Goal: Task Accomplishment & Management: Use online tool/utility

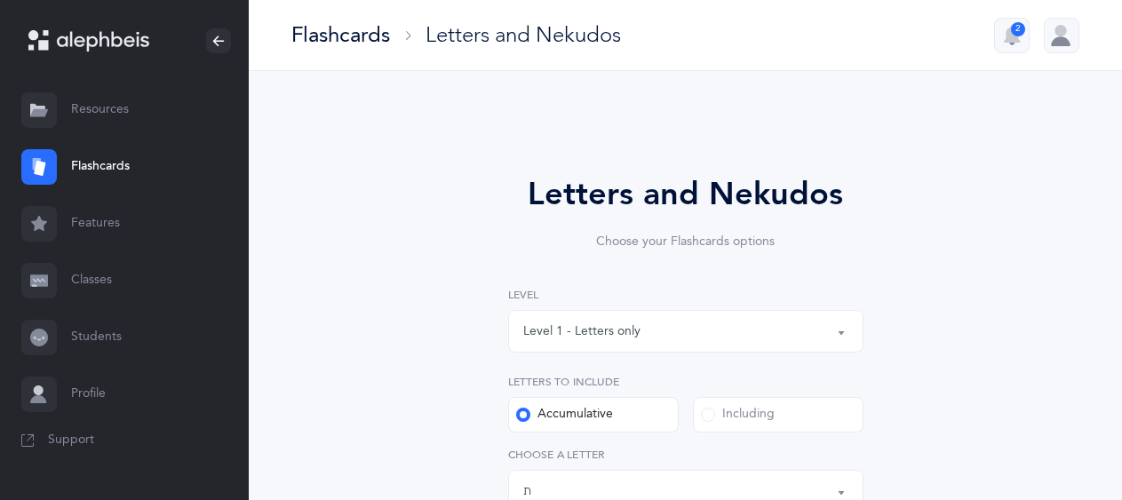
select select "27"
select select "single"
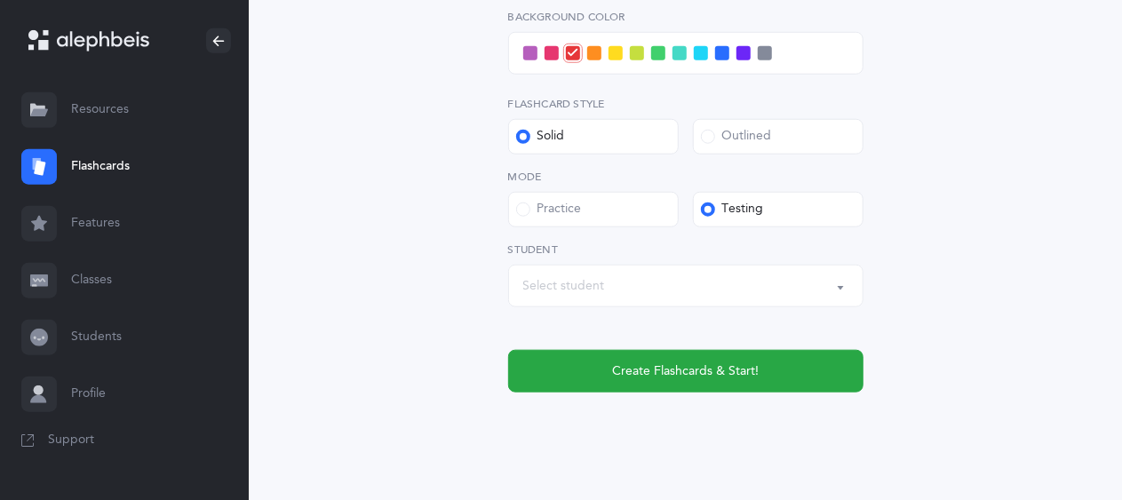
scroll to position [832, 0]
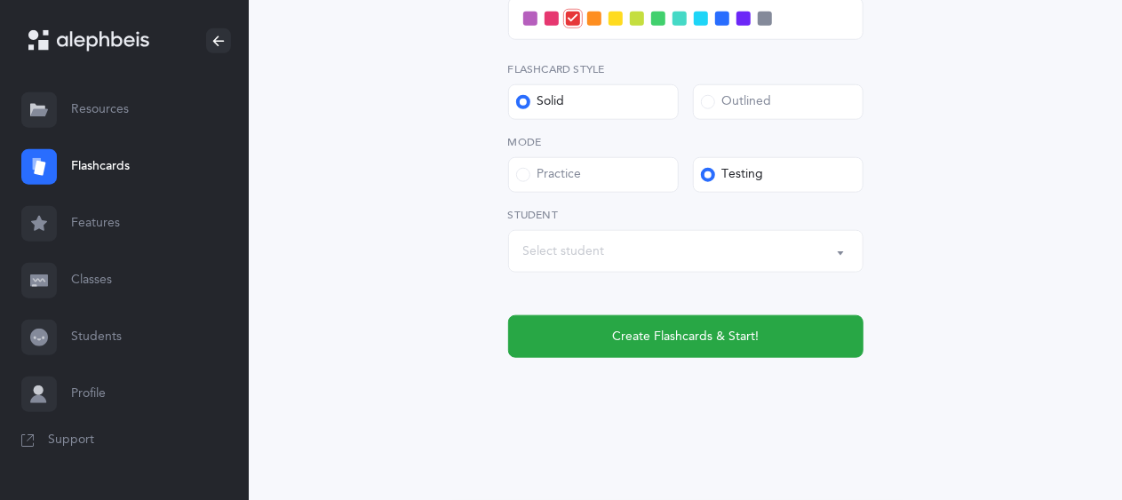
click at [588, 245] on div "Select student" at bounding box center [564, 252] width 82 height 19
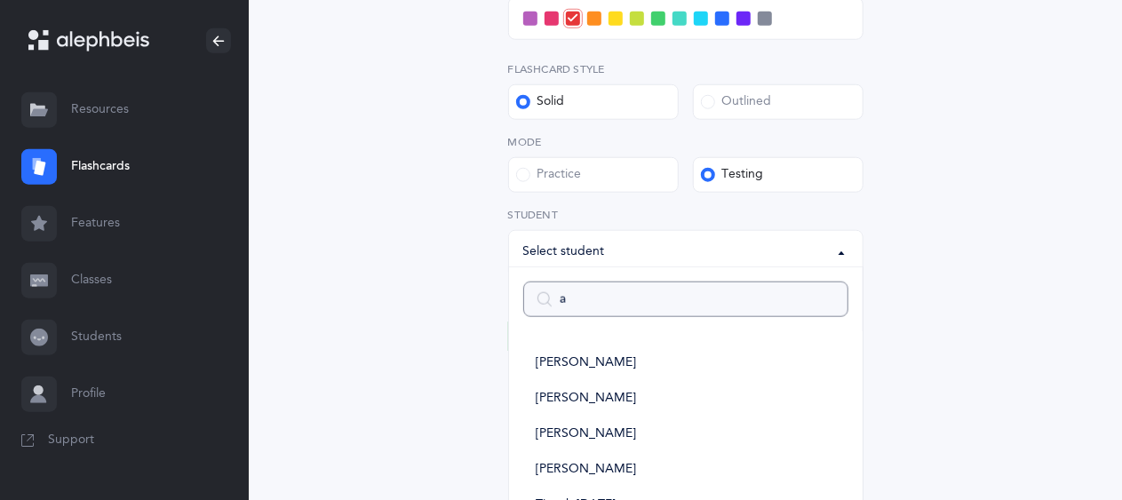
type input "ak"
select select
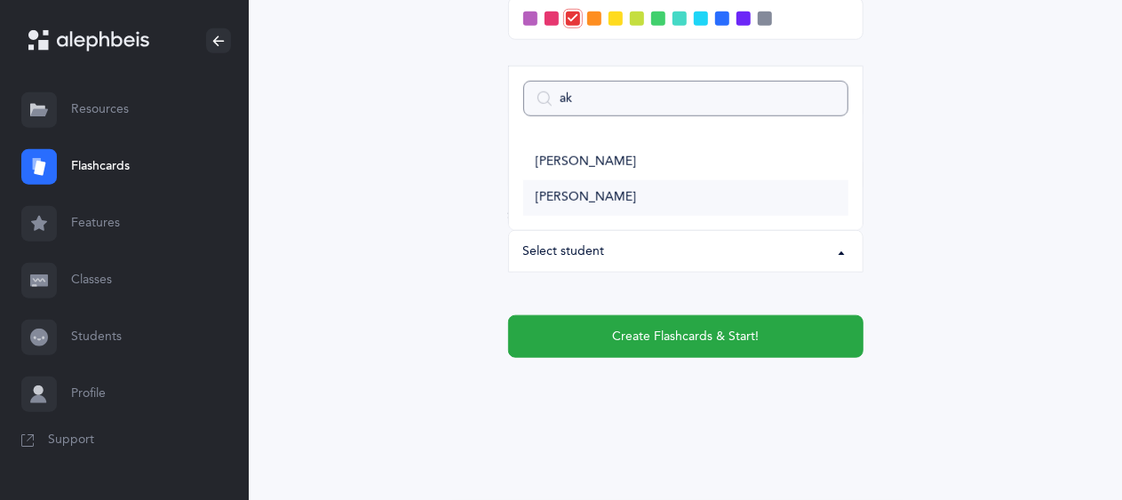
type input "ak"
click at [601, 195] on span "[PERSON_NAME]" at bounding box center [586, 198] width 100 height 16
select select "9288"
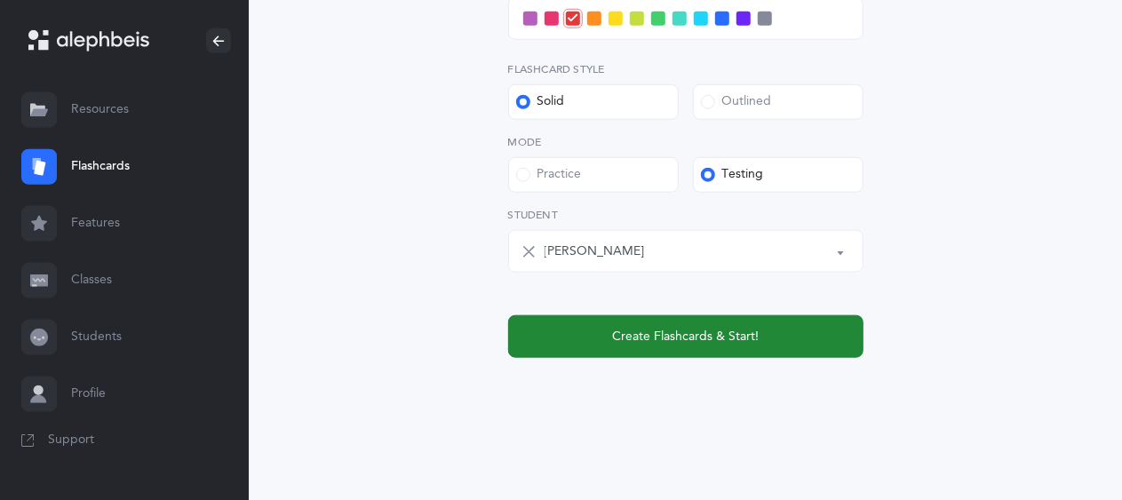
click at [723, 329] on span "Create Flashcards & Start!" at bounding box center [685, 337] width 147 height 19
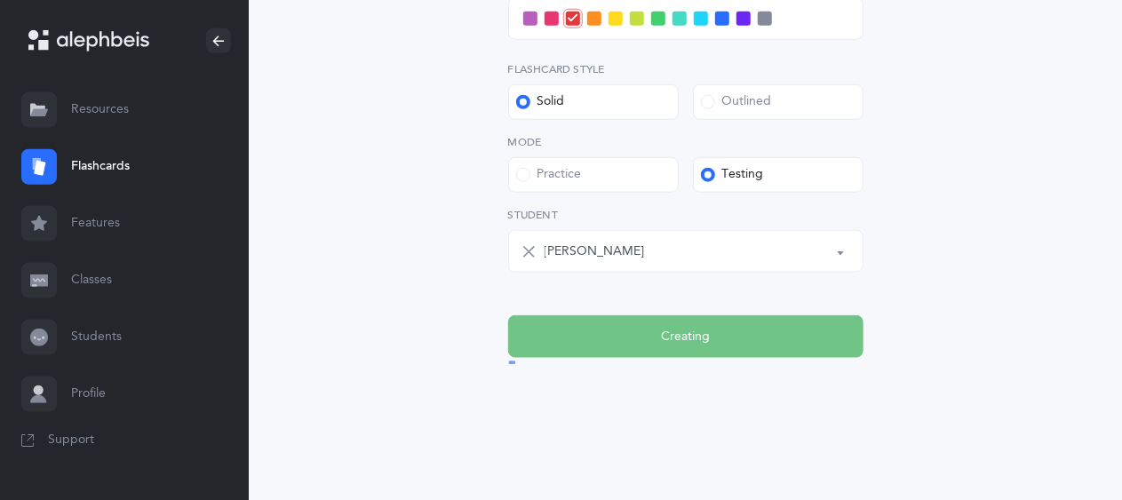
scroll to position [0, 0]
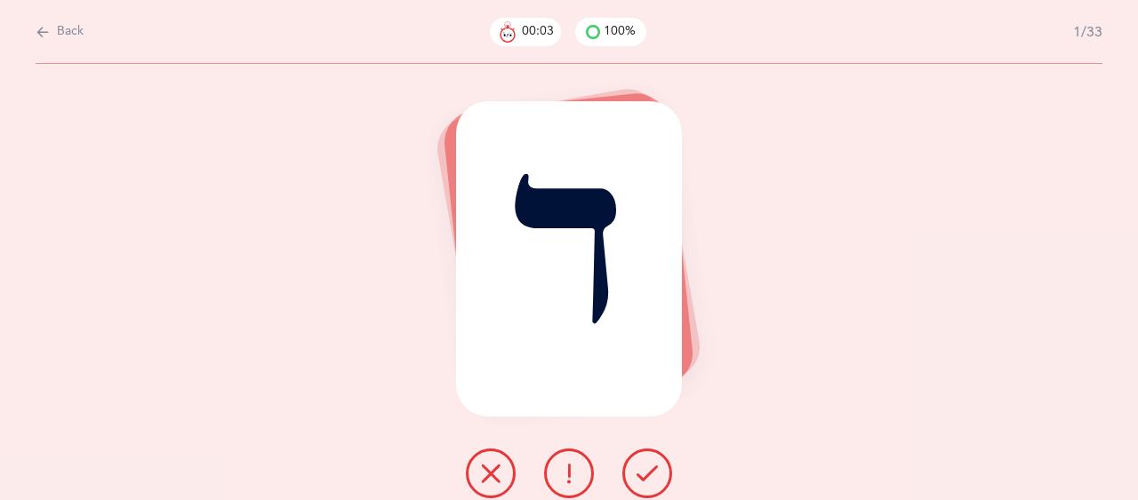
click at [63, 30] on span "Back" at bounding box center [70, 32] width 27 height 18
select select "27"
select select "single"
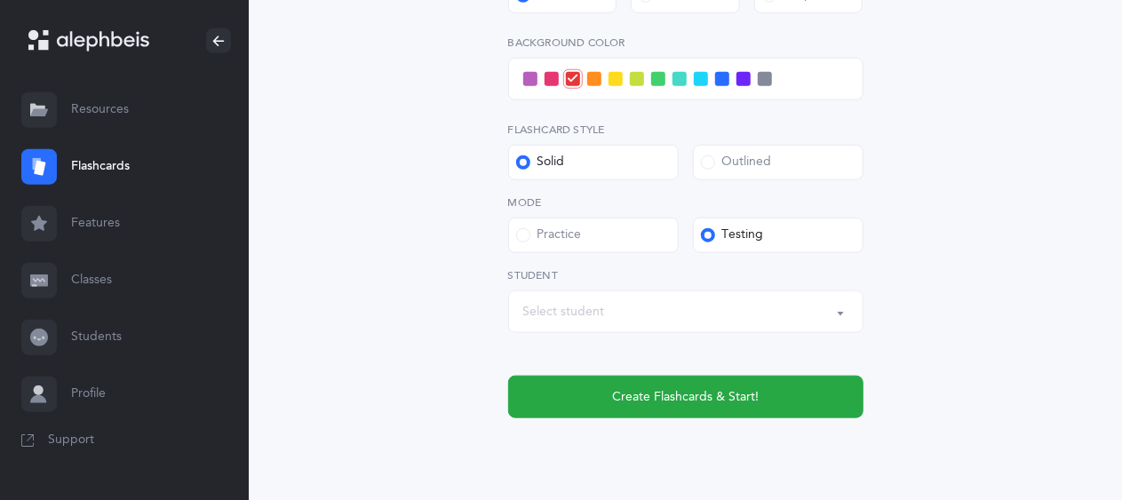
scroll to position [832, 0]
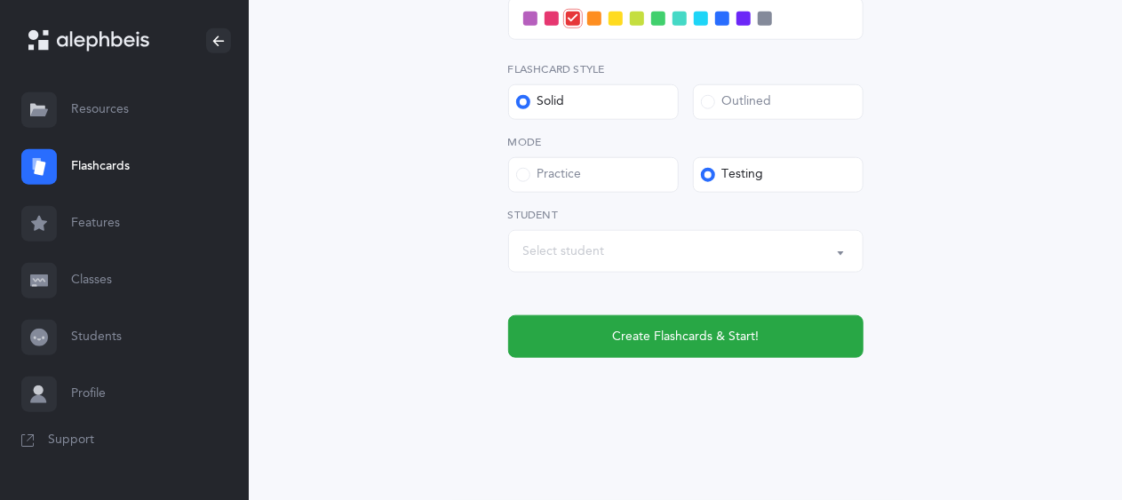
click at [684, 15] on span at bounding box center [680, 19] width 14 height 14
click at [0, 0] on input "checkbox" at bounding box center [0, 0] width 0 height 0
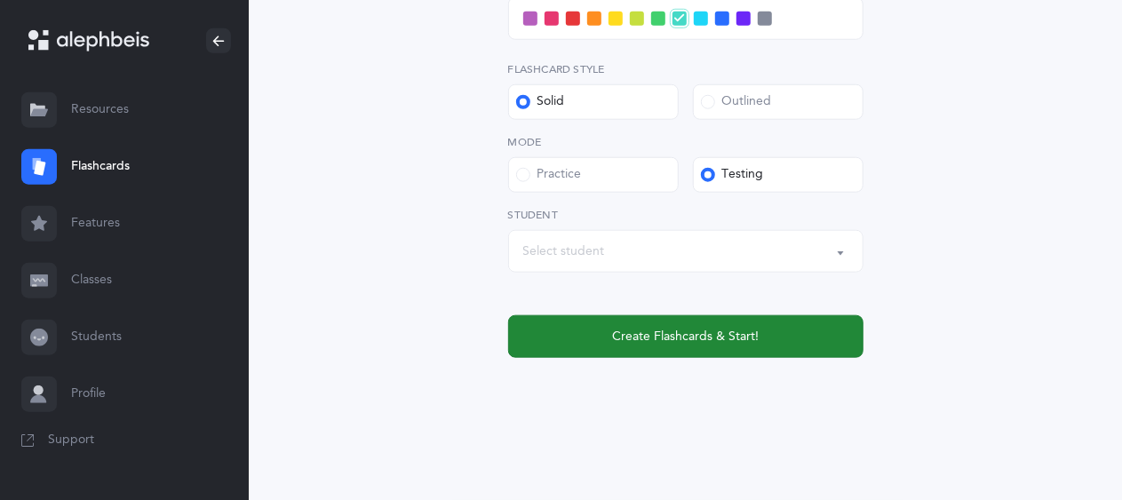
click at [678, 344] on span "Create Flashcards & Start!" at bounding box center [685, 337] width 147 height 19
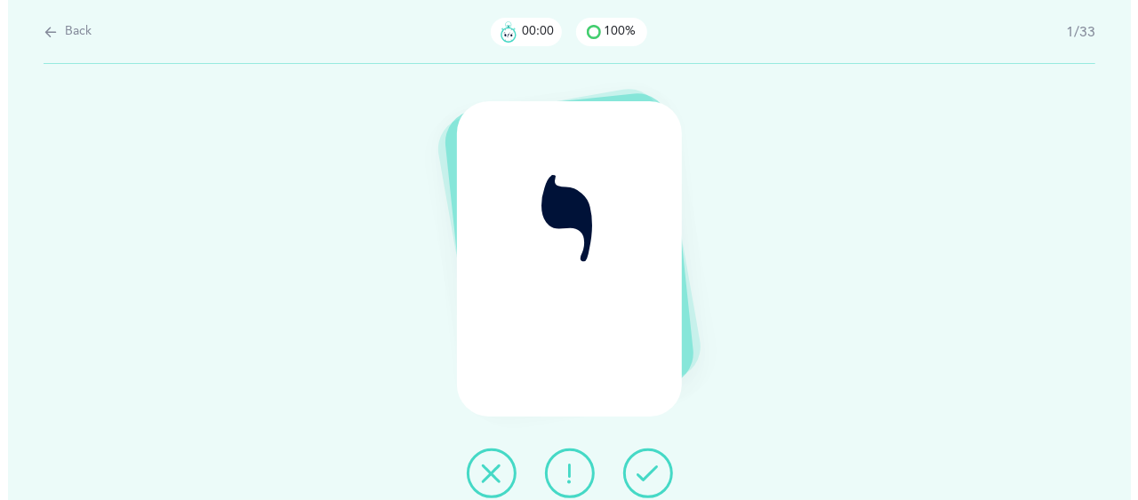
scroll to position [0, 0]
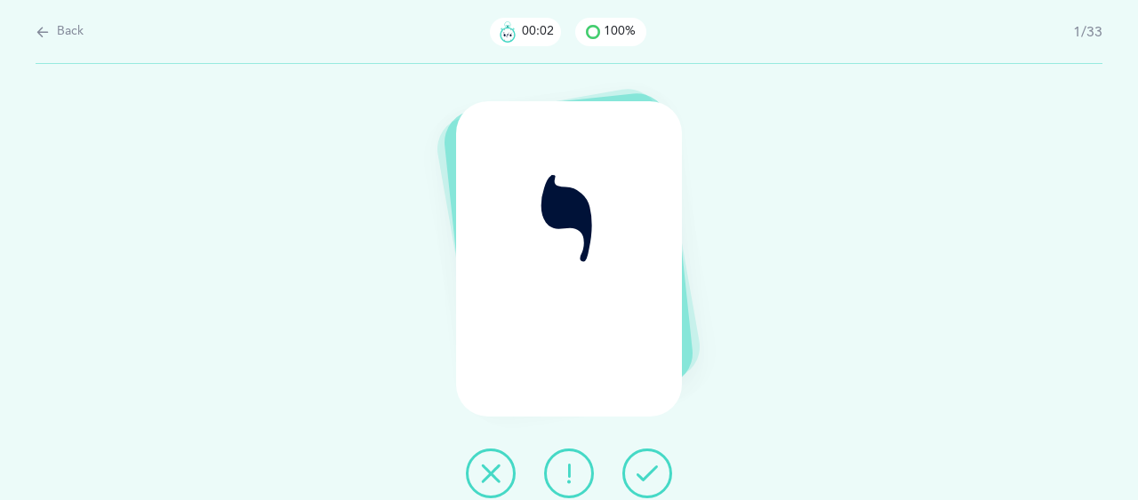
click at [649, 469] on icon at bounding box center [646, 473] width 21 height 21
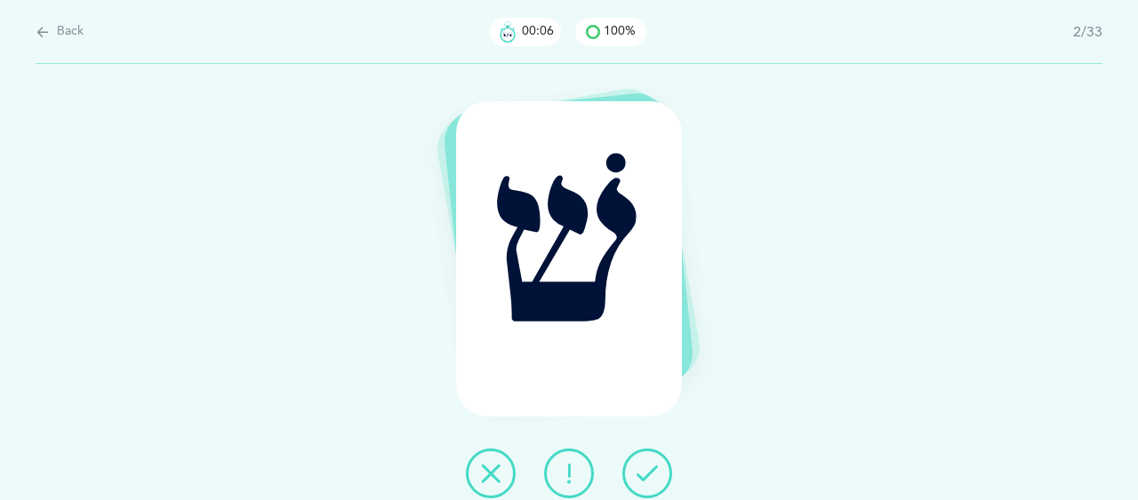
click at [649, 469] on icon at bounding box center [646, 473] width 21 height 21
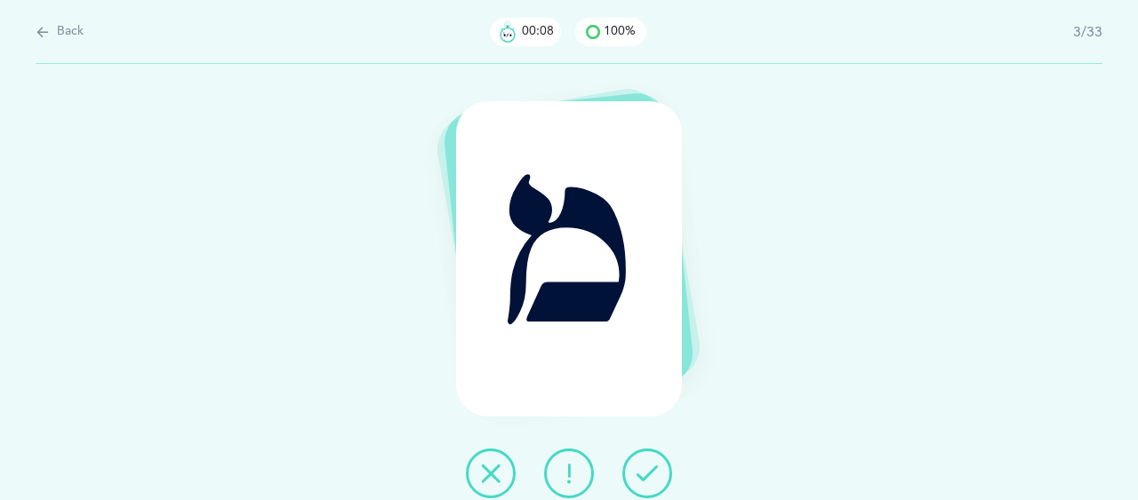
click at [649, 469] on icon at bounding box center [646, 473] width 21 height 21
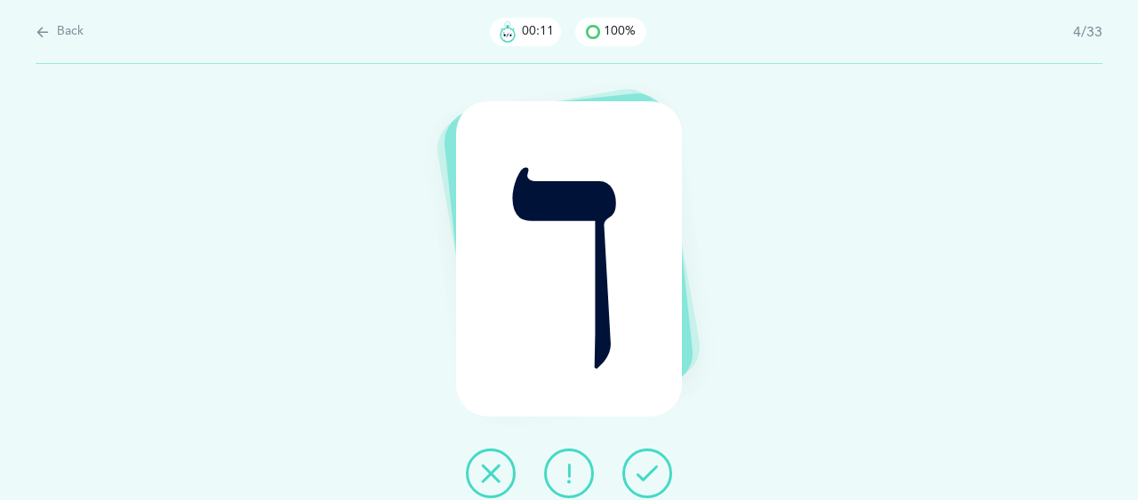
click at [649, 469] on icon at bounding box center [646, 473] width 21 height 21
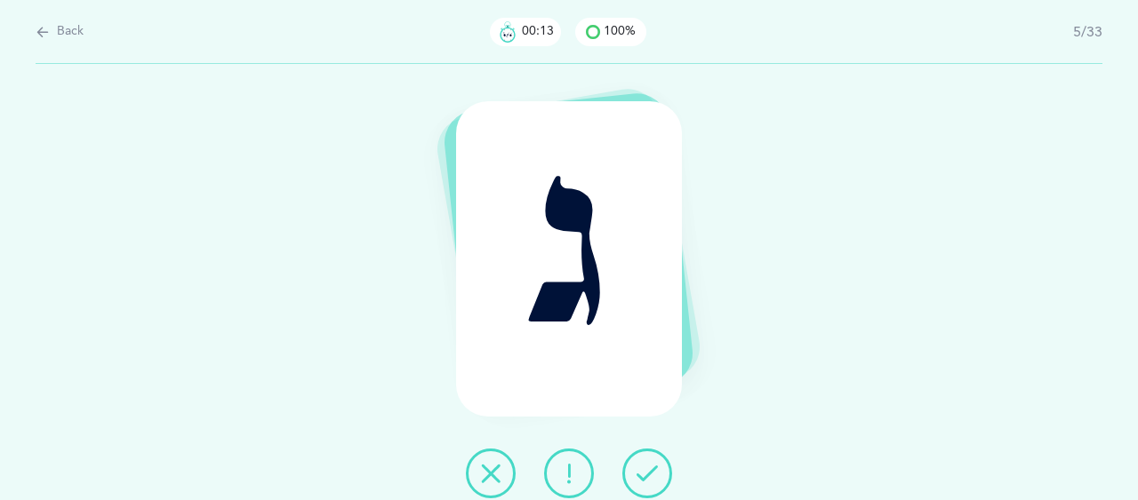
click at [649, 469] on icon at bounding box center [646, 473] width 21 height 21
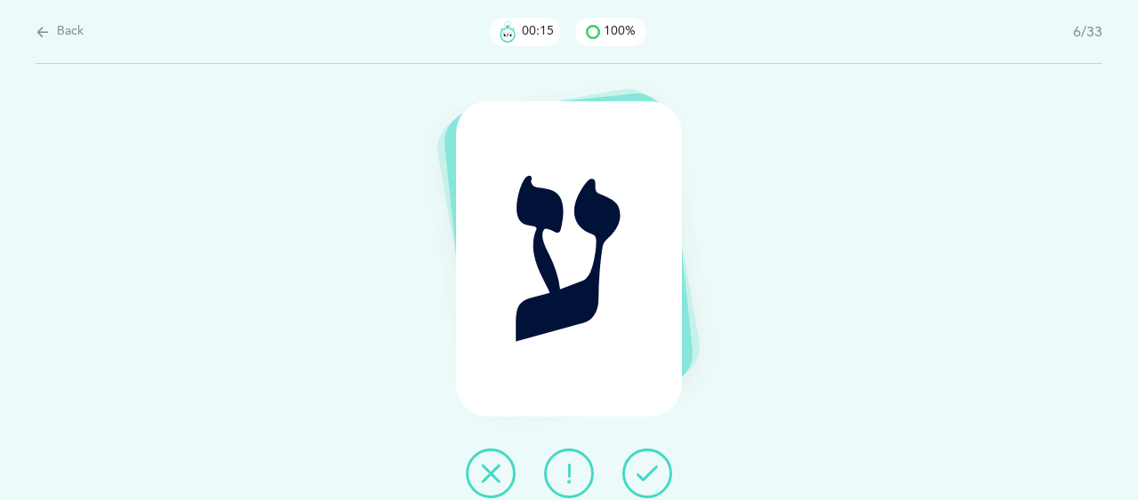
click at [649, 469] on icon at bounding box center [646, 473] width 21 height 21
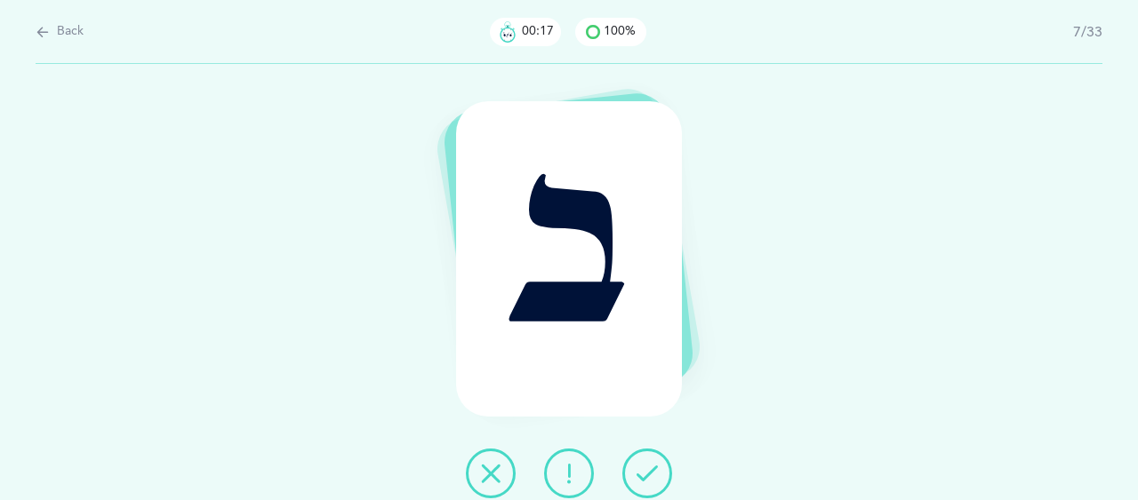
click at [649, 469] on icon at bounding box center [646, 473] width 21 height 21
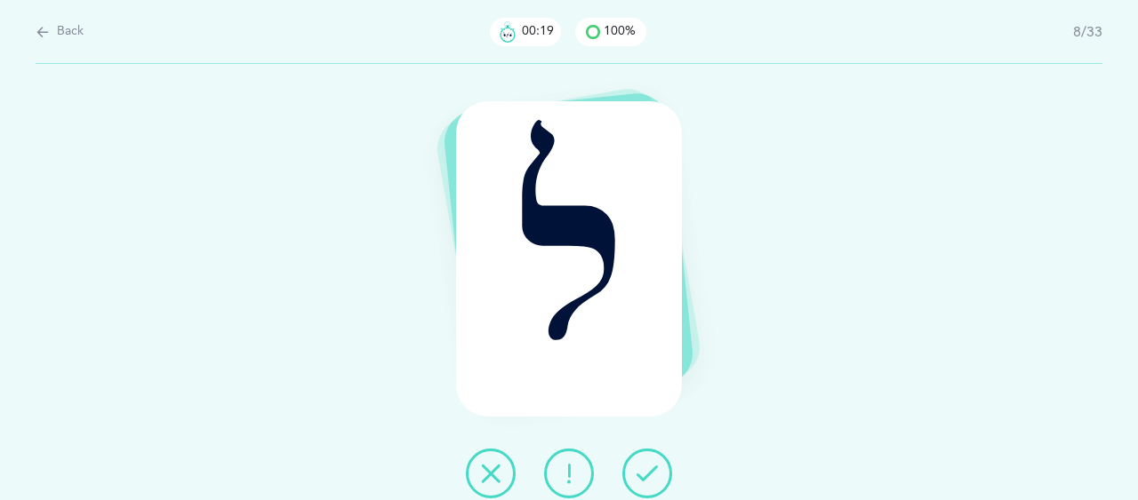
click at [649, 469] on icon at bounding box center [646, 473] width 21 height 21
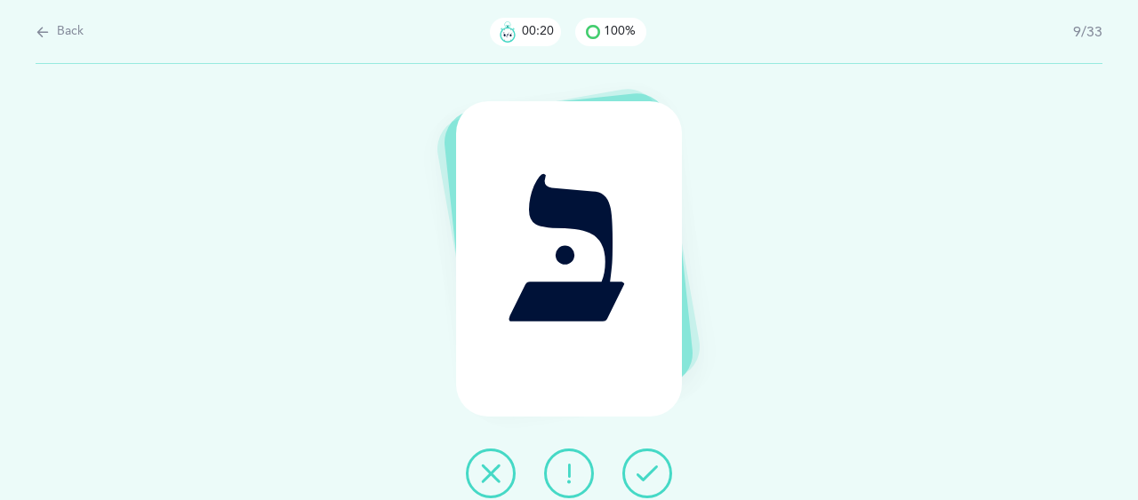
click at [649, 469] on icon at bounding box center [646, 473] width 21 height 21
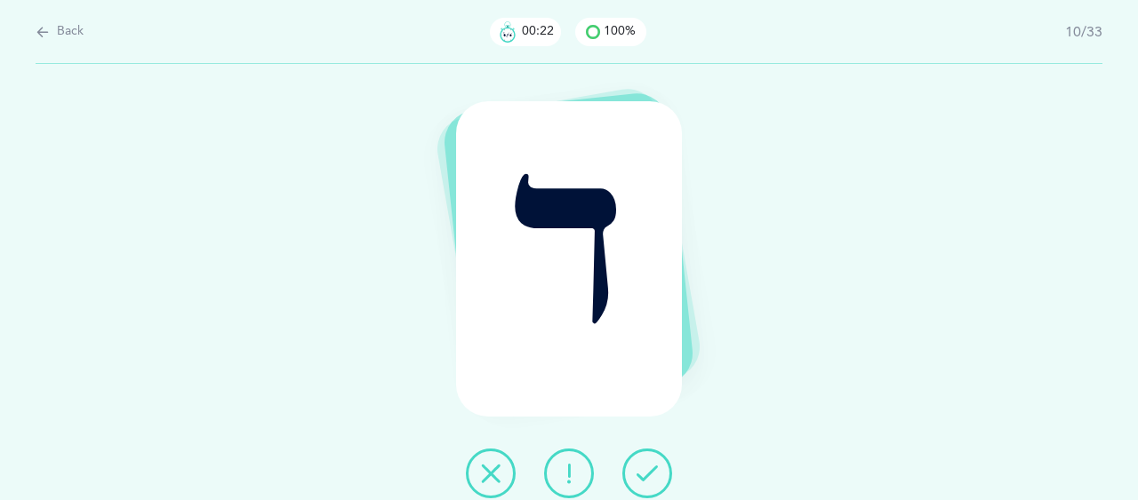
click at [649, 469] on icon at bounding box center [646, 473] width 21 height 21
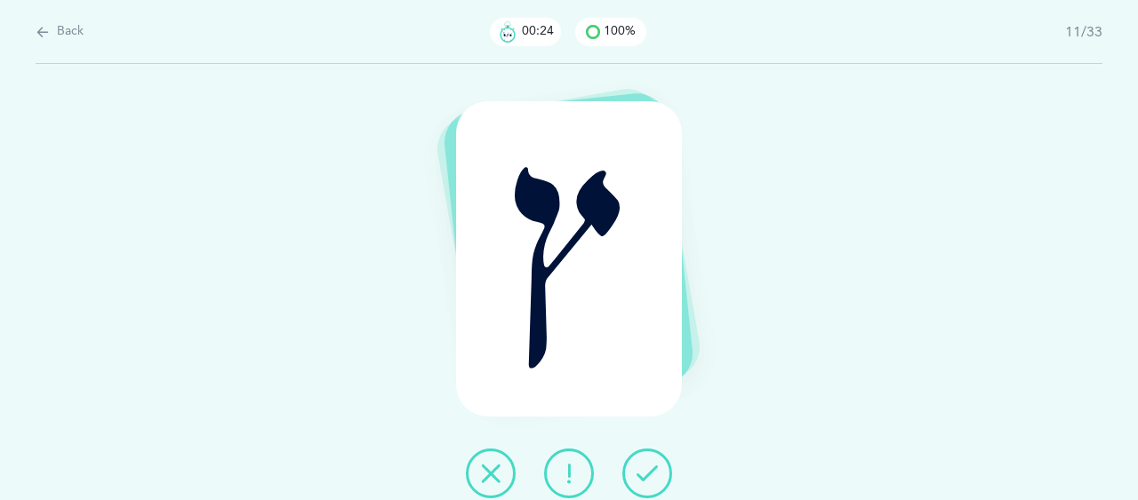
click at [649, 469] on icon at bounding box center [646, 473] width 21 height 21
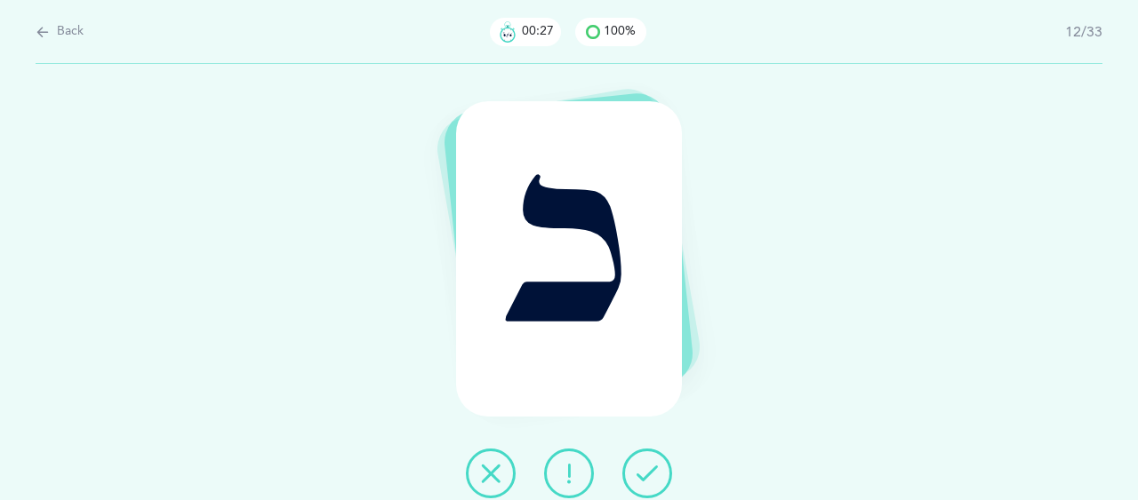
click at [649, 469] on icon at bounding box center [646, 473] width 21 height 21
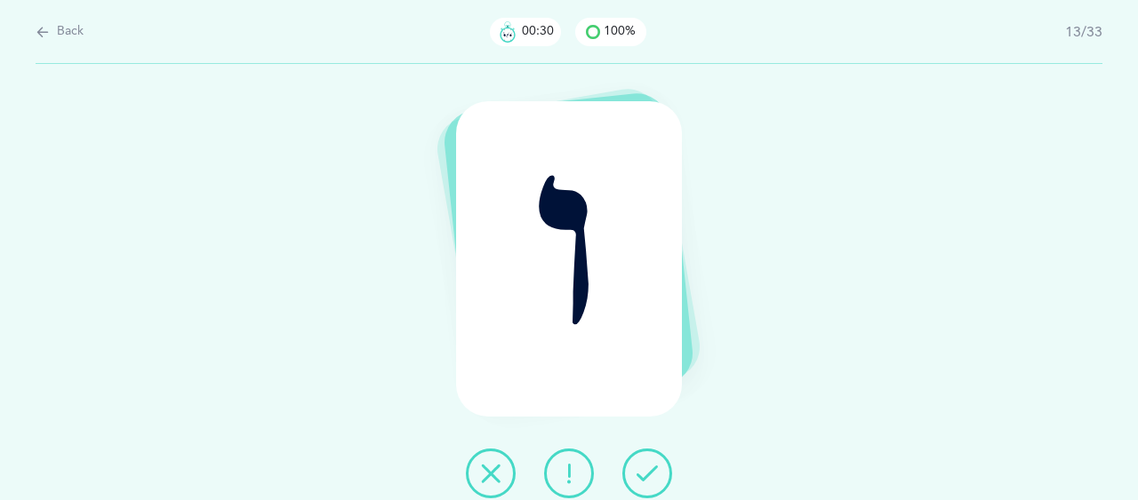
click at [649, 469] on icon at bounding box center [646, 473] width 21 height 21
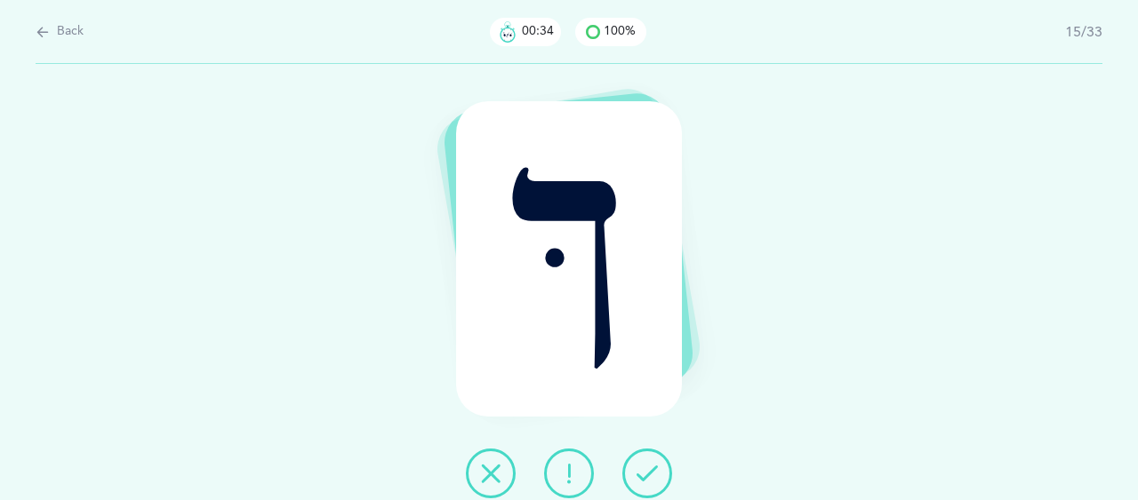
click at [649, 469] on icon at bounding box center [646, 473] width 21 height 21
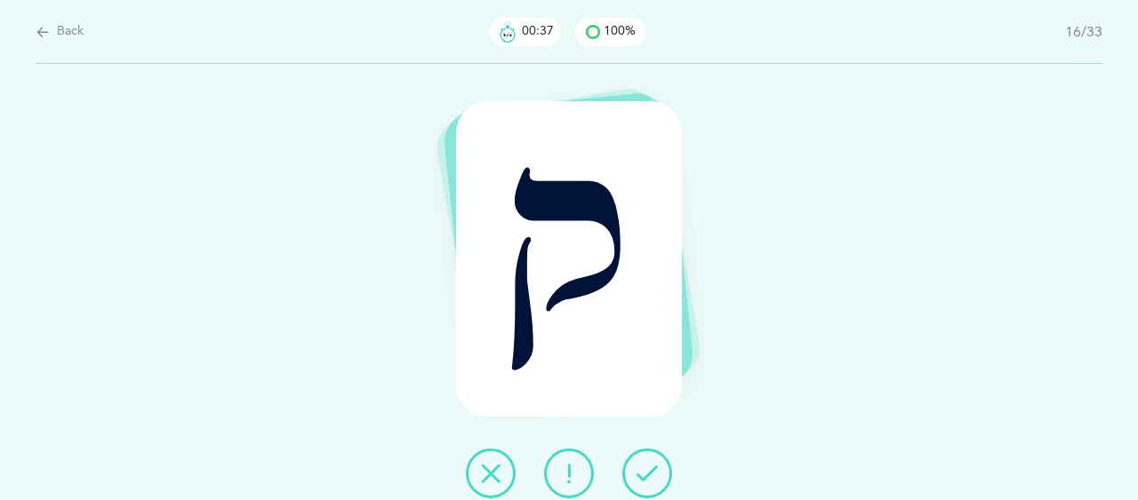
click at [649, 469] on icon at bounding box center [646, 473] width 21 height 21
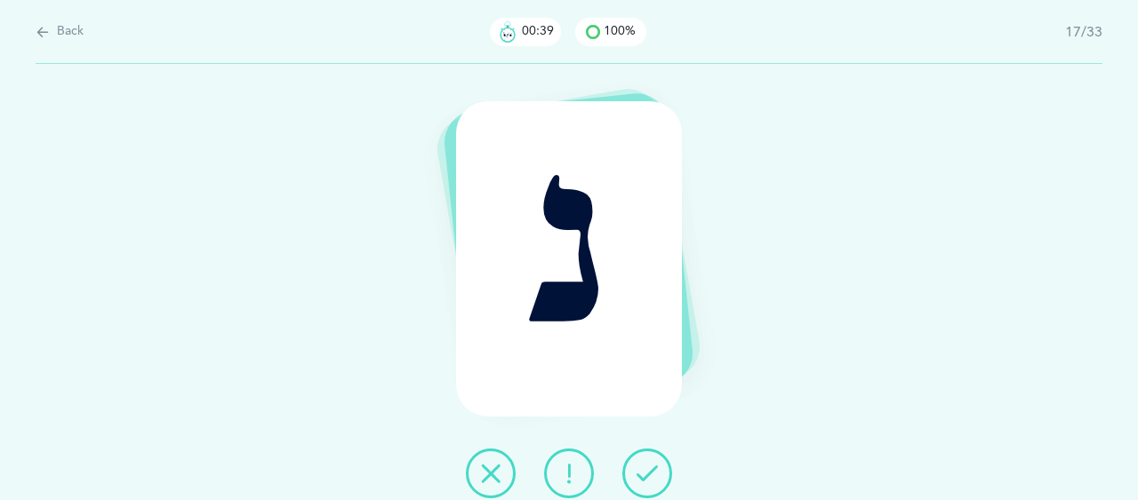
click at [649, 469] on icon at bounding box center [646, 473] width 21 height 21
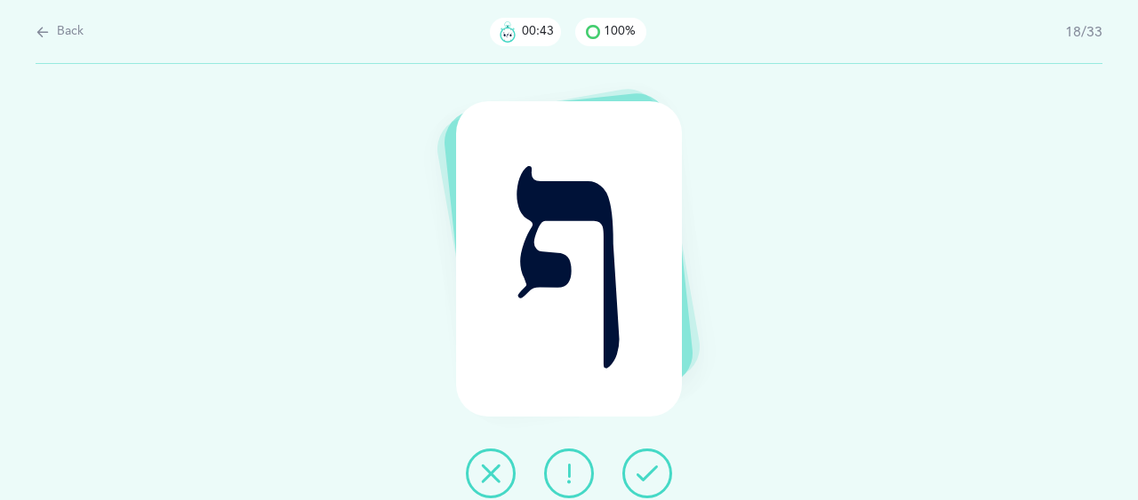
click at [649, 469] on icon at bounding box center [646, 473] width 21 height 21
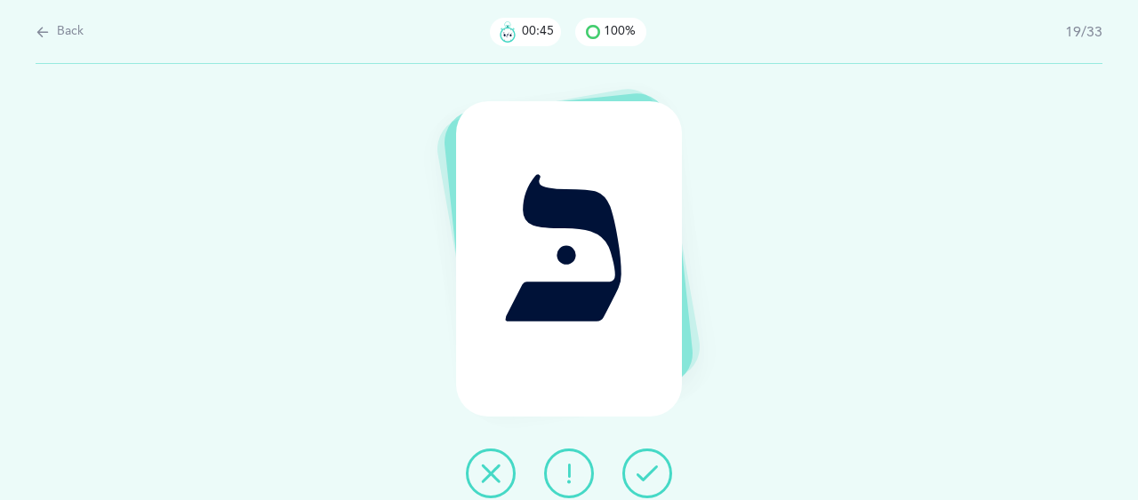
click at [649, 469] on icon at bounding box center [646, 473] width 21 height 21
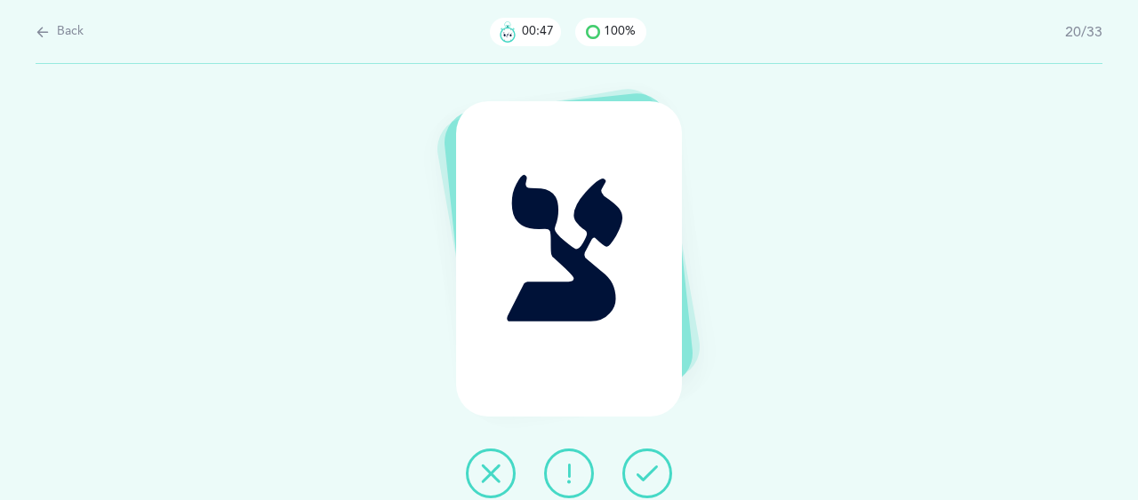
click at [649, 469] on icon at bounding box center [646, 473] width 21 height 21
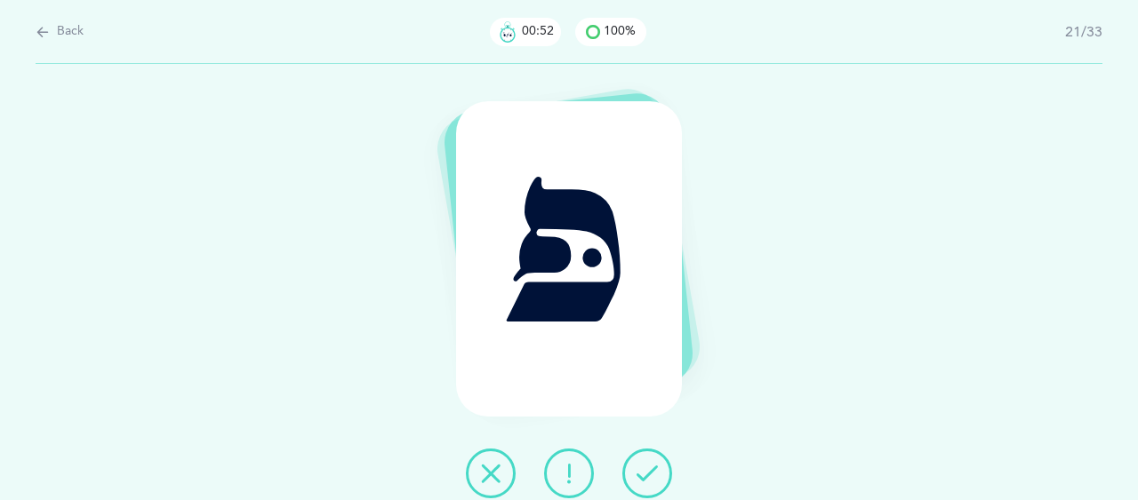
click at [649, 469] on icon at bounding box center [646, 473] width 21 height 21
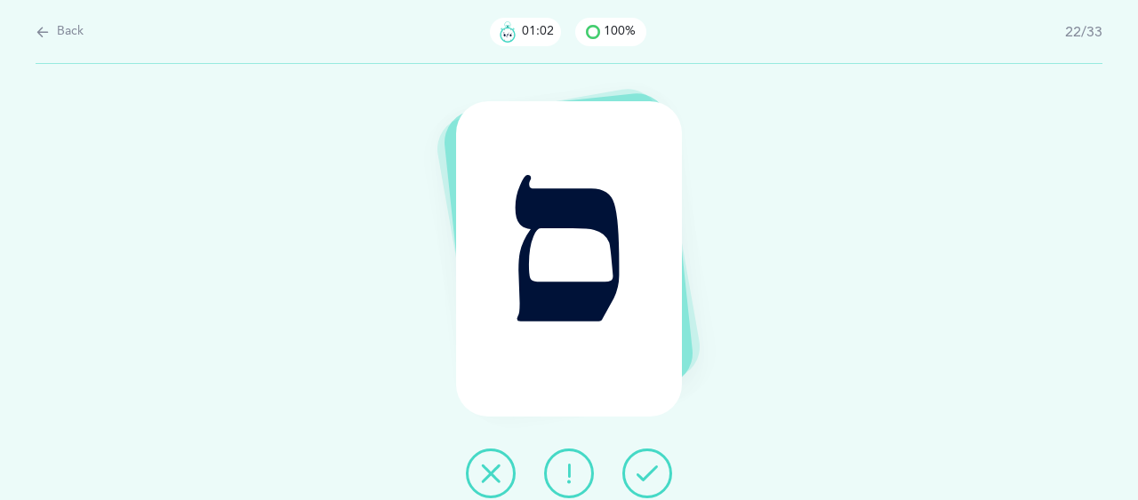
click at [486, 468] on icon at bounding box center [490, 473] width 21 height 21
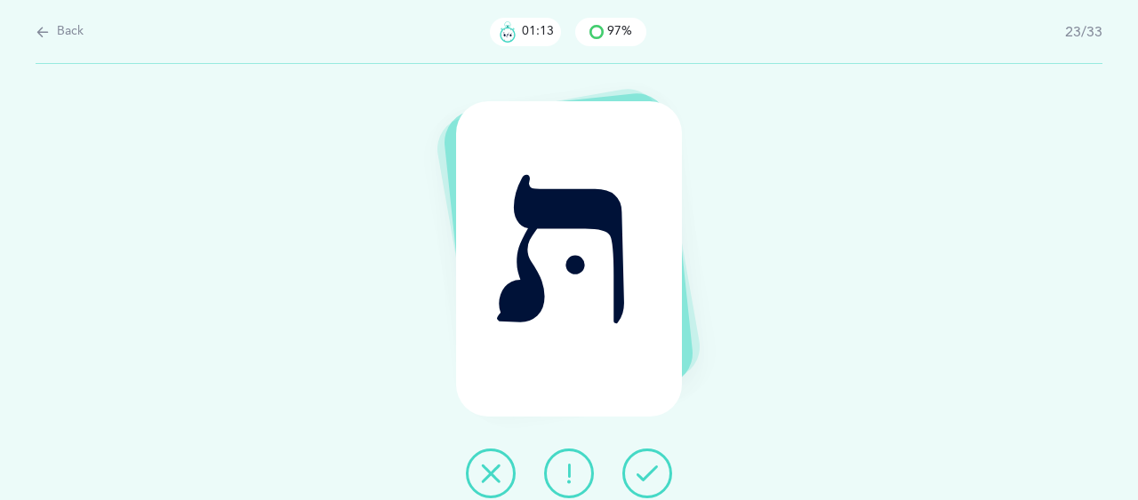
click at [643, 484] on button at bounding box center [647, 474] width 50 height 50
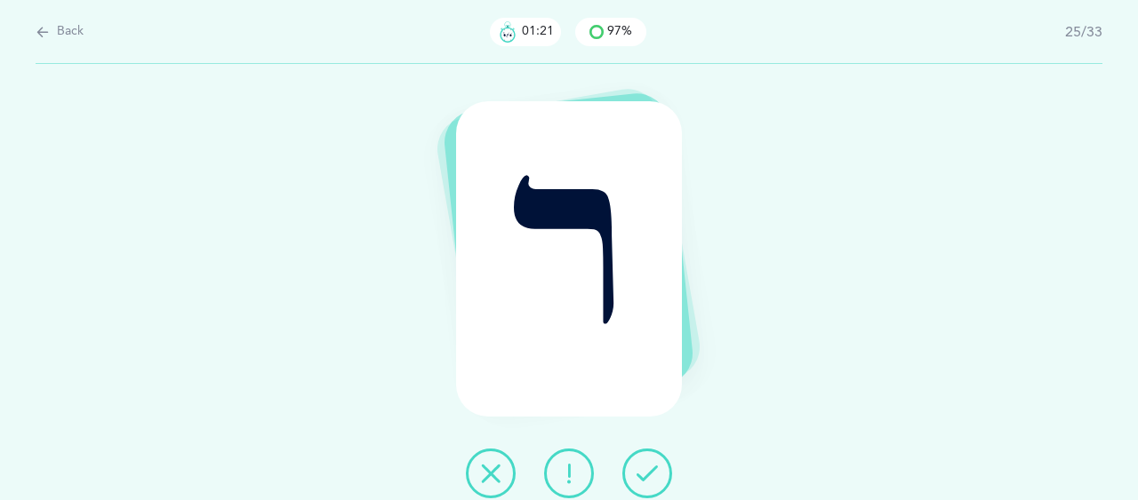
click at [643, 484] on button at bounding box center [647, 474] width 50 height 50
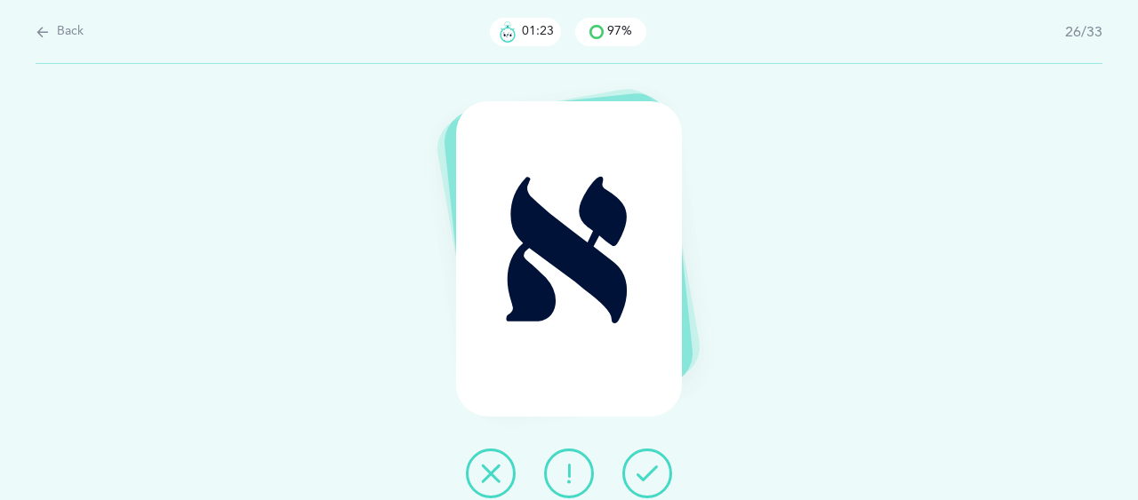
click at [643, 484] on button at bounding box center [647, 474] width 50 height 50
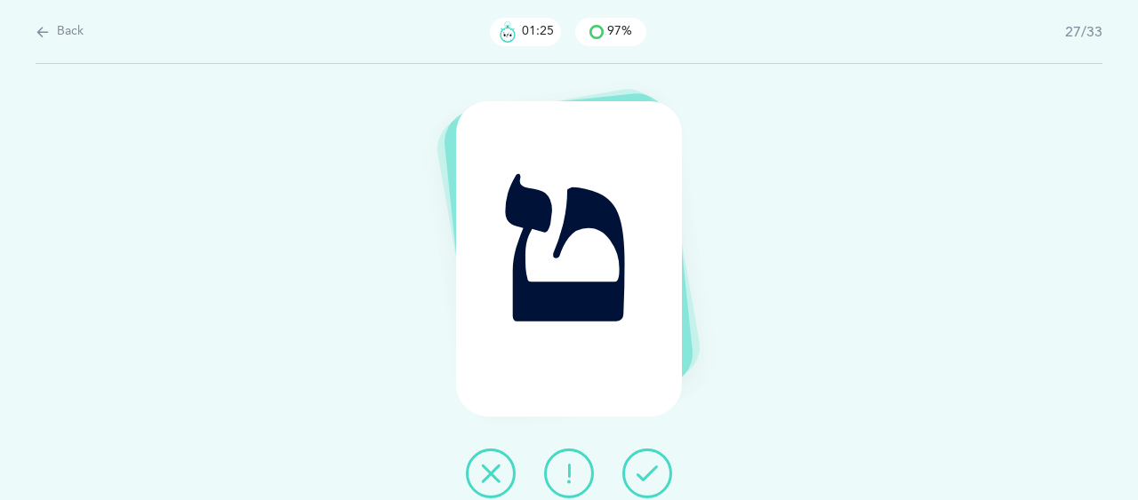
click at [643, 484] on button at bounding box center [647, 474] width 50 height 50
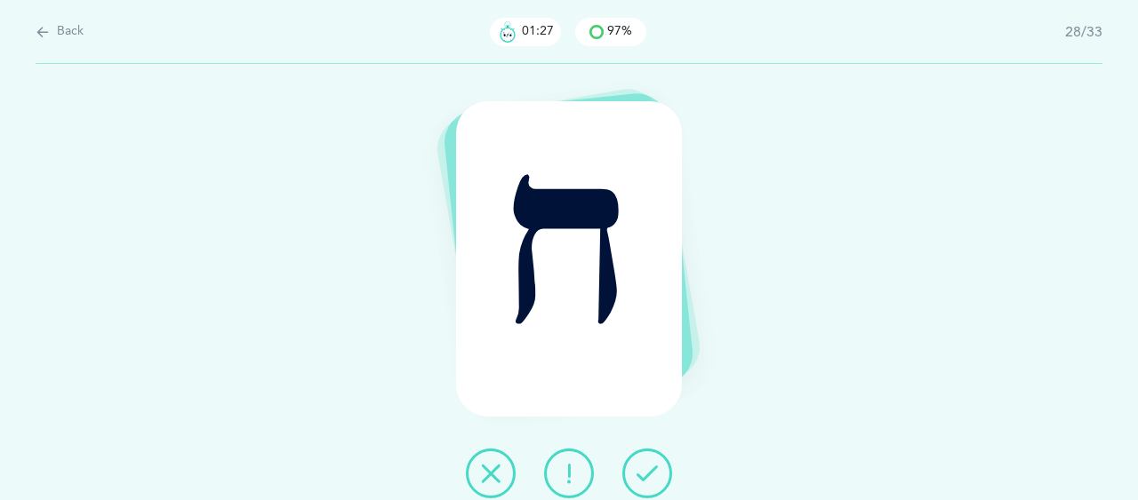
click at [643, 484] on button at bounding box center [647, 474] width 50 height 50
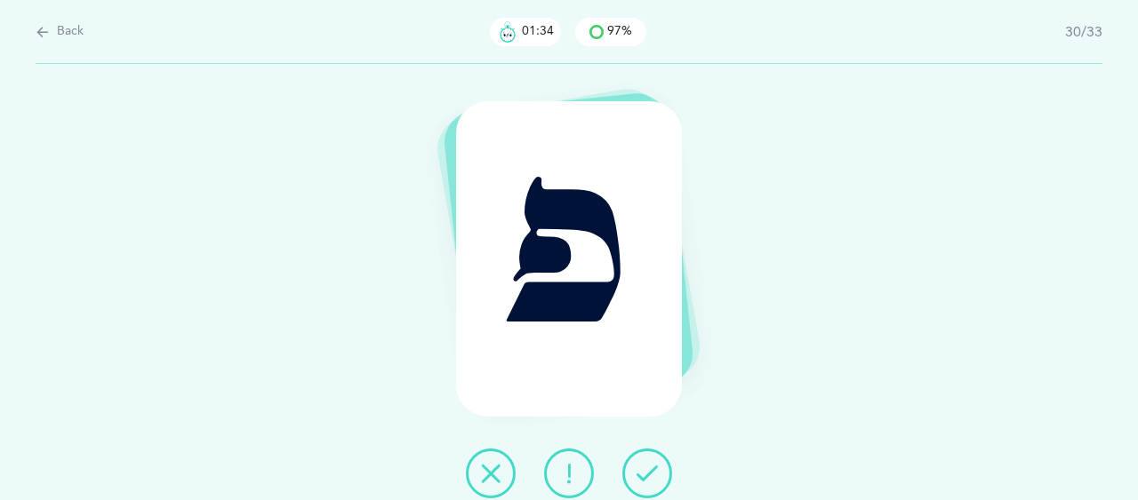
click at [643, 484] on button at bounding box center [647, 474] width 50 height 50
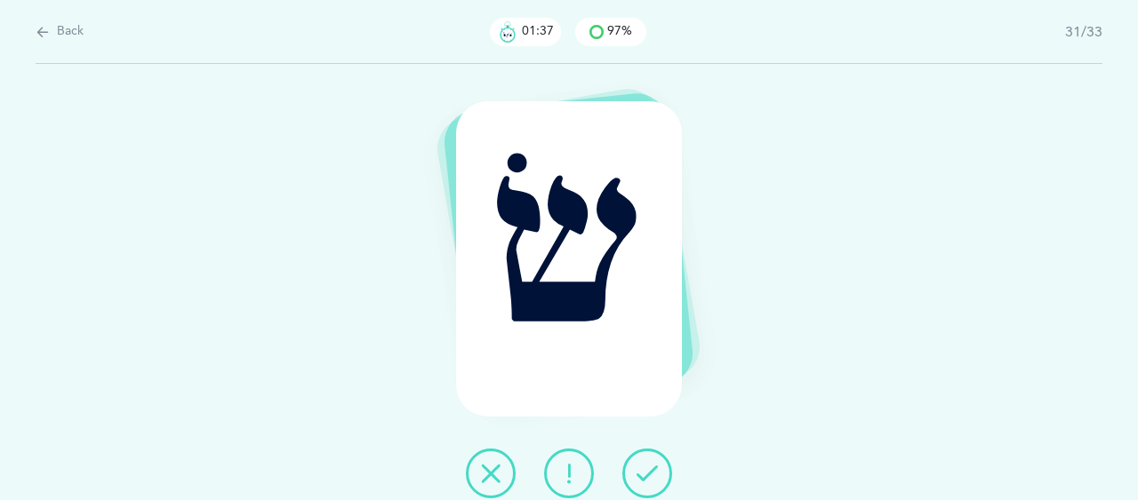
click at [643, 484] on button at bounding box center [647, 474] width 50 height 50
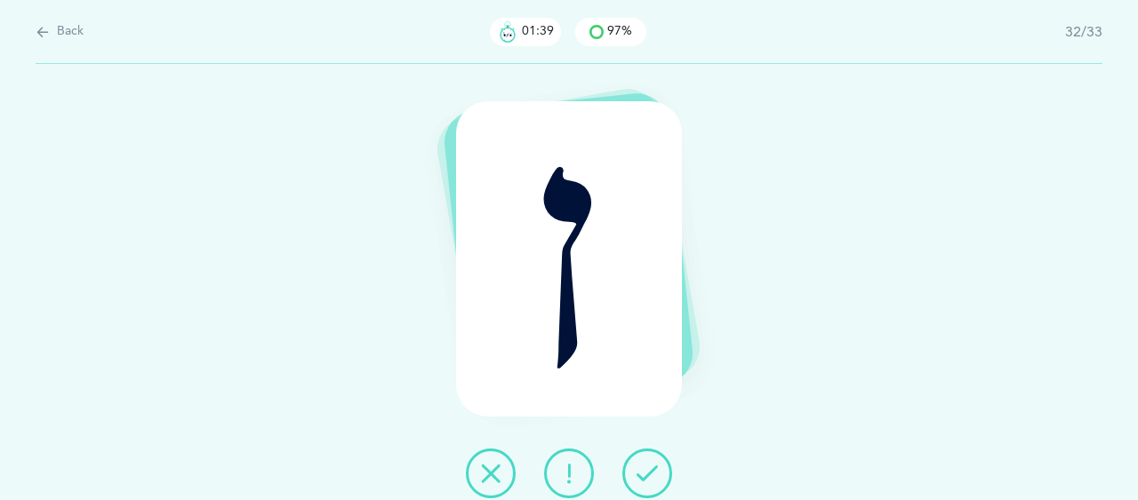
click at [643, 484] on button at bounding box center [647, 474] width 50 height 50
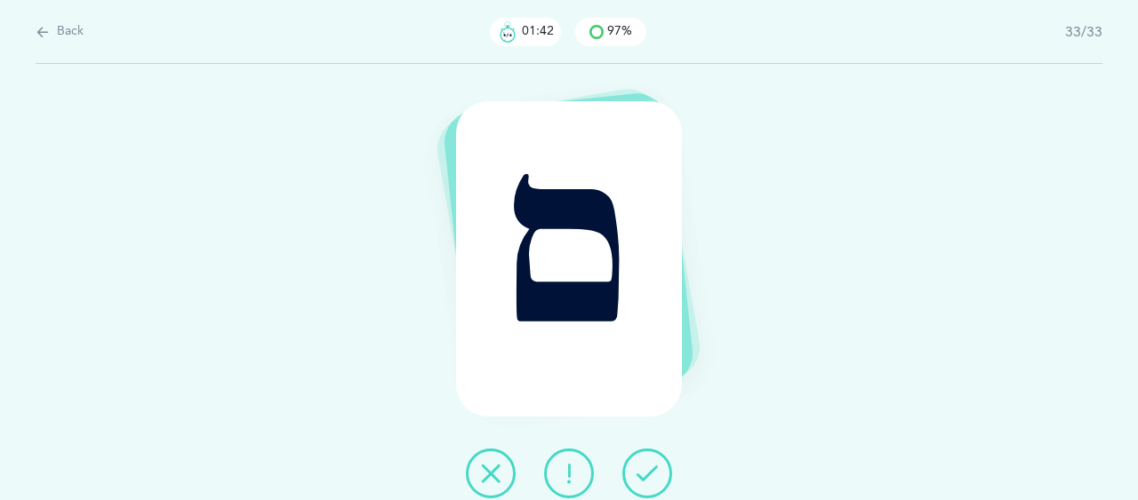
click at [643, 484] on button at bounding box center [647, 474] width 50 height 50
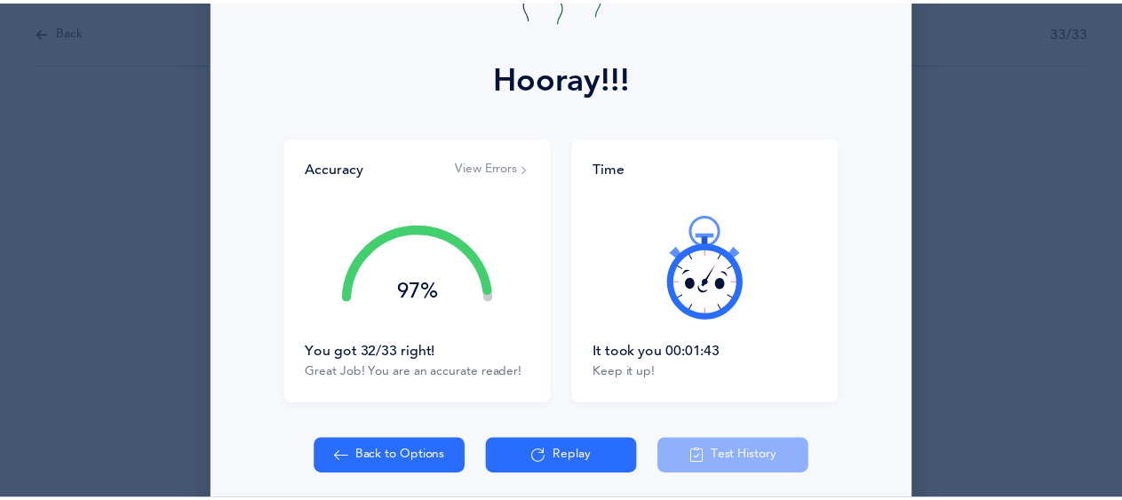
scroll to position [243, 0]
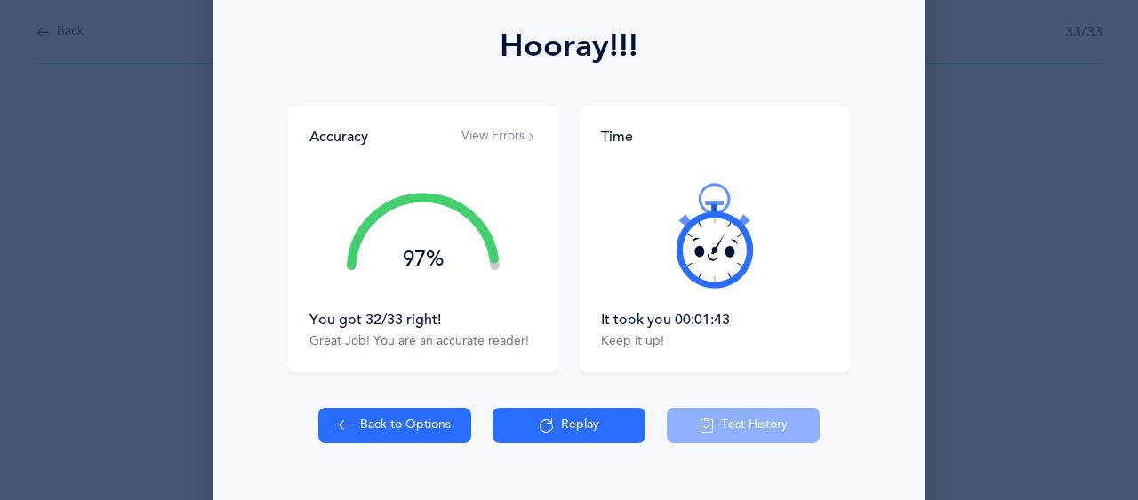
click at [395, 438] on button "Back to Options" at bounding box center [394, 426] width 153 height 36
select select "27"
select select "single"
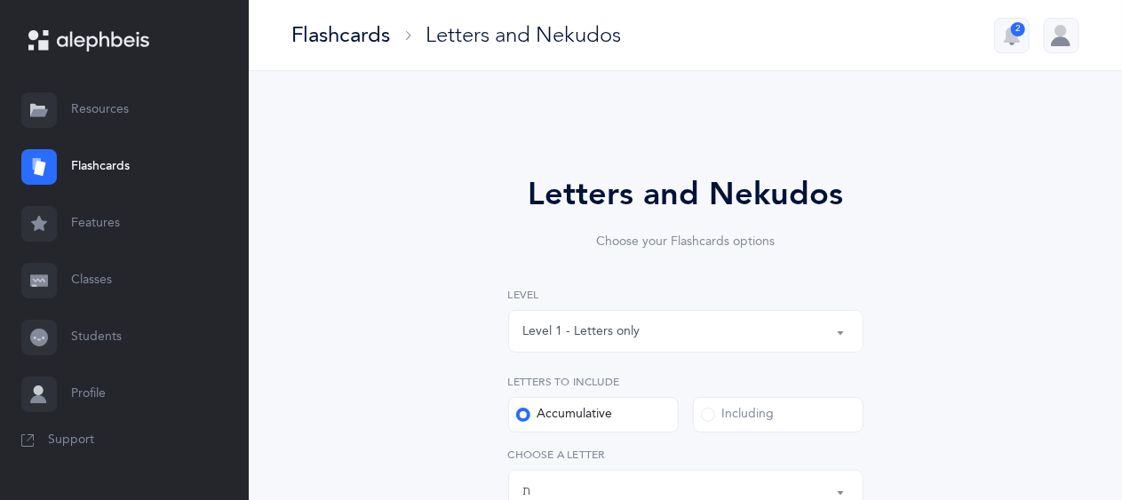
scroll to position [5, 0]
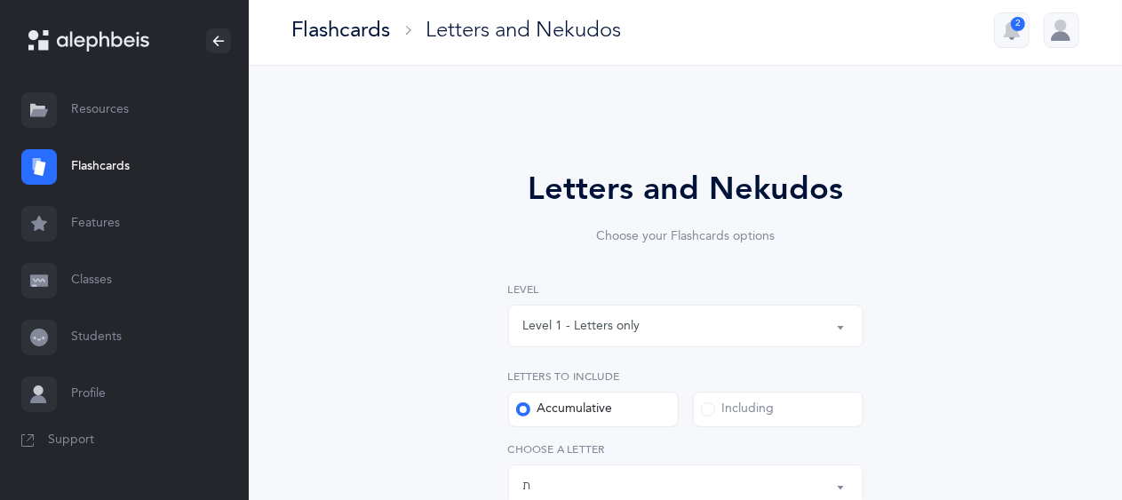
click at [590, 321] on div "Level 1 - Letters only" at bounding box center [581, 326] width 117 height 19
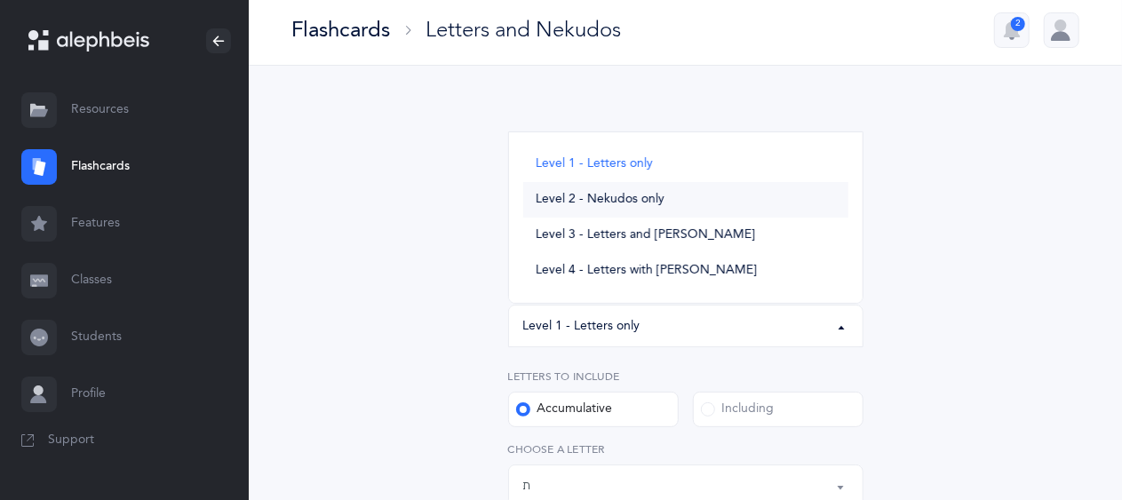
click at [601, 206] on span "Level 2 - Nekudos only" at bounding box center [600, 200] width 129 height 16
select select "2"
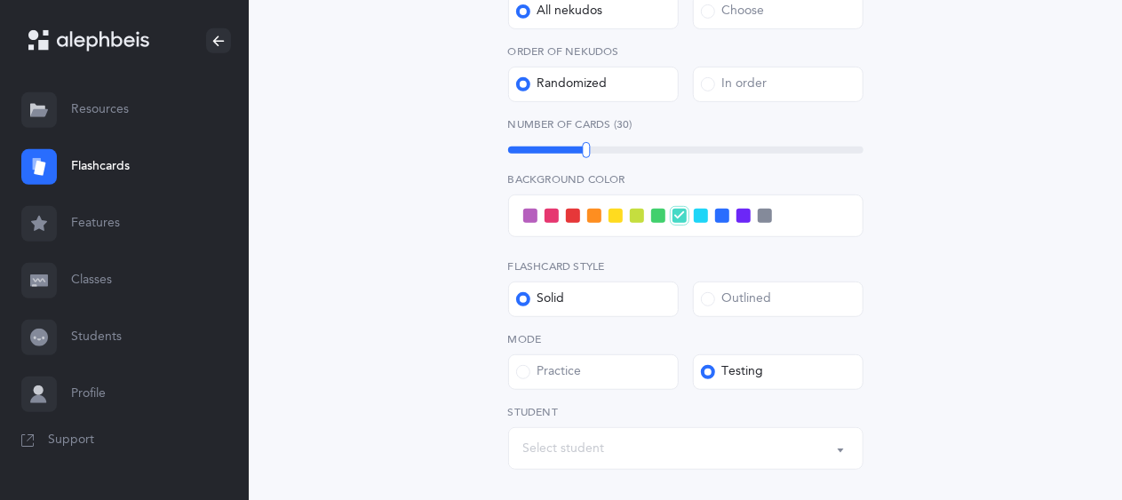
scroll to position [601, 0]
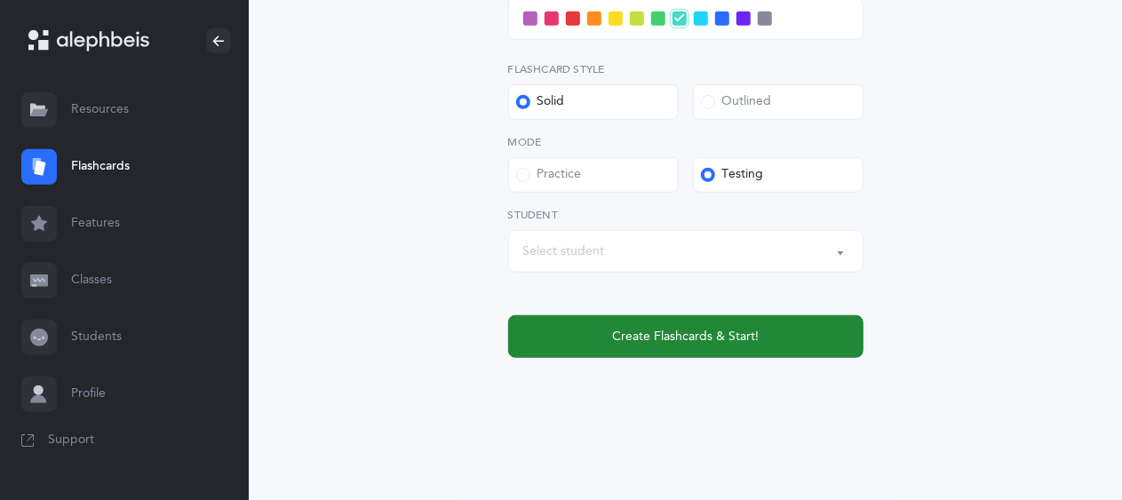
click at [659, 347] on button "Create Flashcards & Start!" at bounding box center [685, 336] width 355 height 43
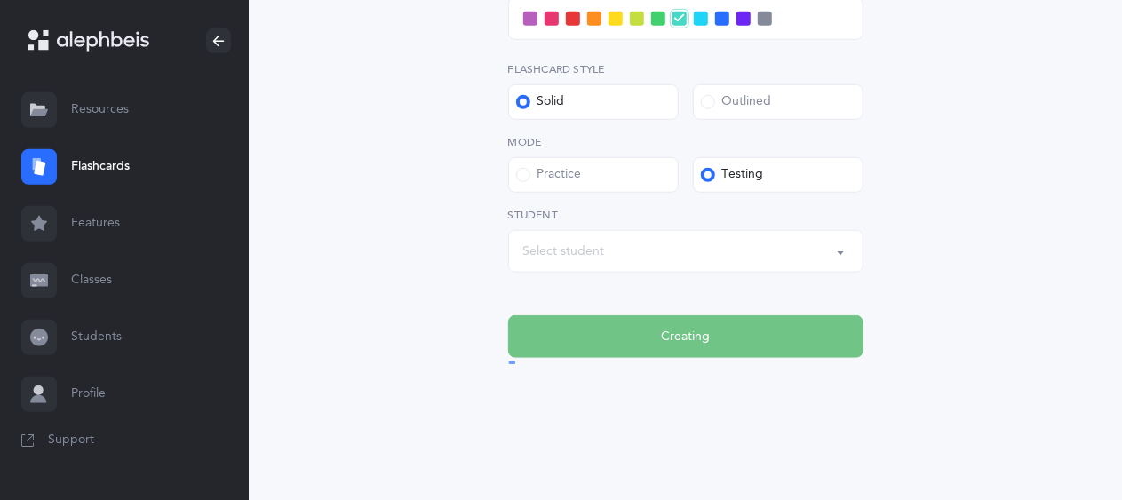
scroll to position [0, 0]
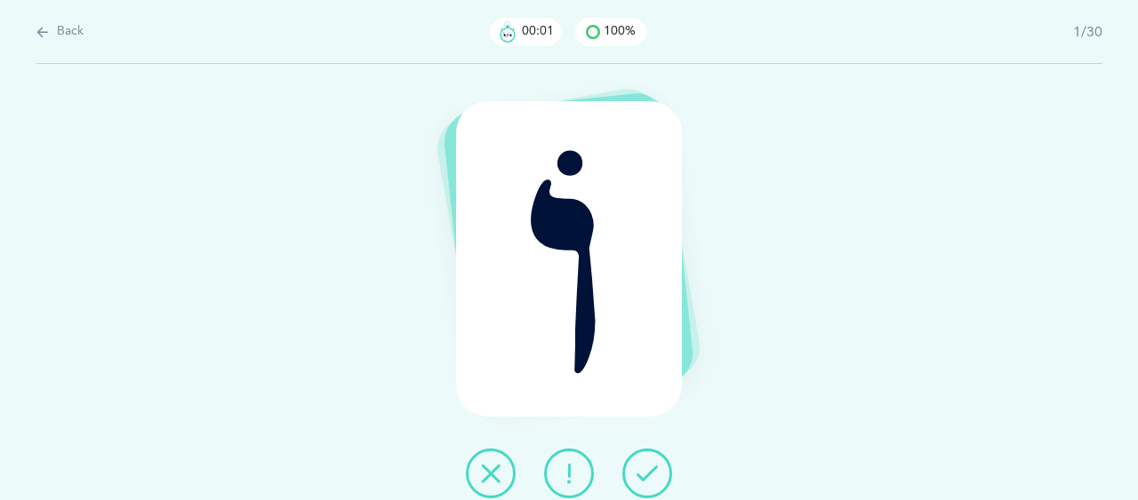
click at [64, 35] on span "Back" at bounding box center [70, 32] width 27 height 18
select select "2"
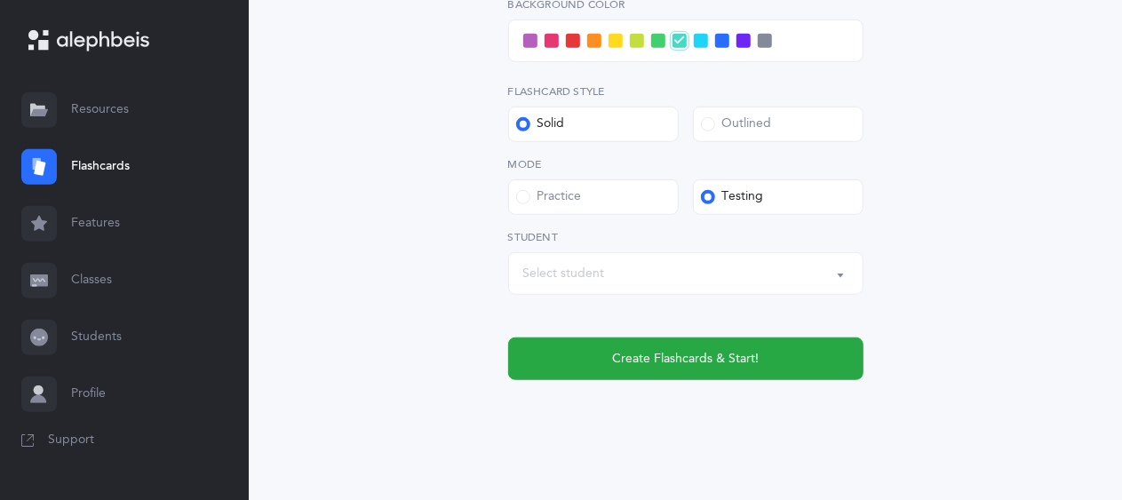
scroll to position [601, 0]
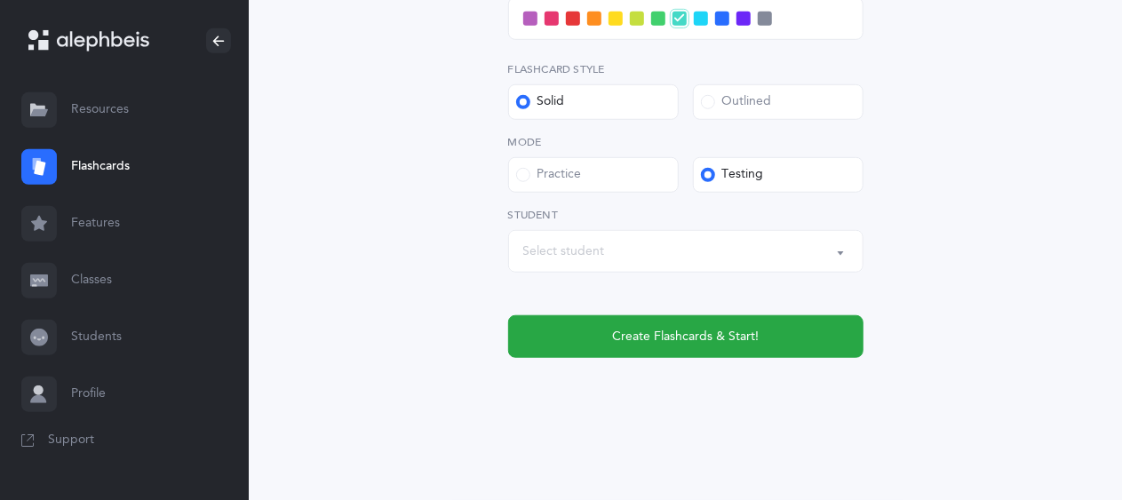
click at [626, 255] on div "Select student" at bounding box center [685, 251] width 325 height 30
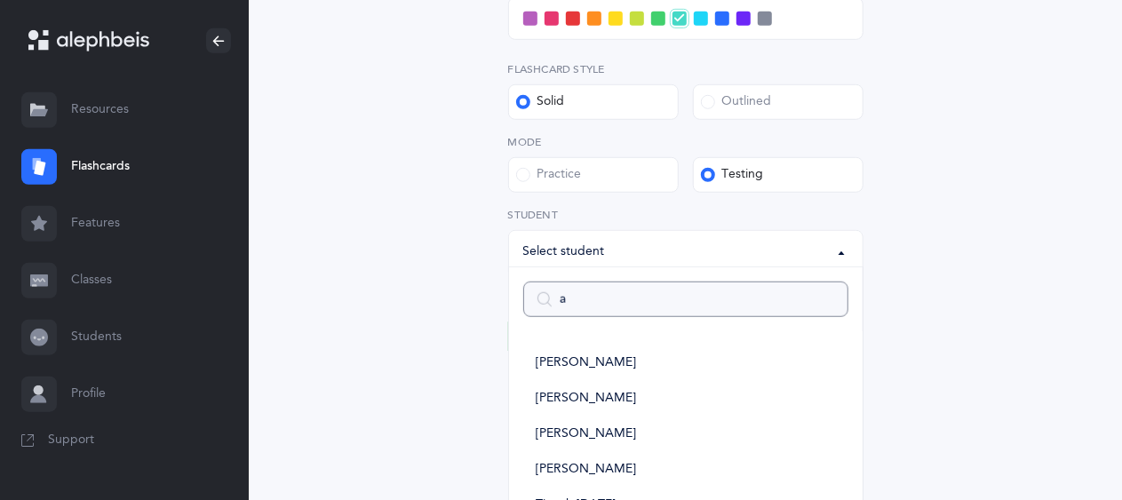
type input "ak"
select select
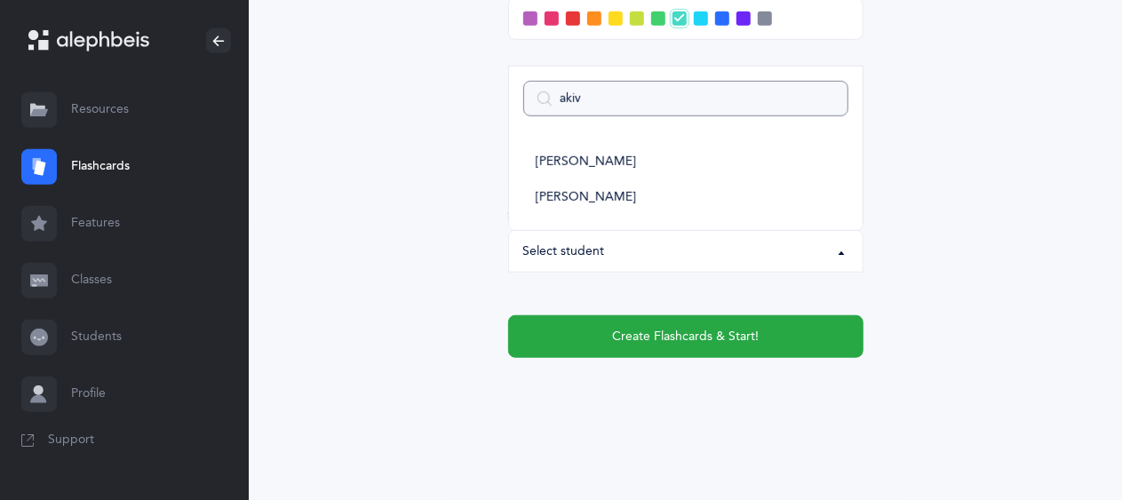
type input "akiv"
click at [589, 205] on span "[PERSON_NAME]" at bounding box center [586, 198] width 100 height 16
select select "9288"
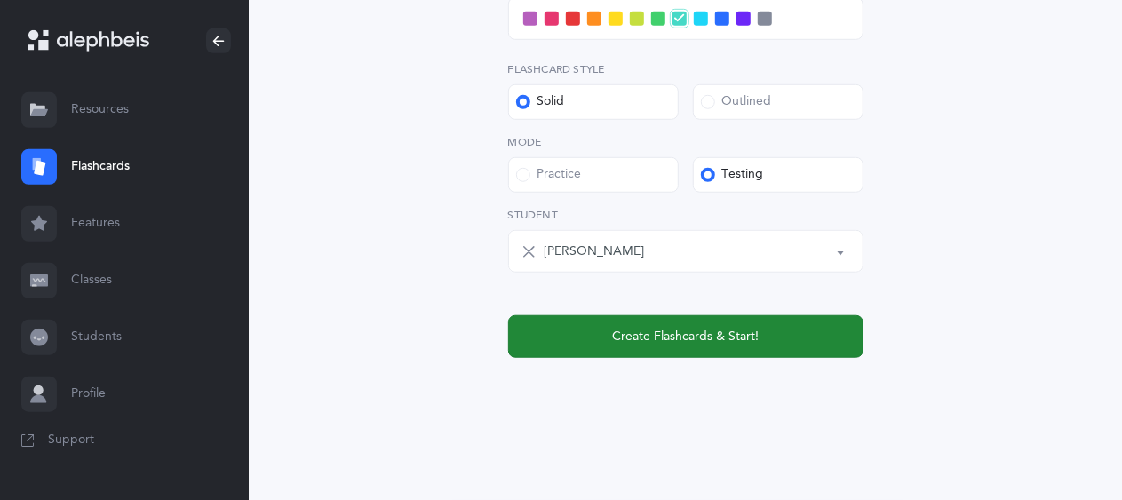
click at [619, 337] on span "Create Flashcards & Start!" at bounding box center [685, 337] width 147 height 19
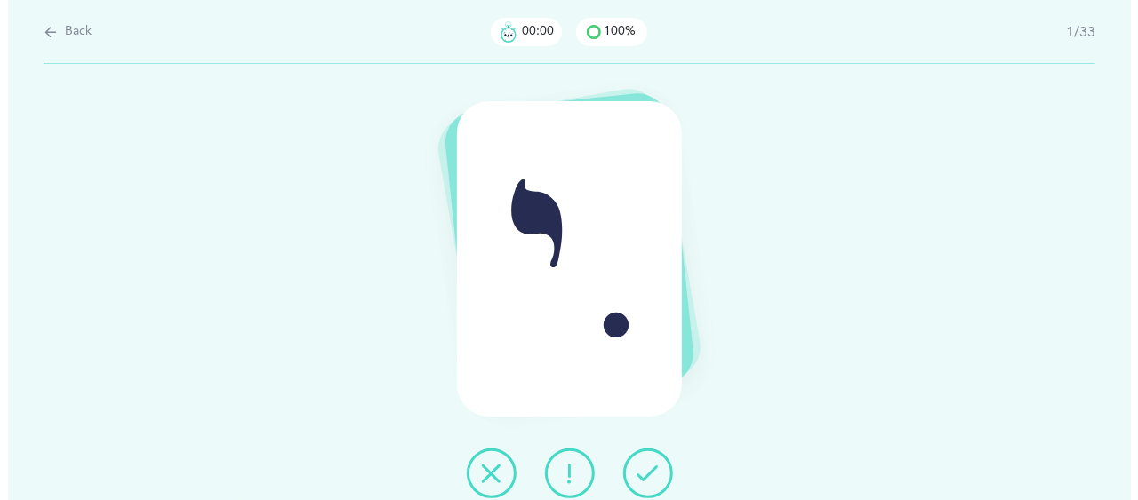
scroll to position [0, 0]
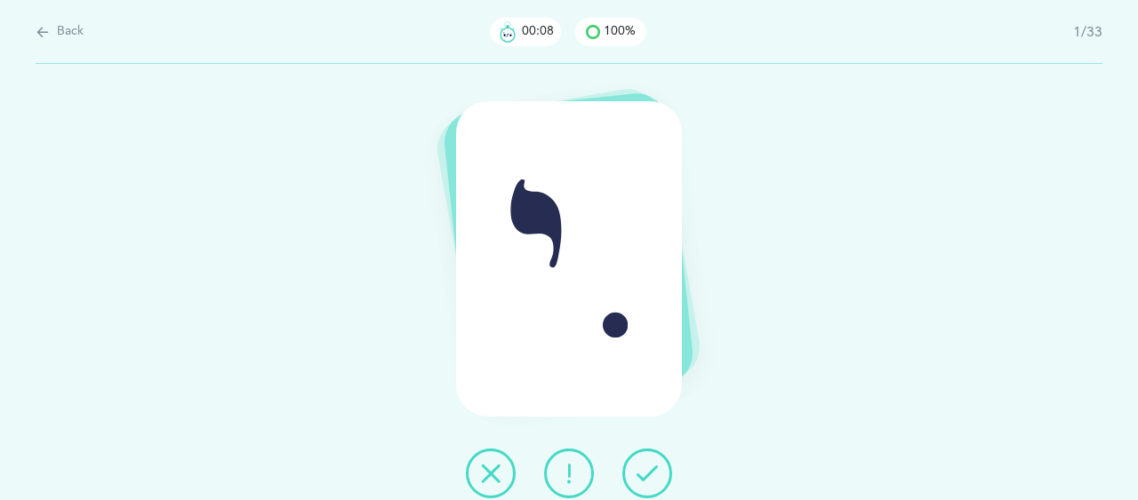
click at [644, 468] on icon at bounding box center [646, 473] width 21 height 21
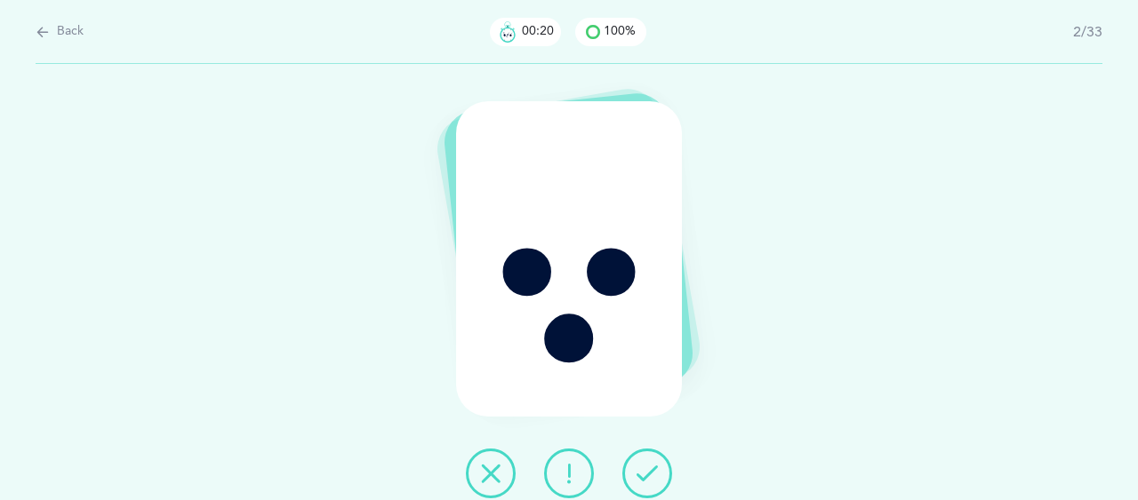
click at [644, 468] on icon at bounding box center [646, 473] width 21 height 21
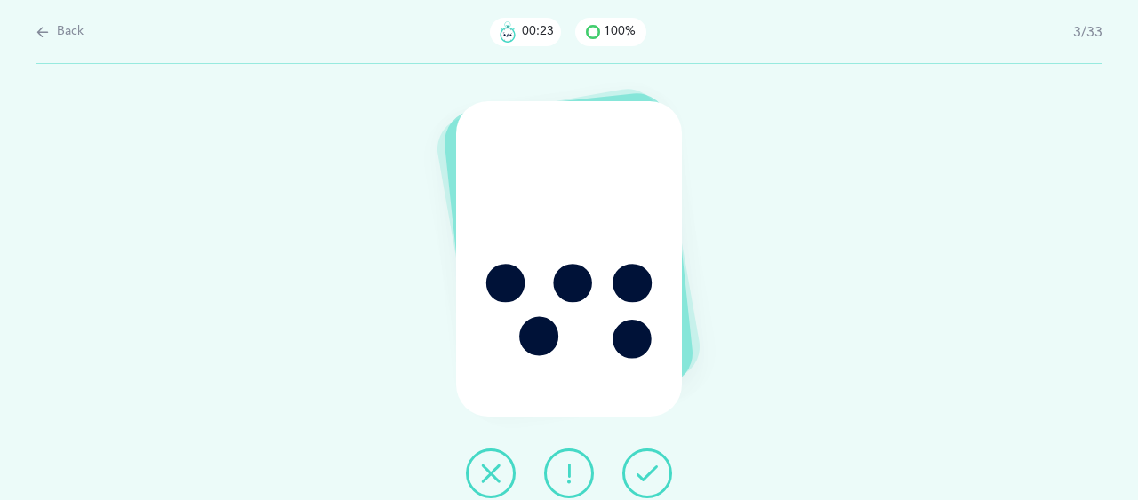
click at [644, 468] on icon at bounding box center [646, 473] width 21 height 21
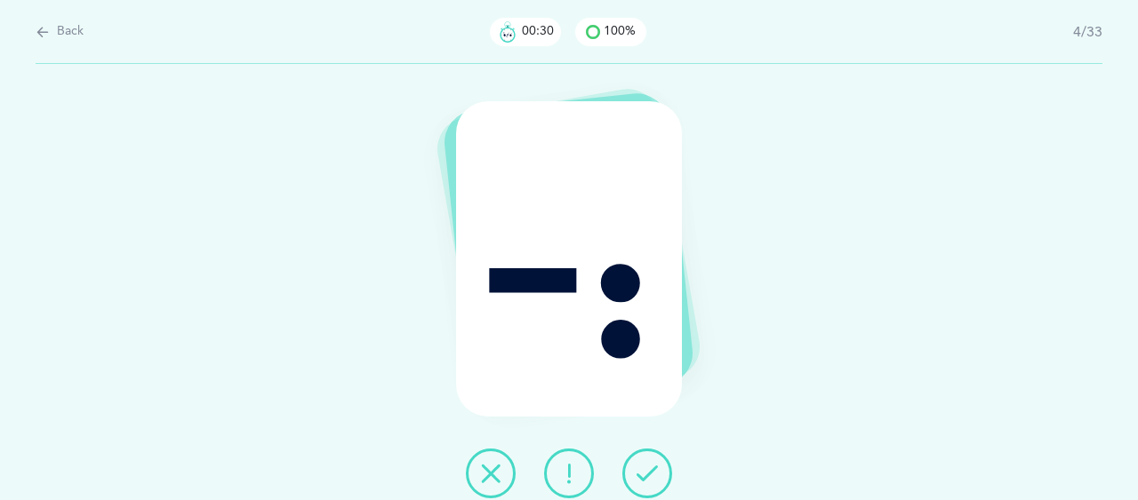
click at [644, 468] on icon at bounding box center [646, 473] width 21 height 21
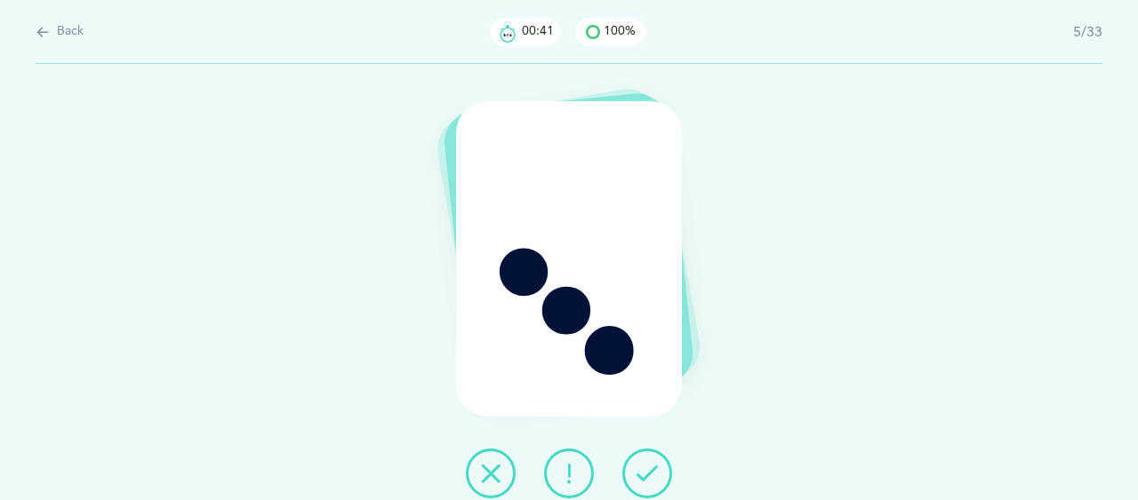
click at [571, 479] on icon at bounding box center [568, 473] width 21 height 21
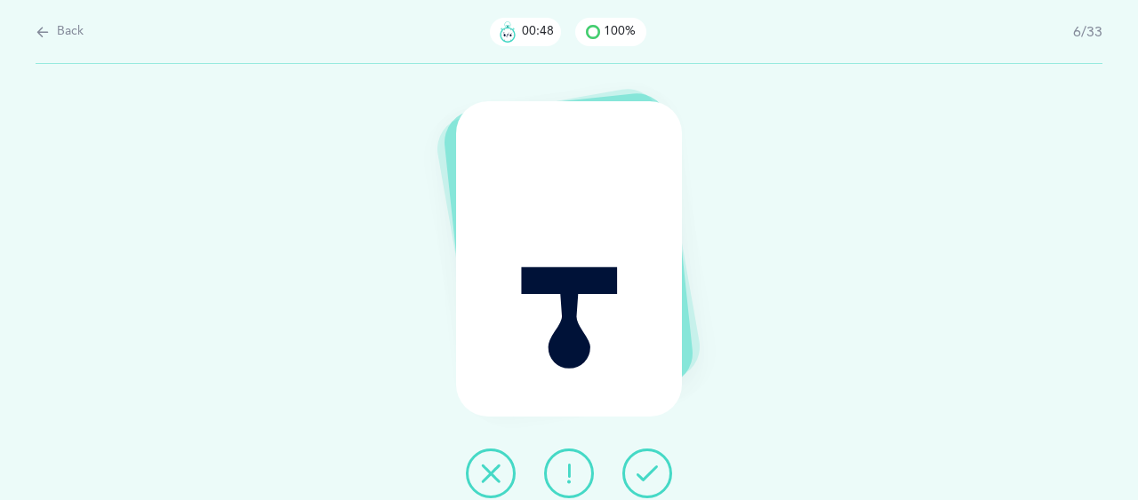
click at [650, 480] on icon at bounding box center [646, 473] width 21 height 21
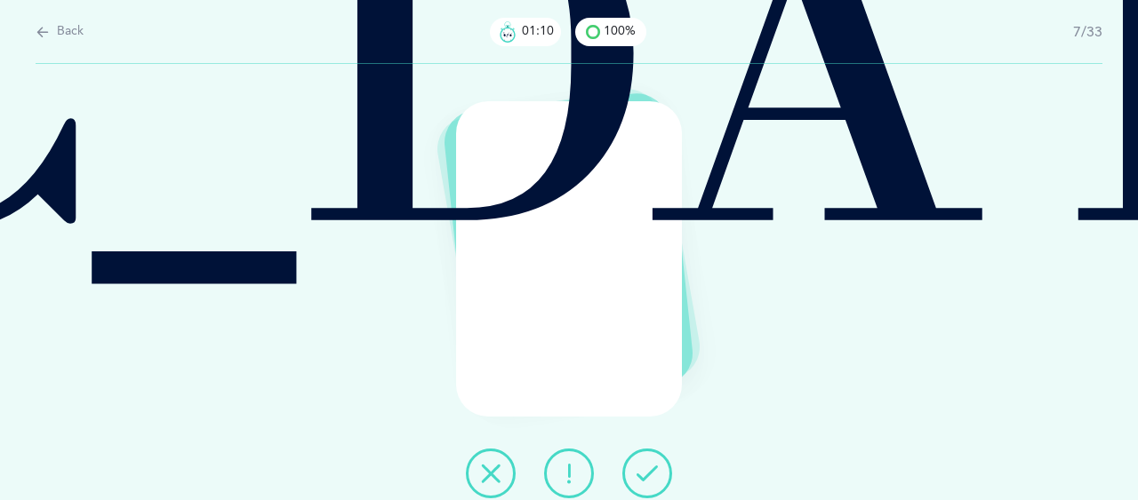
click at [570, 479] on icon at bounding box center [568, 473] width 21 height 21
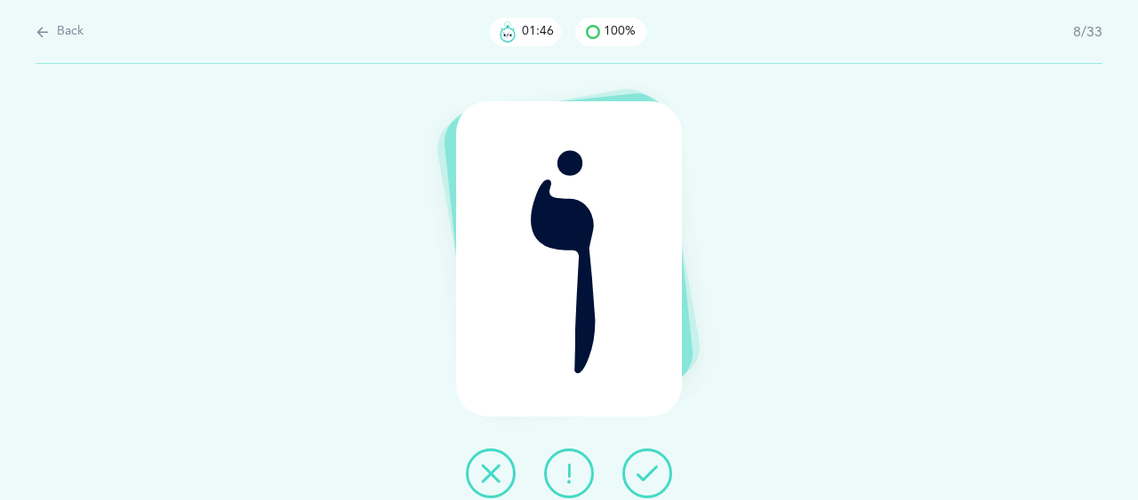
click at [506, 465] on button at bounding box center [491, 474] width 50 height 50
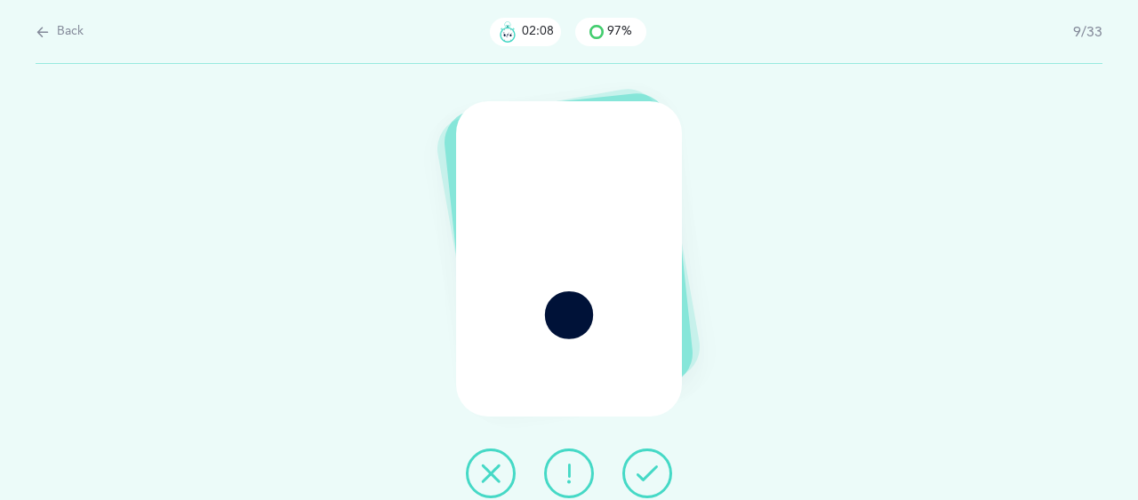
click at [651, 469] on icon at bounding box center [646, 473] width 21 height 21
click at [638, 481] on icon at bounding box center [646, 473] width 21 height 21
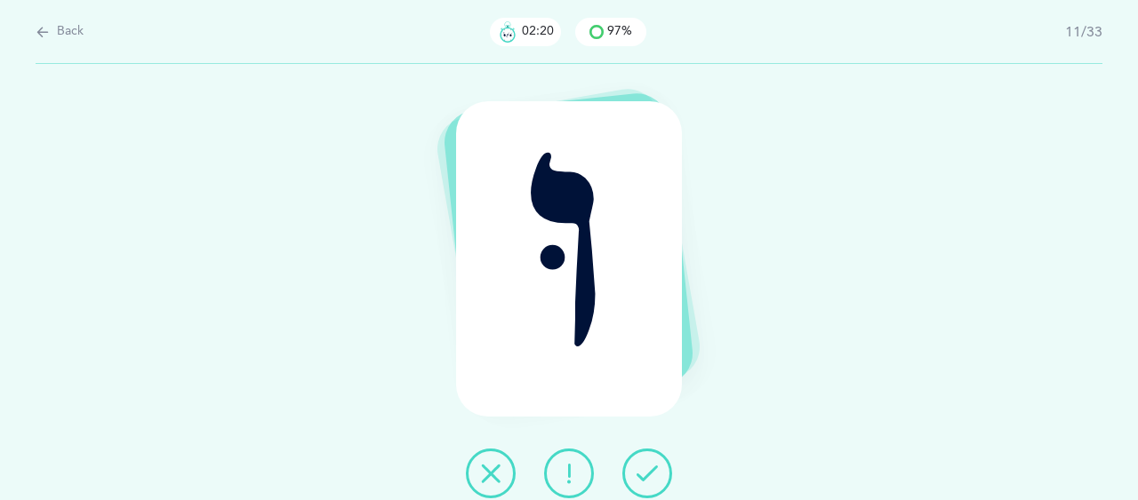
click at [638, 481] on icon at bounding box center [646, 473] width 21 height 21
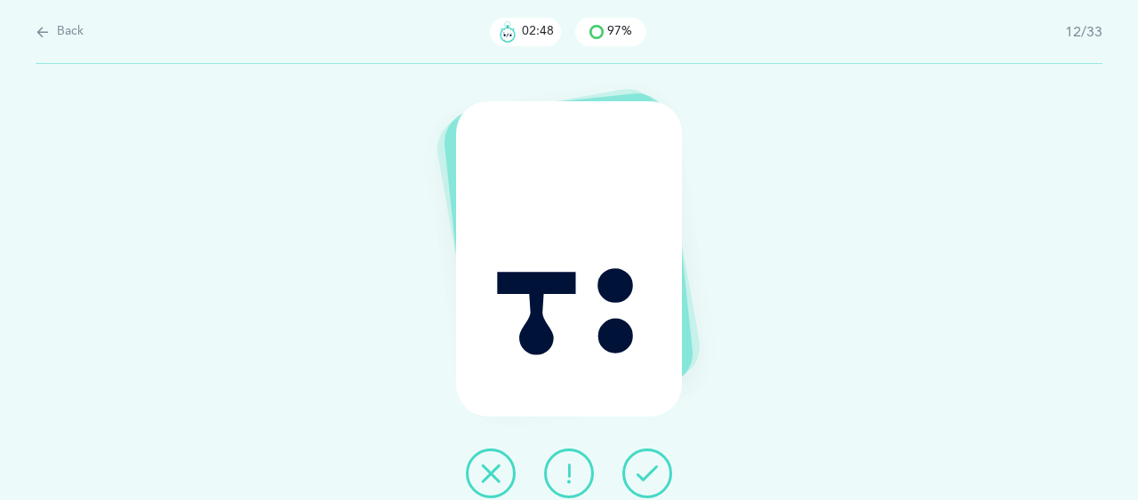
click at [572, 468] on icon at bounding box center [568, 473] width 21 height 21
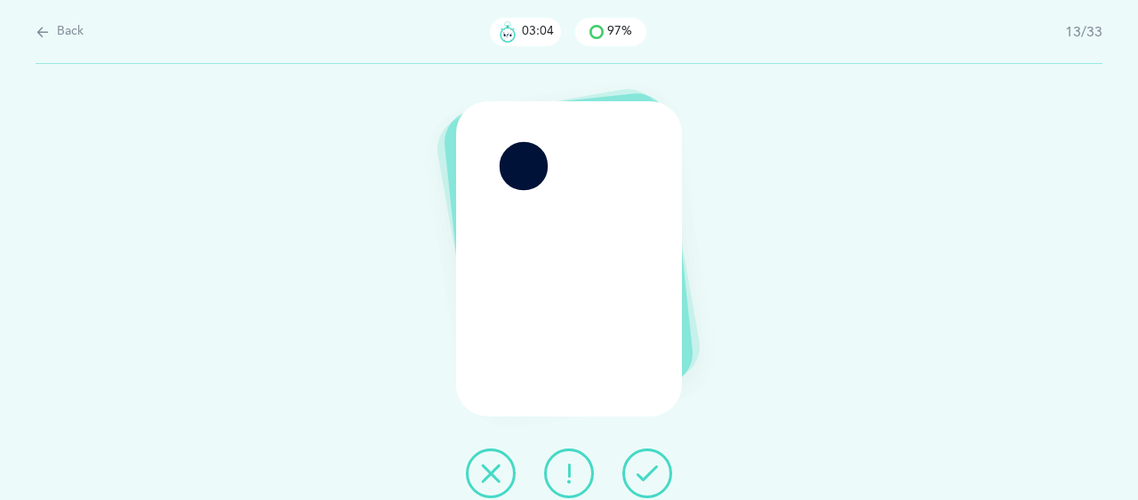
click at [491, 473] on icon at bounding box center [490, 473] width 21 height 21
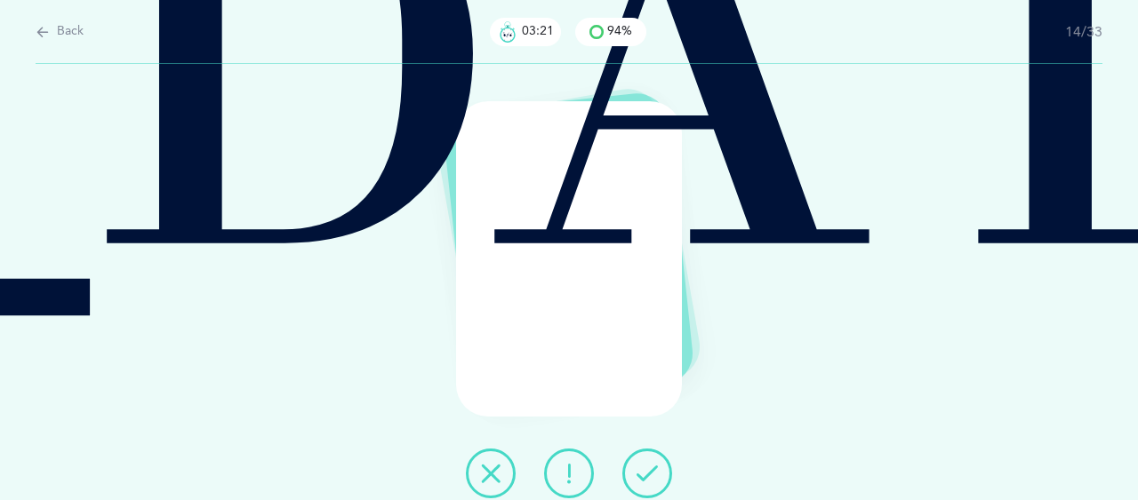
click at [646, 475] on icon at bounding box center [646, 473] width 21 height 21
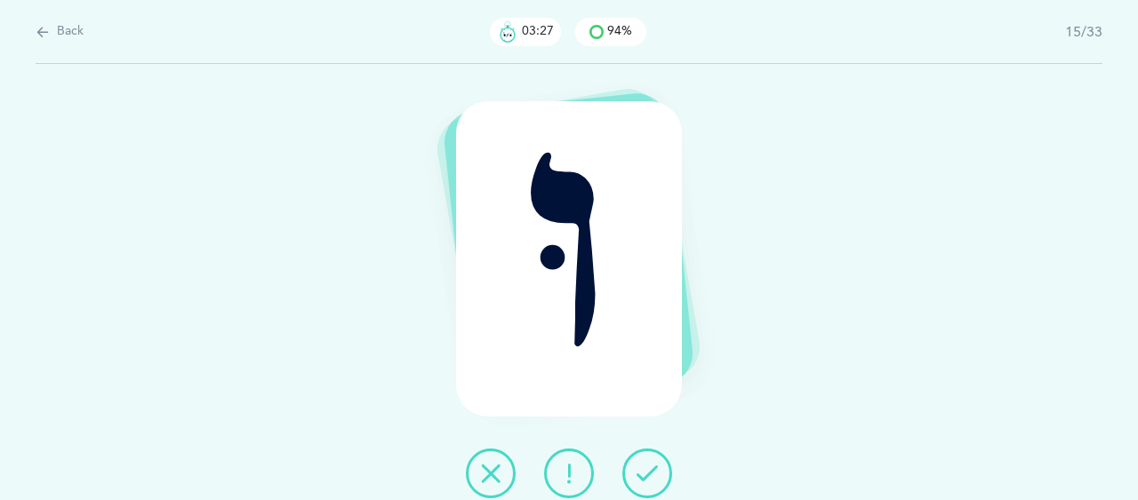
click at [646, 475] on icon at bounding box center [646, 473] width 21 height 21
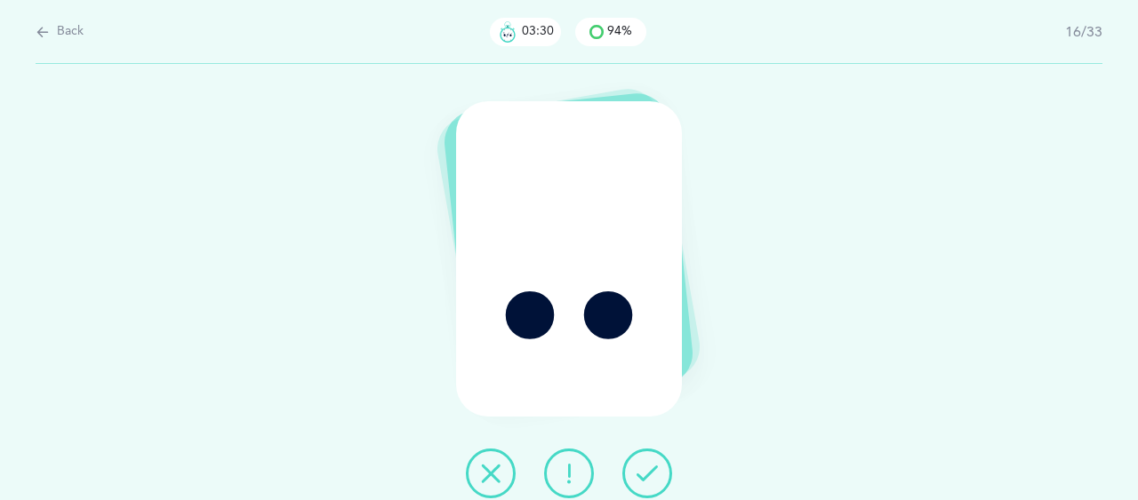
click at [646, 475] on icon at bounding box center [646, 473] width 21 height 21
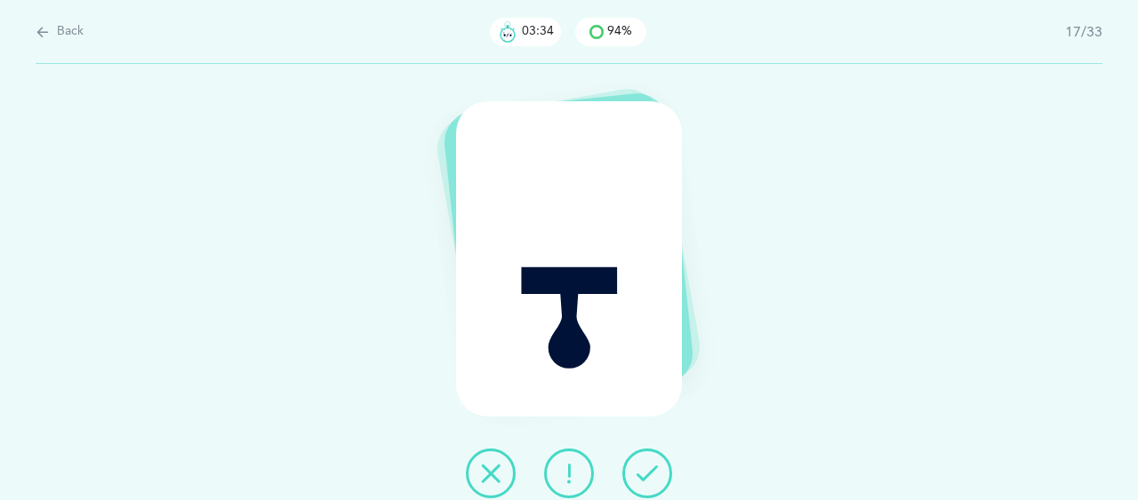
click at [646, 475] on icon at bounding box center [646, 473] width 21 height 21
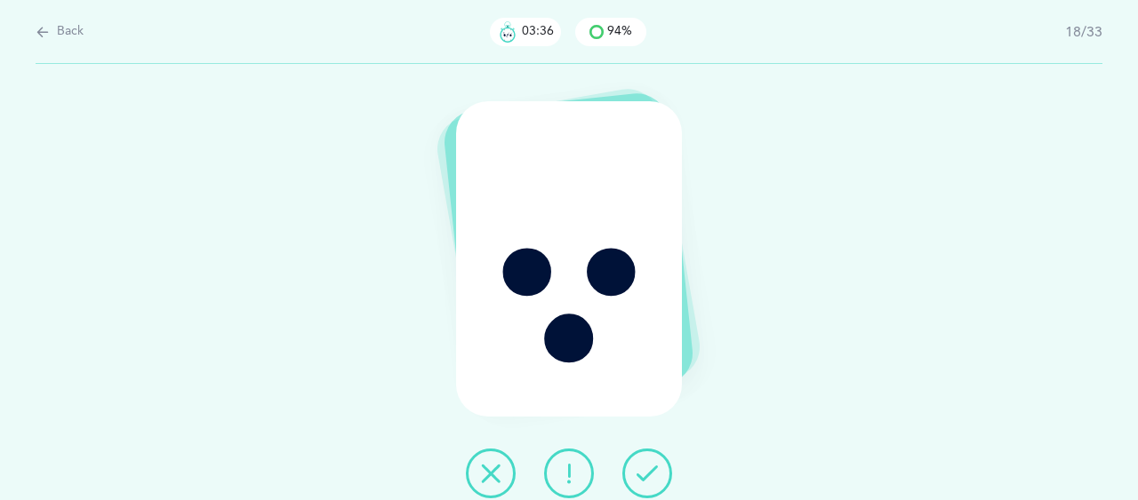
click at [646, 475] on icon at bounding box center [646, 473] width 21 height 21
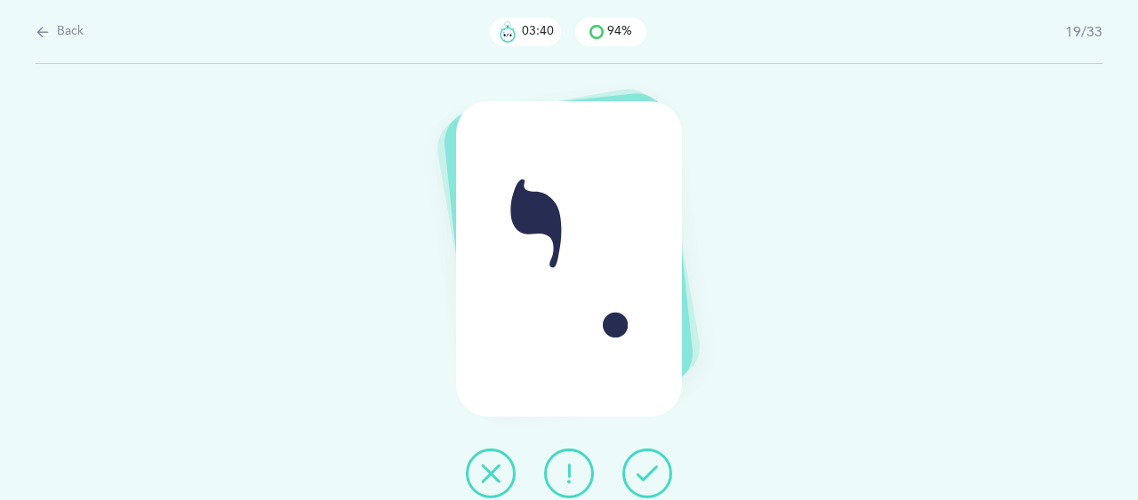
click at [646, 475] on icon at bounding box center [646, 473] width 21 height 21
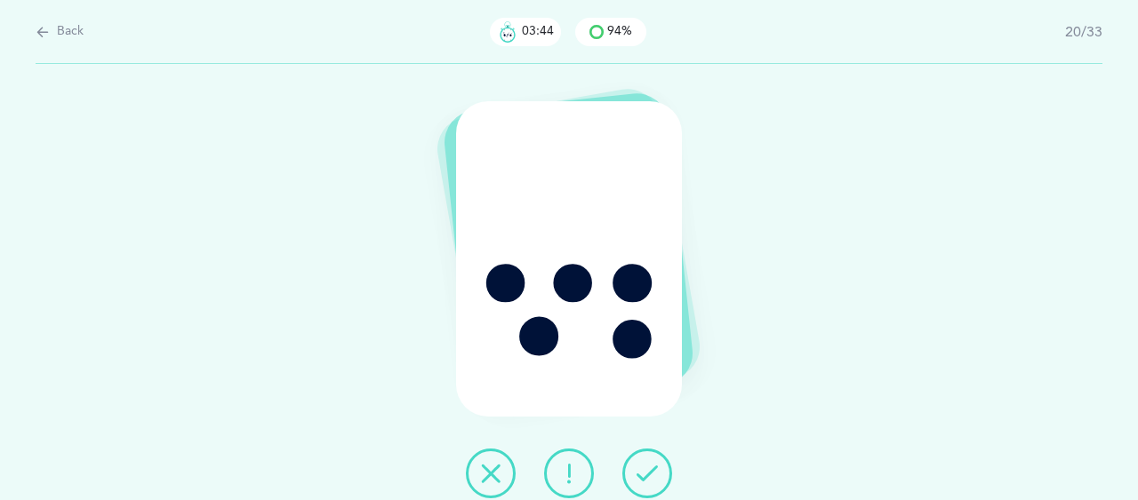
click at [646, 475] on icon at bounding box center [646, 473] width 21 height 21
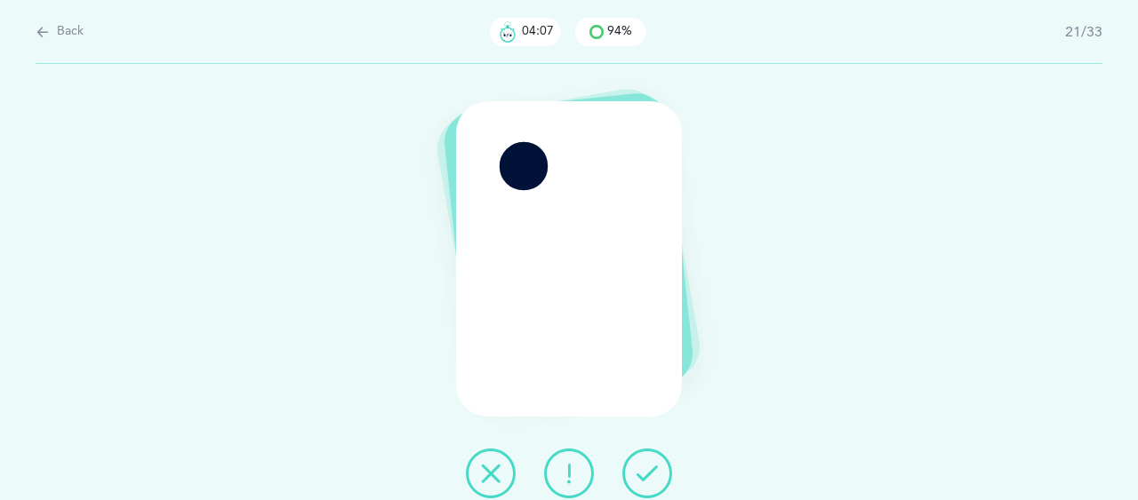
click at [571, 467] on icon at bounding box center [568, 473] width 21 height 21
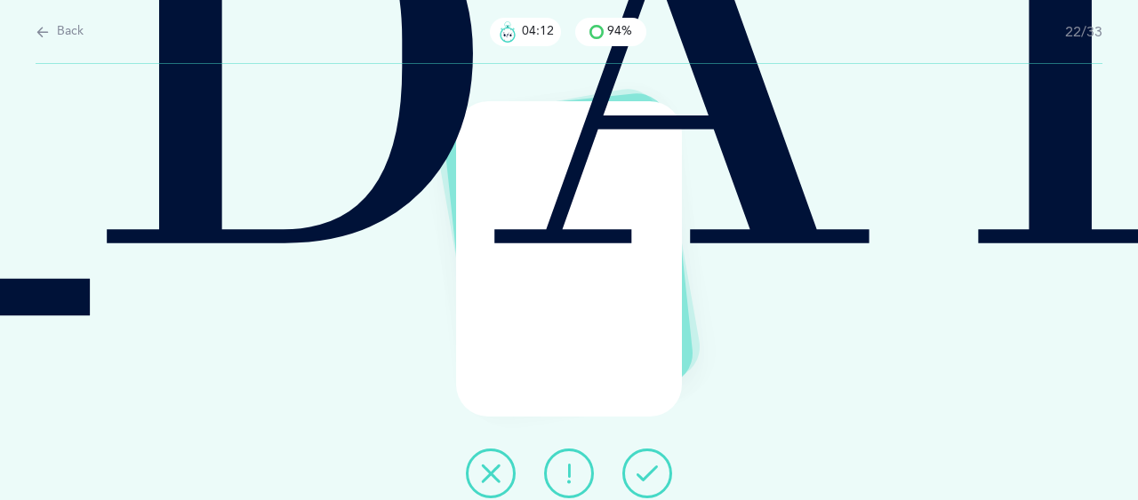
click at [647, 481] on icon at bounding box center [646, 473] width 21 height 21
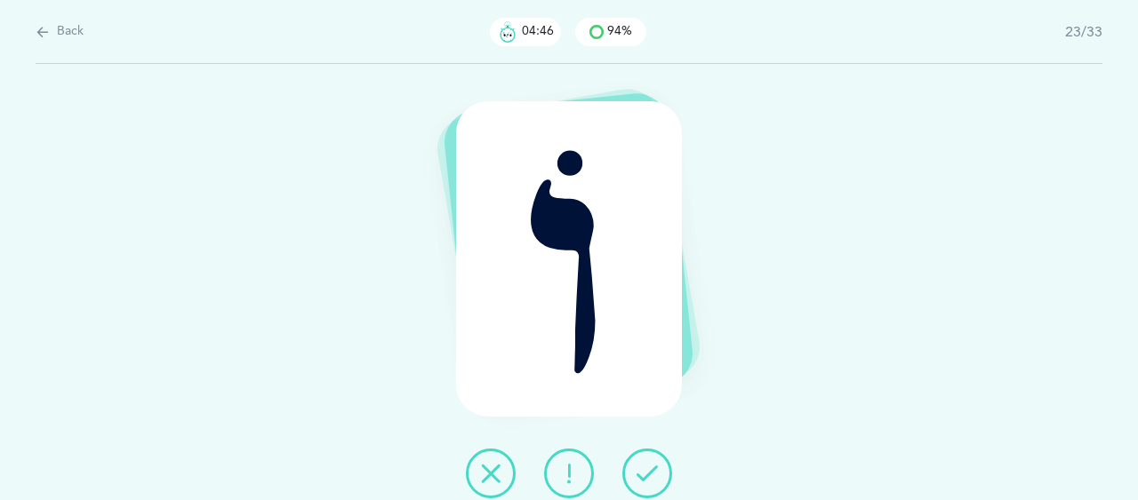
click at [563, 473] on icon at bounding box center [568, 473] width 21 height 21
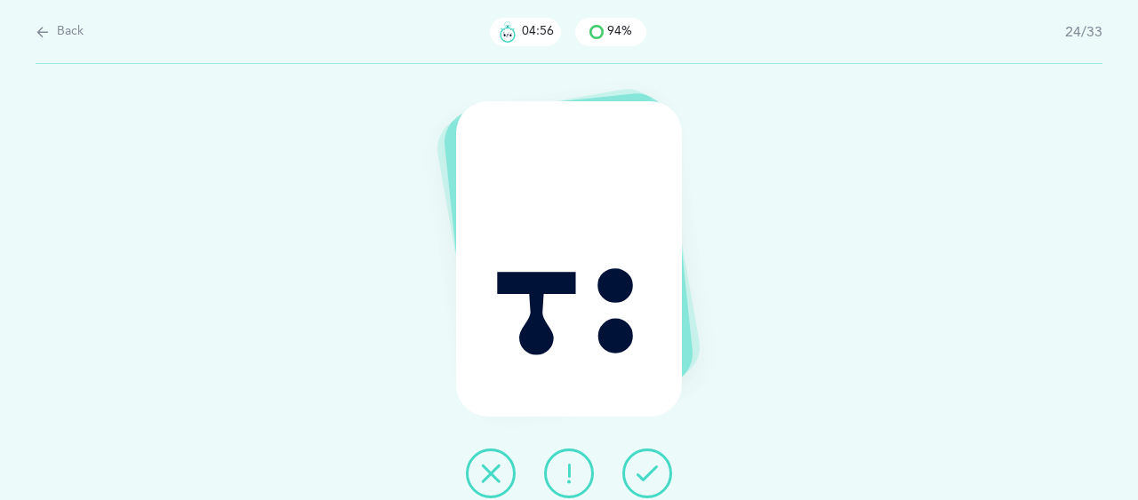
click at [579, 472] on button at bounding box center [569, 474] width 50 height 50
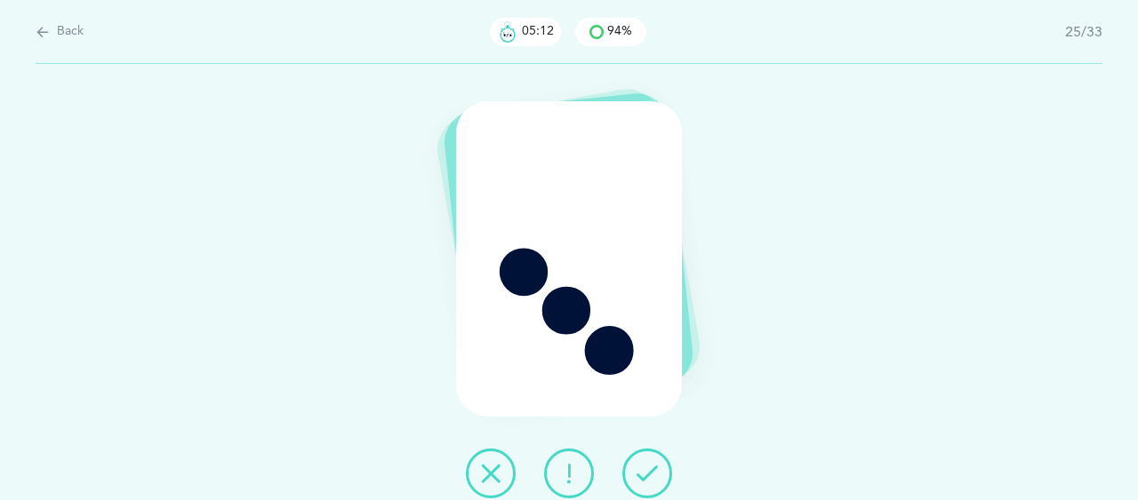
click at [565, 472] on icon at bounding box center [568, 473] width 21 height 21
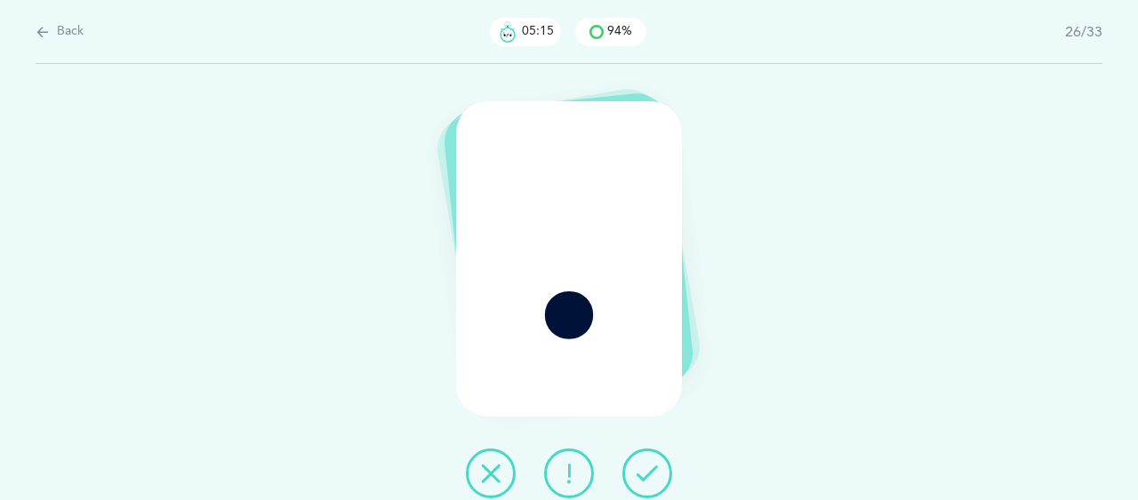
click at [646, 467] on icon at bounding box center [646, 473] width 21 height 21
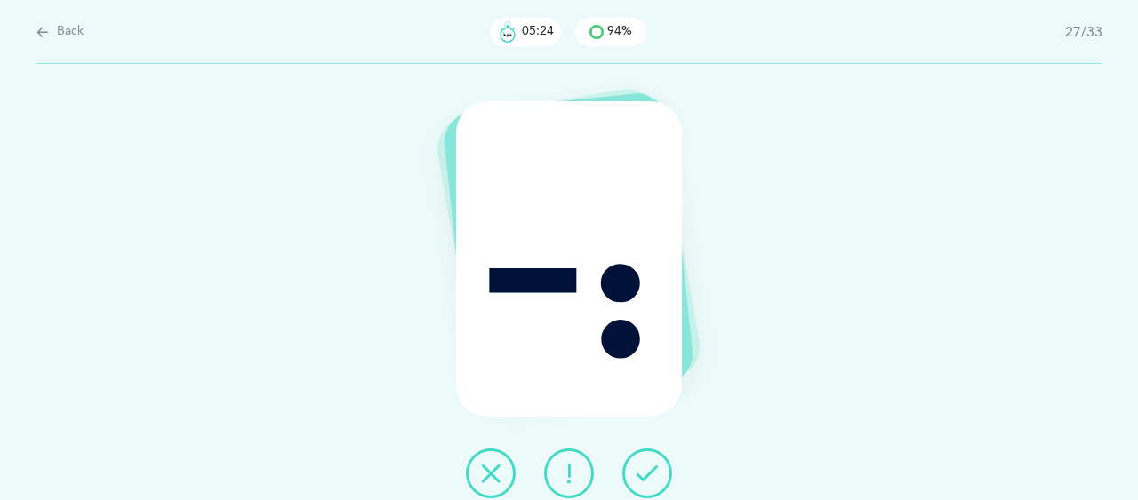
click at [560, 476] on icon at bounding box center [568, 473] width 21 height 21
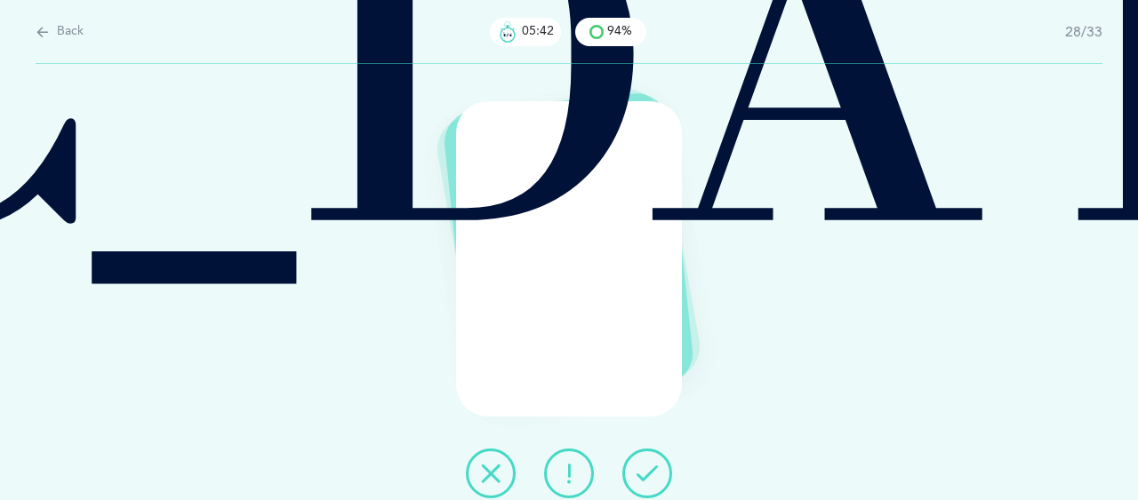
click at [564, 463] on icon at bounding box center [568, 473] width 21 height 21
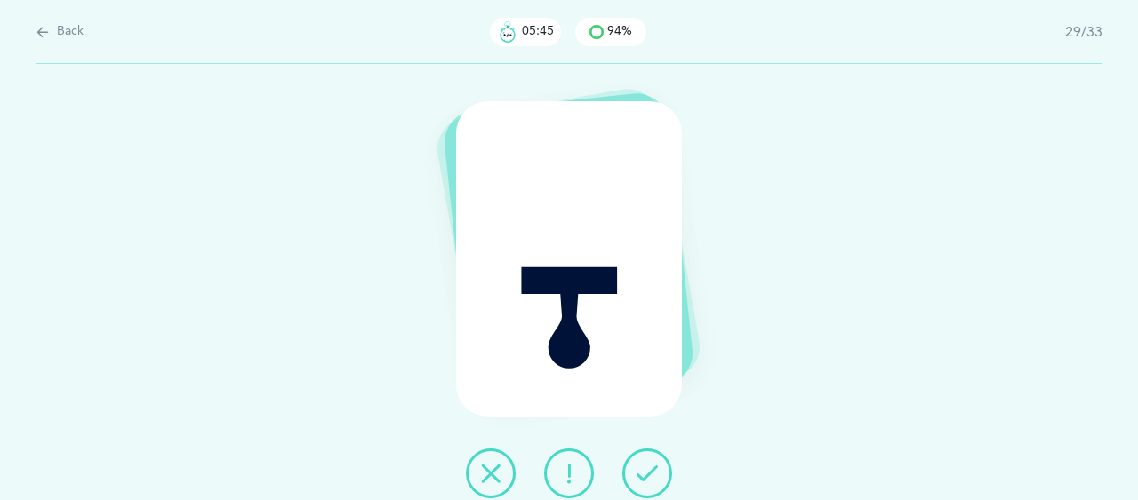
click at [648, 469] on icon at bounding box center [646, 473] width 21 height 21
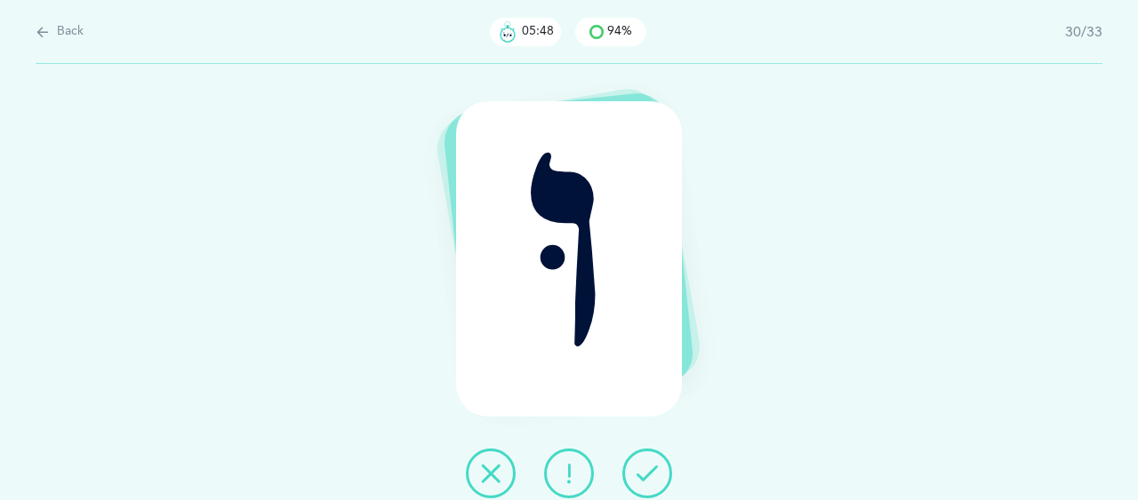
click at [653, 463] on icon at bounding box center [646, 473] width 21 height 21
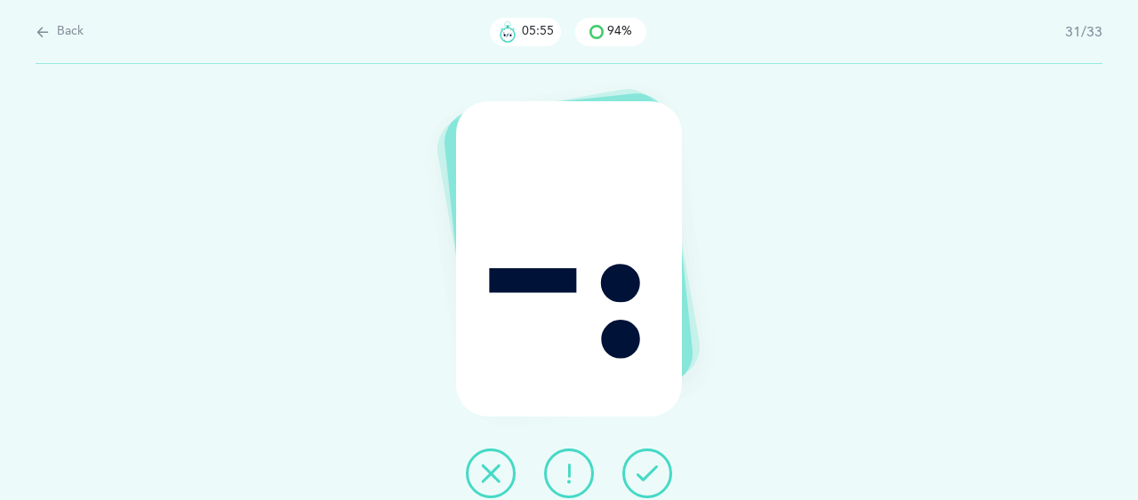
click at [555, 478] on button at bounding box center [569, 474] width 50 height 50
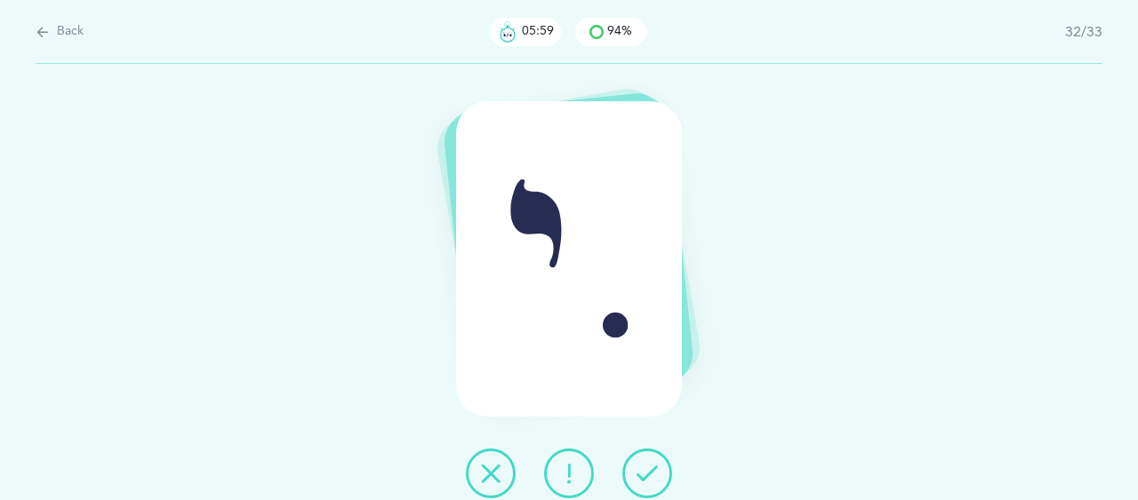
click at [661, 467] on button at bounding box center [647, 474] width 50 height 50
click at [592, 475] on button at bounding box center [569, 474] width 50 height 50
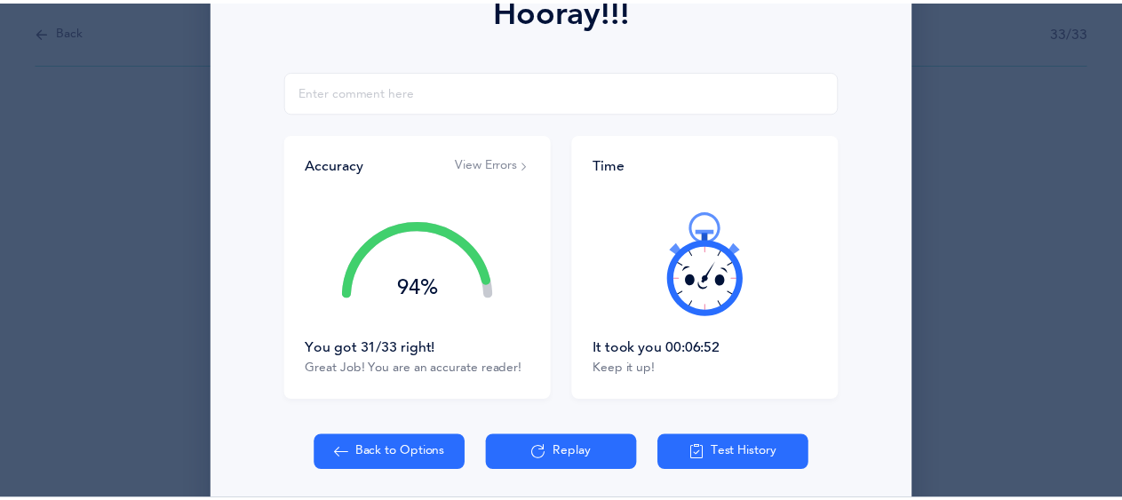
scroll to position [280, 0]
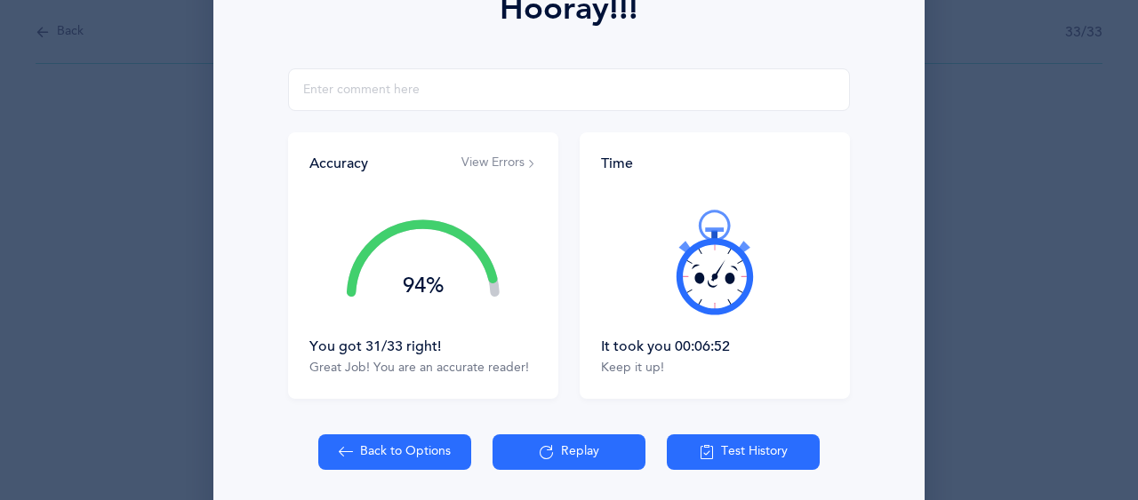
click at [368, 454] on button "Back to Options" at bounding box center [394, 453] width 153 height 36
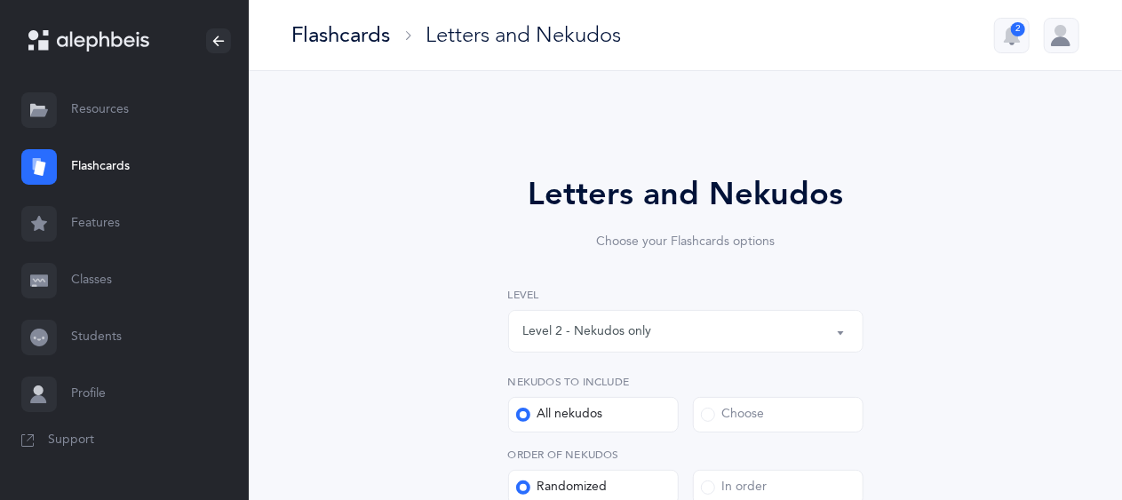
click at [633, 337] on div "Level 2 - Nekudos only" at bounding box center [587, 332] width 129 height 19
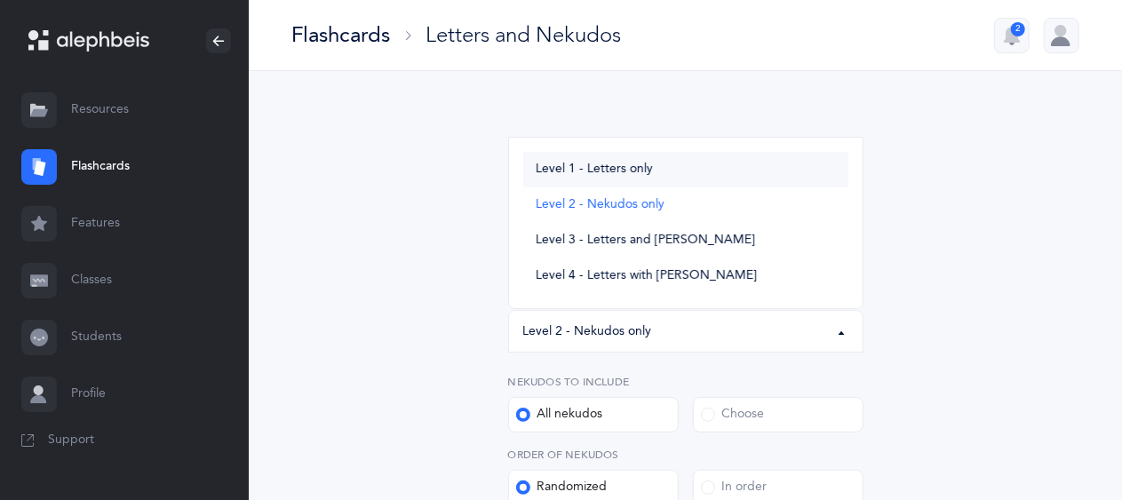
click at [629, 168] on span "Level 1 - Letters only" at bounding box center [594, 170] width 117 height 16
select select "1"
select select "27"
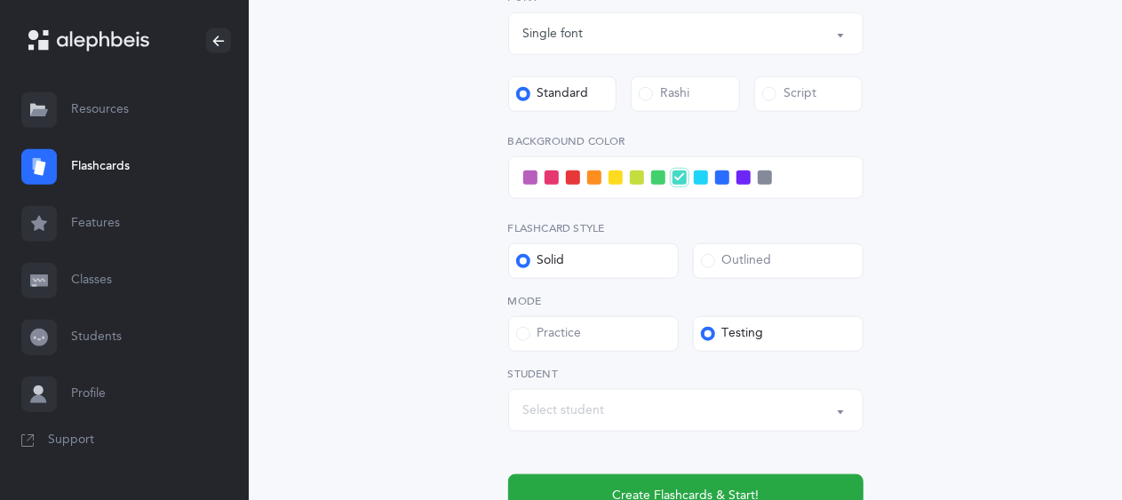
scroll to position [677, 0]
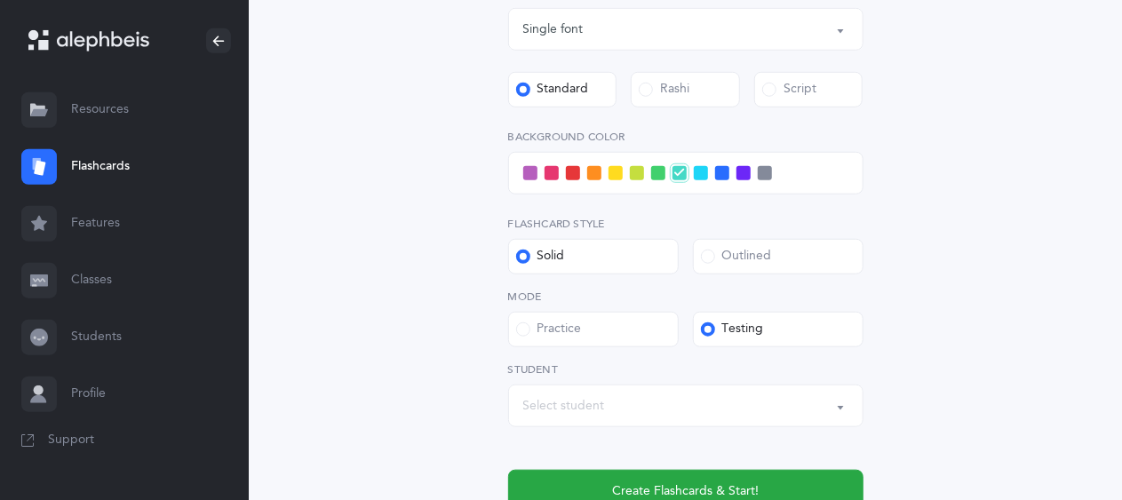
click at [552, 174] on span at bounding box center [552, 173] width 14 height 14
click at [0, 0] on input "checkbox" at bounding box center [0, 0] width 0 height 0
click at [604, 401] on div "Select student" at bounding box center [685, 406] width 325 height 30
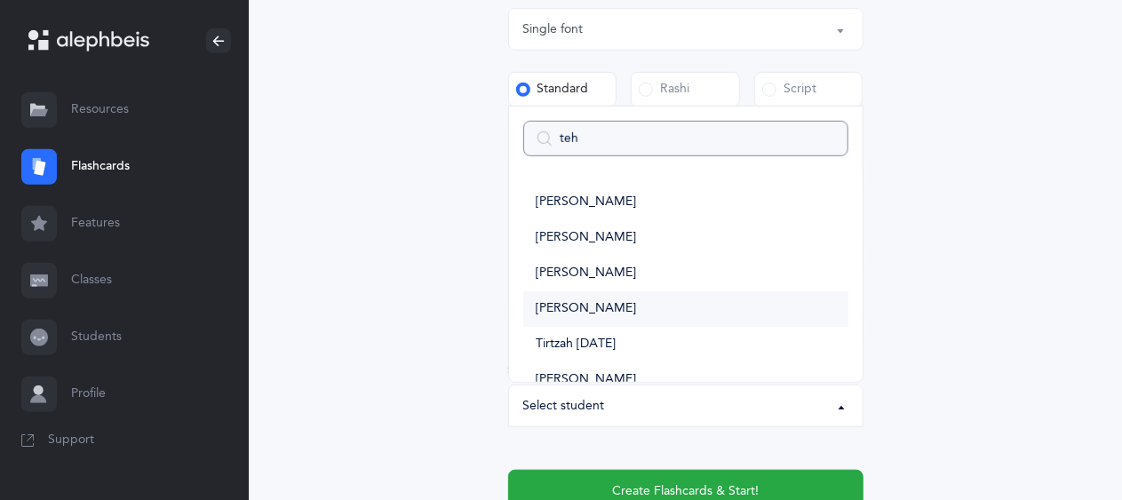
type input "tehi"
select select
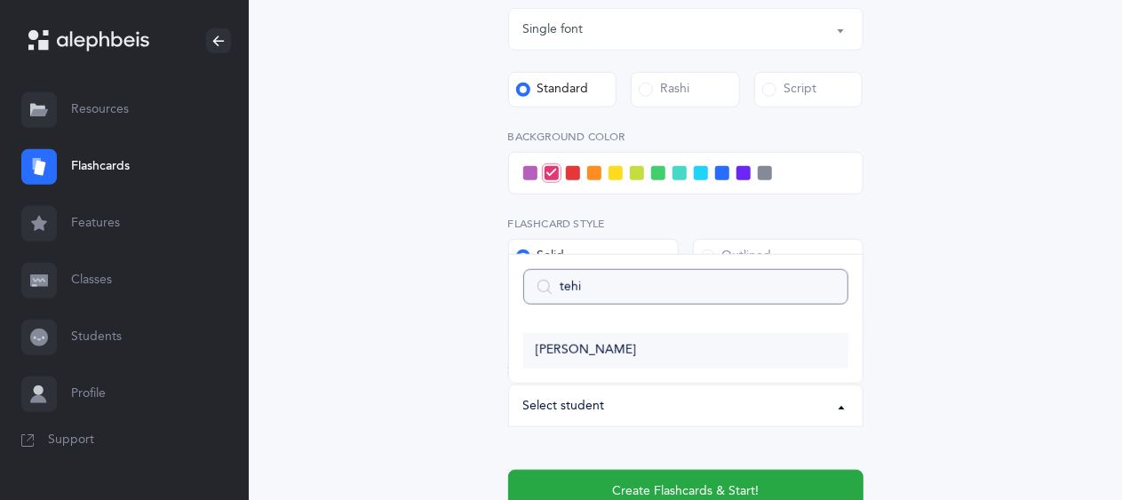
type input "tehi"
click at [594, 355] on span "[PERSON_NAME]" at bounding box center [586, 351] width 100 height 16
select select "9292"
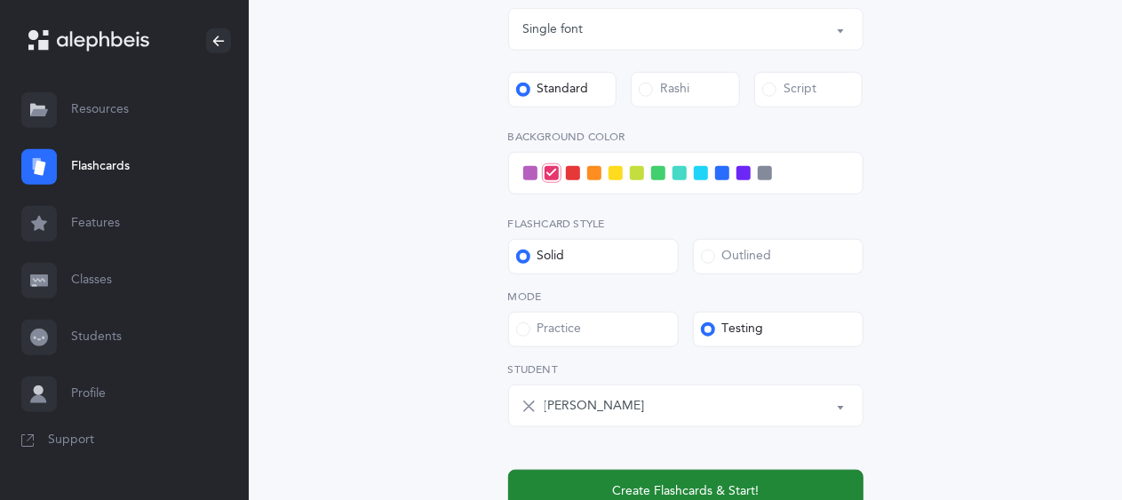
click at [610, 483] on button "Create Flashcards & Start!" at bounding box center [685, 491] width 355 height 43
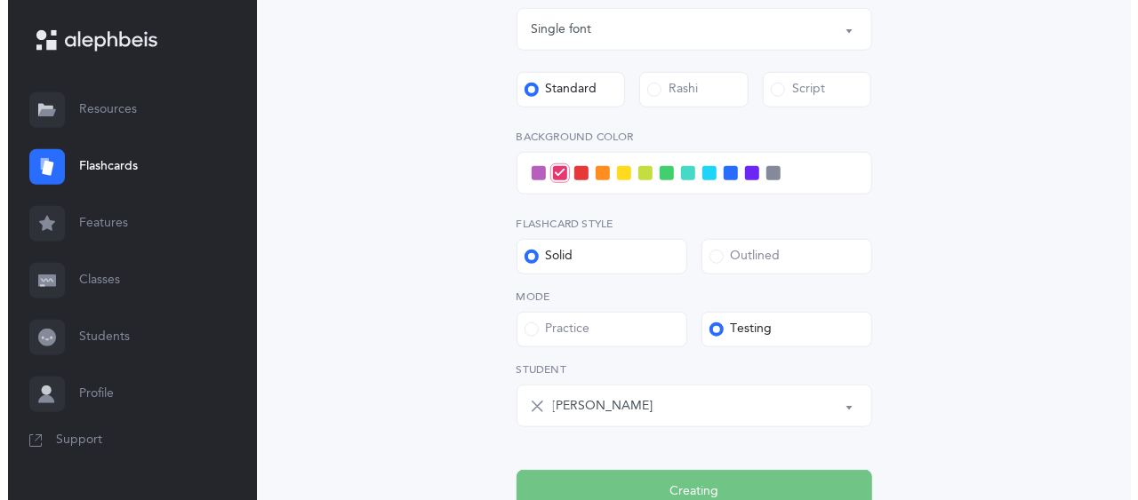
scroll to position [0, 0]
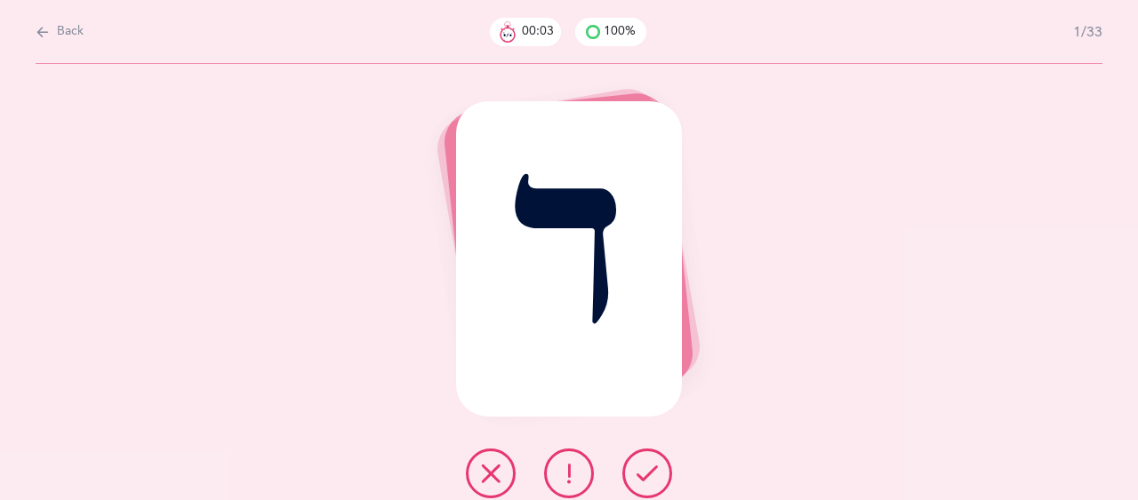
click at [645, 476] on icon at bounding box center [646, 473] width 21 height 21
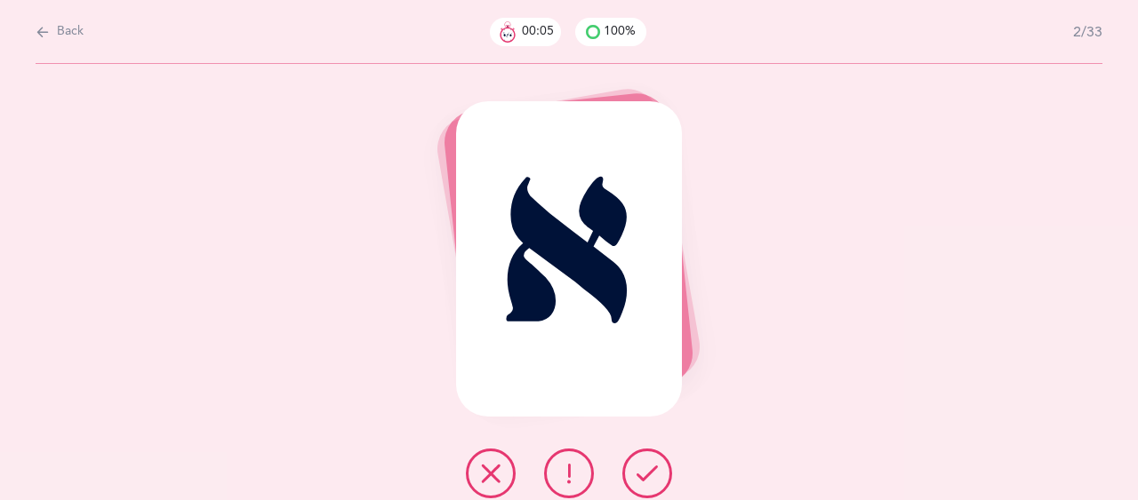
click at [645, 476] on icon at bounding box center [646, 473] width 21 height 21
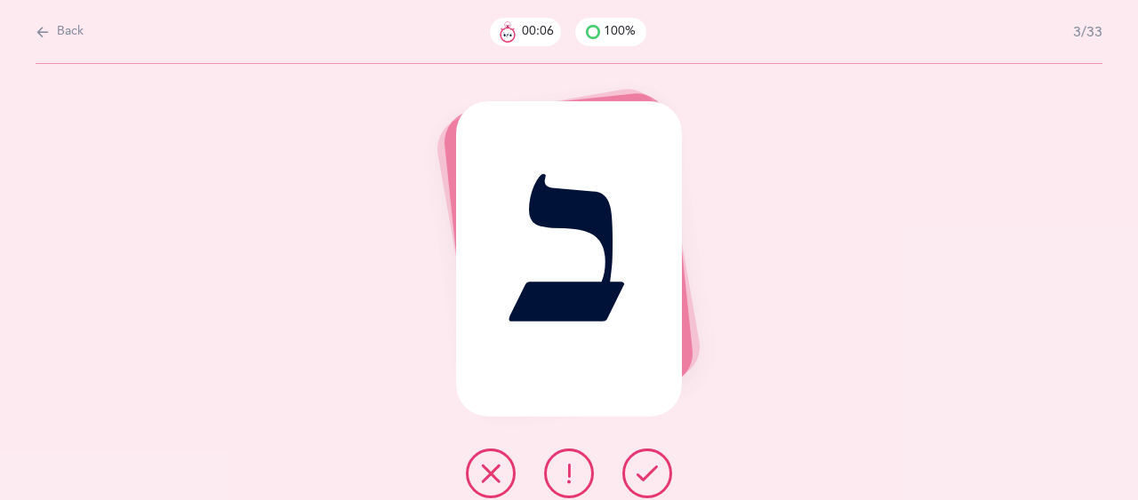
click at [645, 476] on icon at bounding box center [646, 473] width 21 height 21
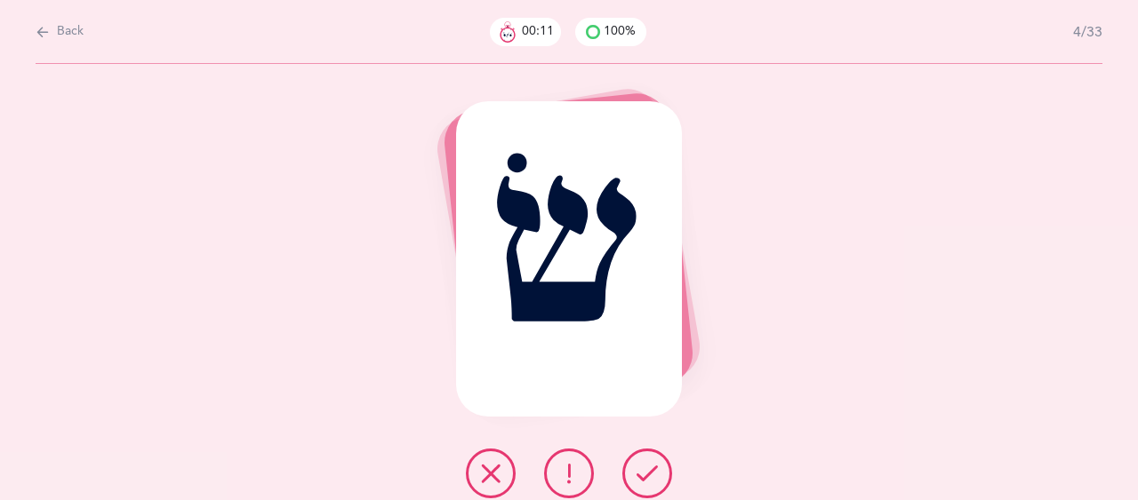
click at [575, 474] on icon at bounding box center [568, 473] width 21 height 21
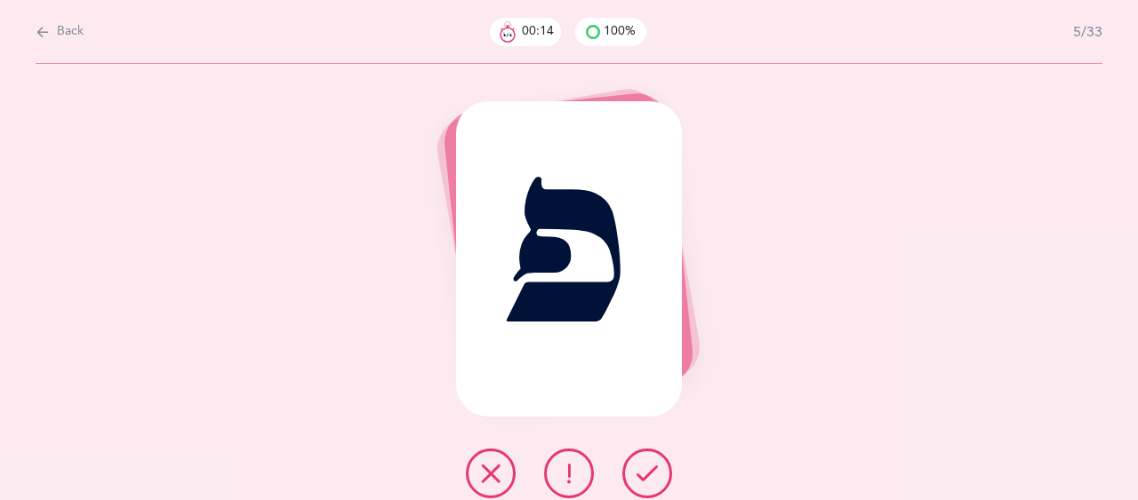
click at [645, 466] on icon at bounding box center [646, 473] width 21 height 21
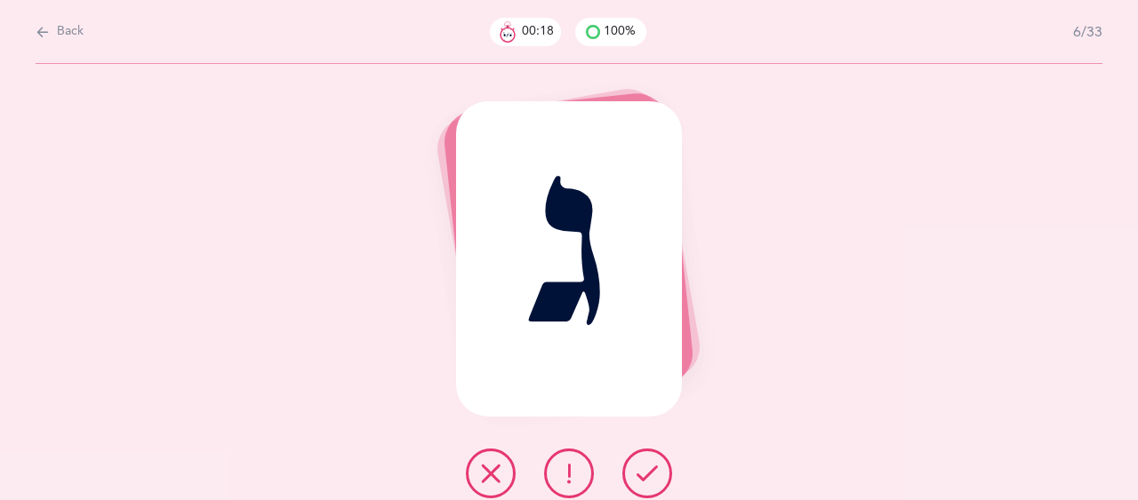
click at [645, 466] on icon at bounding box center [646, 473] width 21 height 21
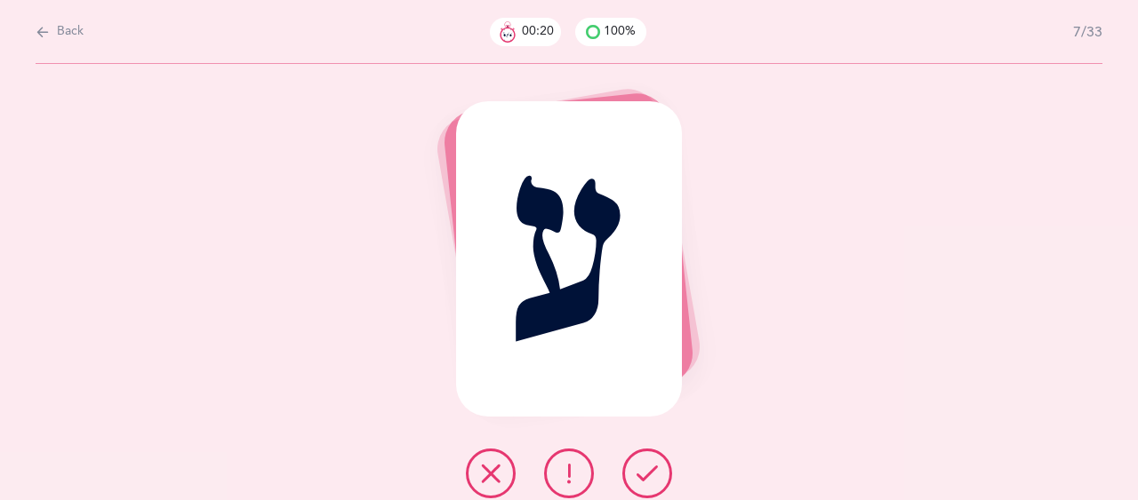
click at [645, 466] on icon at bounding box center [646, 473] width 21 height 21
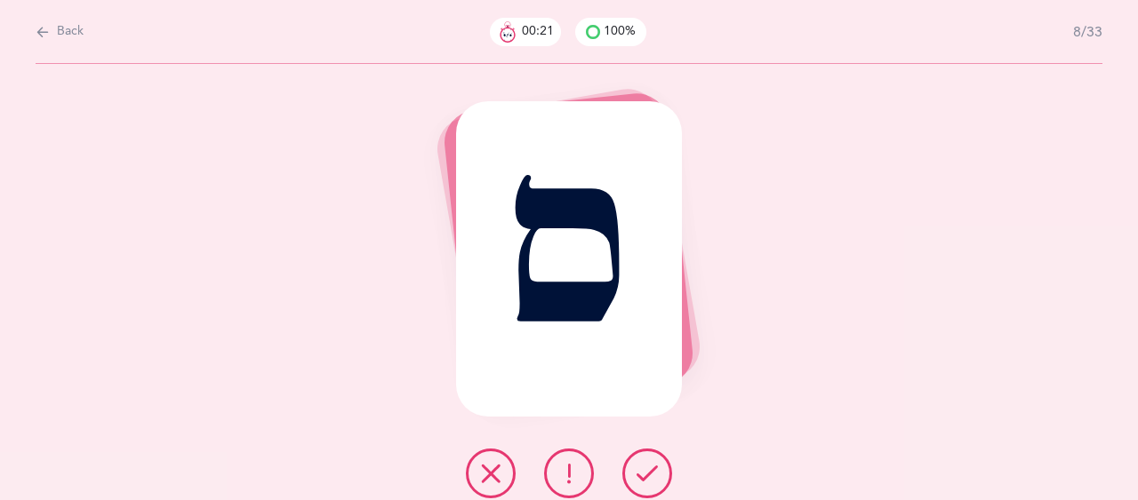
click at [645, 466] on icon at bounding box center [646, 473] width 21 height 21
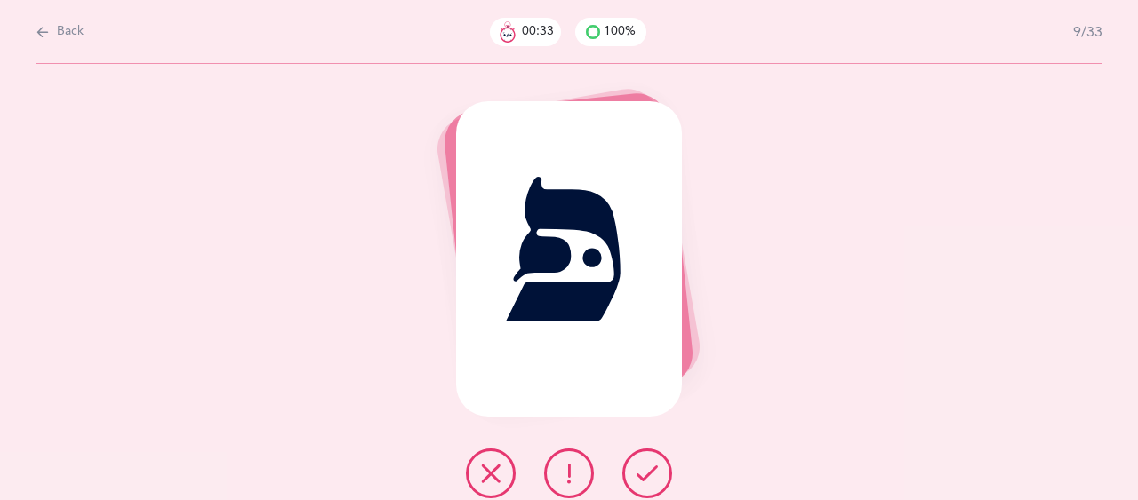
click at [642, 467] on icon at bounding box center [646, 473] width 21 height 21
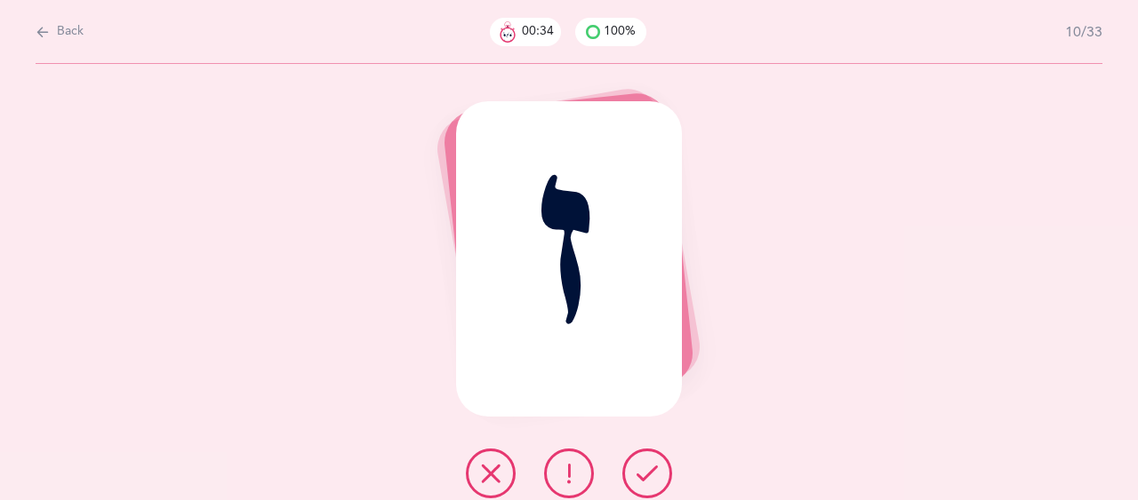
click at [642, 467] on icon at bounding box center [646, 473] width 21 height 21
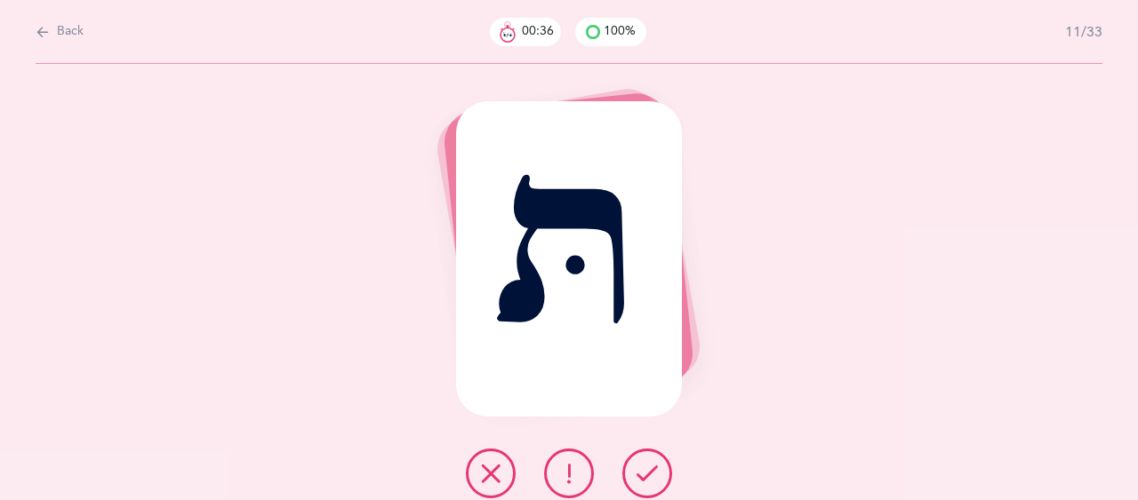
click at [642, 467] on icon at bounding box center [646, 473] width 21 height 21
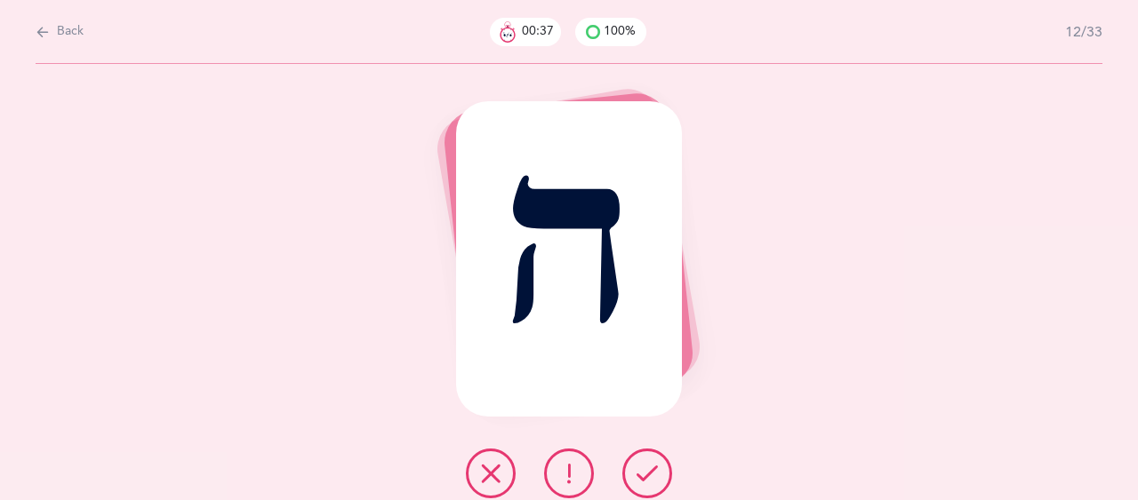
click at [642, 467] on icon at bounding box center [646, 473] width 21 height 21
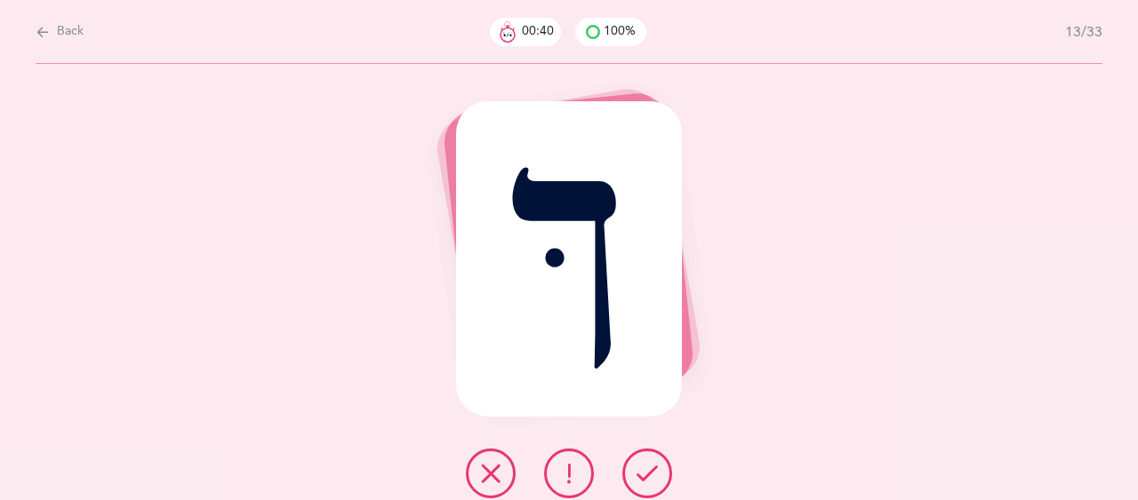
click at [642, 467] on icon at bounding box center [646, 473] width 21 height 21
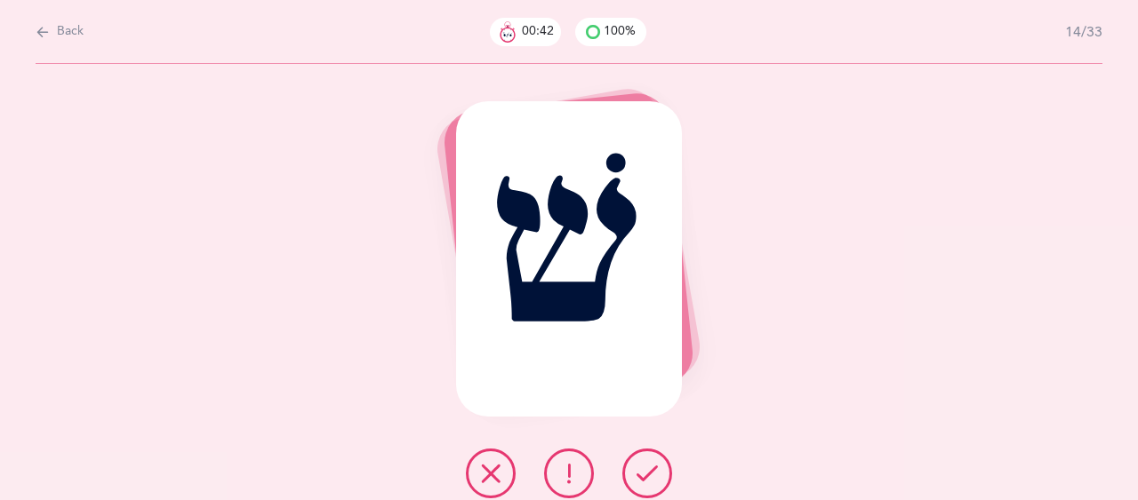
click at [642, 467] on icon at bounding box center [646, 473] width 21 height 21
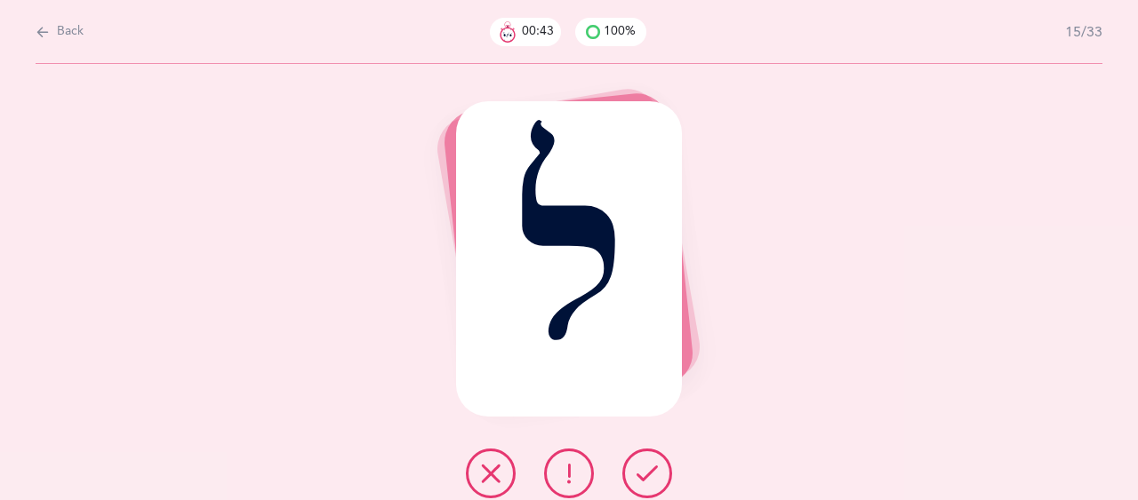
click at [642, 467] on icon at bounding box center [646, 473] width 21 height 21
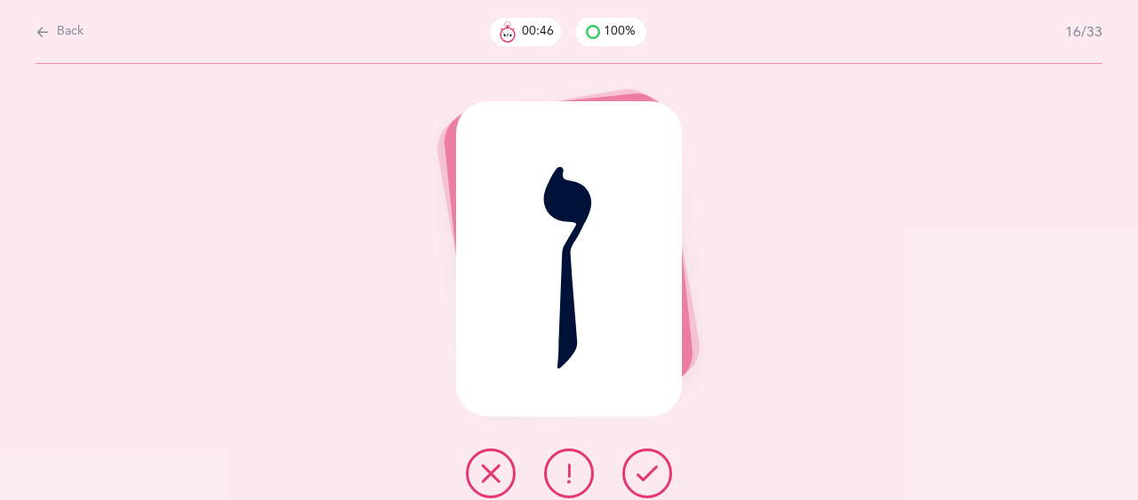
click at [642, 467] on icon at bounding box center [646, 473] width 21 height 21
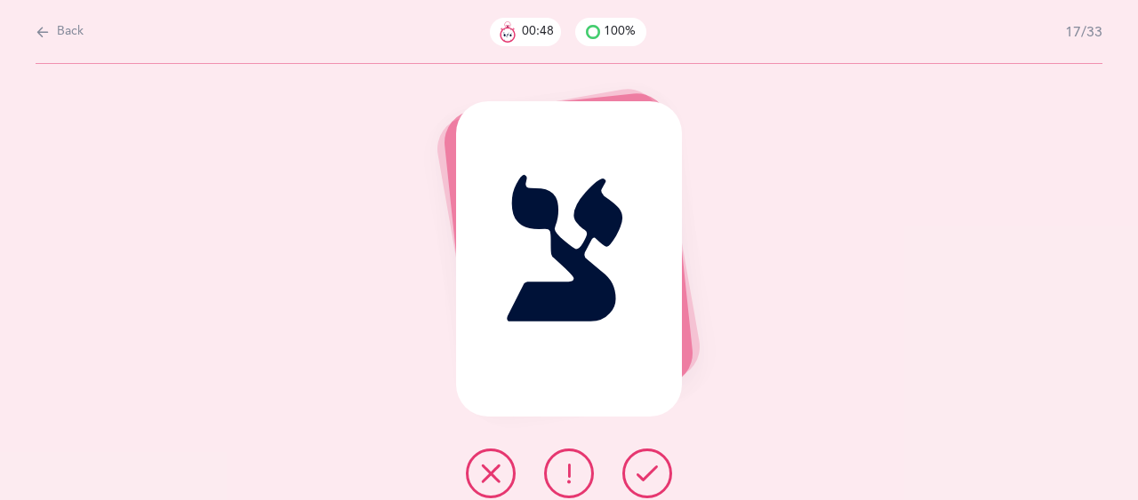
click at [642, 467] on icon at bounding box center [646, 473] width 21 height 21
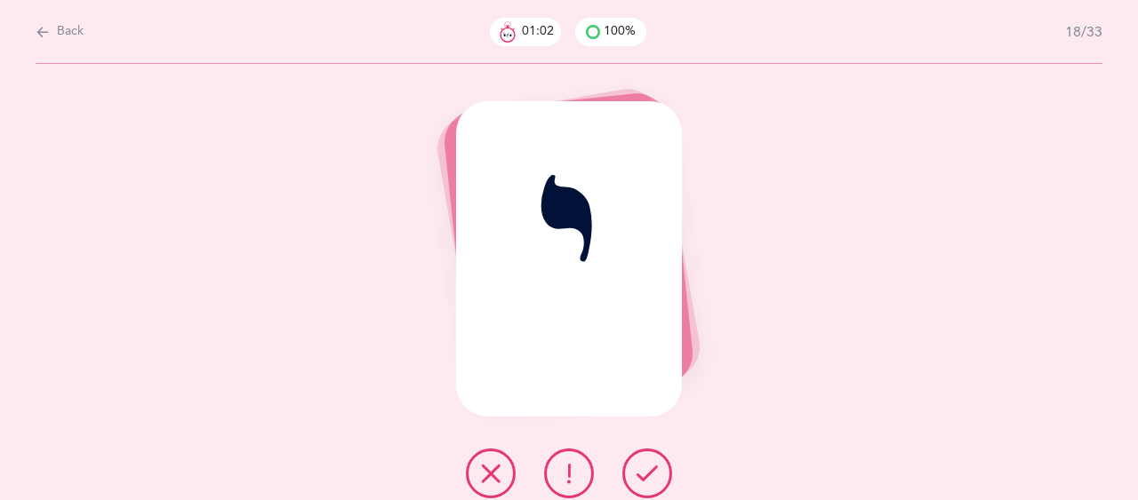
click at [653, 461] on button at bounding box center [647, 474] width 50 height 50
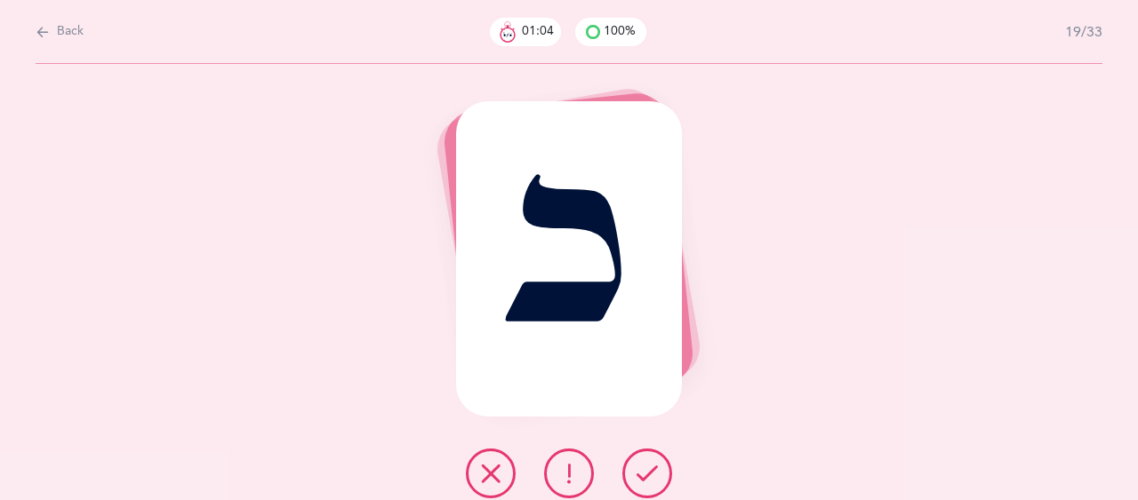
click at [653, 461] on button at bounding box center [647, 474] width 50 height 50
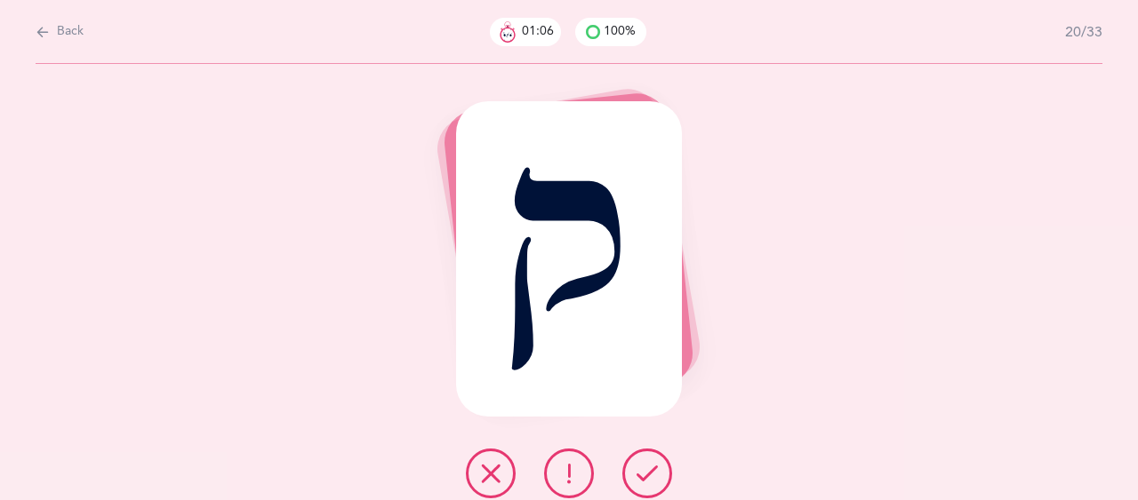
click at [653, 461] on button at bounding box center [647, 474] width 50 height 50
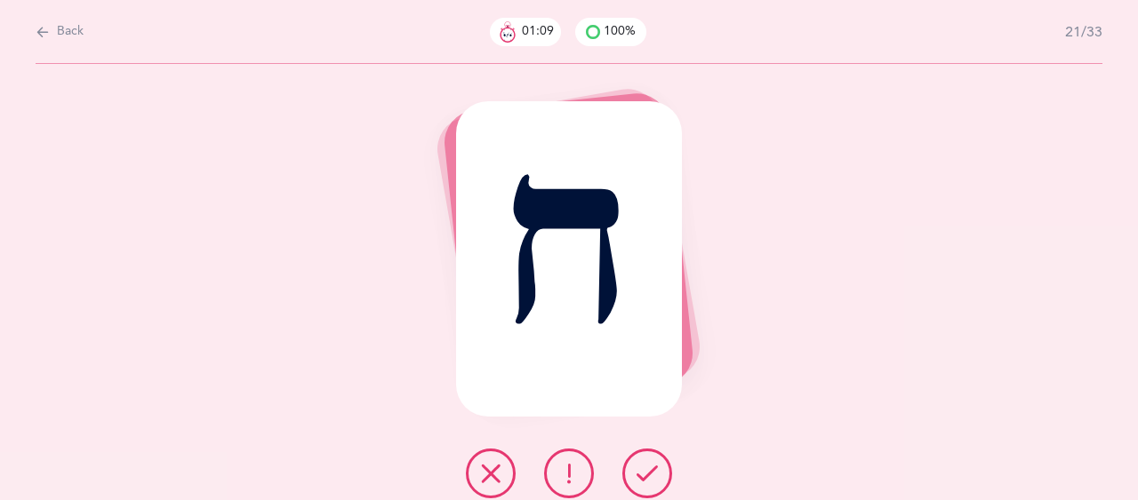
click at [653, 461] on button at bounding box center [647, 474] width 50 height 50
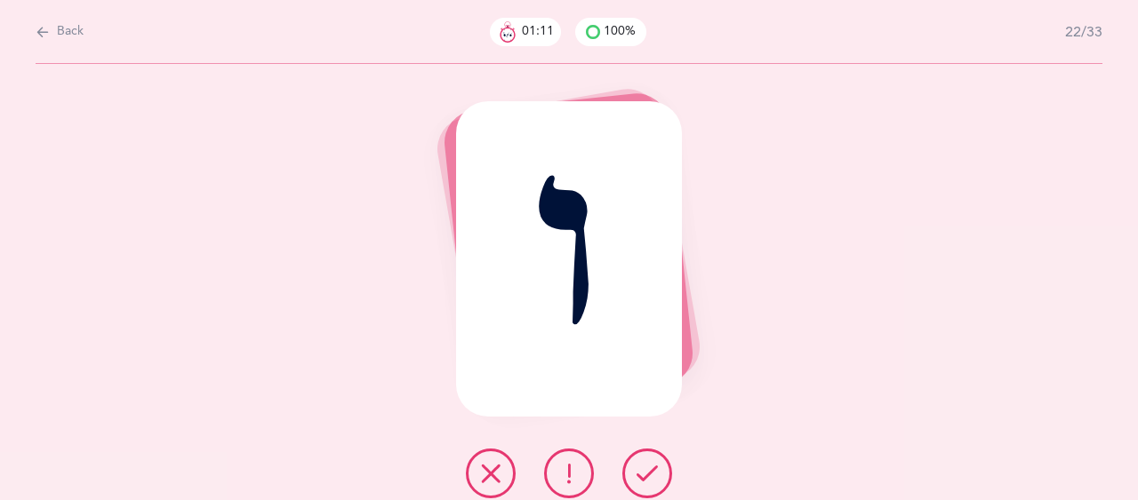
click at [653, 461] on button at bounding box center [647, 474] width 50 height 50
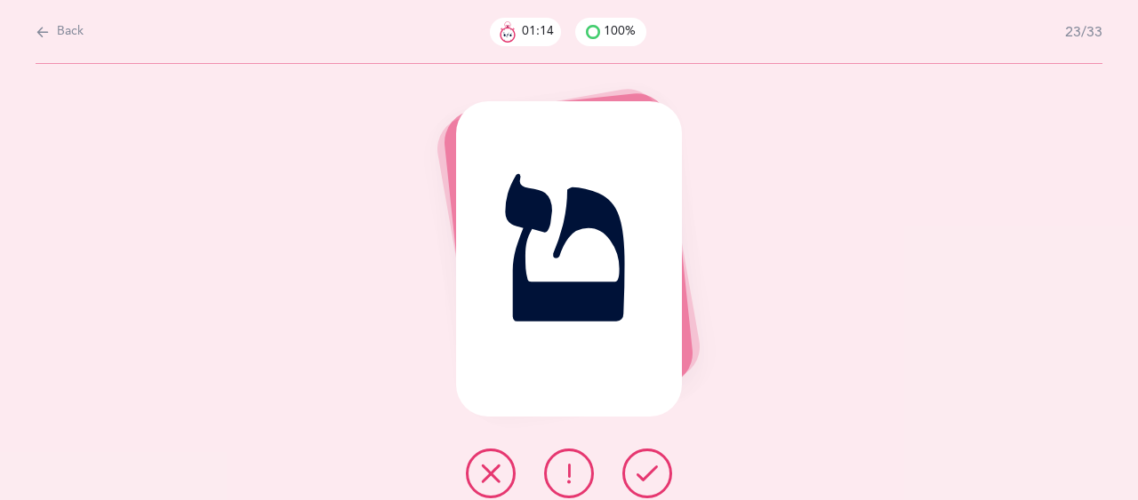
click at [582, 467] on button at bounding box center [569, 474] width 50 height 50
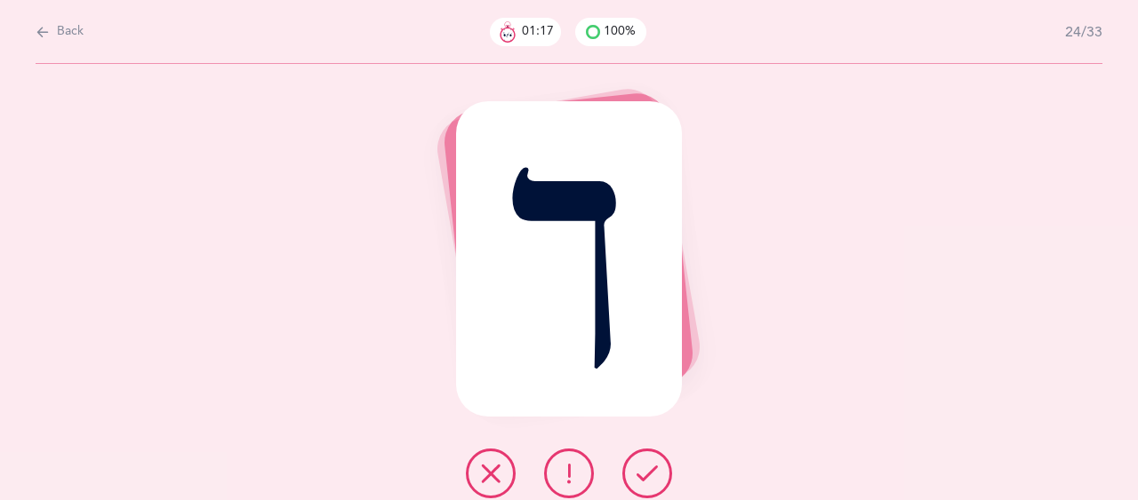
click at [646, 479] on icon at bounding box center [646, 473] width 21 height 21
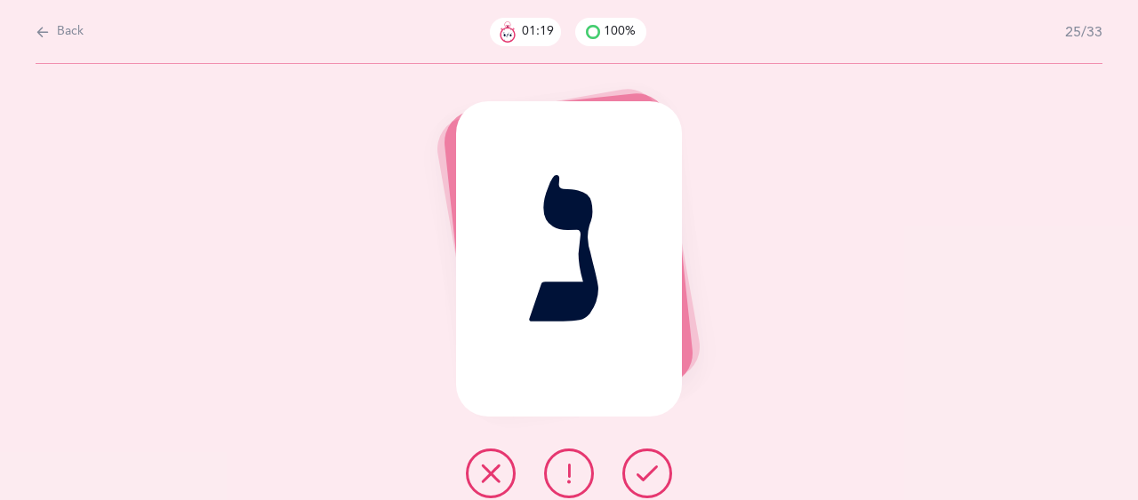
click at [646, 479] on icon at bounding box center [646, 473] width 21 height 21
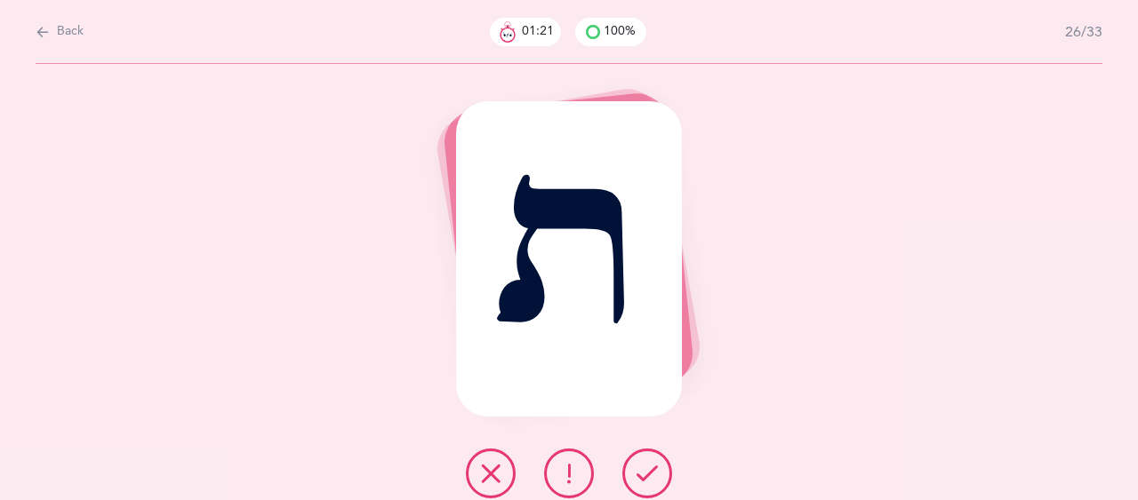
click at [646, 479] on icon at bounding box center [646, 473] width 21 height 21
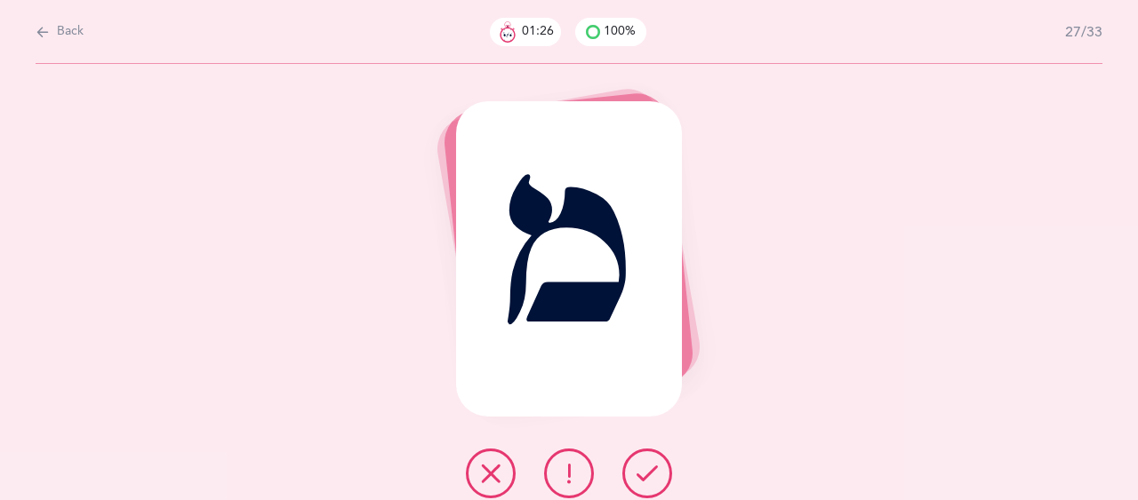
click at [646, 479] on icon at bounding box center [646, 473] width 21 height 21
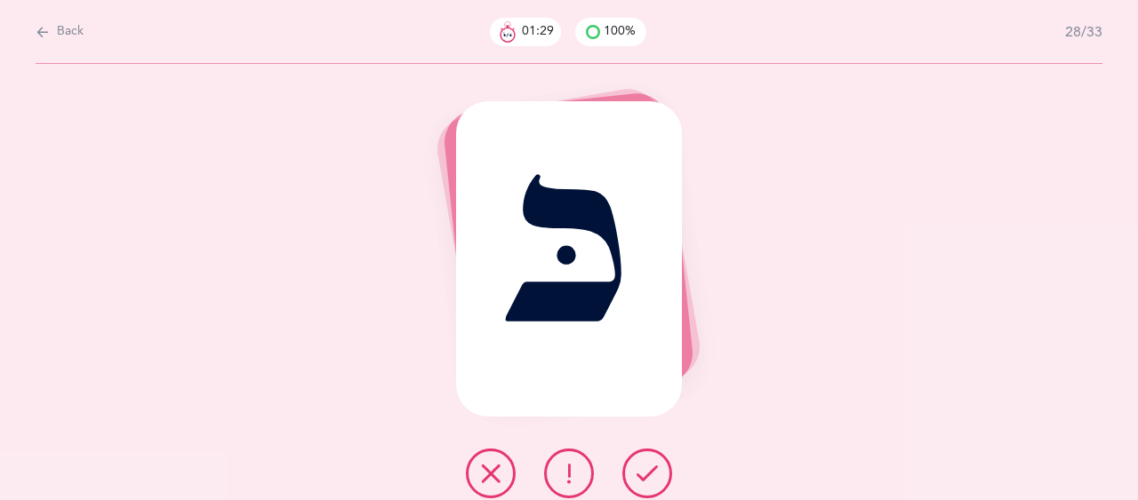
click at [646, 479] on icon at bounding box center [646, 473] width 21 height 21
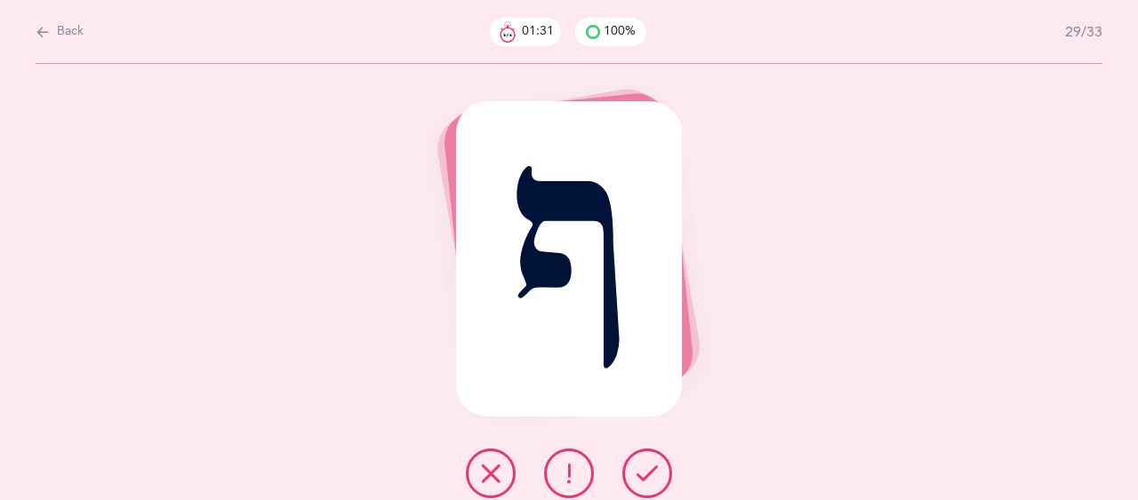
click at [643, 483] on icon at bounding box center [646, 473] width 21 height 21
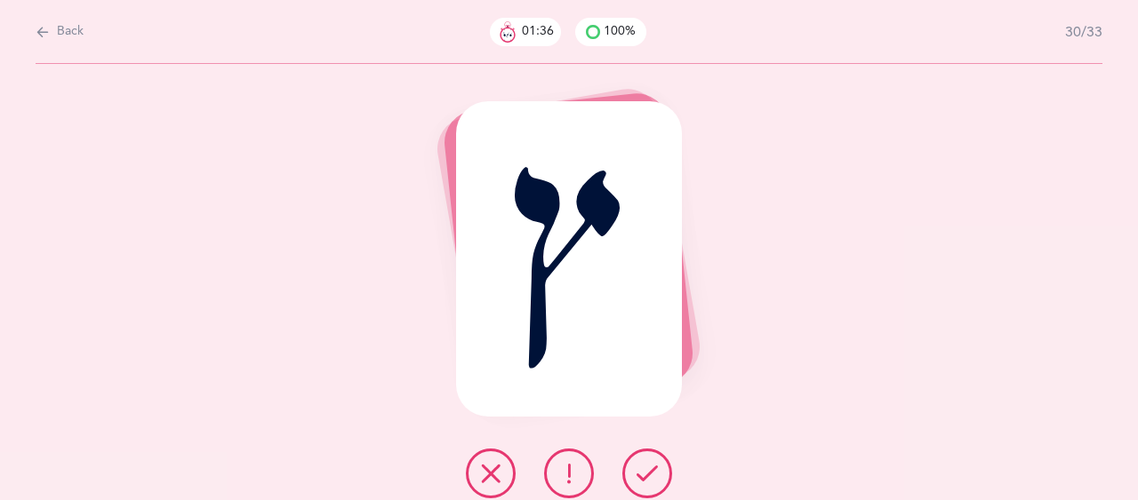
click at [644, 469] on icon at bounding box center [646, 473] width 21 height 21
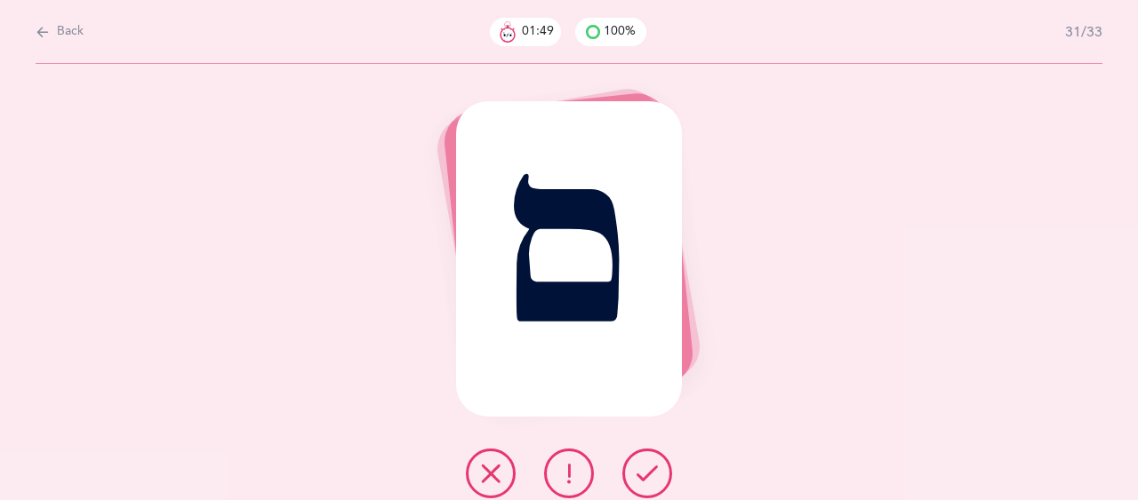
click at [643, 470] on icon at bounding box center [646, 473] width 21 height 21
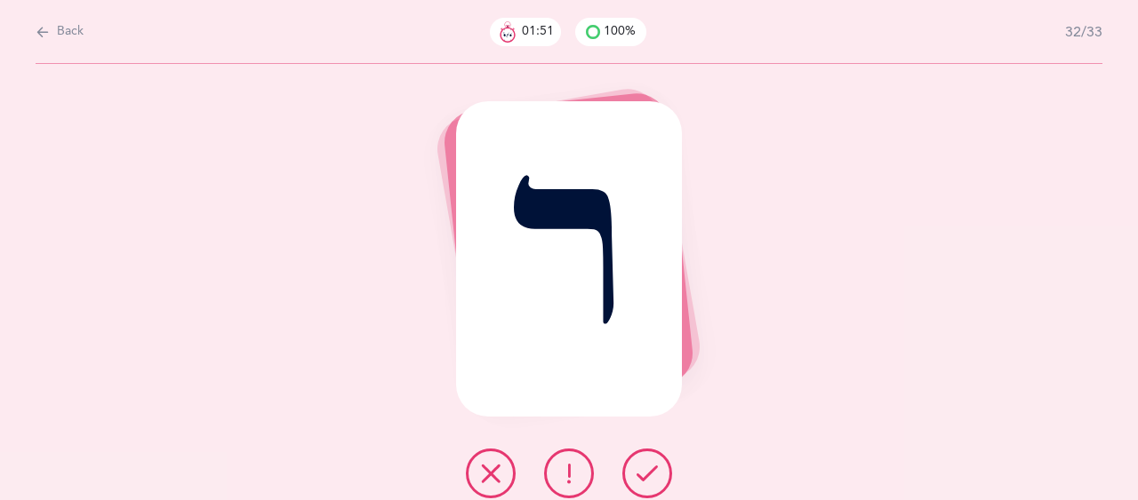
click at [643, 470] on icon at bounding box center [646, 473] width 21 height 21
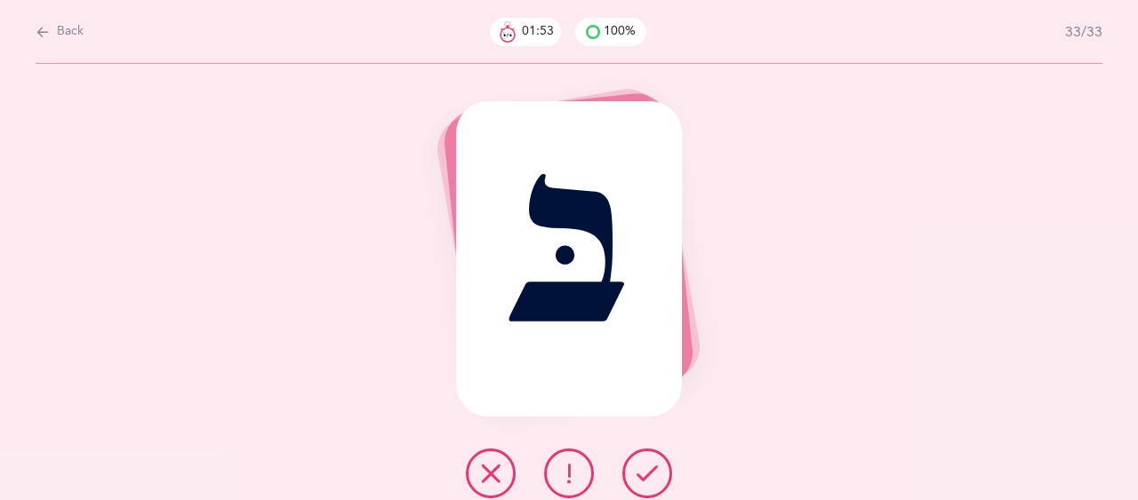
click at [643, 470] on icon at bounding box center [646, 473] width 21 height 21
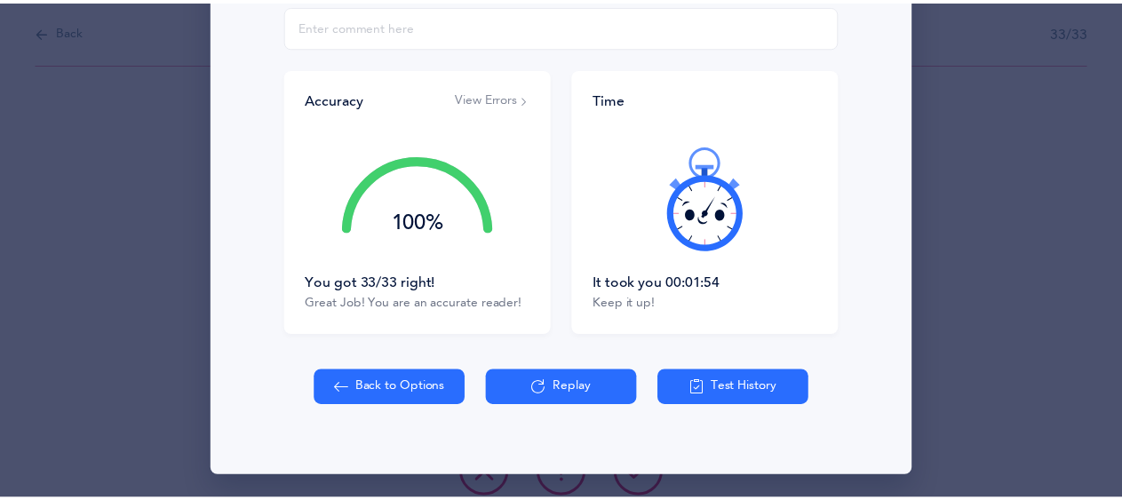
scroll to position [345, 0]
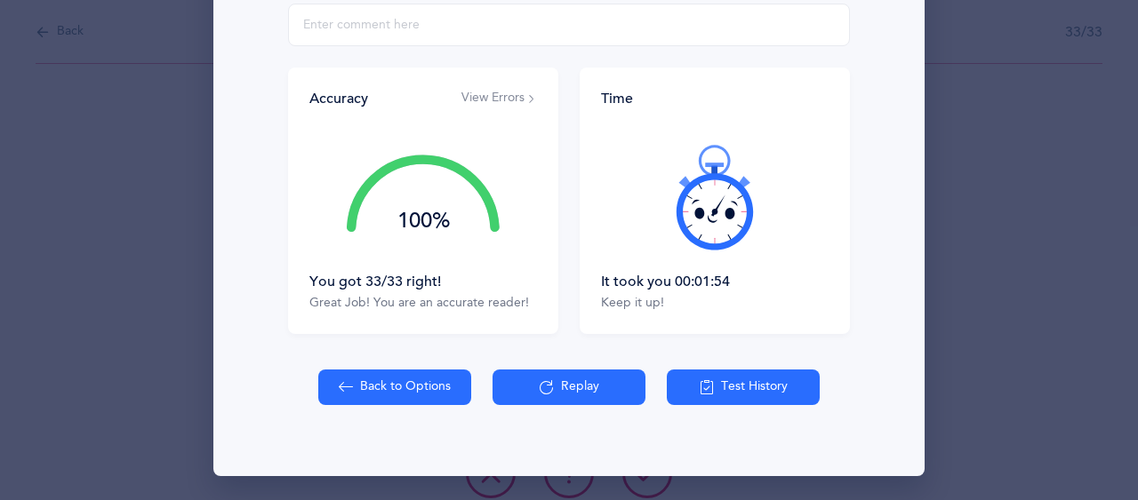
click at [387, 388] on button "Back to Options" at bounding box center [394, 388] width 153 height 36
select select "27"
select select "single"
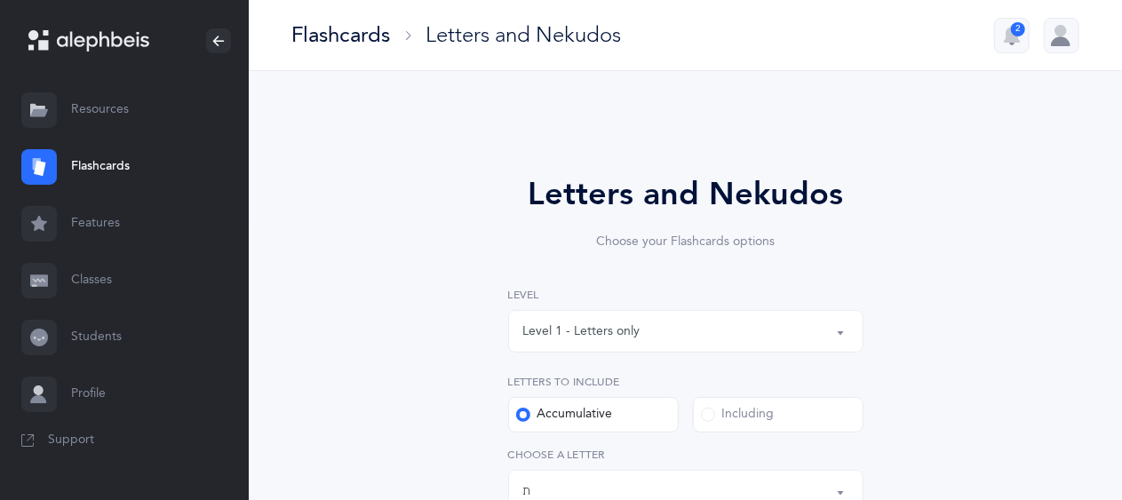
click at [587, 339] on div "Level 1 - Letters only" at bounding box center [581, 332] width 117 height 19
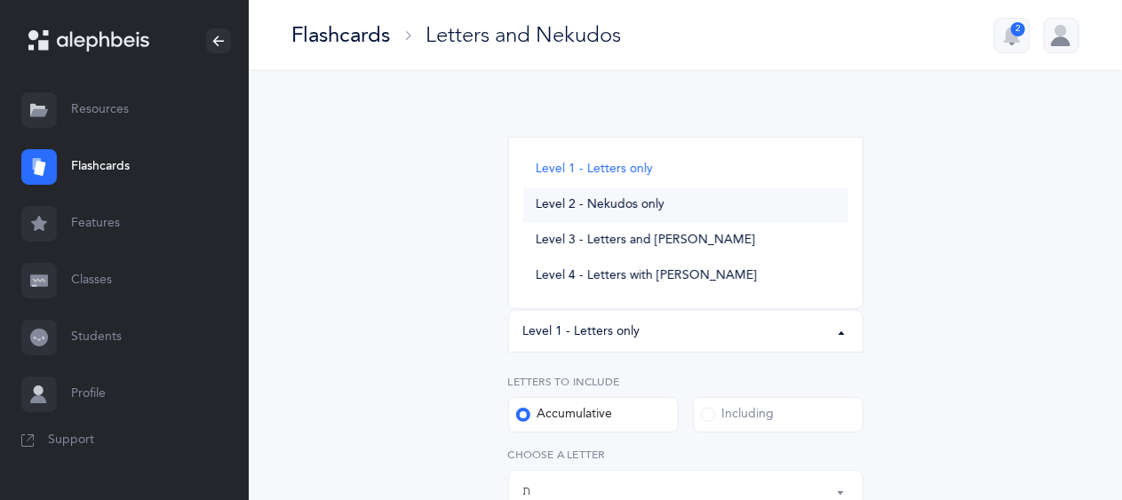
click at [640, 204] on span "Level 2 - Nekudos only" at bounding box center [600, 205] width 129 height 16
select select "2"
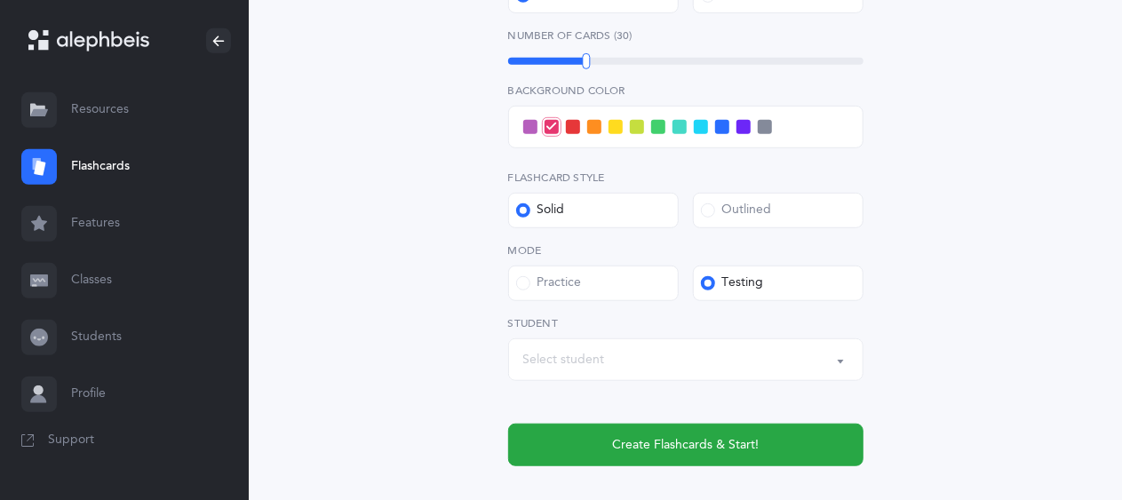
scroll to position [601, 0]
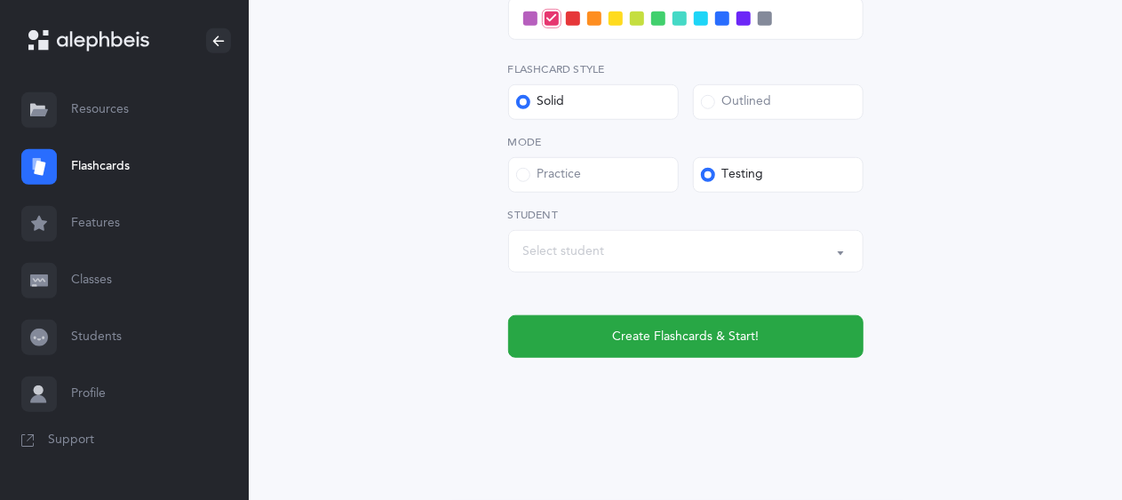
click at [610, 260] on div "Select student" at bounding box center [685, 251] width 325 height 30
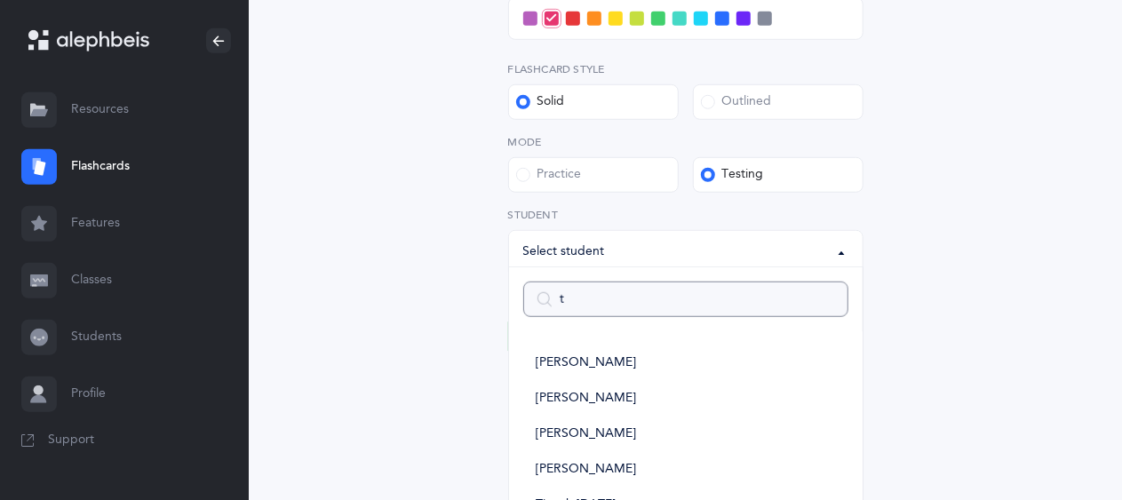
type input "te"
select select
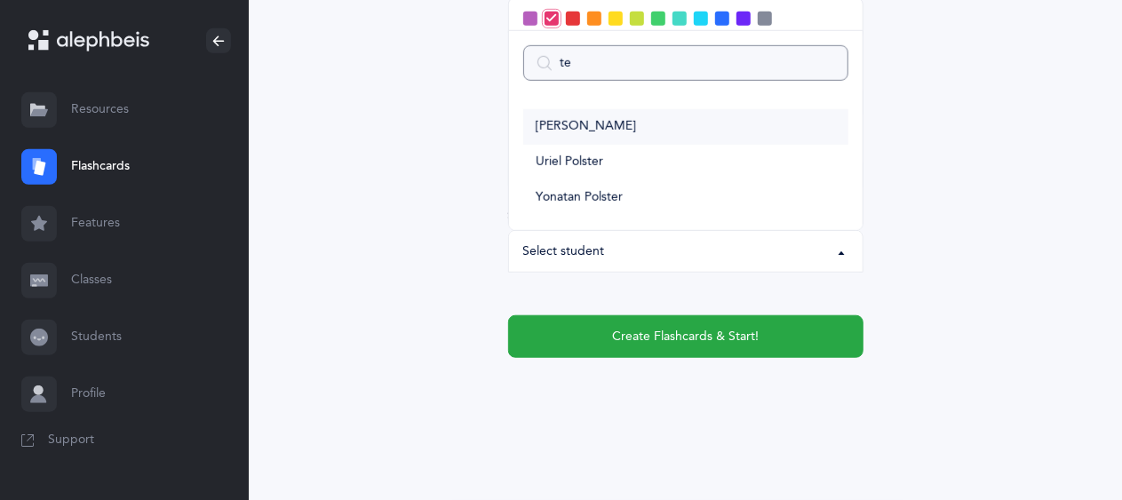
type input "te"
click at [583, 124] on span "[PERSON_NAME]" at bounding box center [586, 127] width 100 height 16
select select "9292"
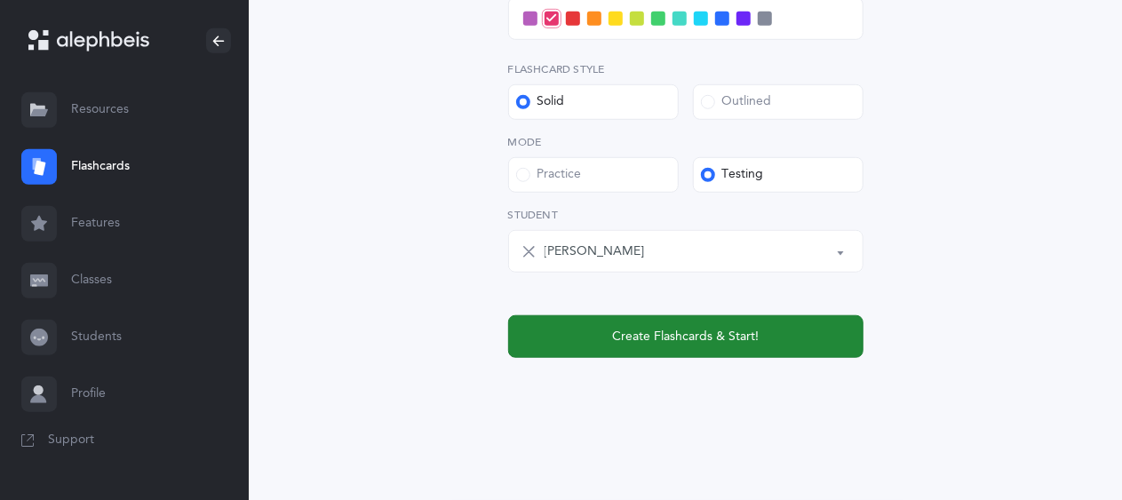
click at [600, 331] on button "Create Flashcards & Start!" at bounding box center [685, 336] width 355 height 43
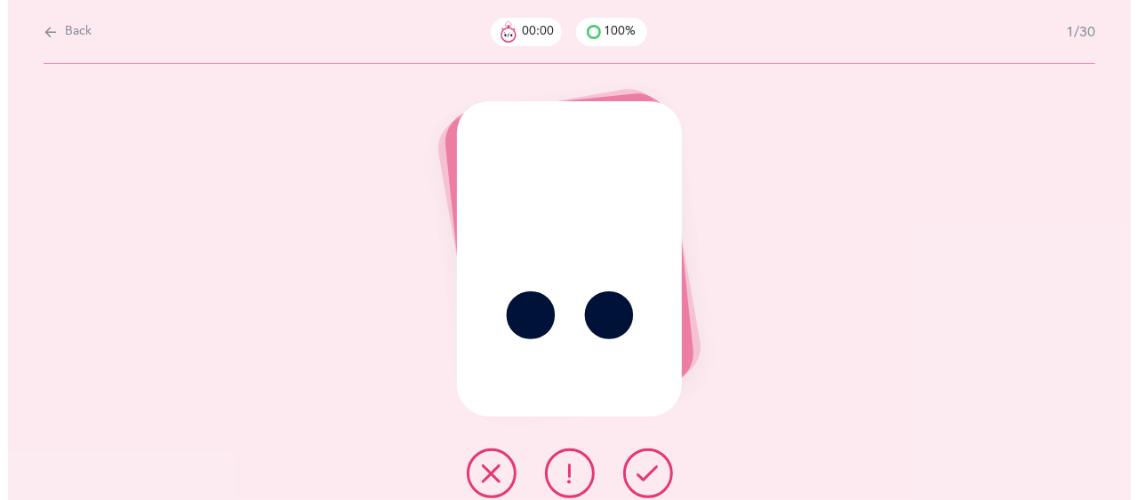
scroll to position [0, 0]
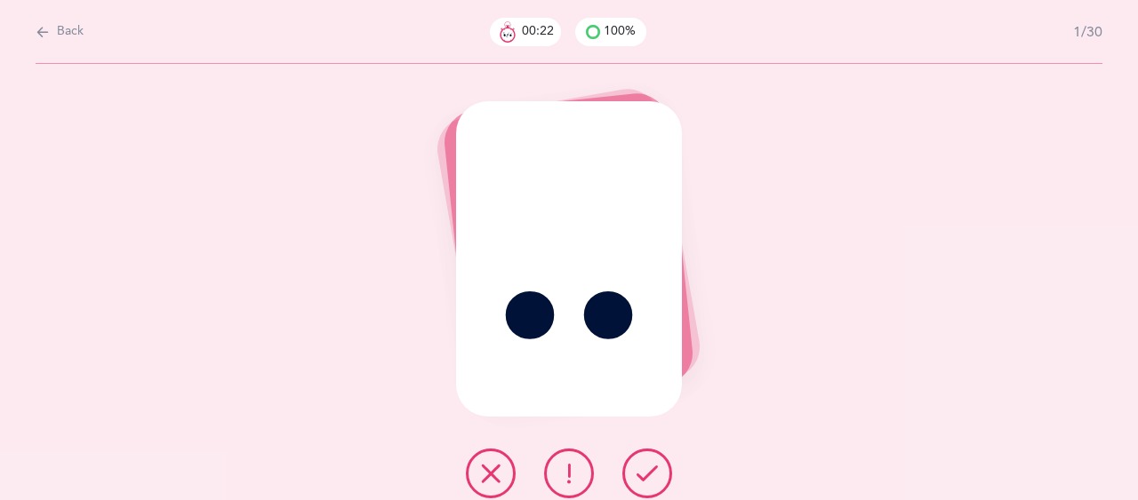
click at [488, 469] on icon at bounding box center [490, 473] width 21 height 21
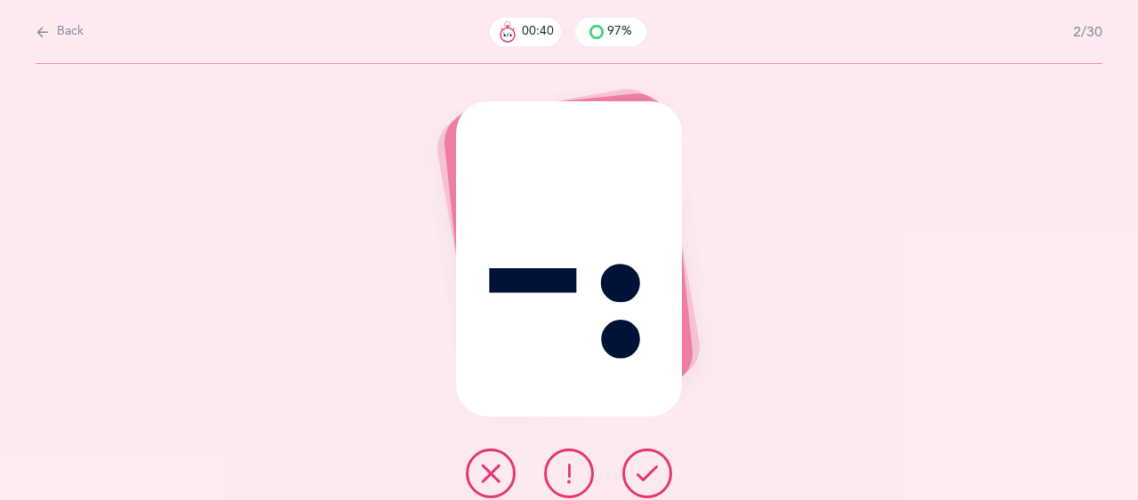
click at [571, 477] on icon at bounding box center [568, 473] width 21 height 21
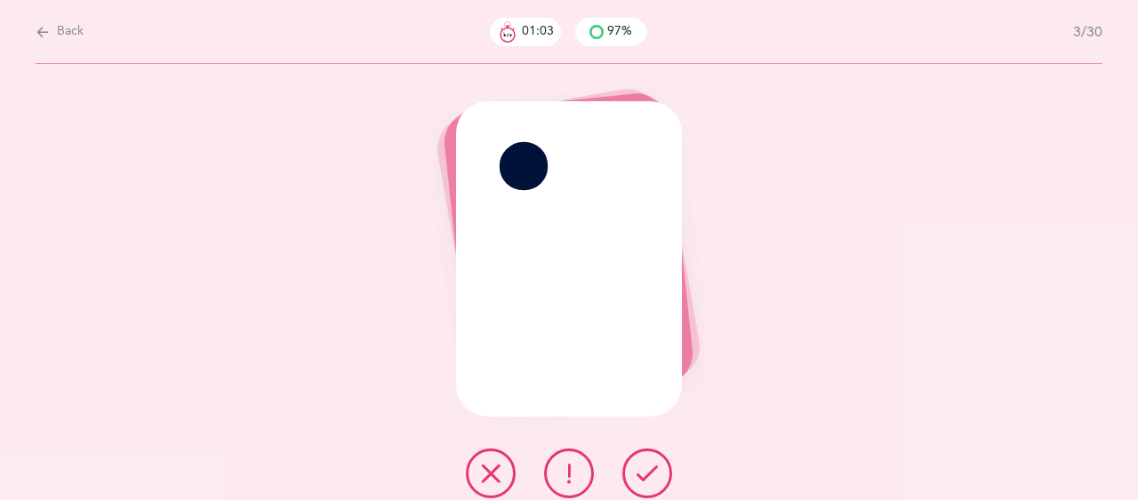
click at [559, 474] on icon at bounding box center [568, 473] width 21 height 21
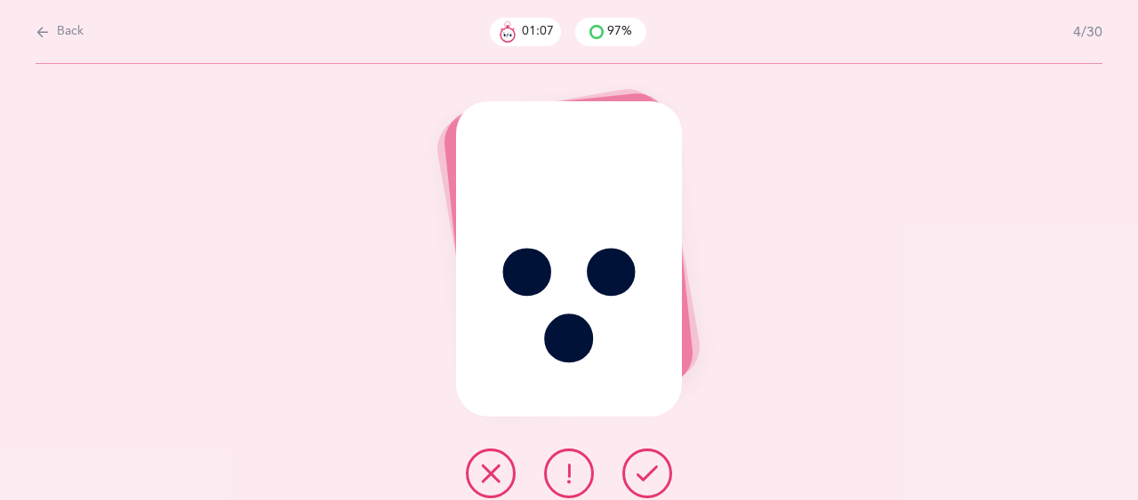
click at [659, 469] on button at bounding box center [647, 474] width 50 height 50
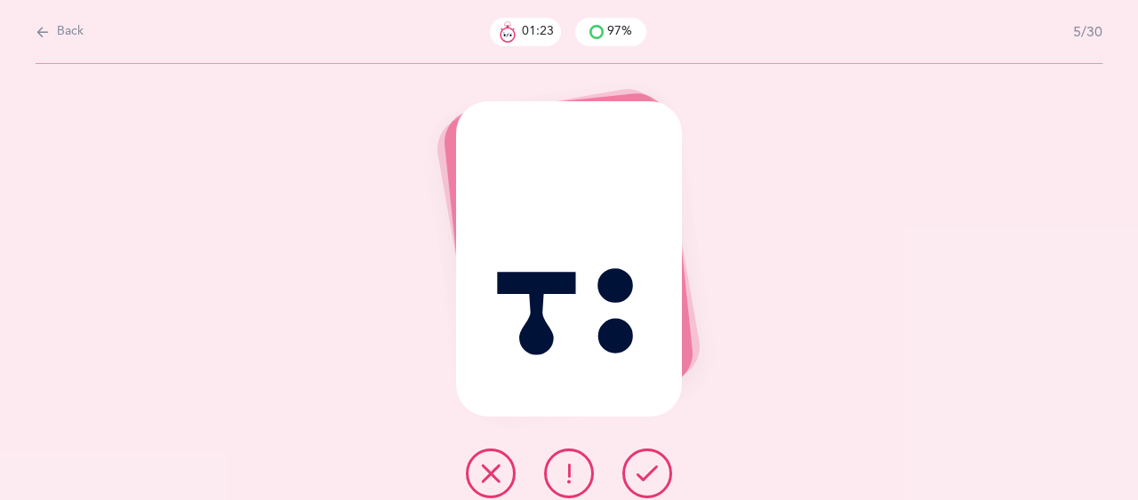
click at [577, 468] on icon at bounding box center [568, 473] width 21 height 21
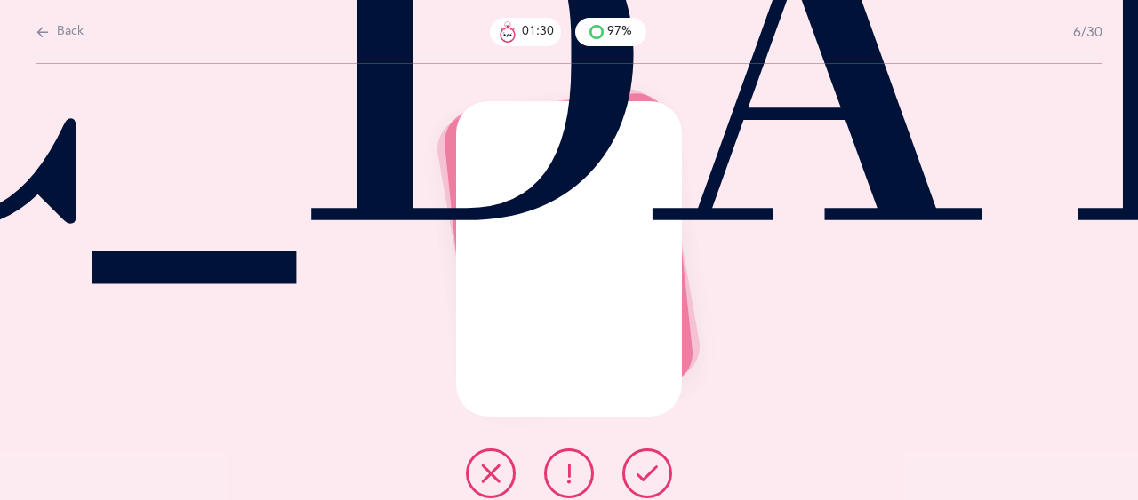
click at [640, 479] on icon at bounding box center [646, 473] width 21 height 21
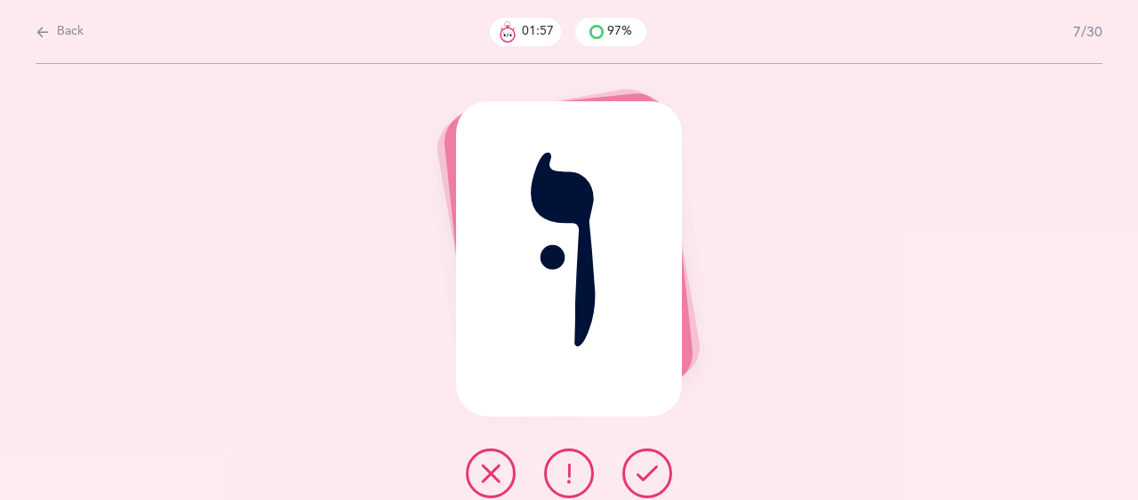
click at [499, 474] on icon at bounding box center [490, 473] width 21 height 21
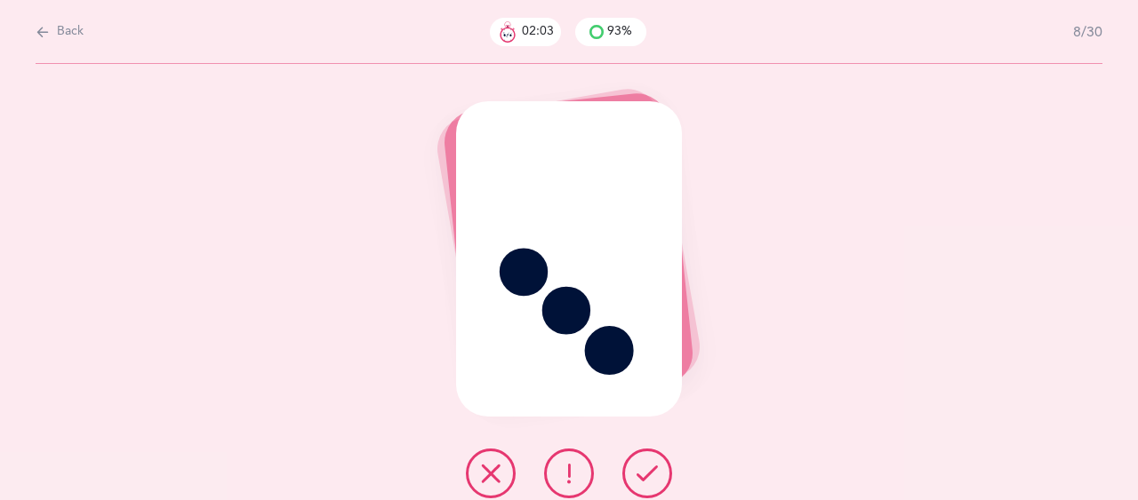
click at [645, 467] on icon at bounding box center [646, 473] width 21 height 21
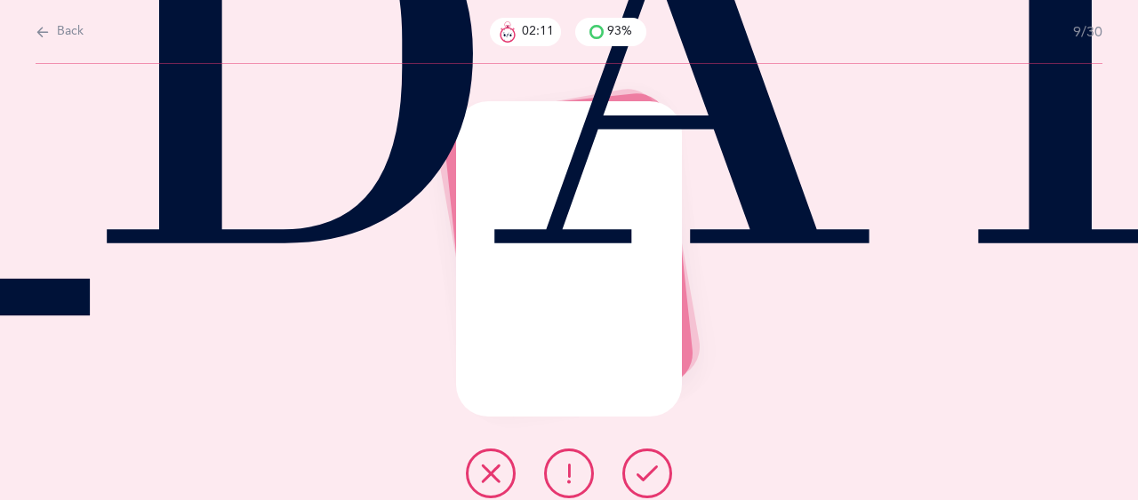
click at [647, 467] on icon at bounding box center [646, 473] width 21 height 21
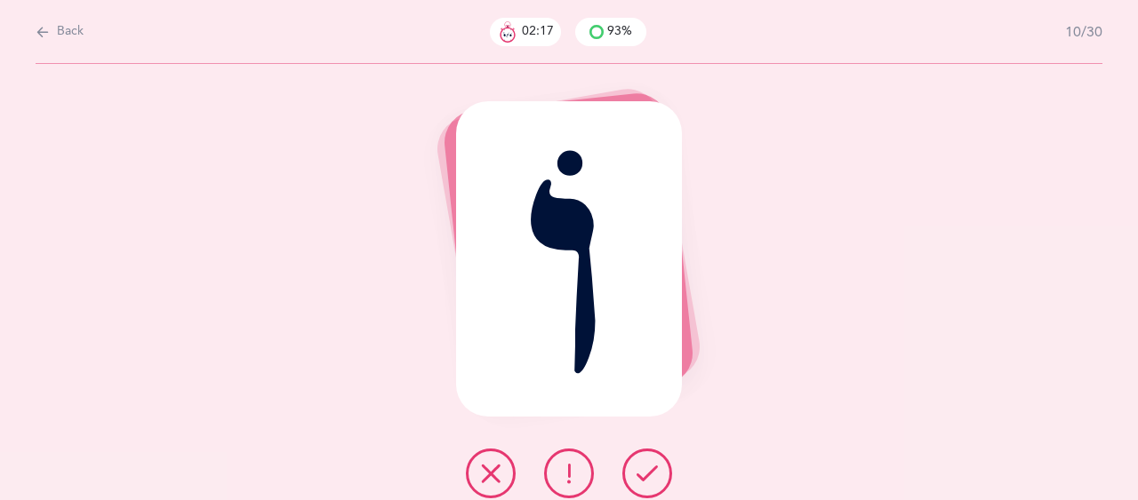
click at [647, 469] on icon at bounding box center [646, 473] width 21 height 21
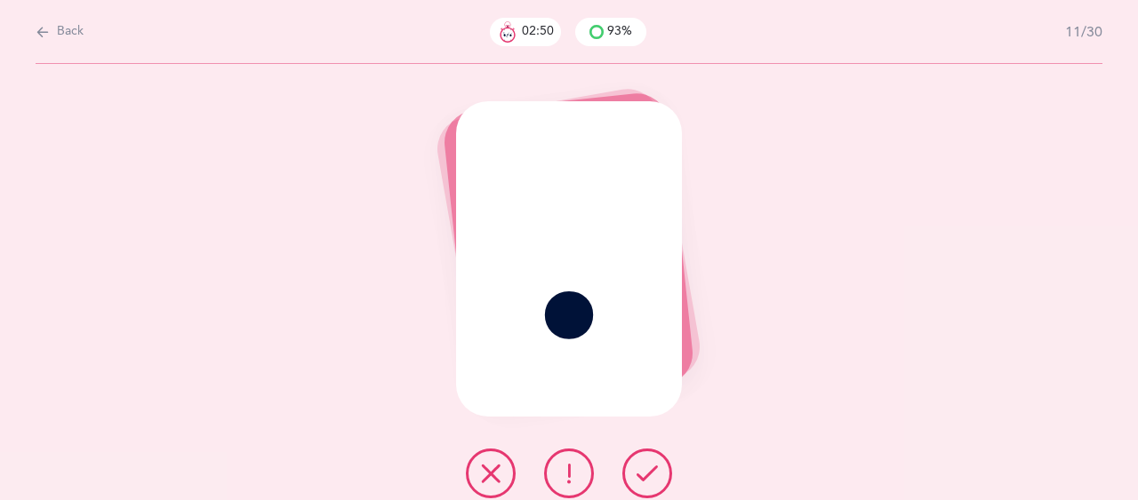
click at [505, 481] on button at bounding box center [491, 474] width 50 height 50
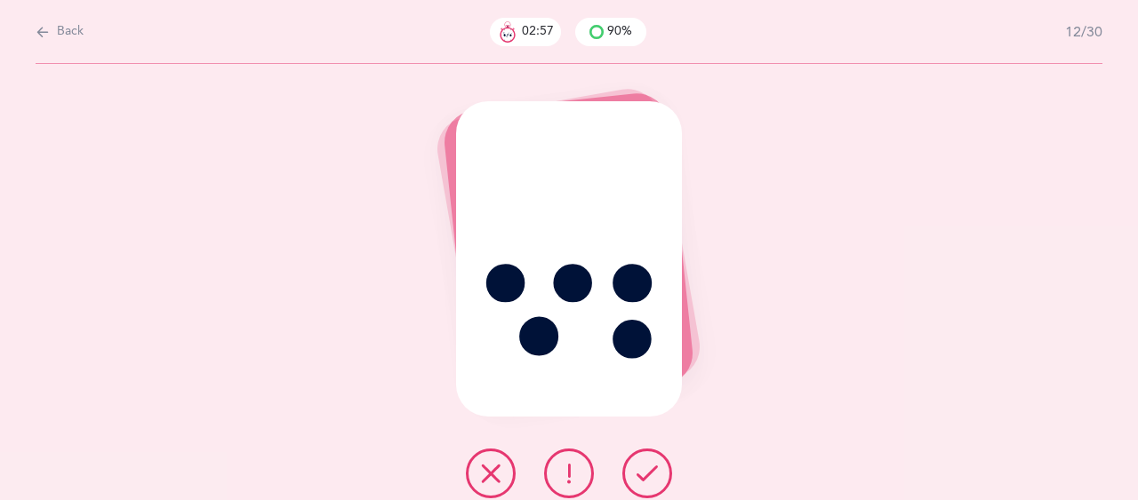
click at [567, 475] on icon at bounding box center [568, 473] width 21 height 21
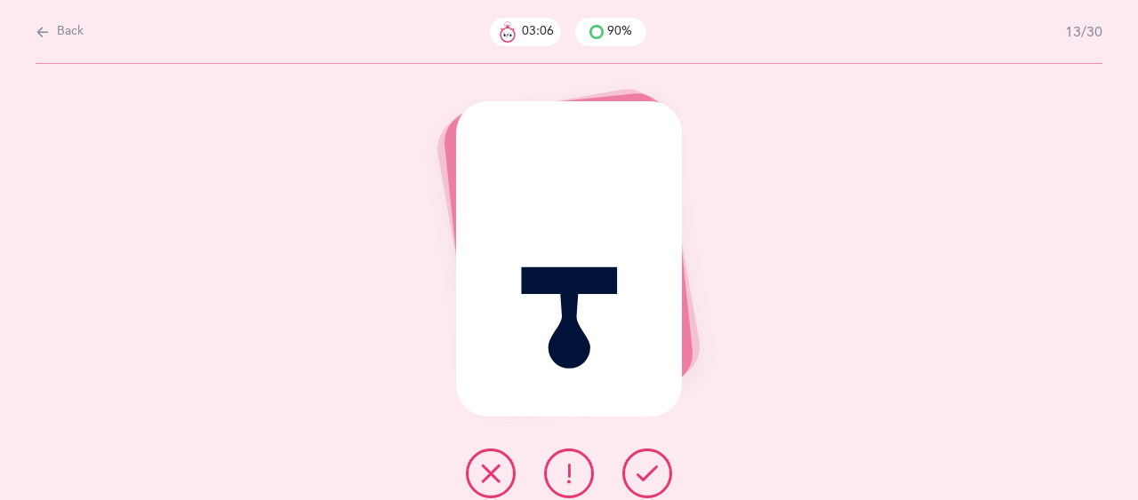
click at [652, 471] on icon at bounding box center [646, 473] width 21 height 21
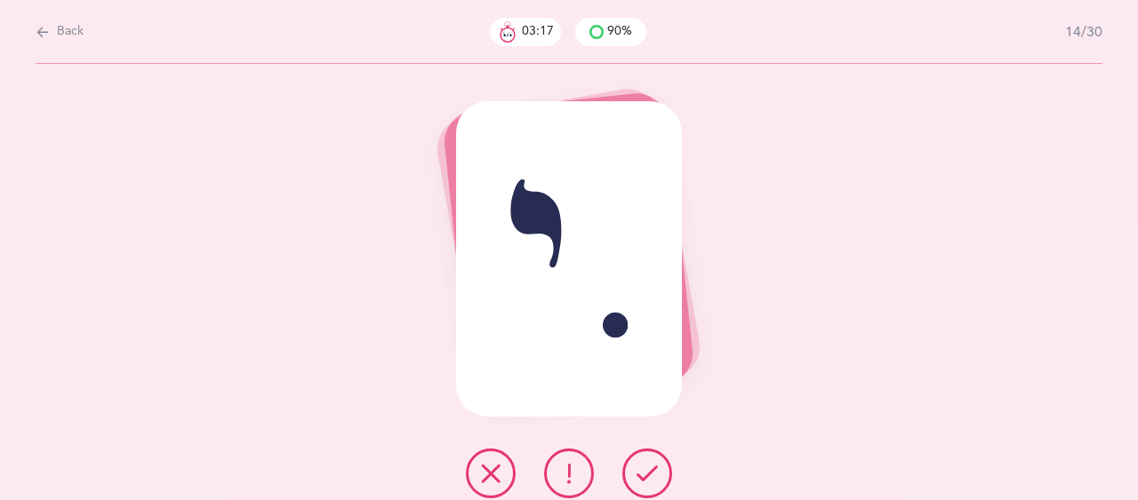
click at [585, 475] on button at bounding box center [569, 474] width 50 height 50
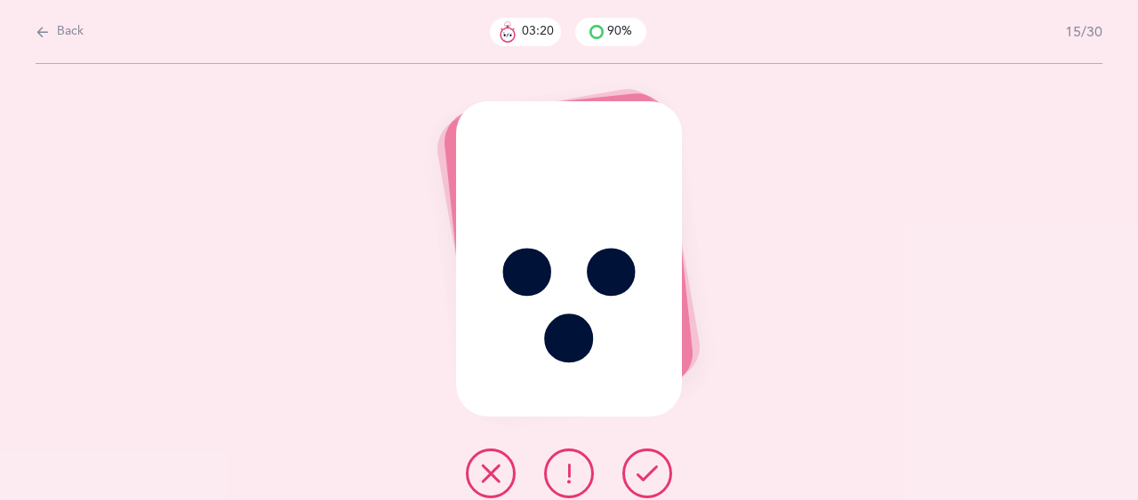
click at [647, 472] on icon at bounding box center [646, 473] width 21 height 21
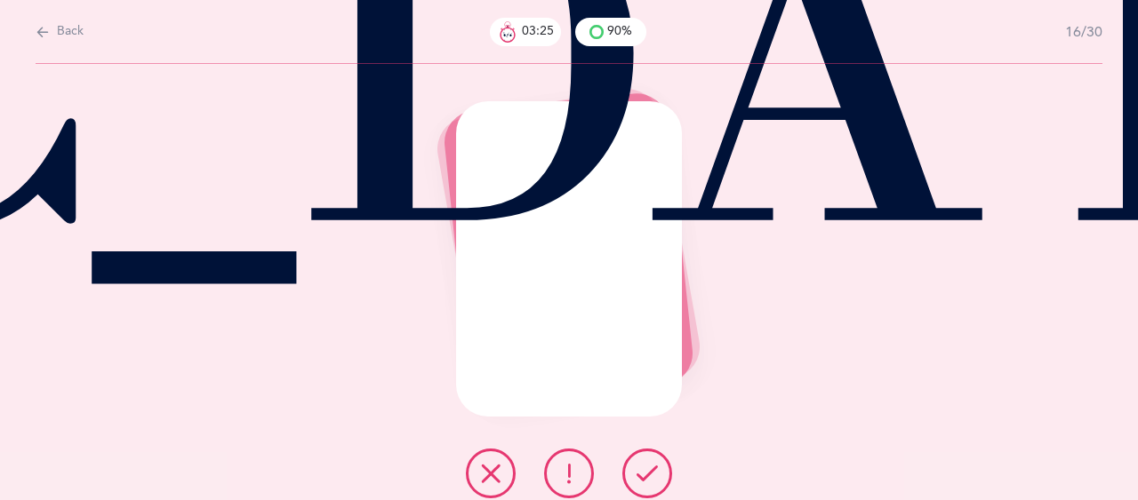
click at [662, 470] on button at bounding box center [647, 474] width 50 height 50
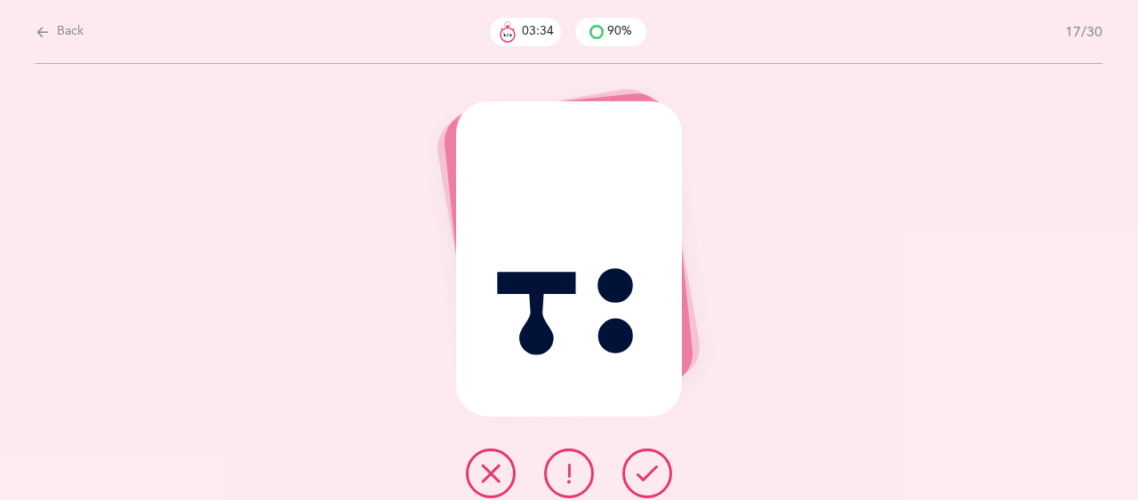
click at [654, 470] on icon at bounding box center [646, 473] width 21 height 21
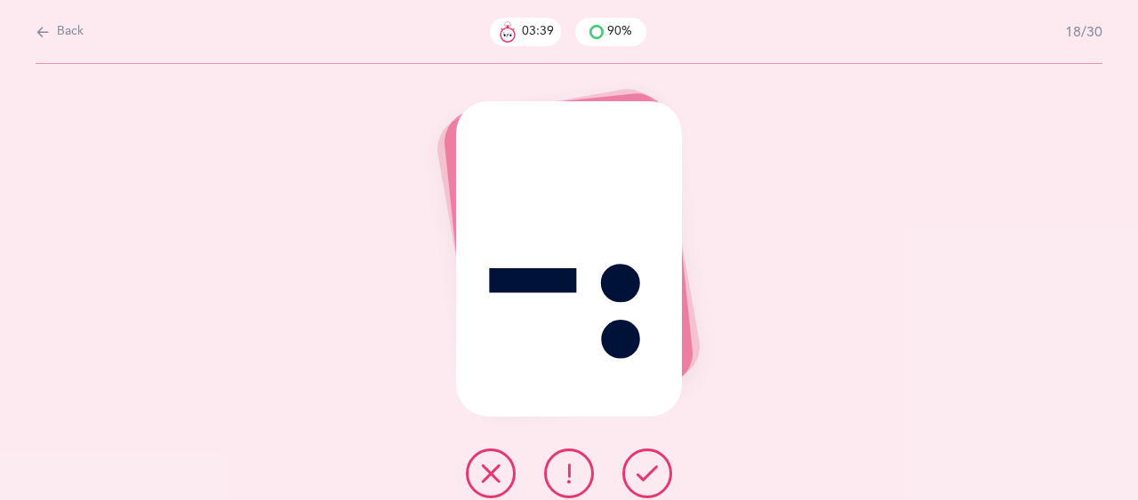
click at [666, 481] on button at bounding box center [647, 474] width 50 height 50
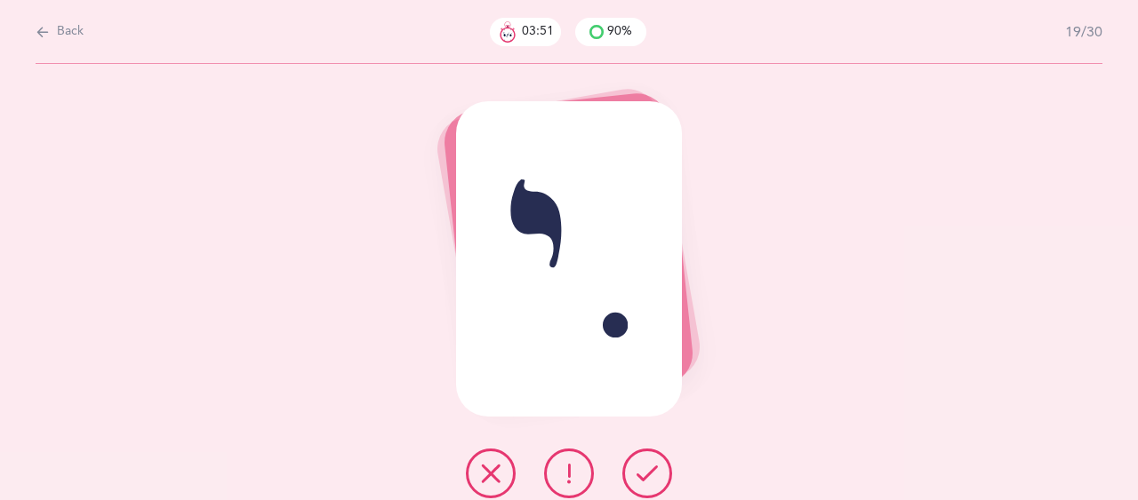
click at [651, 472] on icon at bounding box center [646, 473] width 21 height 21
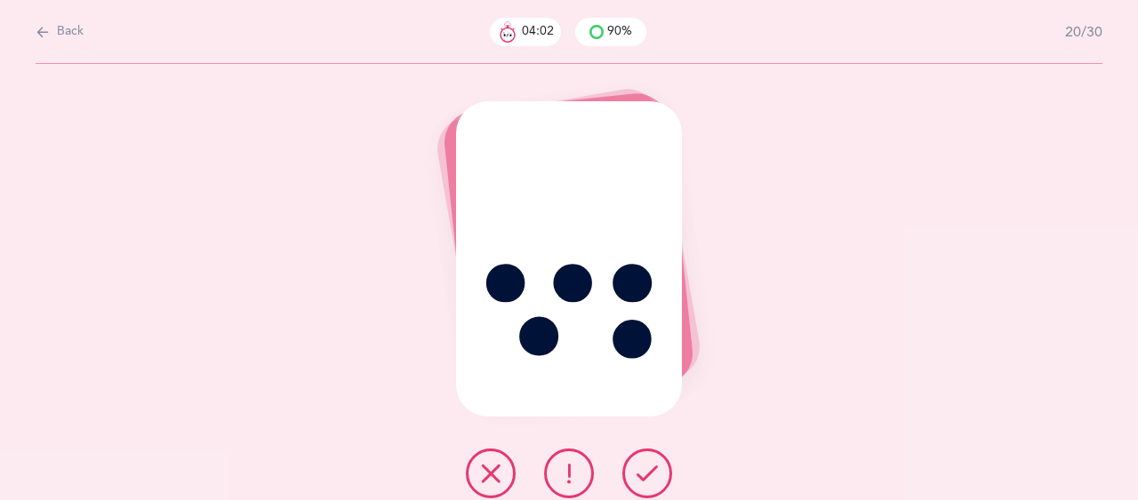
click at [572, 467] on icon at bounding box center [568, 473] width 21 height 21
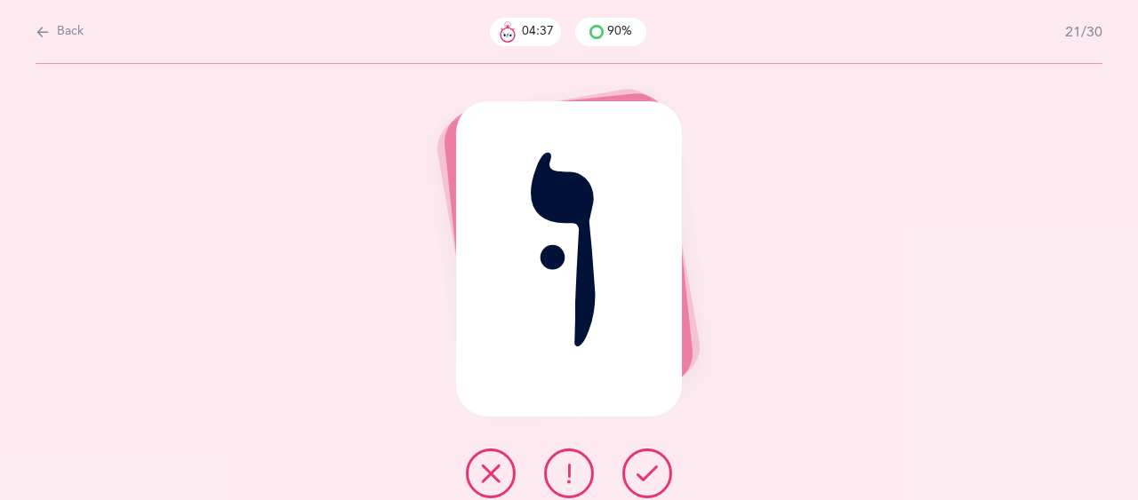
click at [563, 484] on icon at bounding box center [568, 473] width 21 height 21
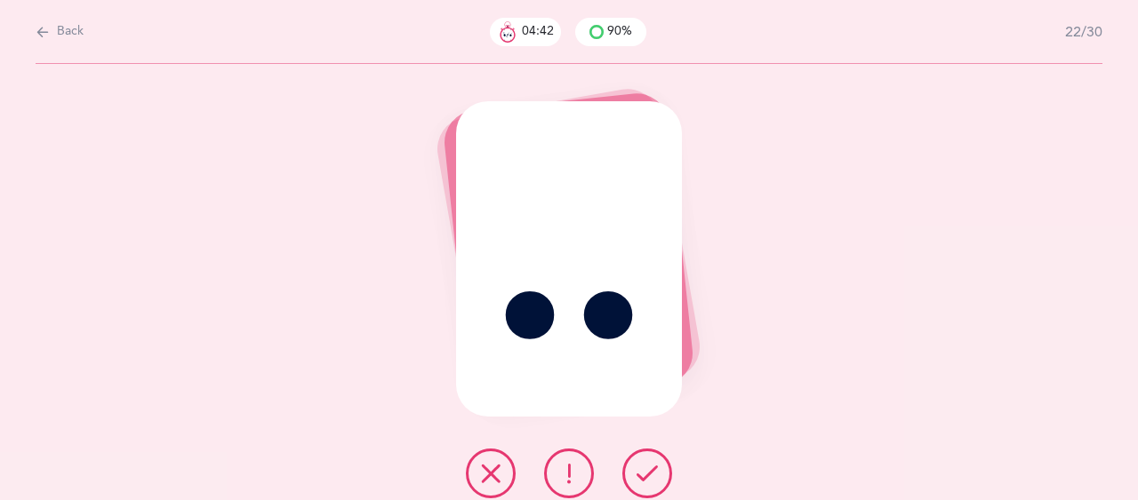
click at [642, 463] on icon at bounding box center [646, 473] width 21 height 21
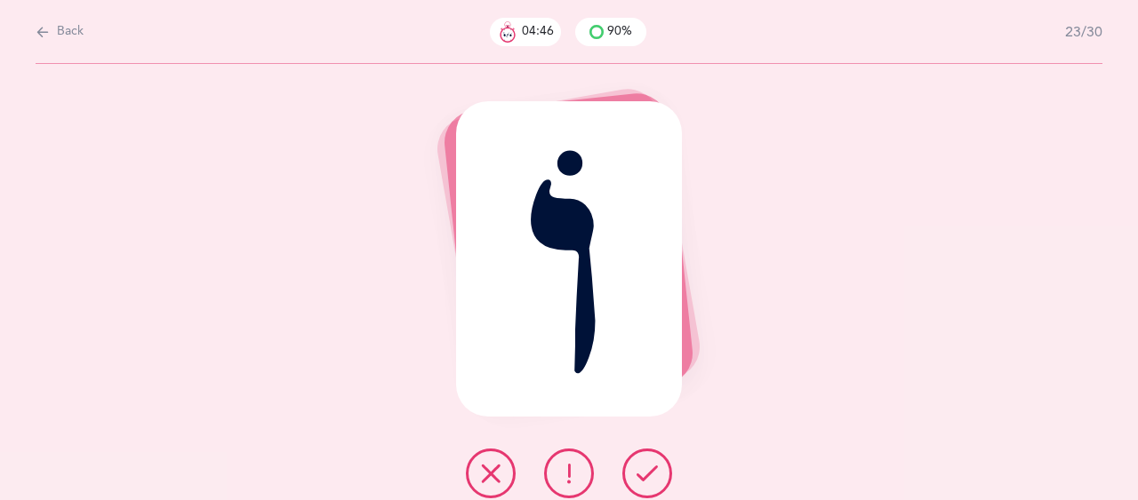
click at [642, 472] on icon at bounding box center [646, 473] width 21 height 21
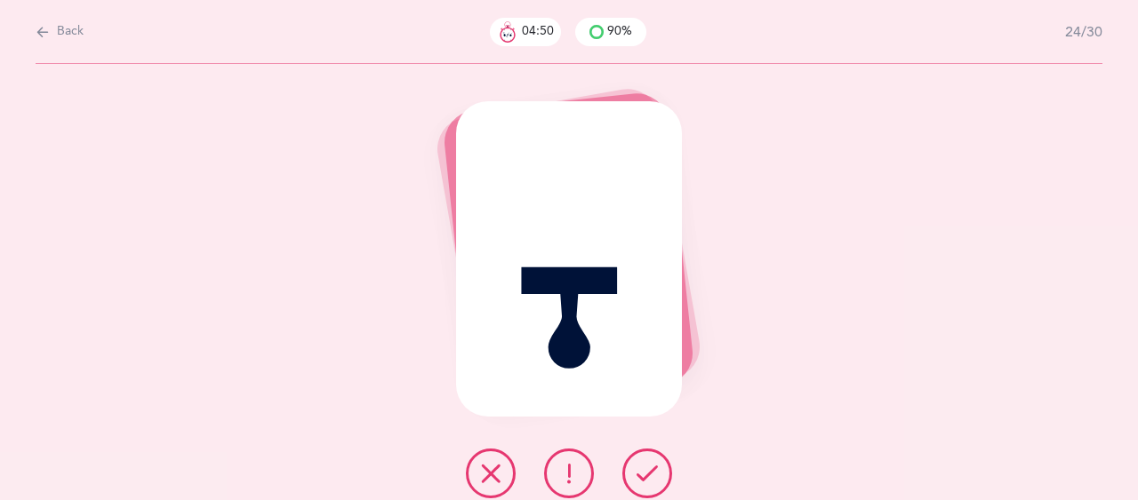
click at [641, 476] on icon at bounding box center [646, 473] width 21 height 21
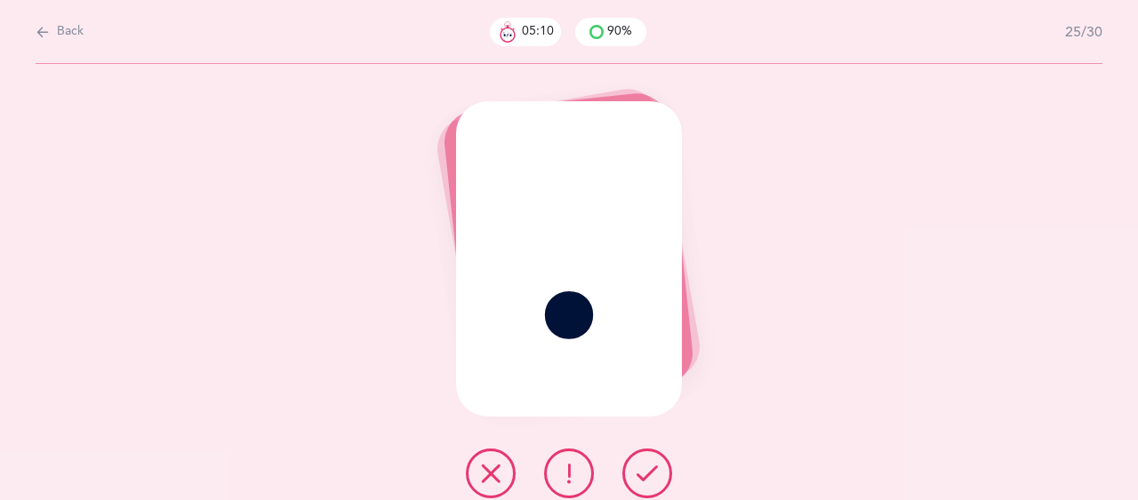
click at [564, 475] on icon at bounding box center [568, 473] width 21 height 21
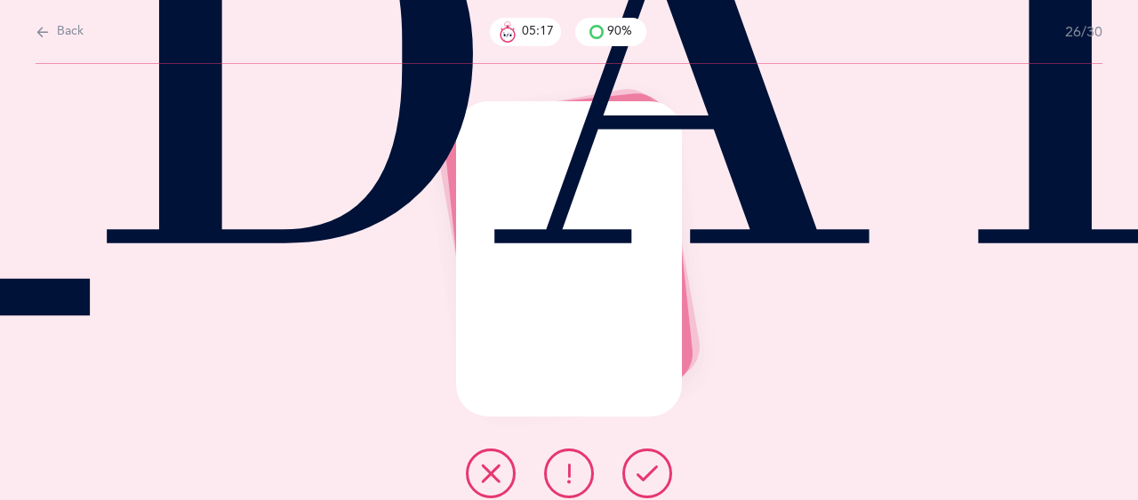
click at [643, 475] on icon at bounding box center [646, 473] width 21 height 21
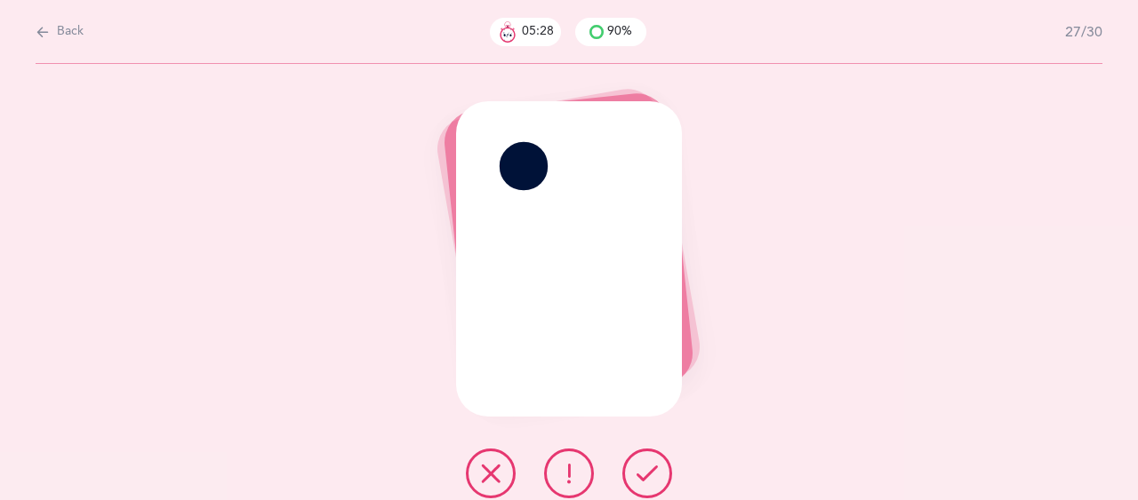
click at [555, 469] on button at bounding box center [569, 474] width 50 height 50
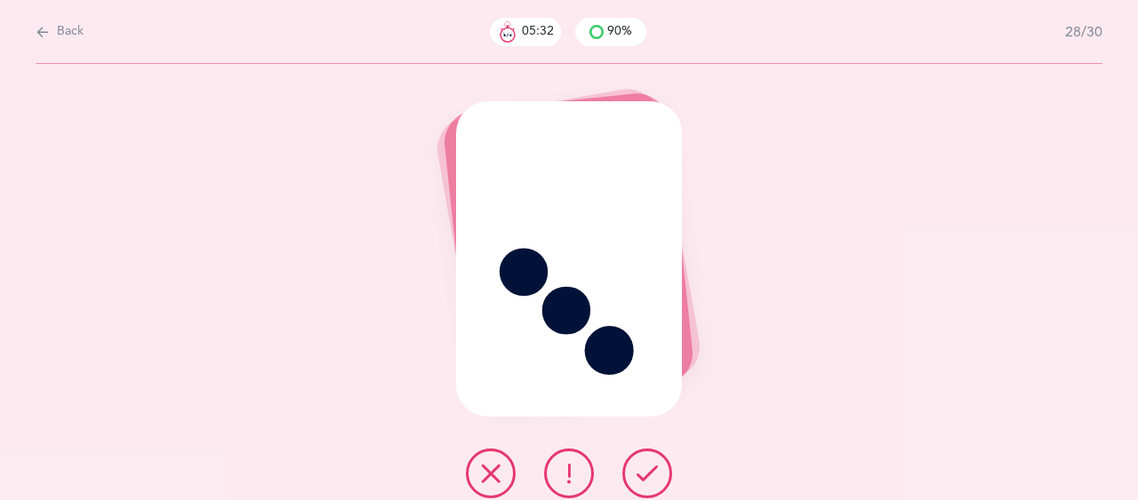
click at [637, 465] on icon at bounding box center [646, 473] width 21 height 21
click at [640, 460] on button at bounding box center [647, 474] width 50 height 50
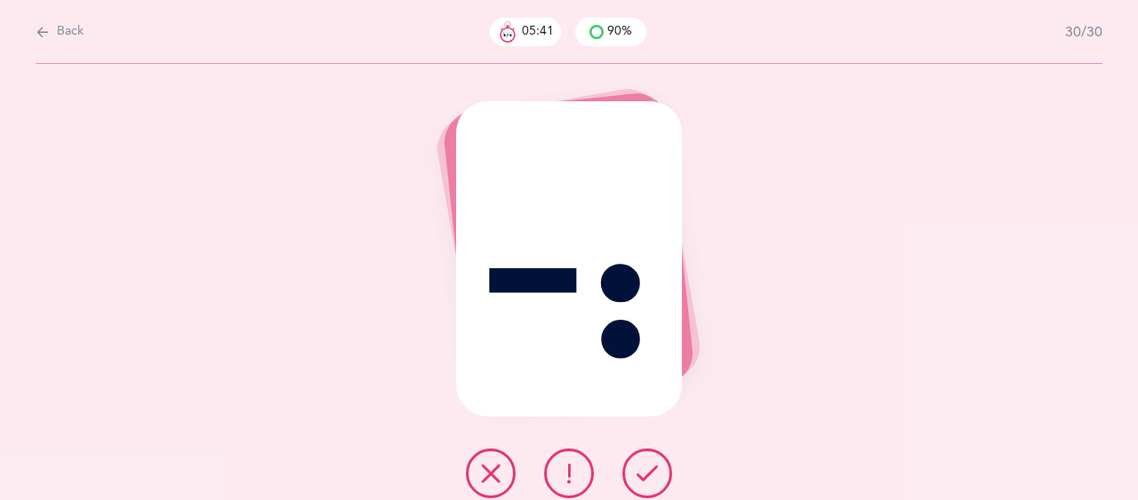
drag, startPoint x: 660, startPoint y: 475, endPoint x: 682, endPoint y: 496, distance: 29.5
click at [682, 496] on div at bounding box center [568, 474] width 235 height 50
click at [651, 467] on icon at bounding box center [646, 473] width 21 height 21
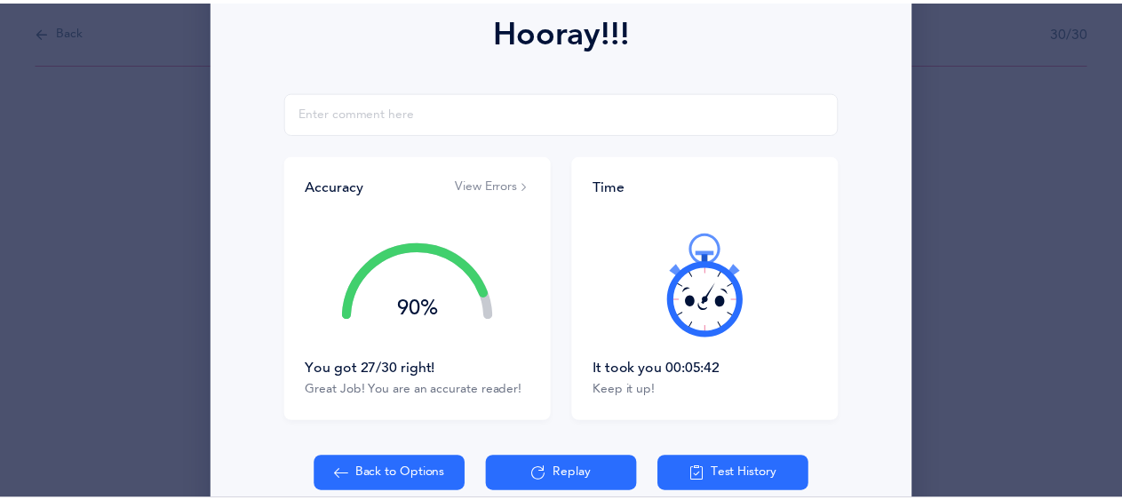
scroll to position [345, 0]
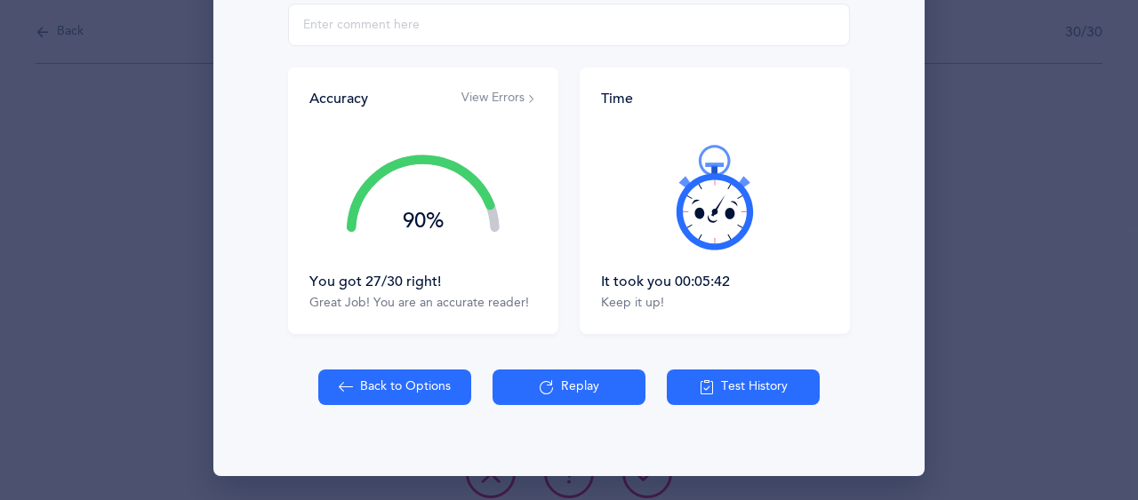
click at [404, 378] on button "Back to Options" at bounding box center [394, 388] width 153 height 36
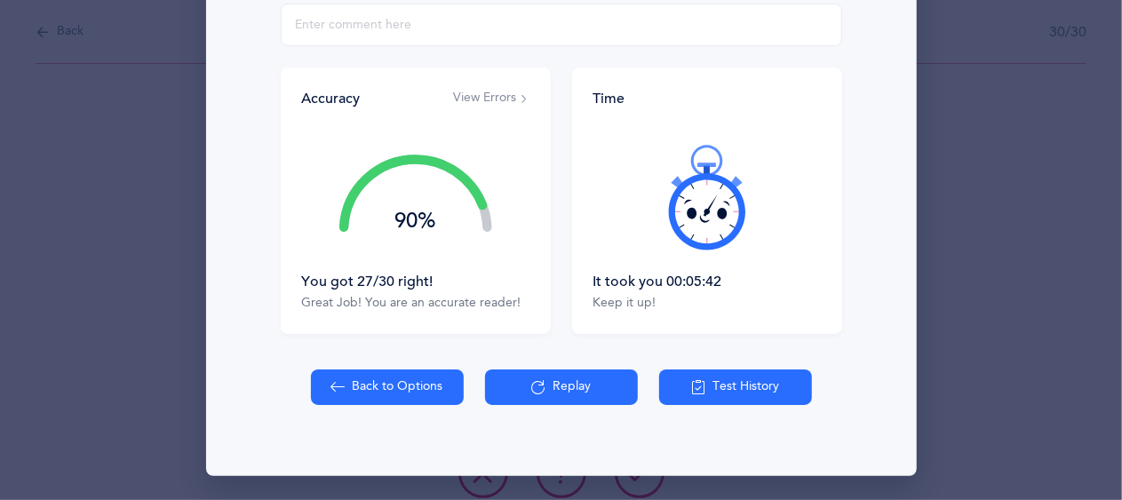
select select "2"
select select "single"
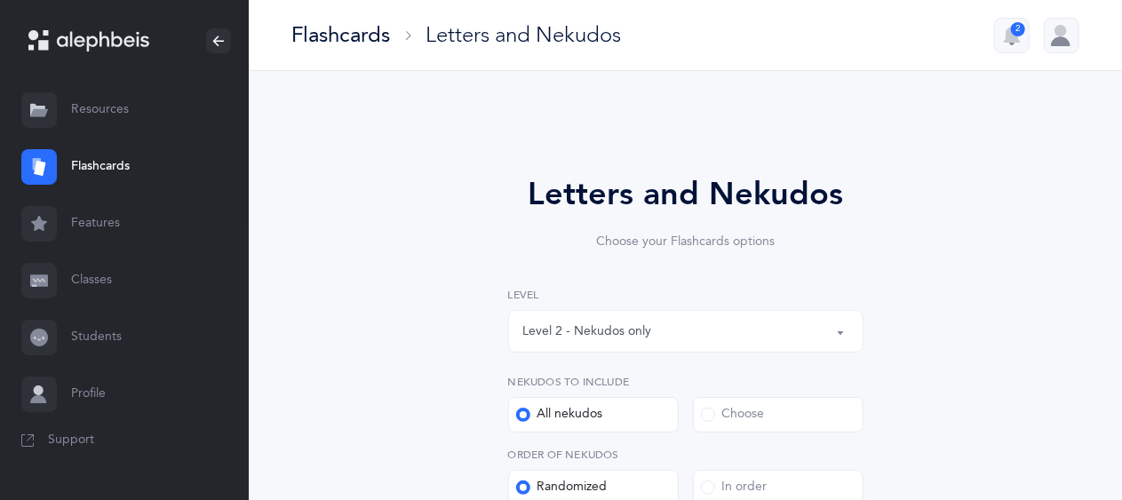
click at [577, 334] on div "Level 2 - Nekudos only" at bounding box center [587, 332] width 129 height 19
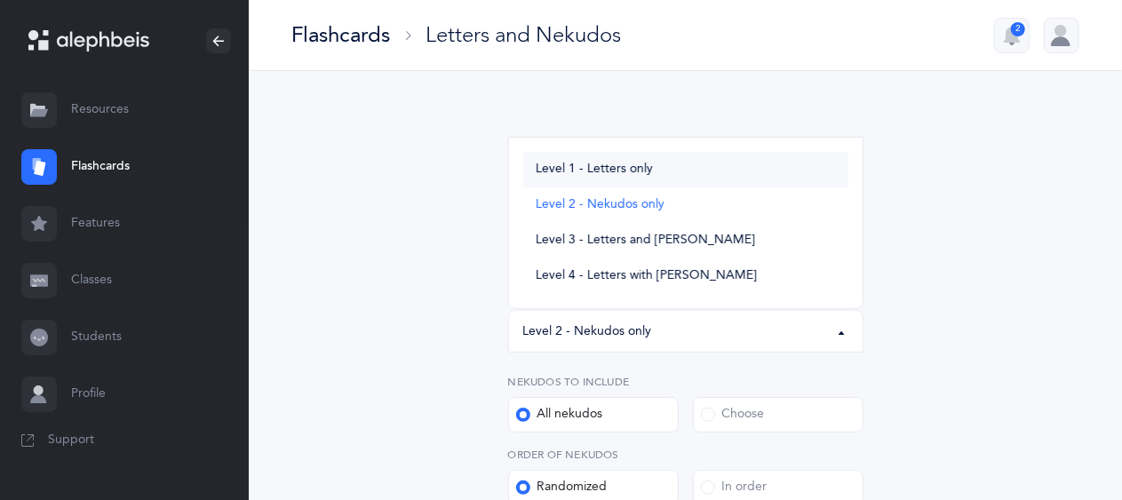
click at [579, 174] on span "Level 1 - Letters only" at bounding box center [594, 170] width 117 height 16
select select "1"
select select "27"
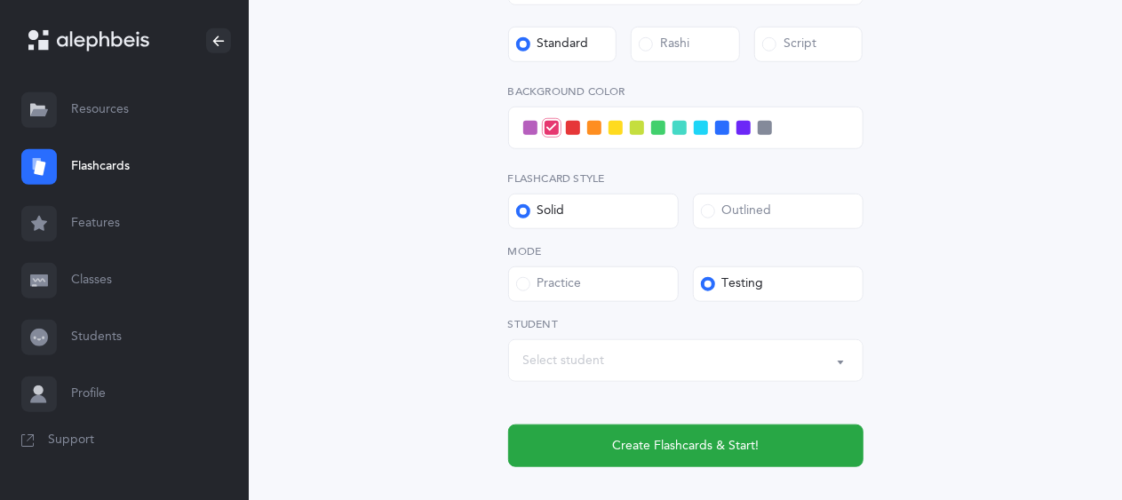
scroll to position [744, 0]
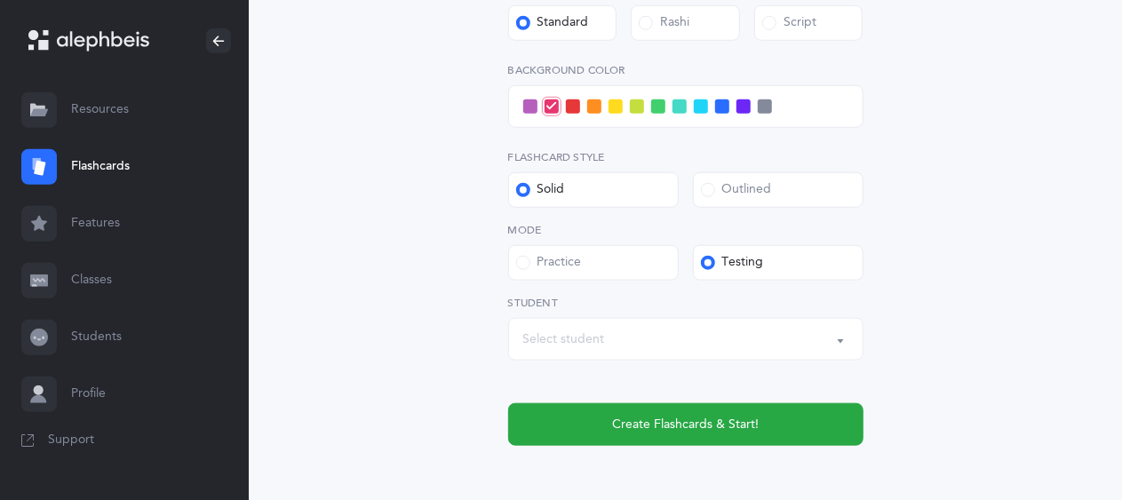
click at [702, 106] on span at bounding box center [701, 107] width 14 height 14
click at [0, 0] on input "checkbox" at bounding box center [0, 0] width 0 height 0
click at [647, 342] on div "Select student" at bounding box center [685, 339] width 325 height 30
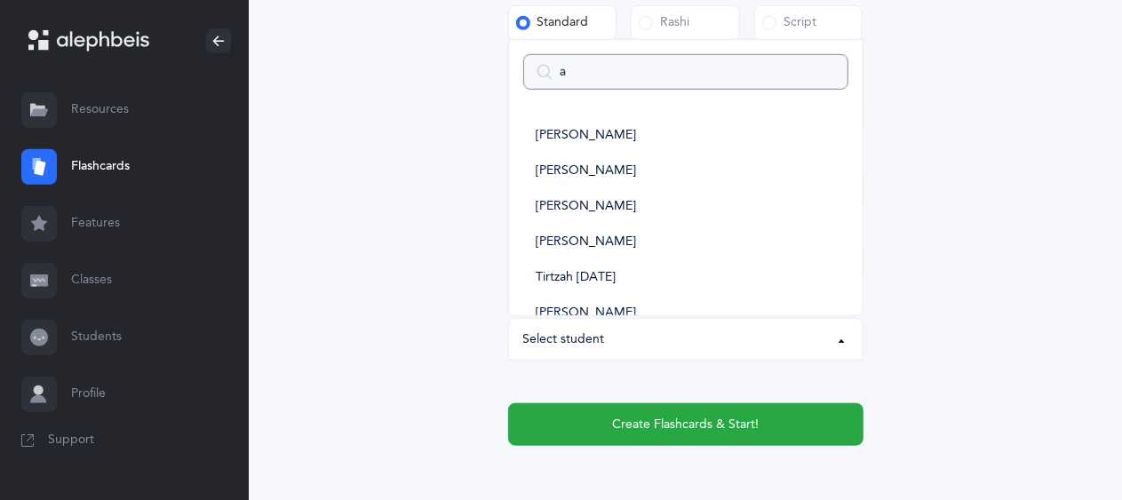
type input "av"
select select
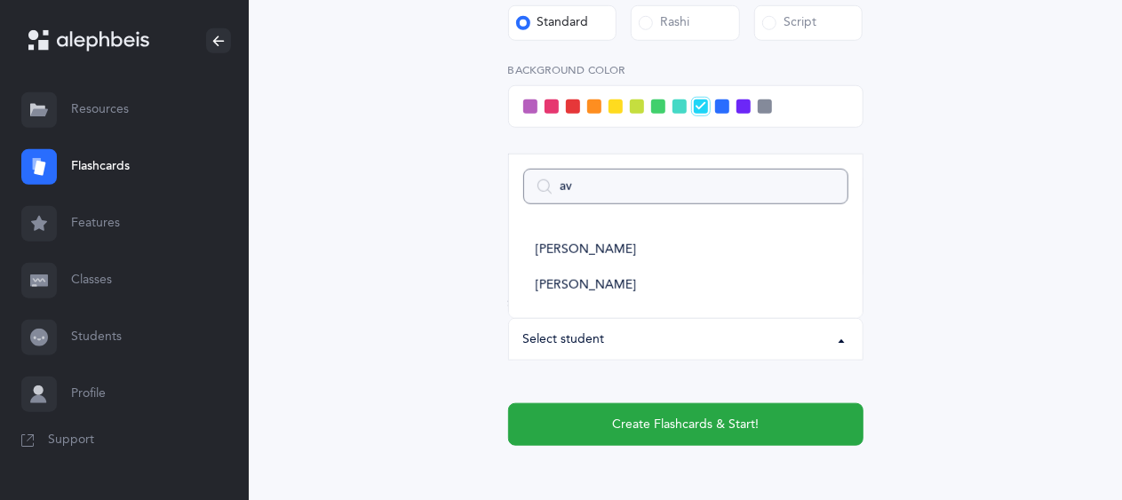
type input "avr"
select select
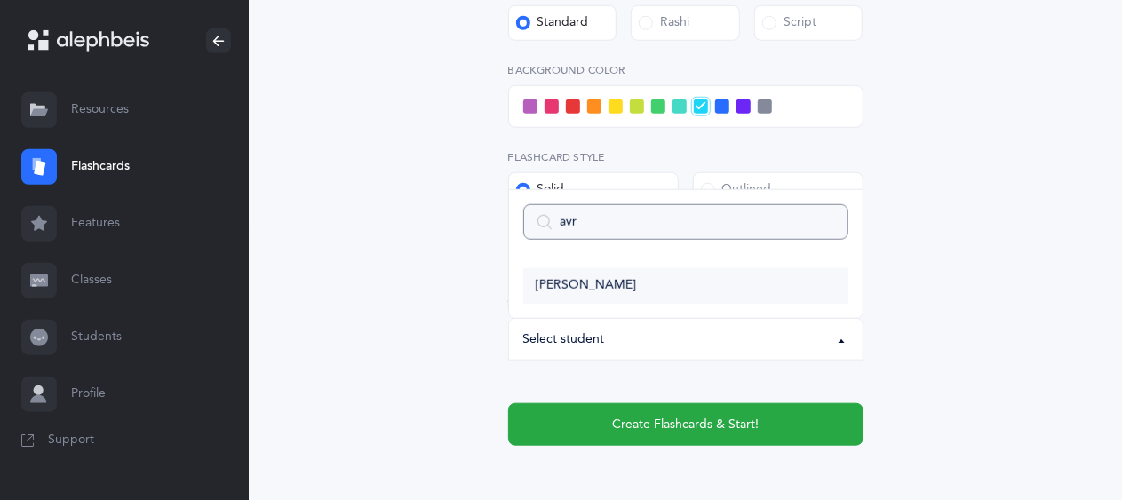
type input "avr"
click at [604, 282] on span "[PERSON_NAME]" at bounding box center [586, 286] width 100 height 16
select select "14504"
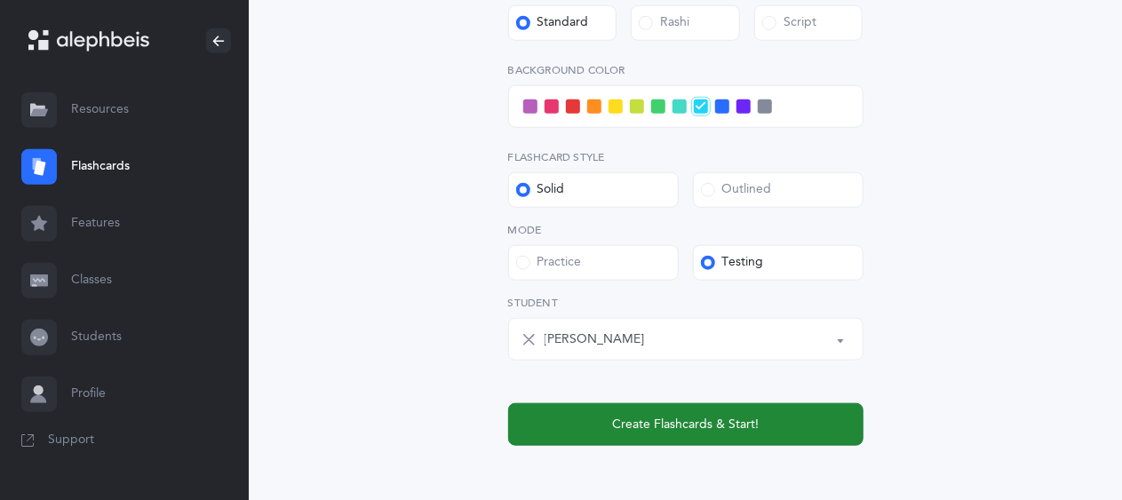
click at [617, 426] on span "Create Flashcards & Start!" at bounding box center [685, 425] width 147 height 19
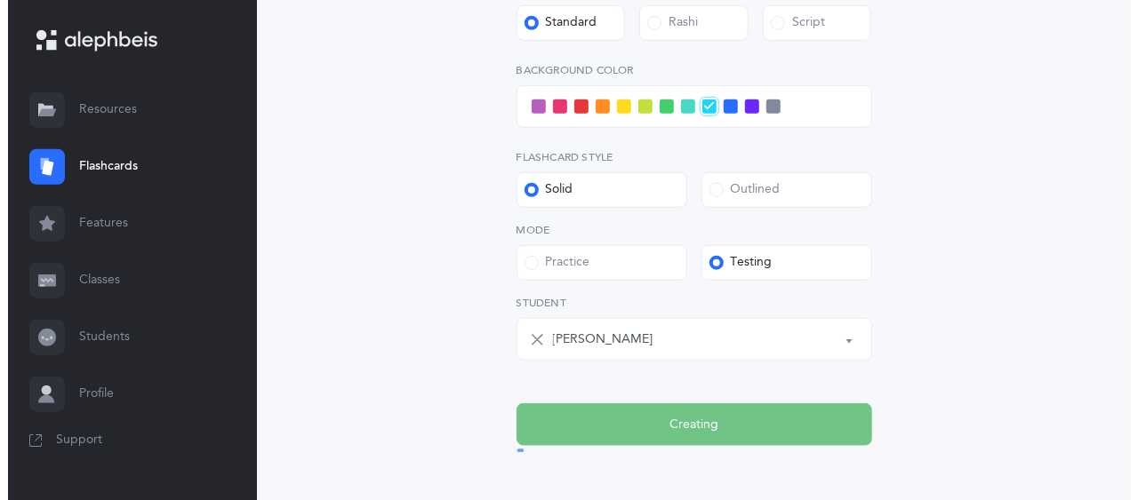
scroll to position [0, 0]
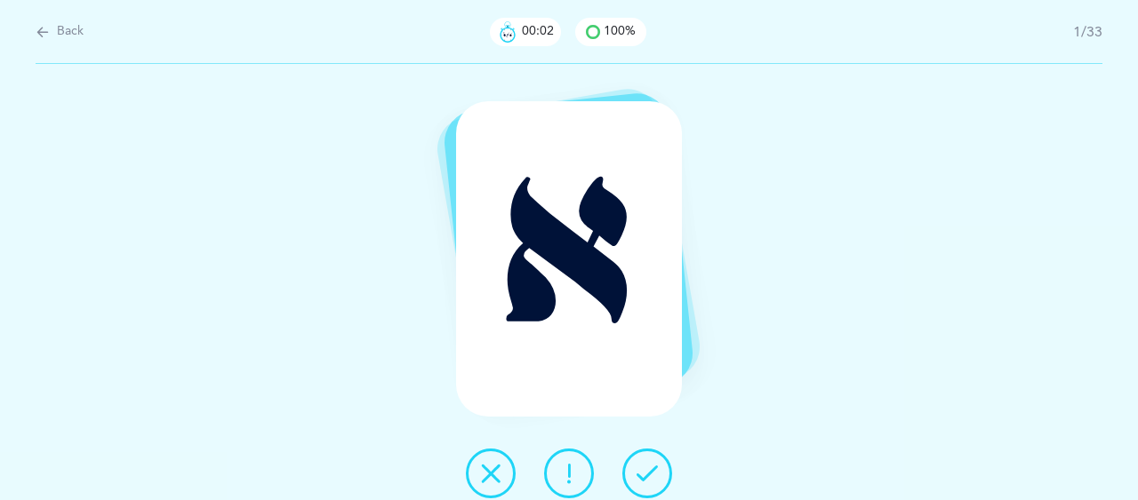
click at [661, 463] on button at bounding box center [647, 474] width 50 height 50
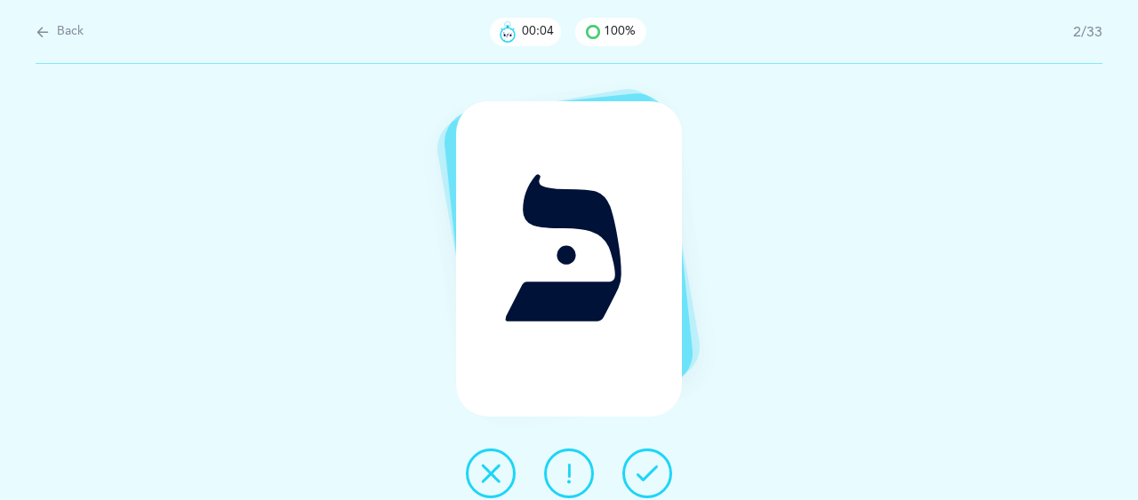
click at [661, 463] on button at bounding box center [647, 474] width 50 height 50
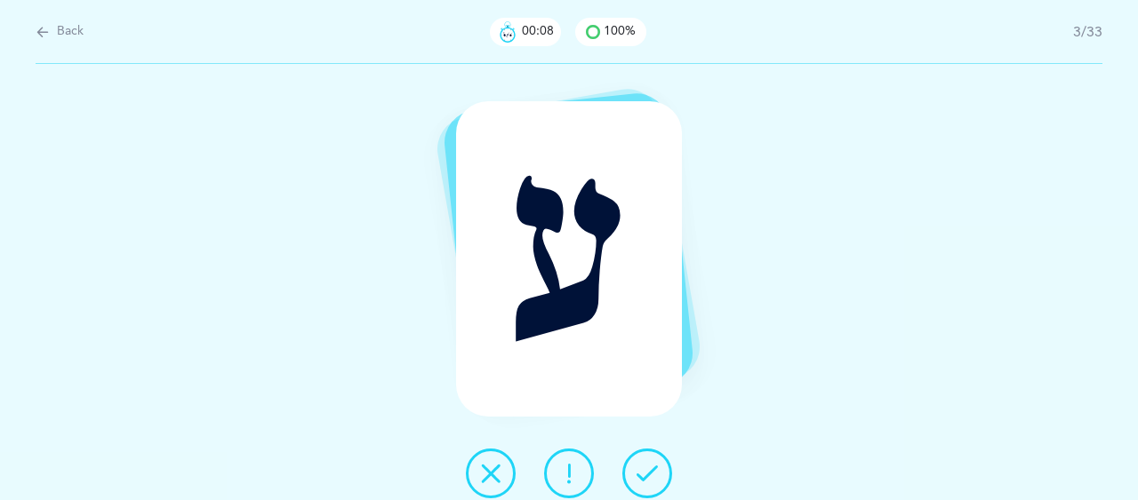
click at [639, 467] on icon at bounding box center [646, 473] width 21 height 21
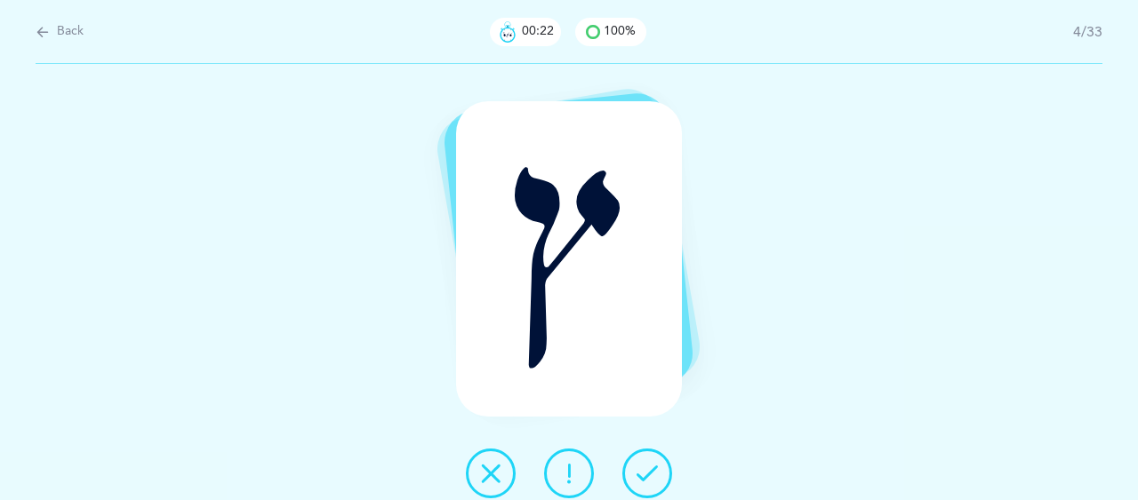
click at [654, 481] on icon at bounding box center [646, 473] width 21 height 21
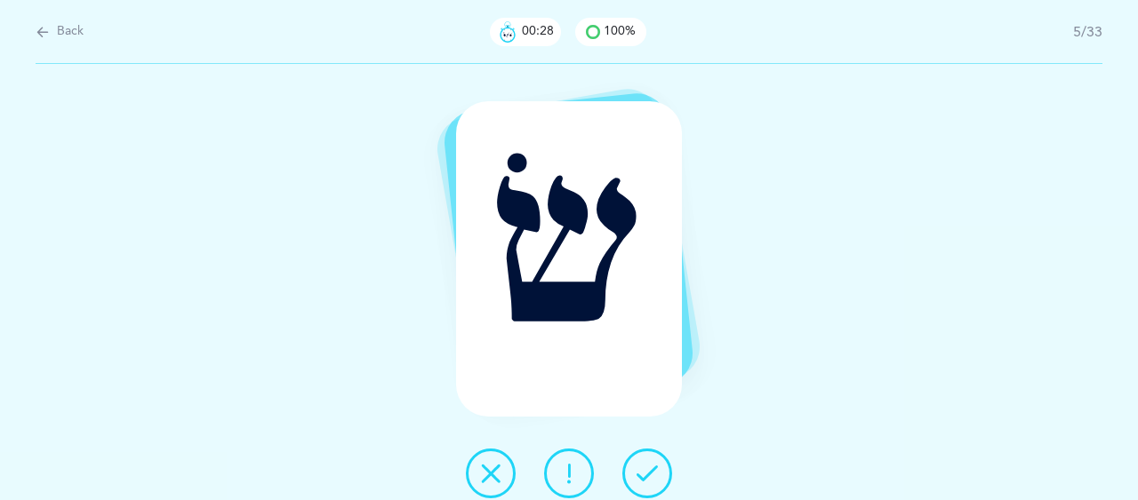
click at [643, 468] on icon at bounding box center [646, 473] width 21 height 21
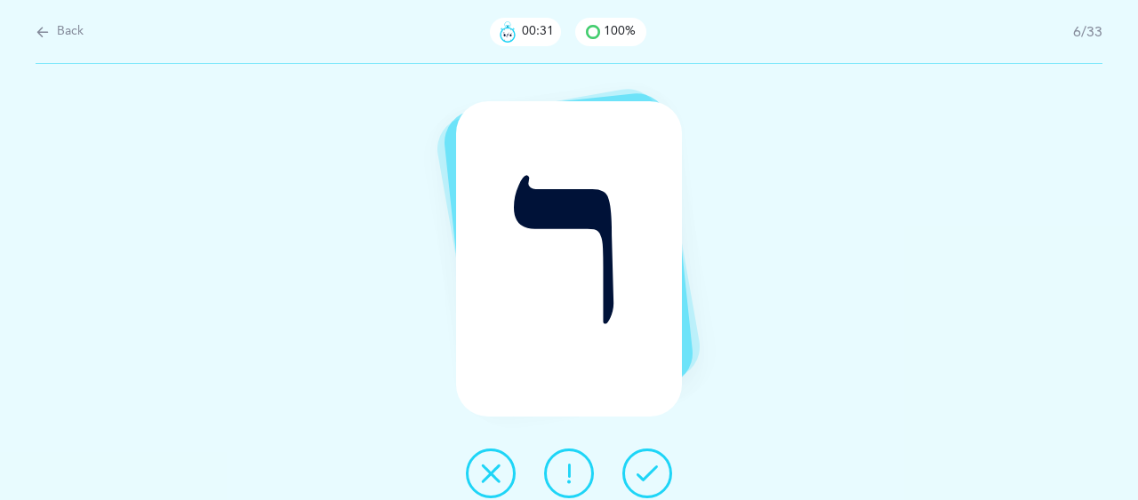
click at [654, 454] on button at bounding box center [647, 474] width 50 height 50
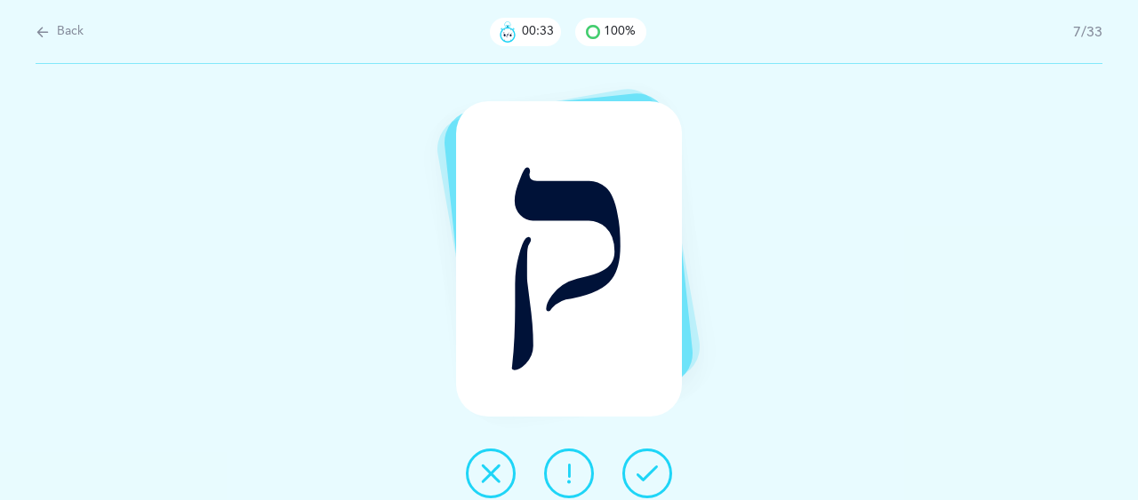
click at [648, 467] on icon at bounding box center [646, 473] width 21 height 21
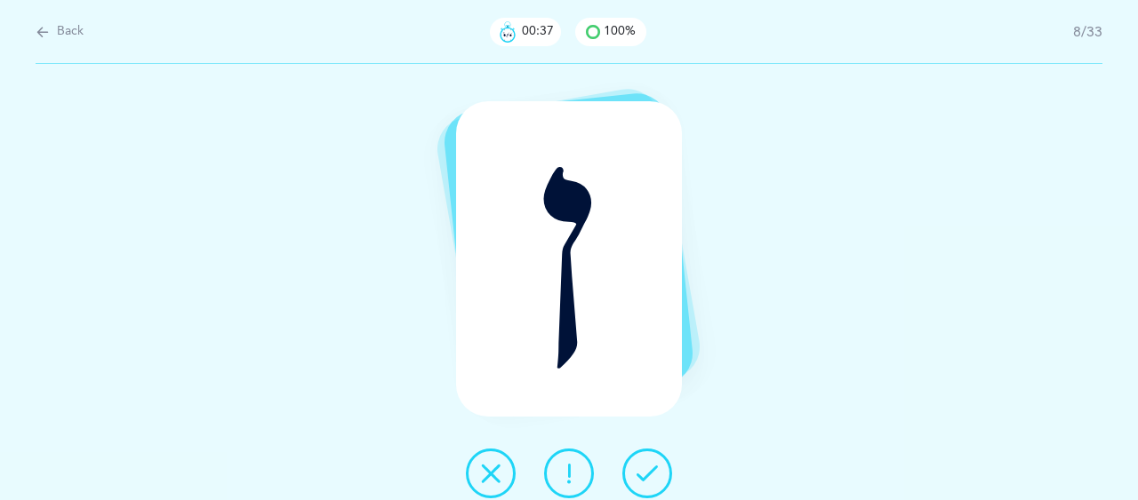
click at [637, 465] on icon at bounding box center [646, 473] width 21 height 21
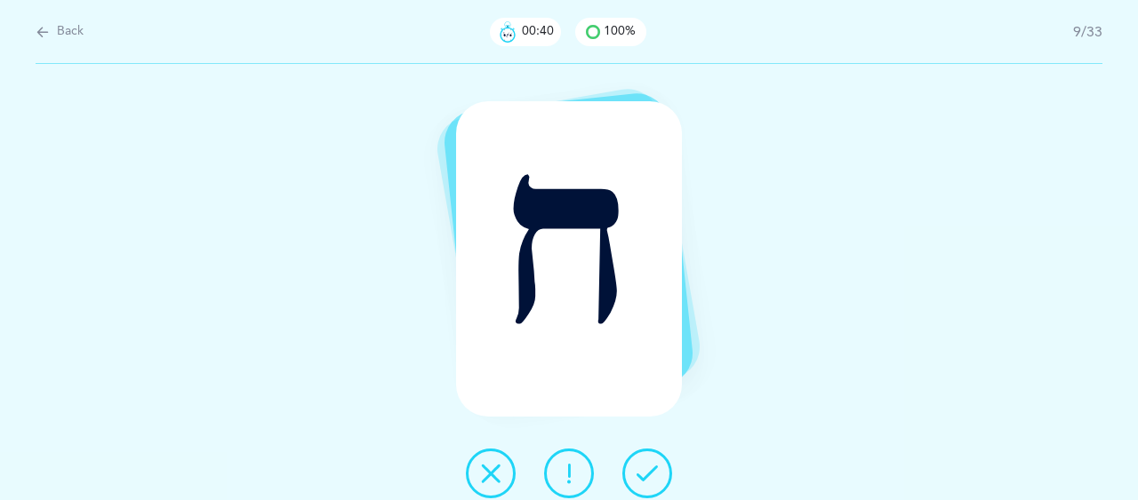
click at [574, 470] on icon at bounding box center [568, 473] width 21 height 21
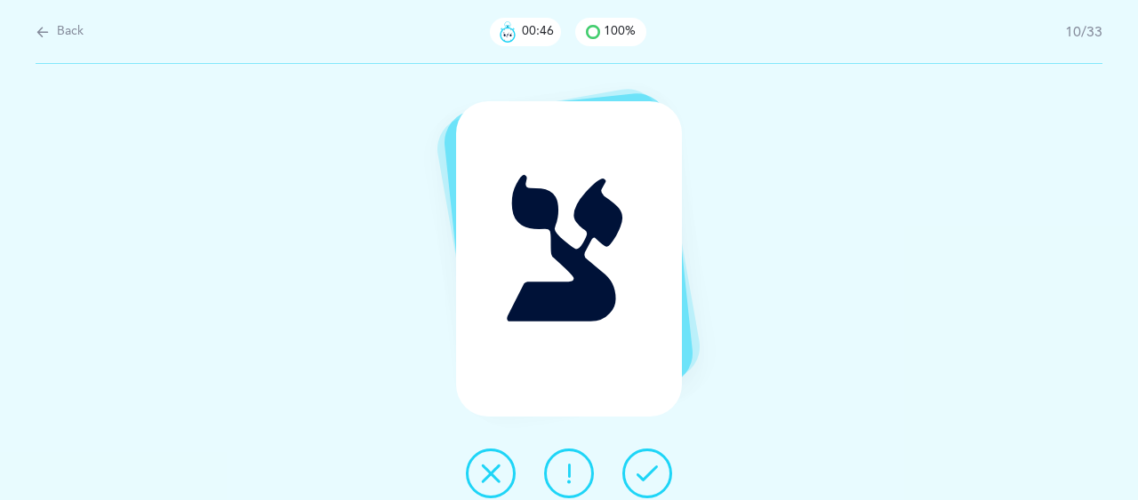
click at [661, 472] on button at bounding box center [647, 474] width 50 height 50
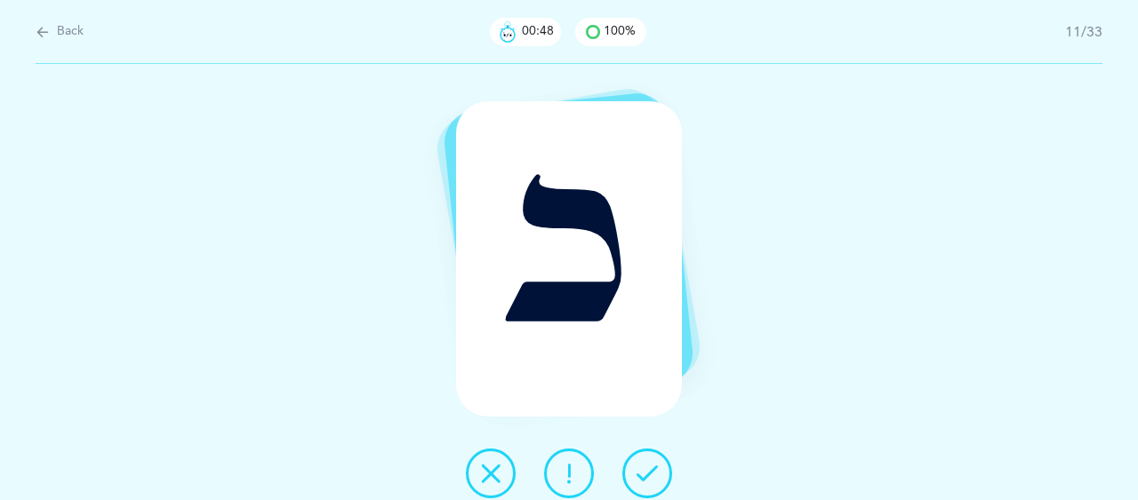
click at [658, 471] on button at bounding box center [647, 474] width 50 height 50
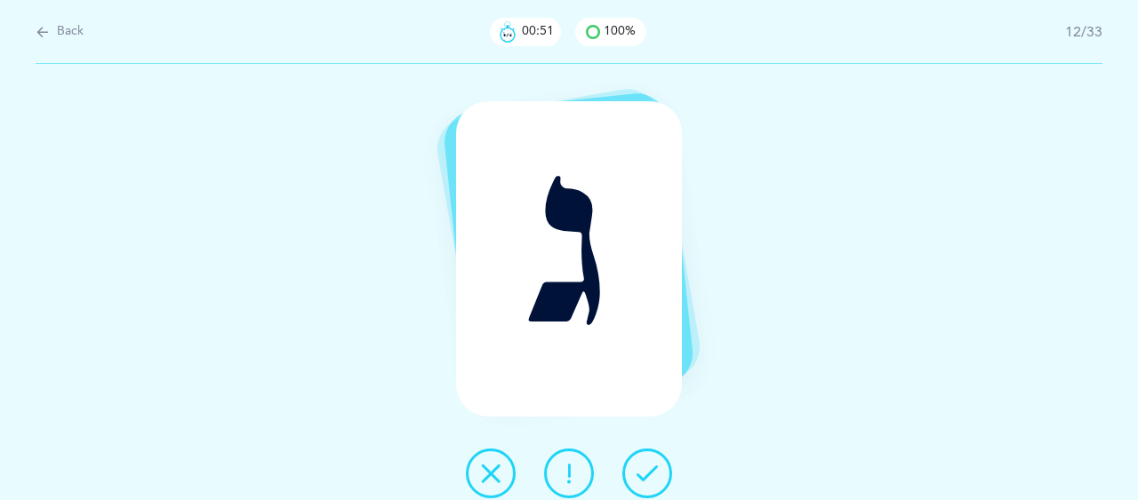
click at [646, 475] on icon at bounding box center [646, 473] width 21 height 21
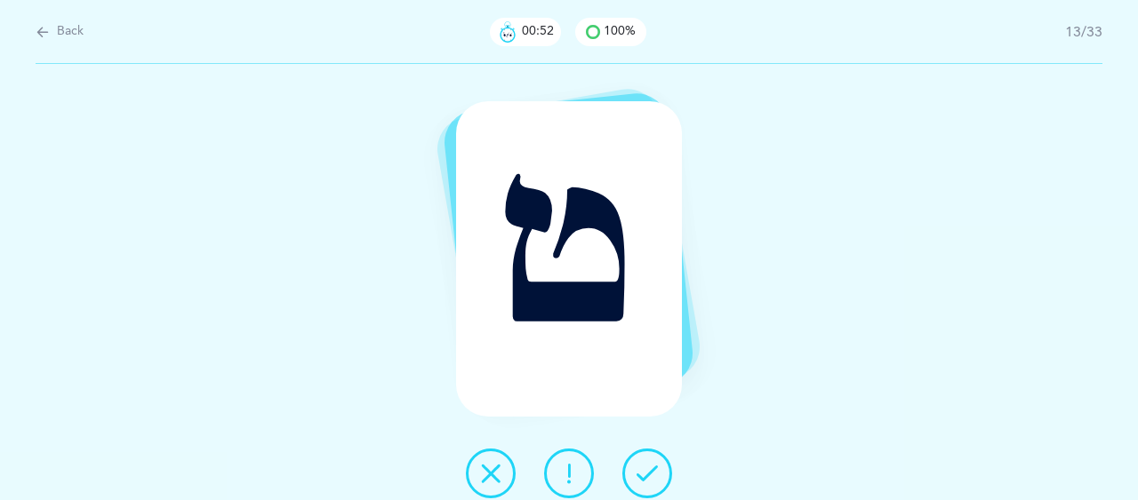
click at [647, 466] on icon at bounding box center [646, 473] width 21 height 21
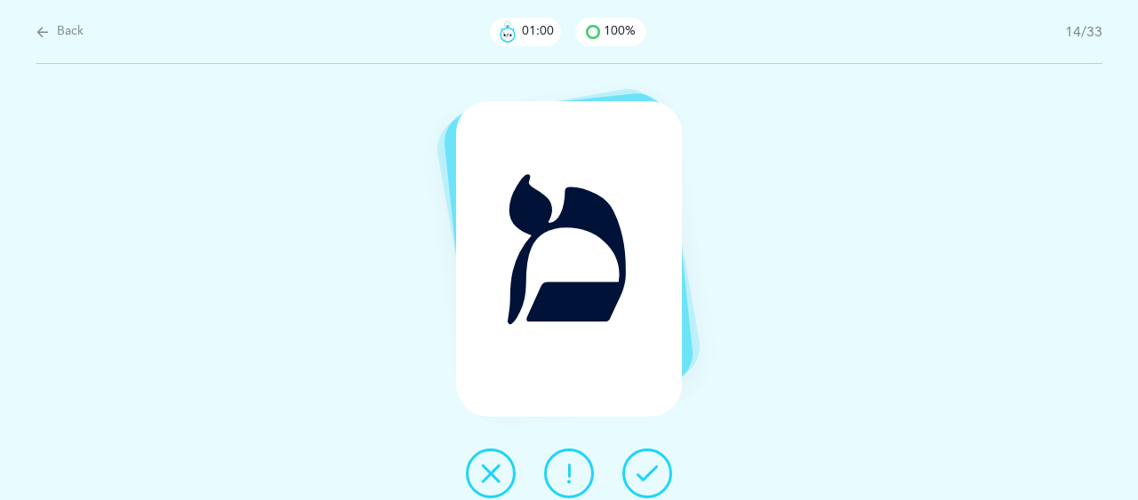
click at [648, 479] on icon at bounding box center [646, 473] width 21 height 21
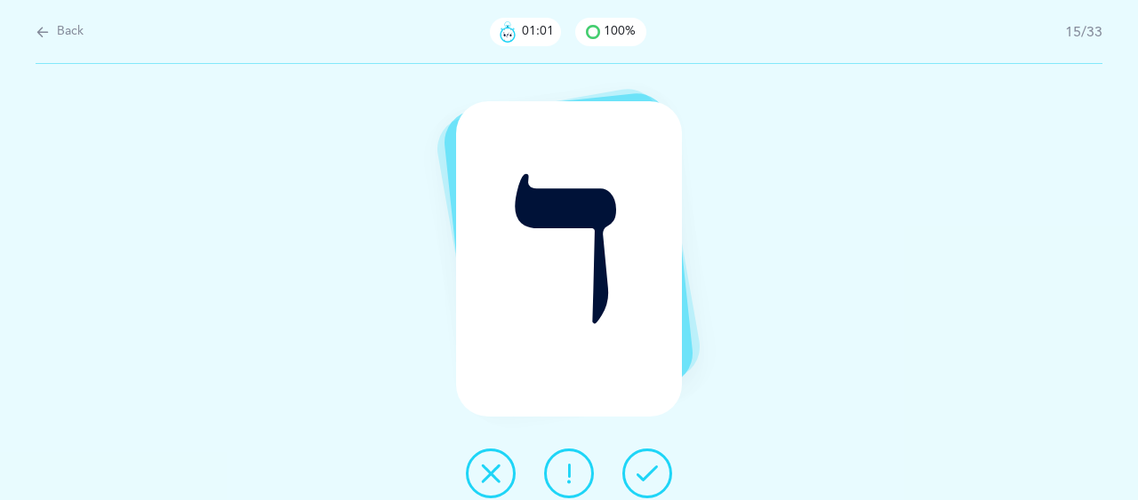
click at [648, 479] on icon at bounding box center [646, 473] width 21 height 21
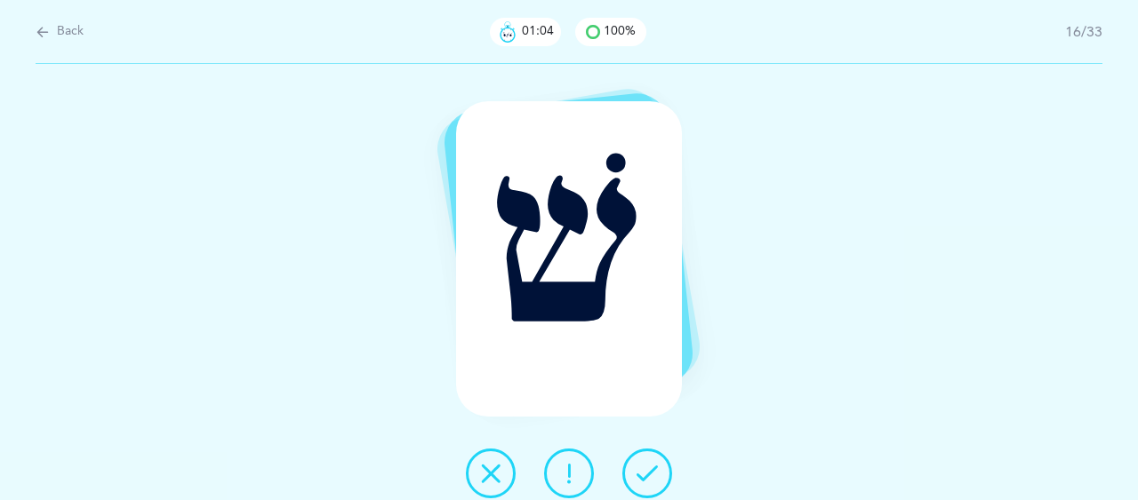
click at [646, 479] on icon at bounding box center [646, 473] width 21 height 21
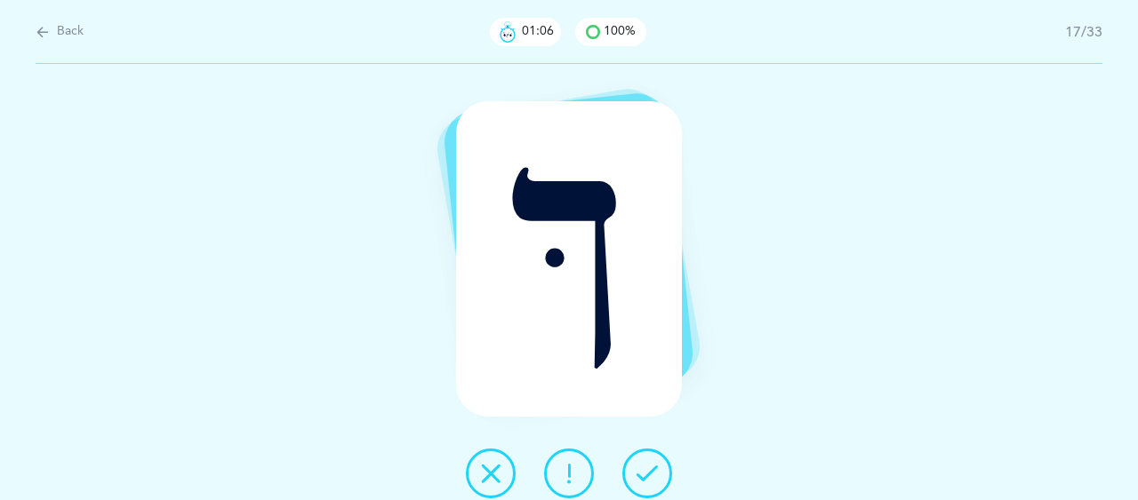
click at [646, 479] on icon at bounding box center [646, 473] width 21 height 21
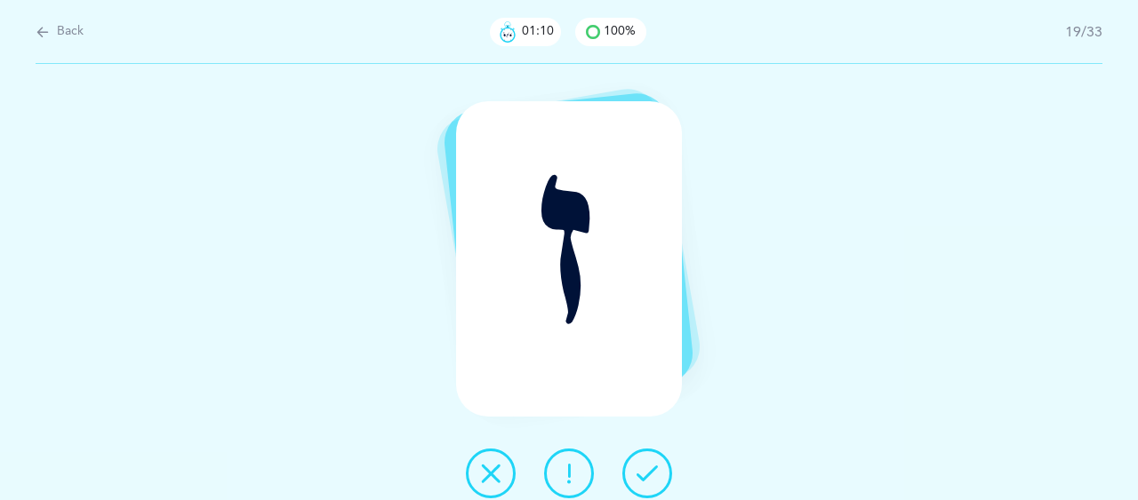
click at [646, 479] on icon at bounding box center [646, 473] width 21 height 21
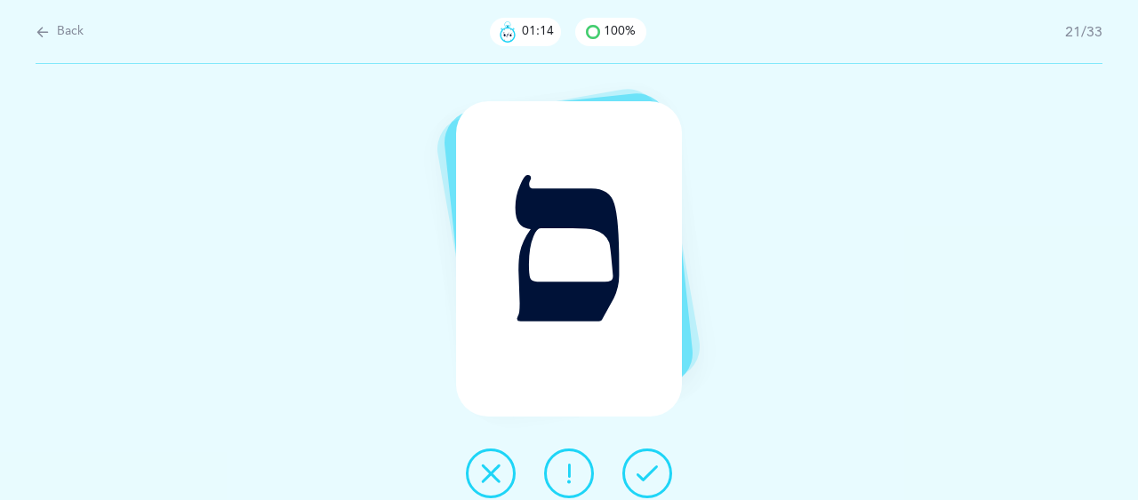
click at [646, 479] on icon at bounding box center [646, 473] width 21 height 21
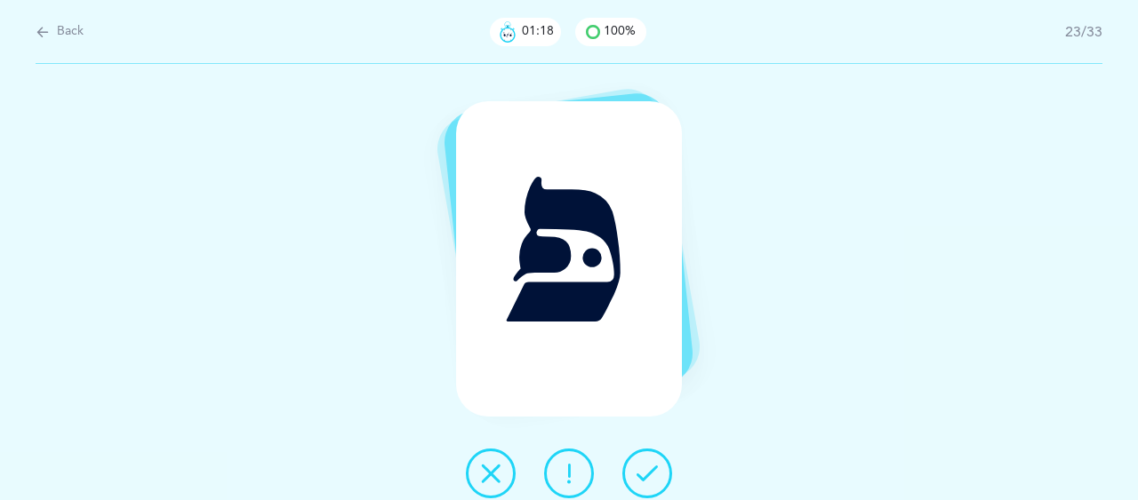
click at [646, 479] on icon at bounding box center [646, 473] width 21 height 21
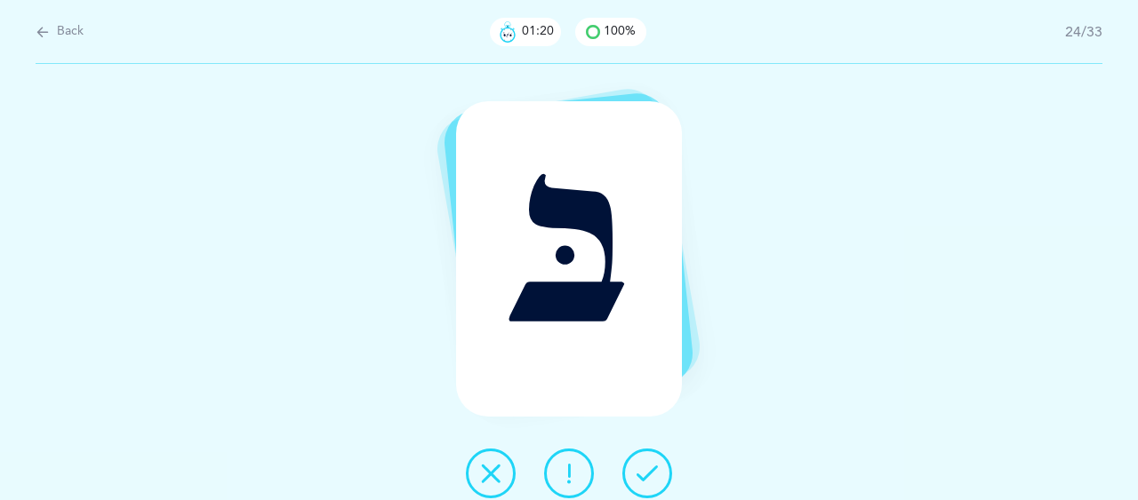
click at [646, 479] on icon at bounding box center [646, 473] width 21 height 21
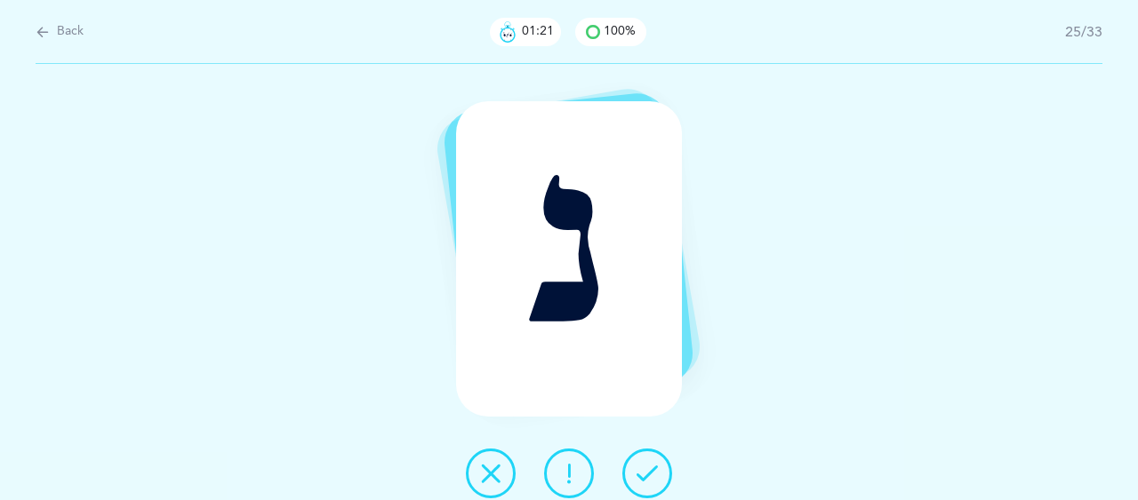
click at [646, 479] on icon at bounding box center [646, 473] width 21 height 21
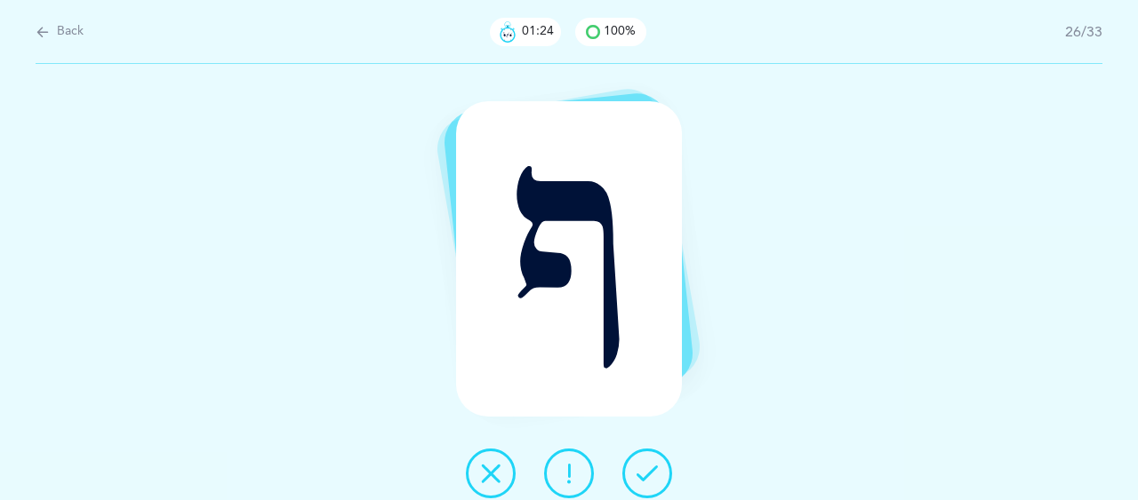
click at [646, 479] on icon at bounding box center [646, 473] width 21 height 21
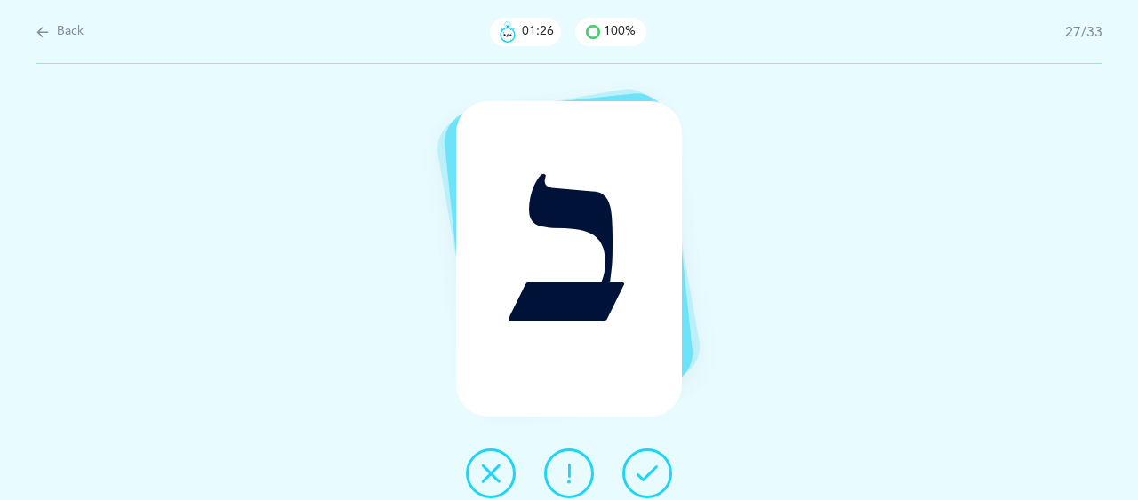
click at [646, 479] on icon at bounding box center [646, 473] width 21 height 21
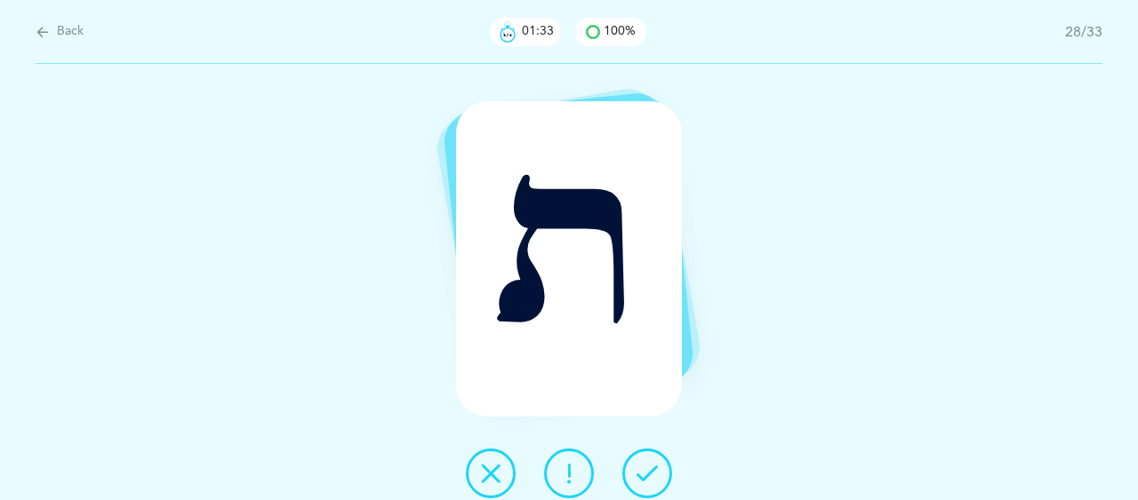
click at [646, 479] on icon at bounding box center [646, 473] width 21 height 21
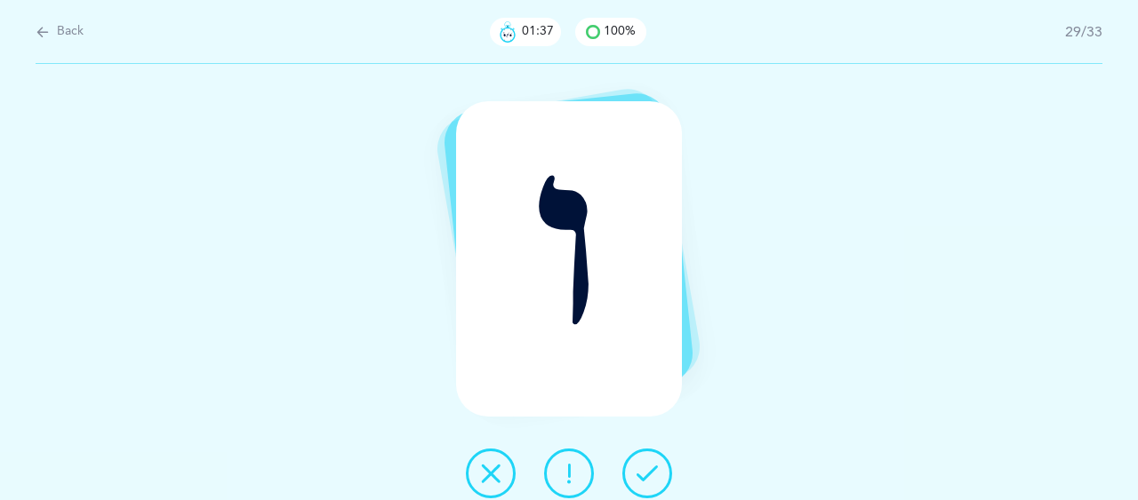
click at [646, 479] on icon at bounding box center [646, 473] width 21 height 21
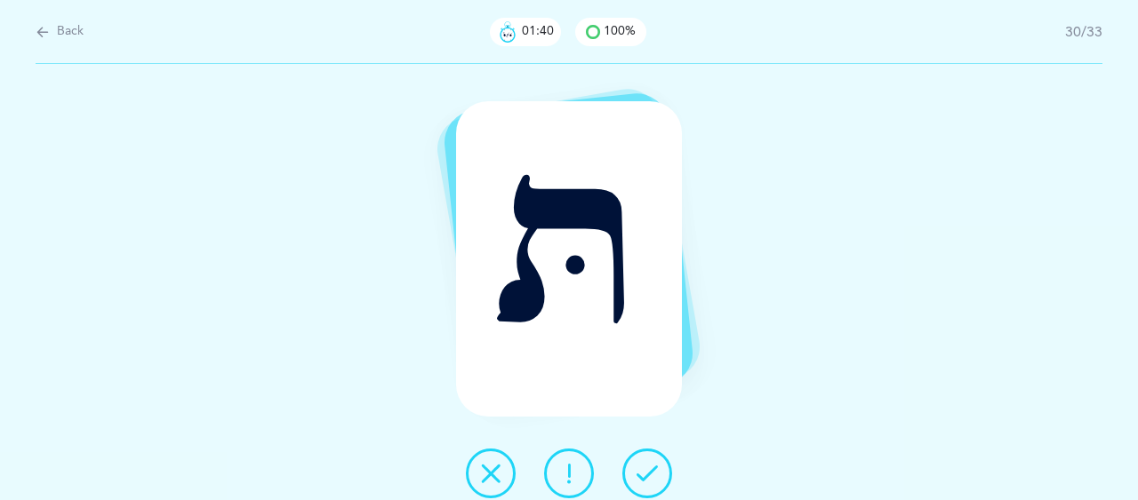
click at [646, 479] on icon at bounding box center [646, 473] width 21 height 21
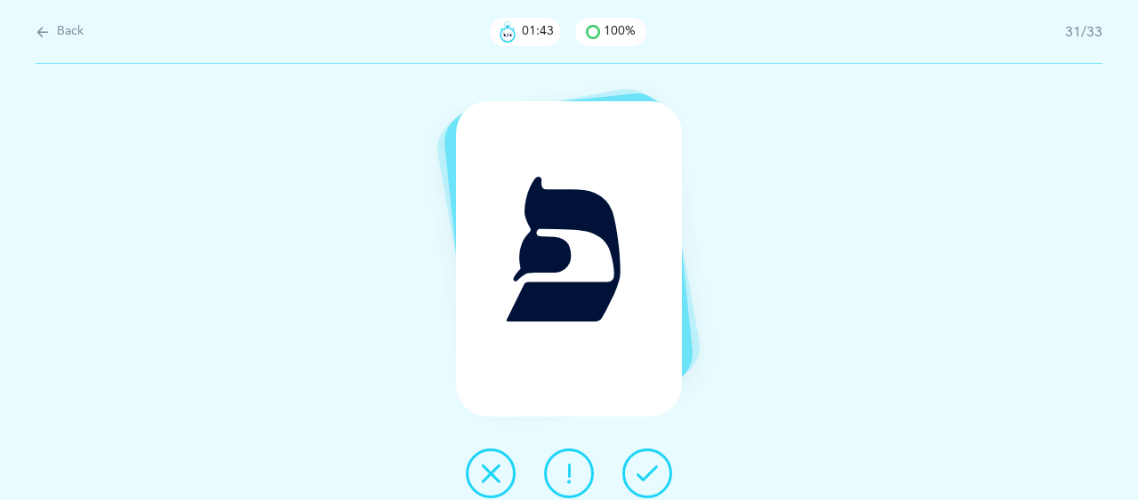
click at [646, 479] on icon at bounding box center [646, 473] width 21 height 21
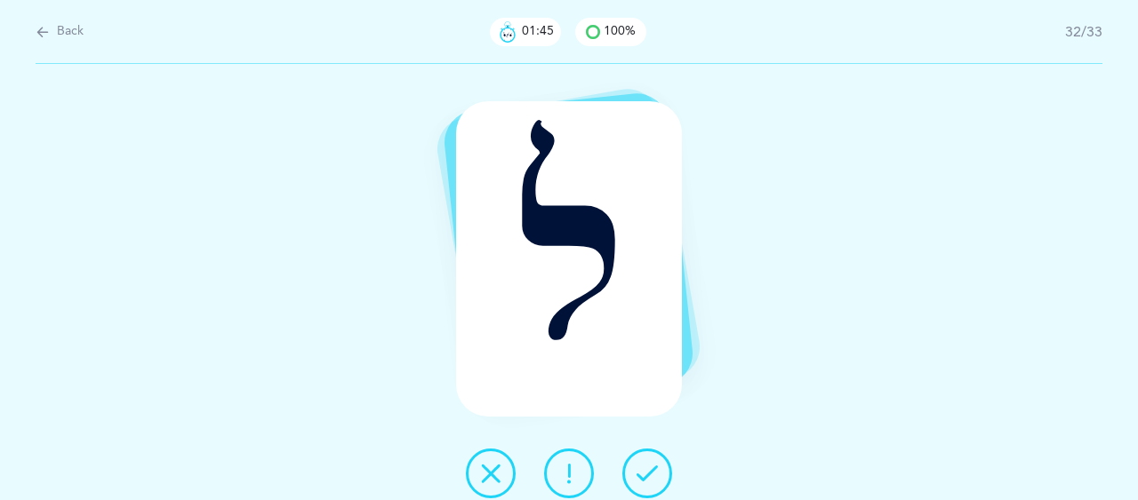
click at [646, 479] on icon at bounding box center [646, 473] width 21 height 21
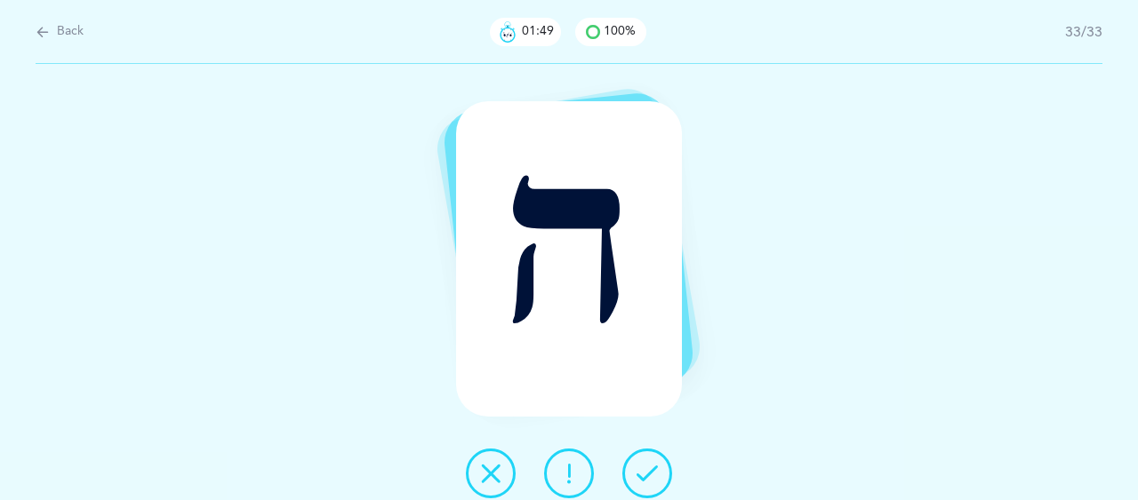
click at [646, 479] on icon at bounding box center [646, 473] width 21 height 21
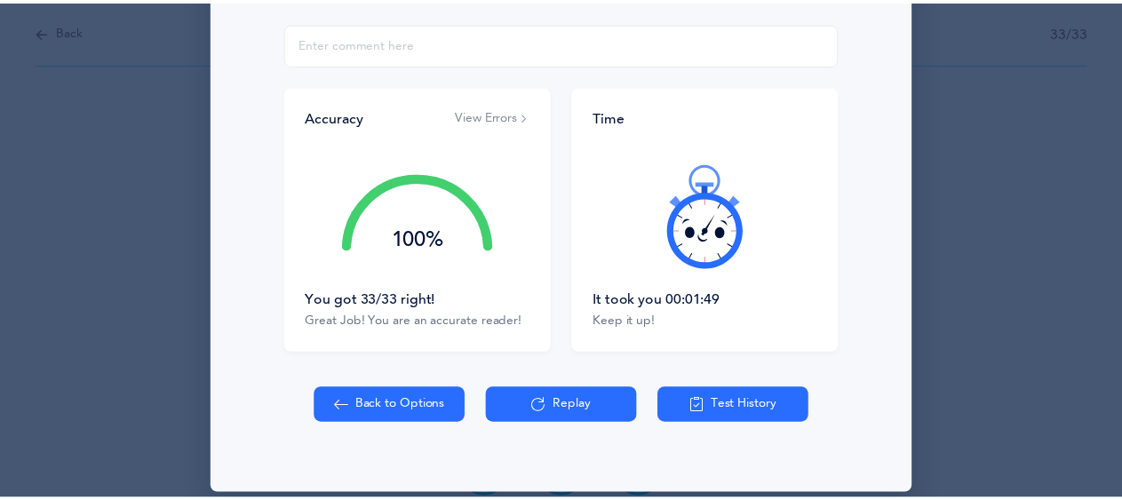
scroll to position [345, 0]
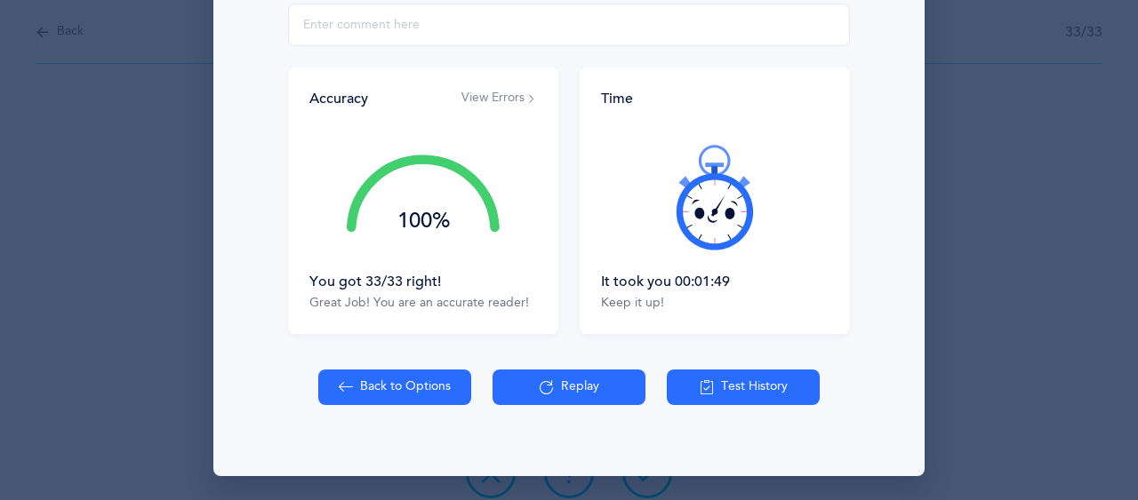
click at [403, 382] on button "Back to Options" at bounding box center [394, 388] width 153 height 36
select select "27"
select select "single"
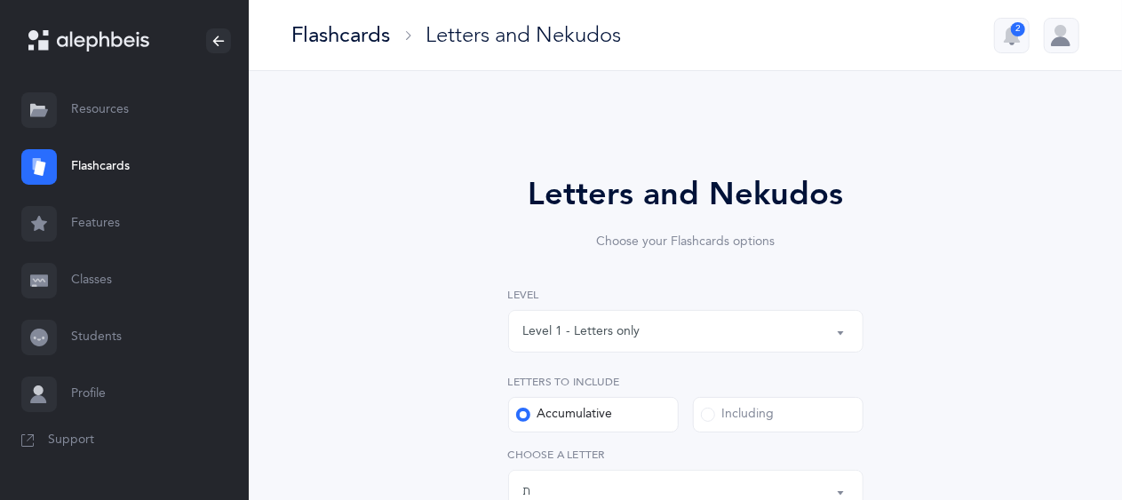
click at [611, 335] on div "Level 1 - Letters only" at bounding box center [581, 332] width 117 height 19
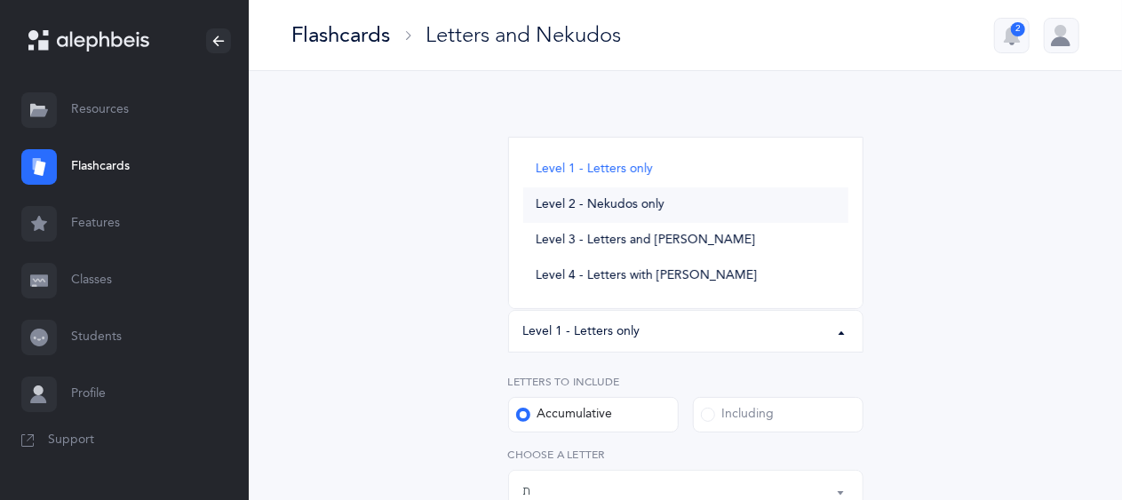
click at [584, 206] on span "Level 2 - Nekudos only" at bounding box center [600, 205] width 129 height 16
select select "2"
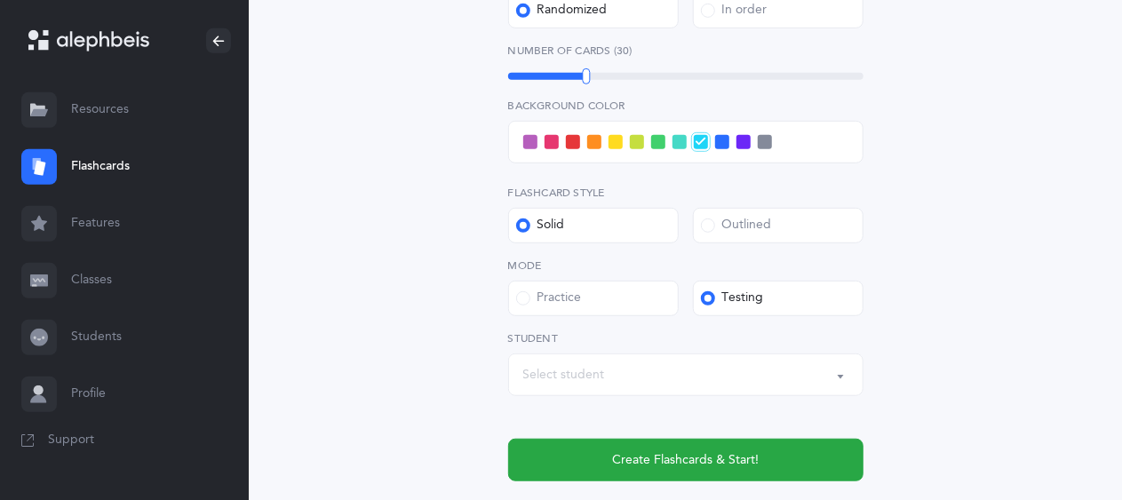
scroll to position [601, 0]
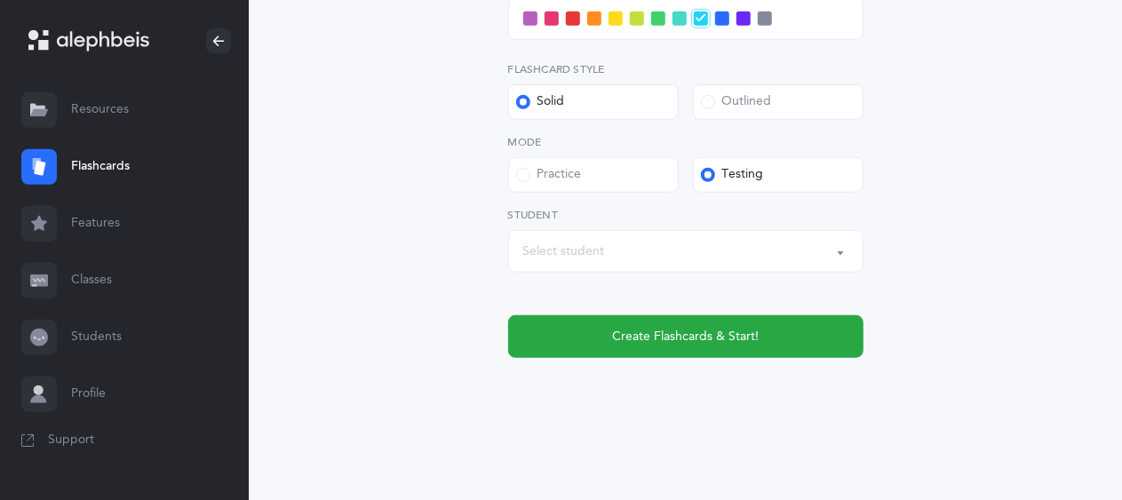
click at [684, 19] on span at bounding box center [680, 19] width 14 height 14
click at [0, 0] on input "checkbox" at bounding box center [0, 0] width 0 height 0
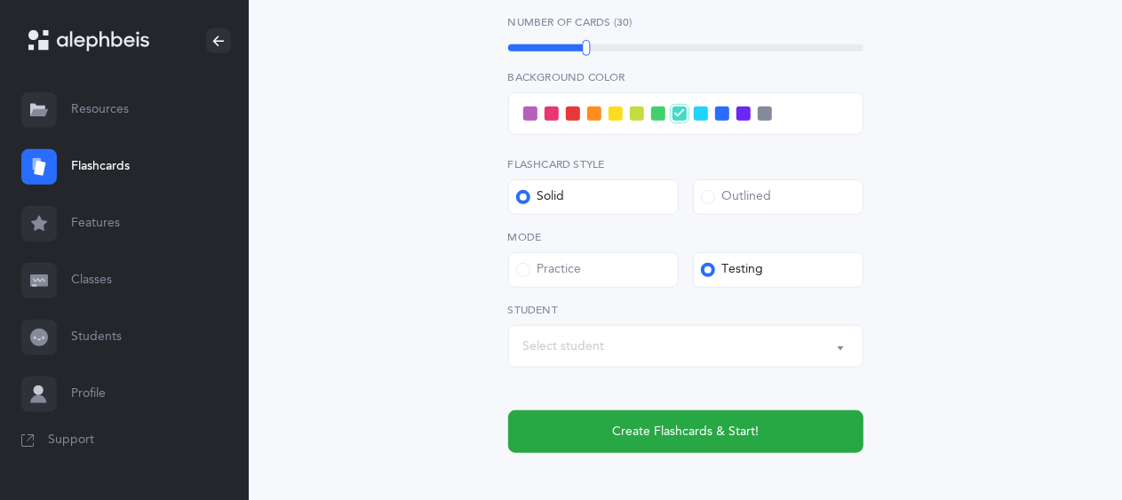
scroll to position [515, 0]
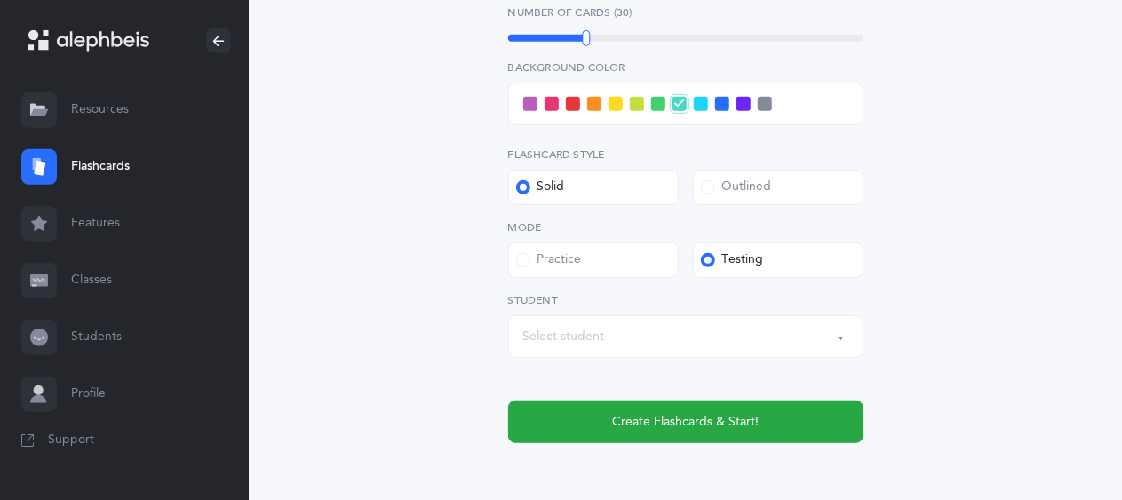
click at [688, 347] on div "Select student" at bounding box center [685, 337] width 325 height 30
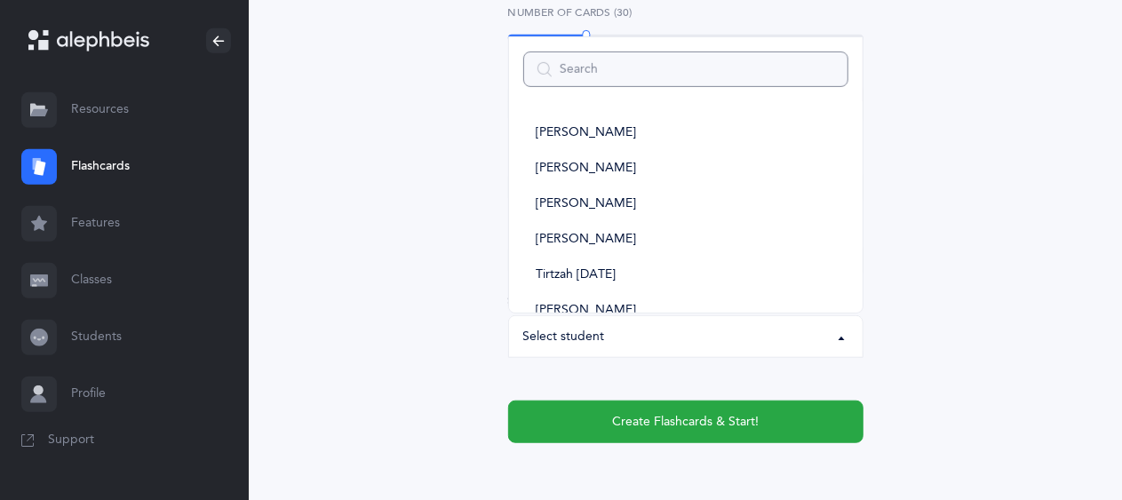
type input "a"
select select
type input "avr"
select select
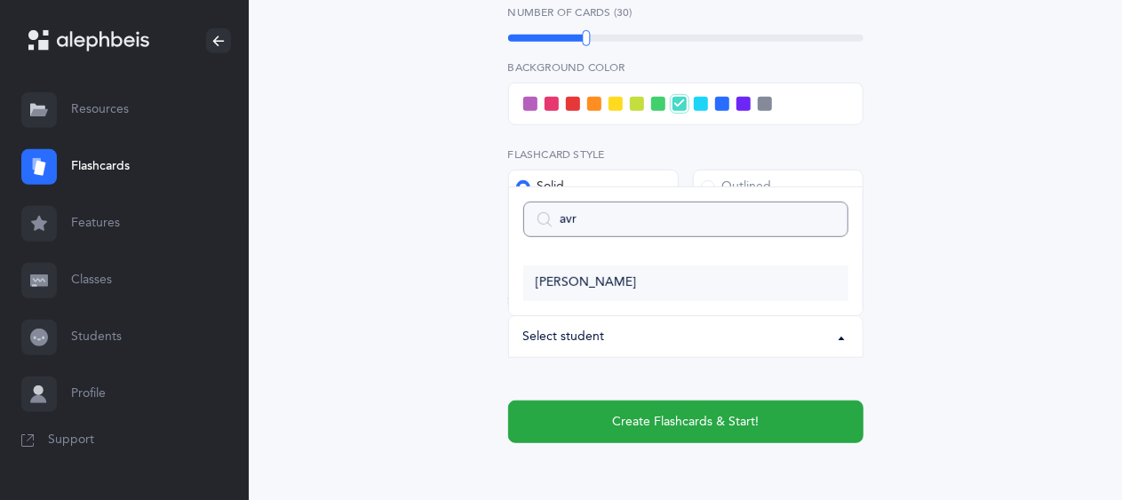
type input "avr"
click at [592, 287] on span "[PERSON_NAME]" at bounding box center [586, 284] width 100 height 16
select select "14504"
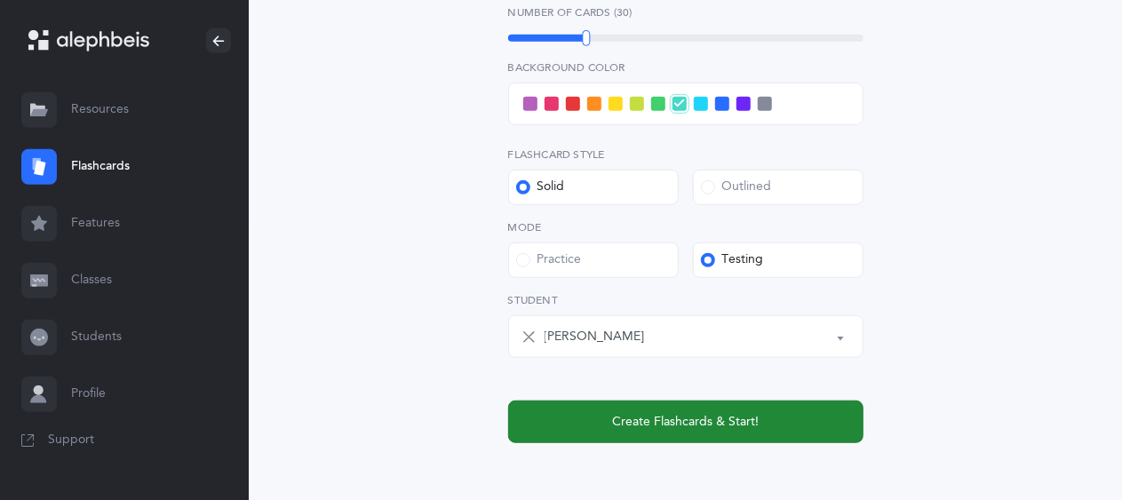
click at [615, 427] on span "Create Flashcards & Start!" at bounding box center [685, 422] width 147 height 19
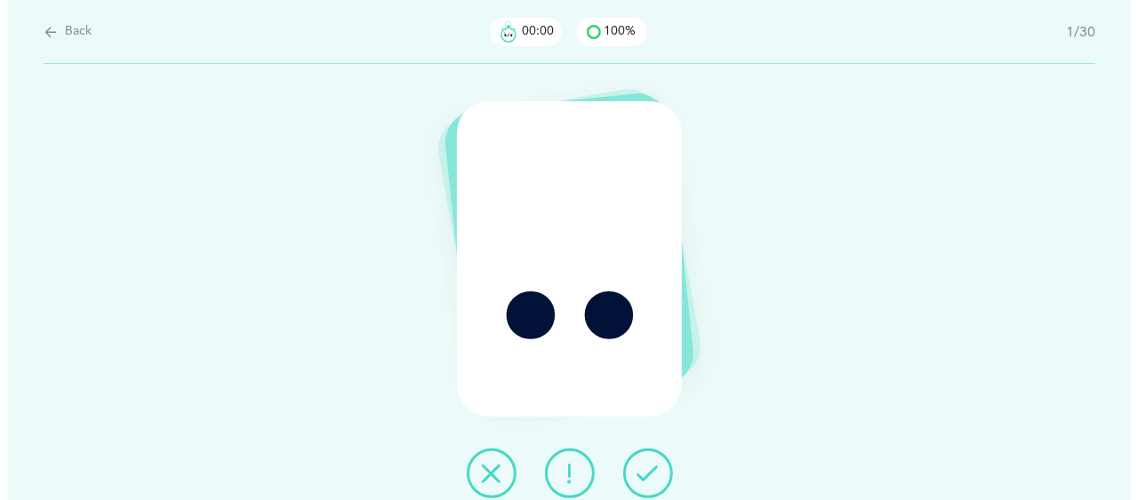
scroll to position [0, 0]
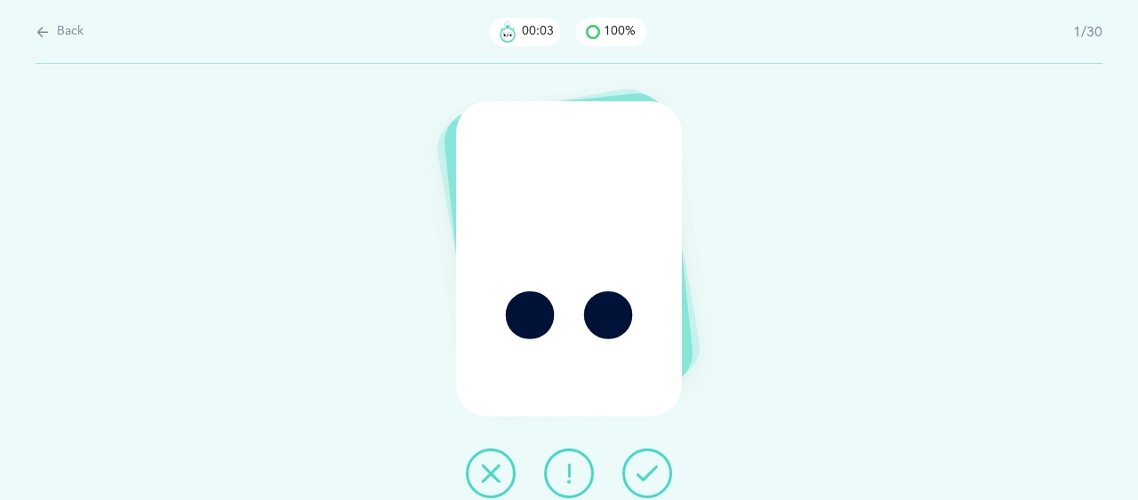
click at [640, 468] on icon at bounding box center [646, 473] width 21 height 21
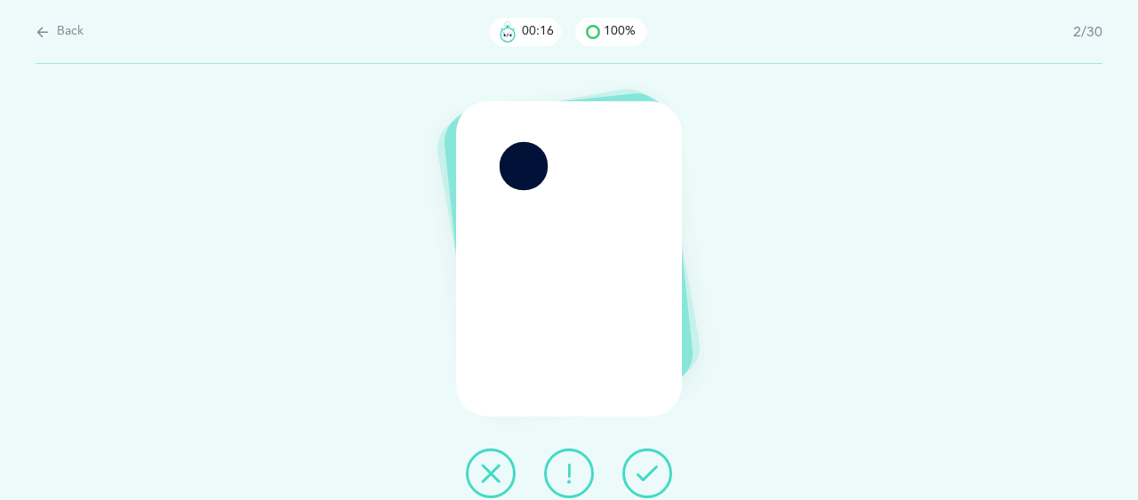
click at [560, 475] on icon at bounding box center [568, 473] width 21 height 21
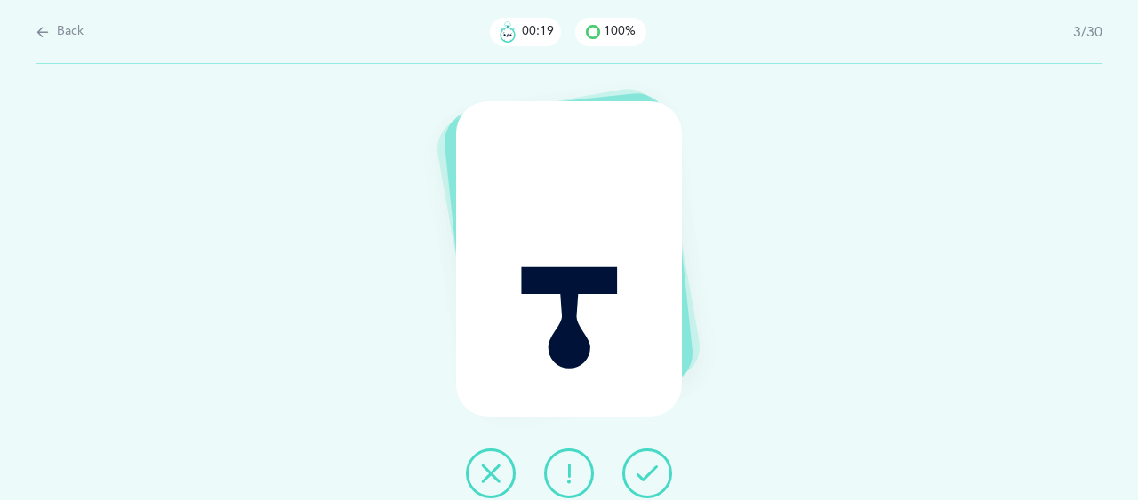
click at [643, 460] on button at bounding box center [647, 474] width 50 height 50
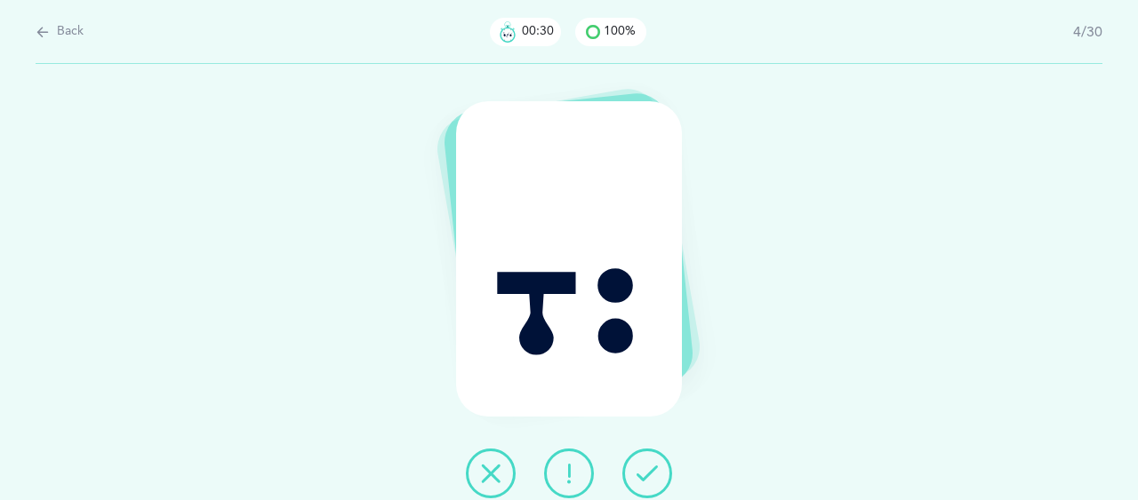
click at [500, 470] on icon at bounding box center [490, 473] width 21 height 21
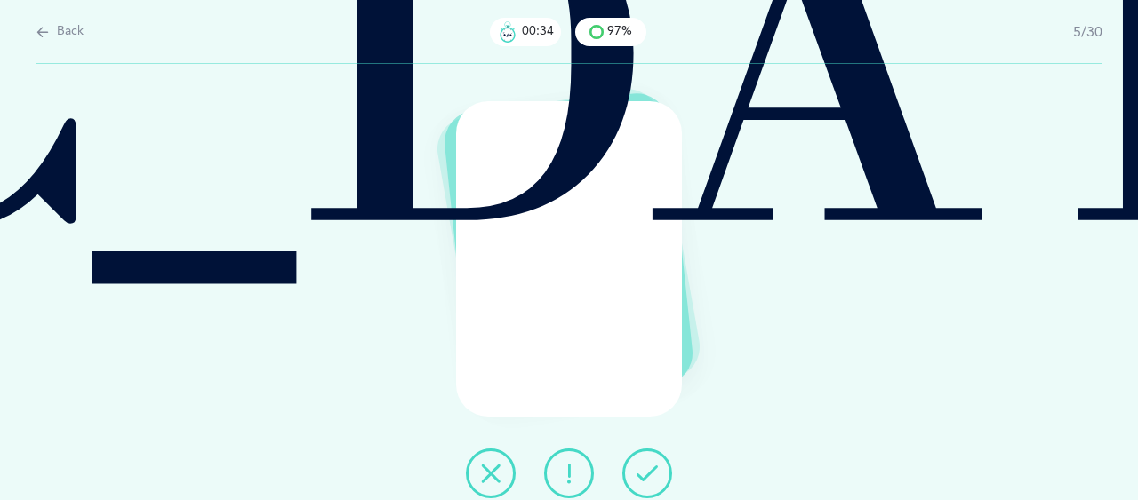
click at [634, 471] on button at bounding box center [647, 474] width 50 height 50
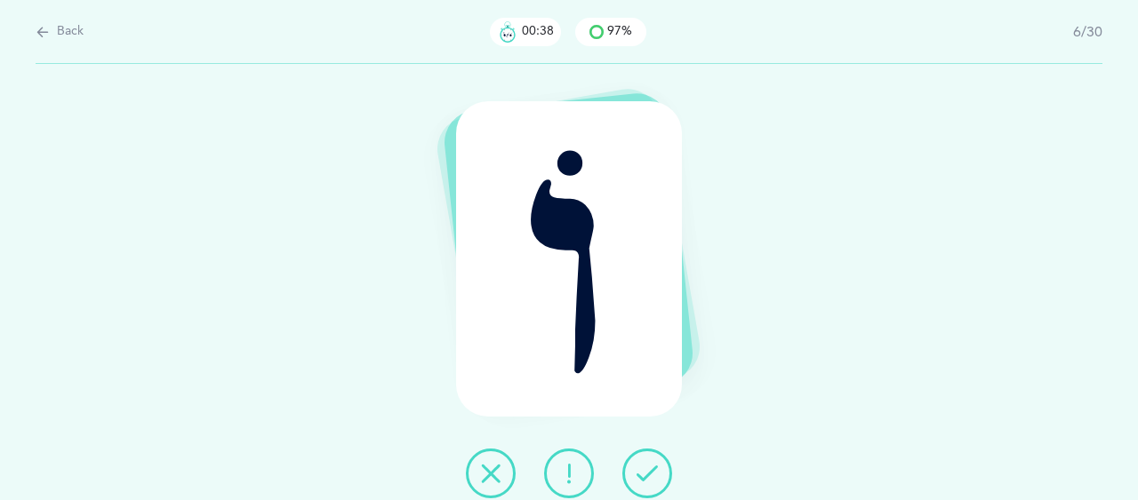
click at [659, 474] on button at bounding box center [647, 474] width 50 height 50
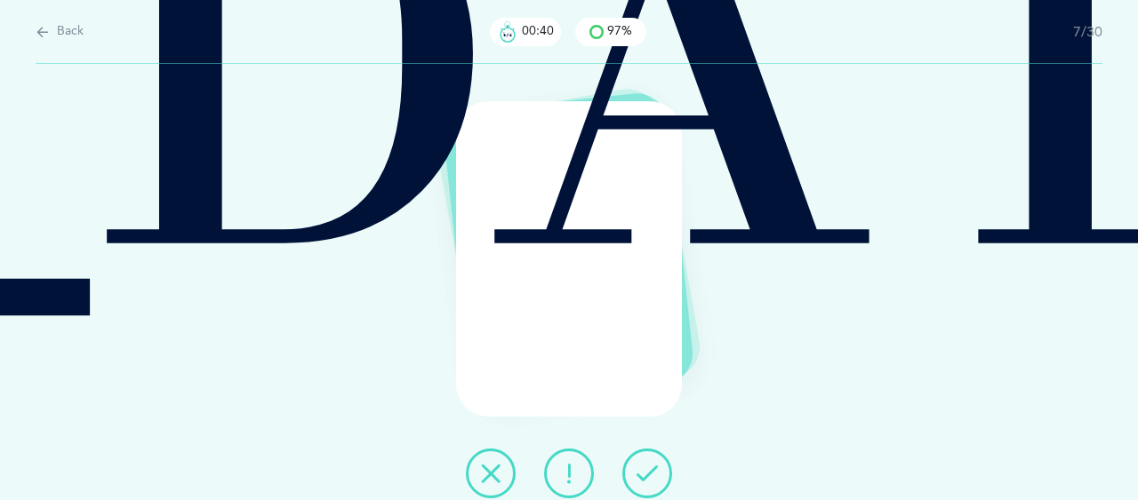
click at [645, 468] on icon at bounding box center [646, 473] width 21 height 21
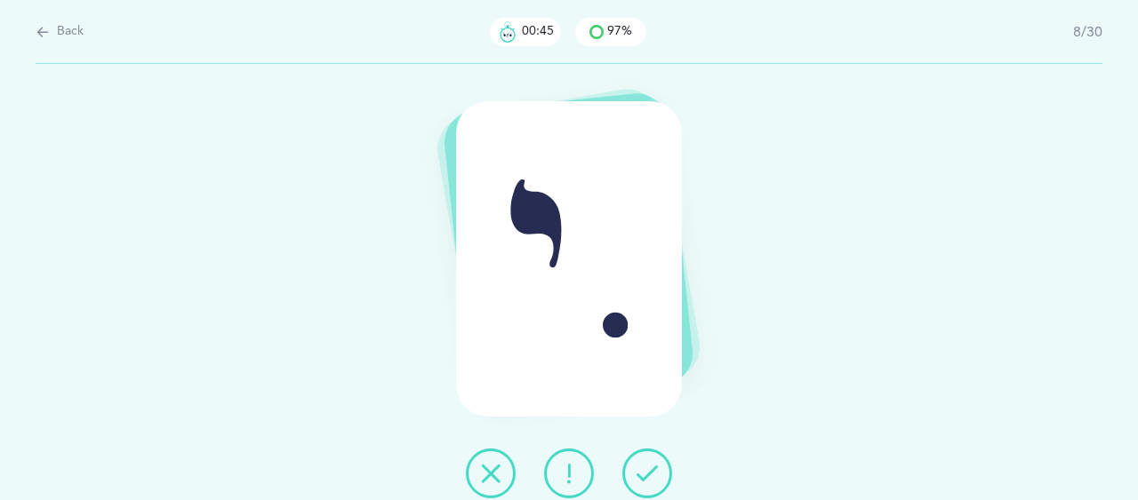
click at [651, 472] on icon at bounding box center [646, 473] width 21 height 21
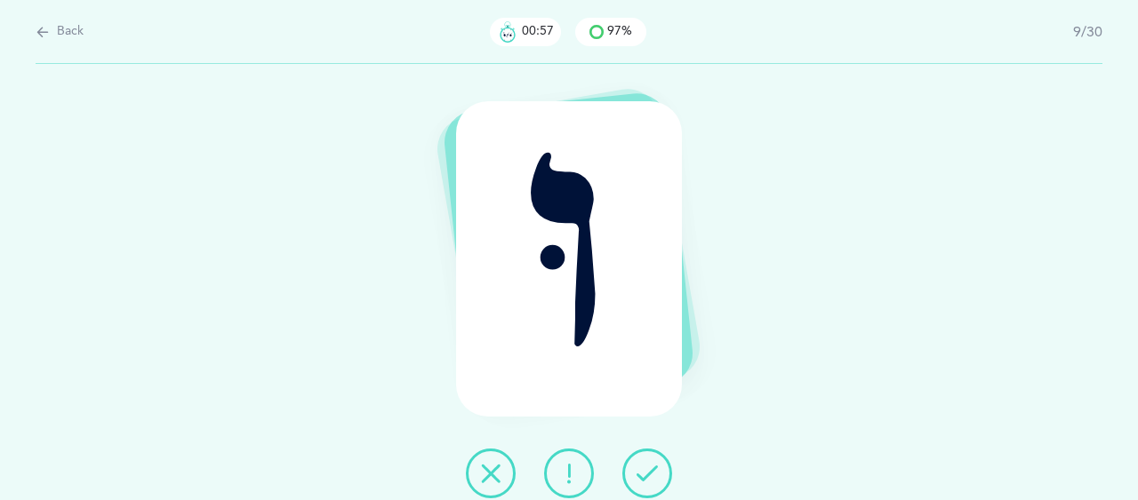
click at [488, 481] on icon at bounding box center [490, 473] width 21 height 21
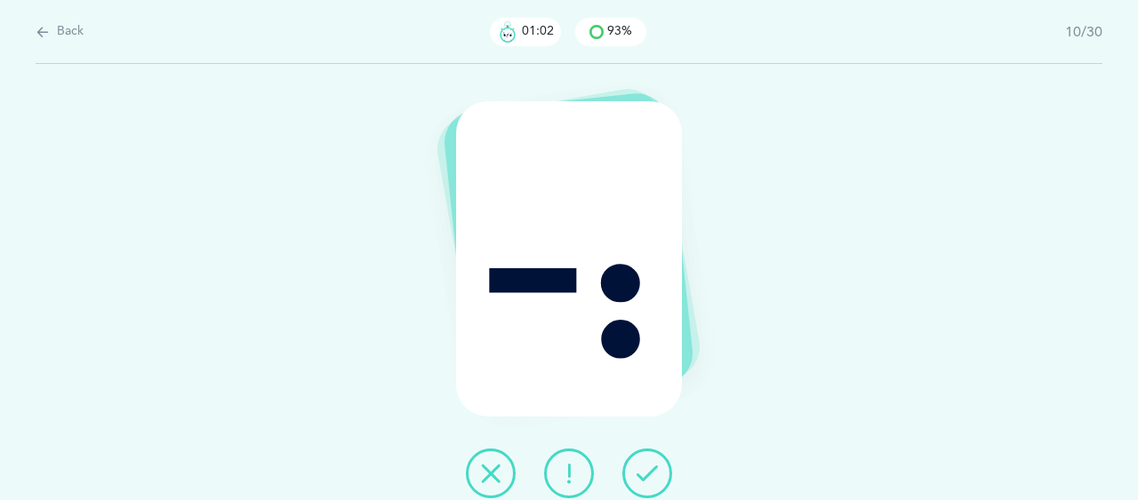
click at [562, 470] on icon at bounding box center [568, 473] width 21 height 21
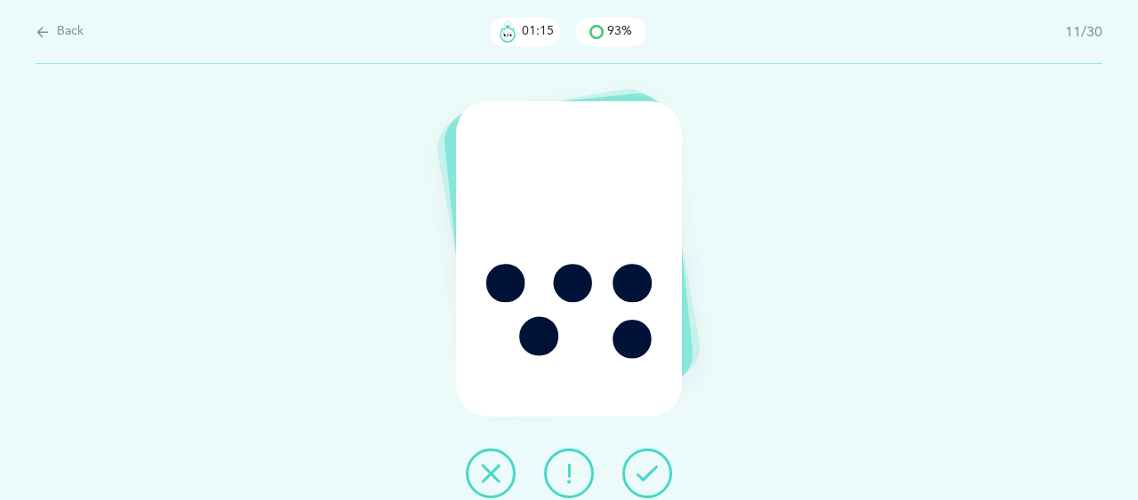
click at [652, 471] on icon at bounding box center [646, 473] width 21 height 21
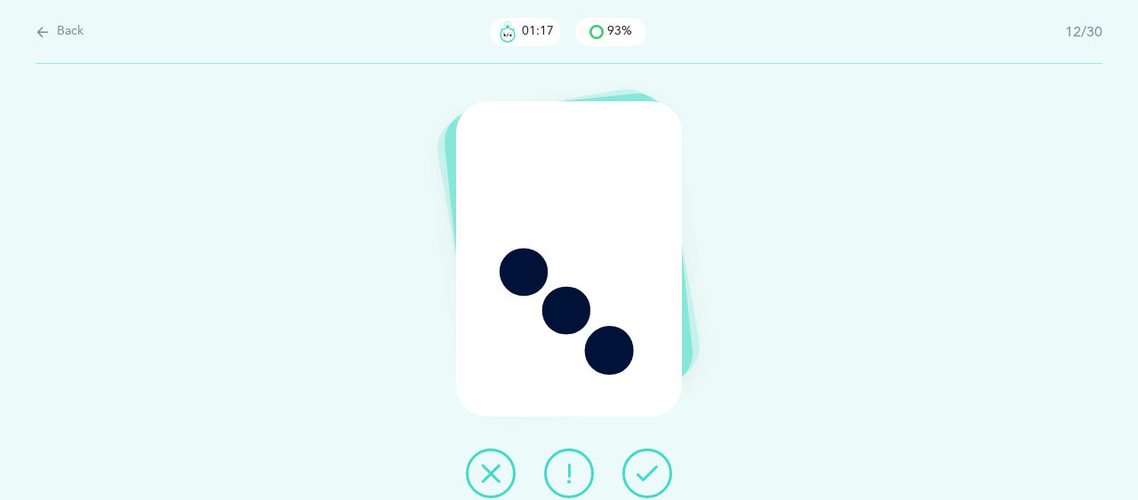
click at [643, 472] on icon at bounding box center [646, 473] width 21 height 21
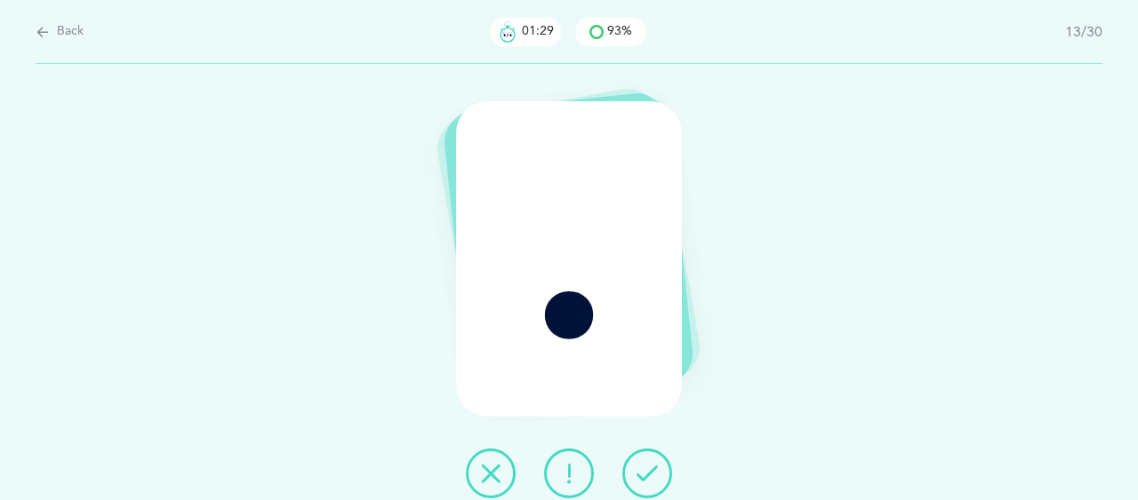
click at [551, 470] on button at bounding box center [569, 474] width 50 height 50
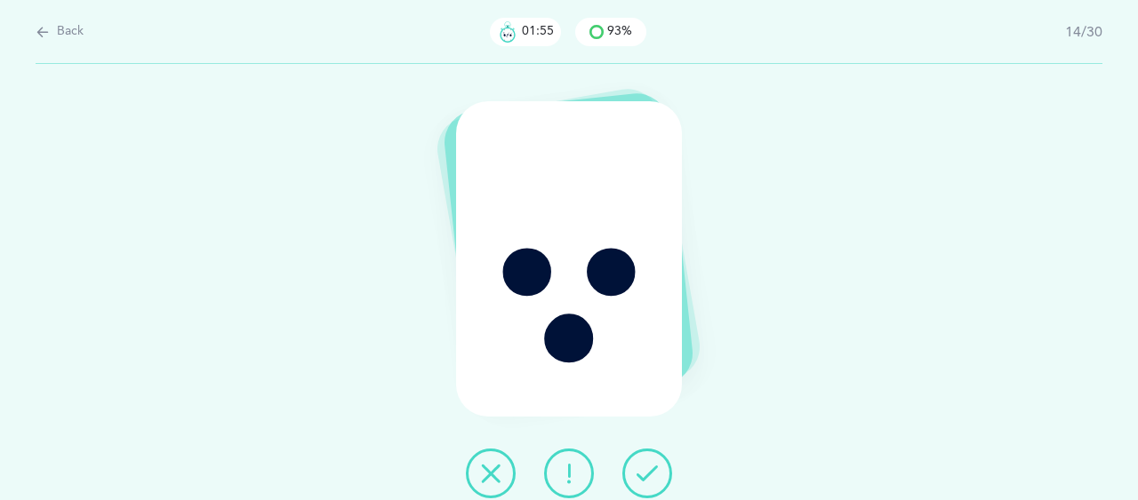
click at [569, 472] on icon at bounding box center [568, 473] width 21 height 21
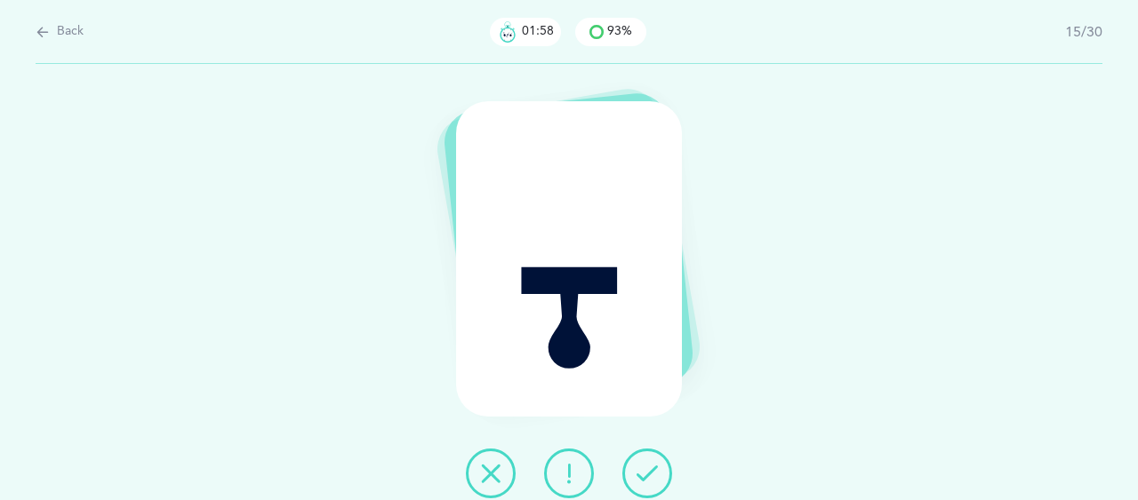
click at [643, 470] on icon at bounding box center [646, 473] width 21 height 21
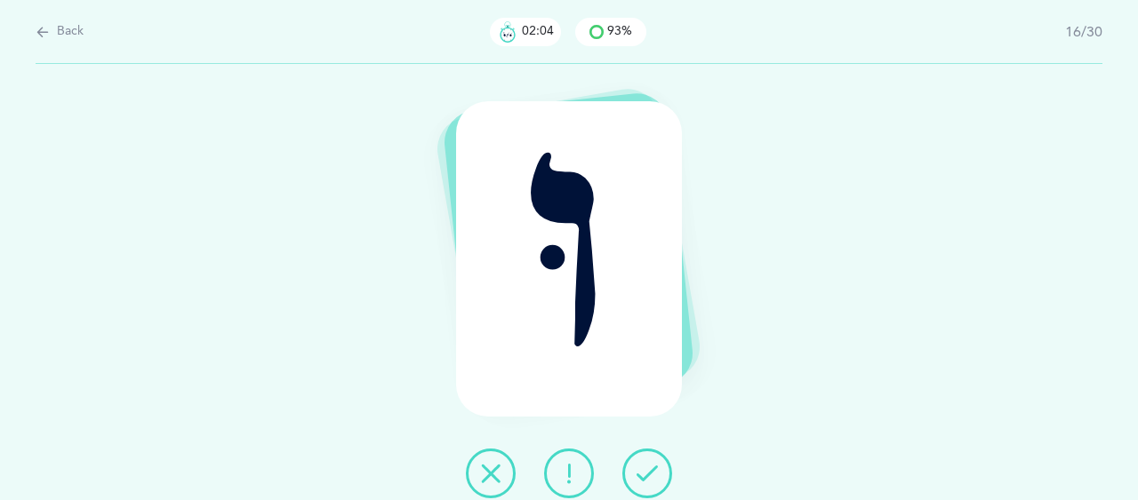
click at [645, 470] on icon at bounding box center [646, 473] width 21 height 21
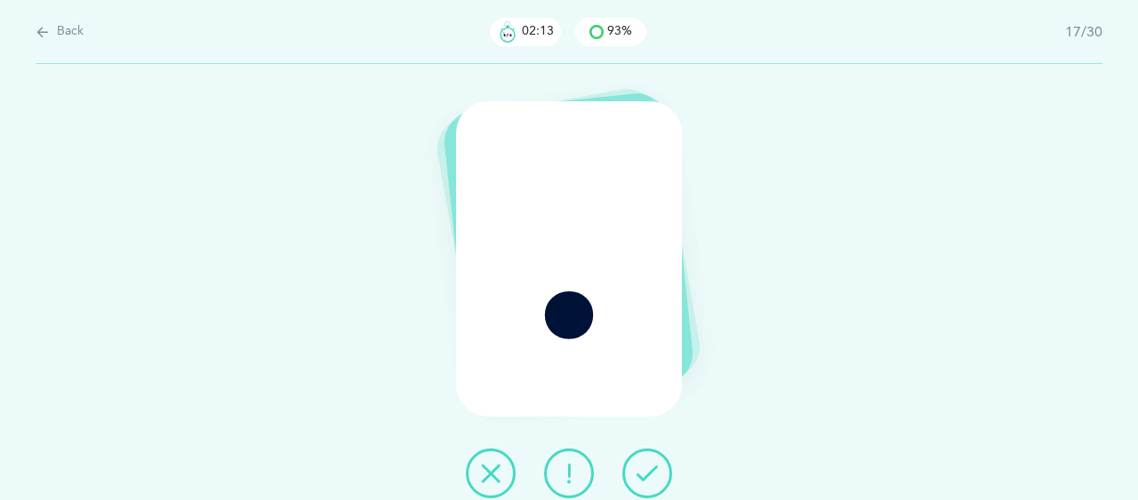
click at [649, 474] on icon at bounding box center [646, 473] width 21 height 21
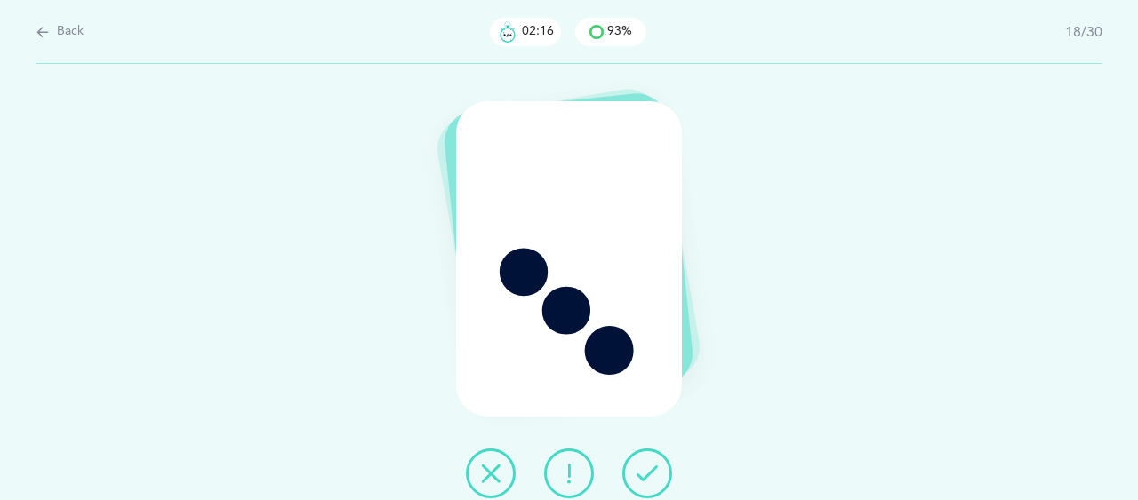
click at [647, 473] on icon at bounding box center [646, 473] width 21 height 21
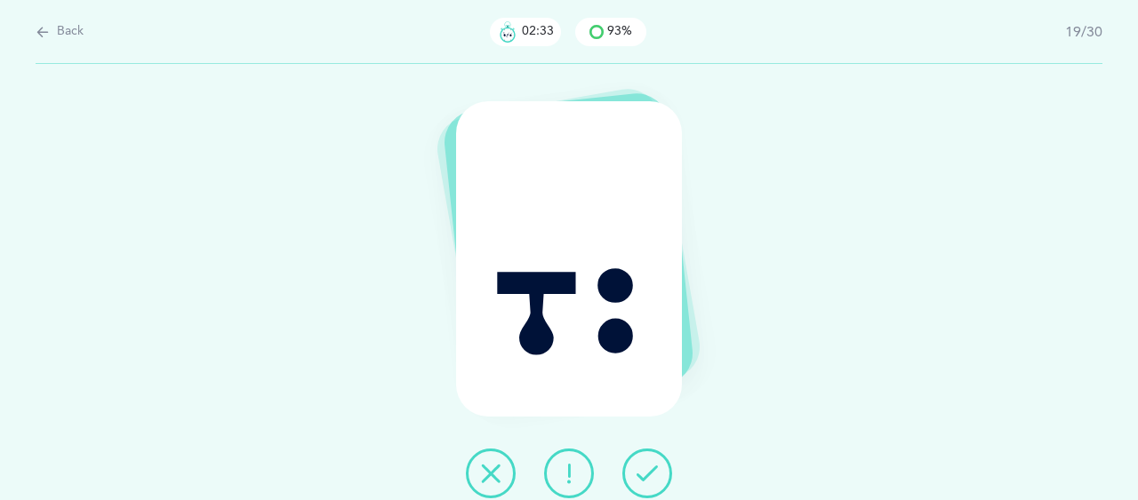
click at [647, 474] on icon at bounding box center [646, 473] width 21 height 21
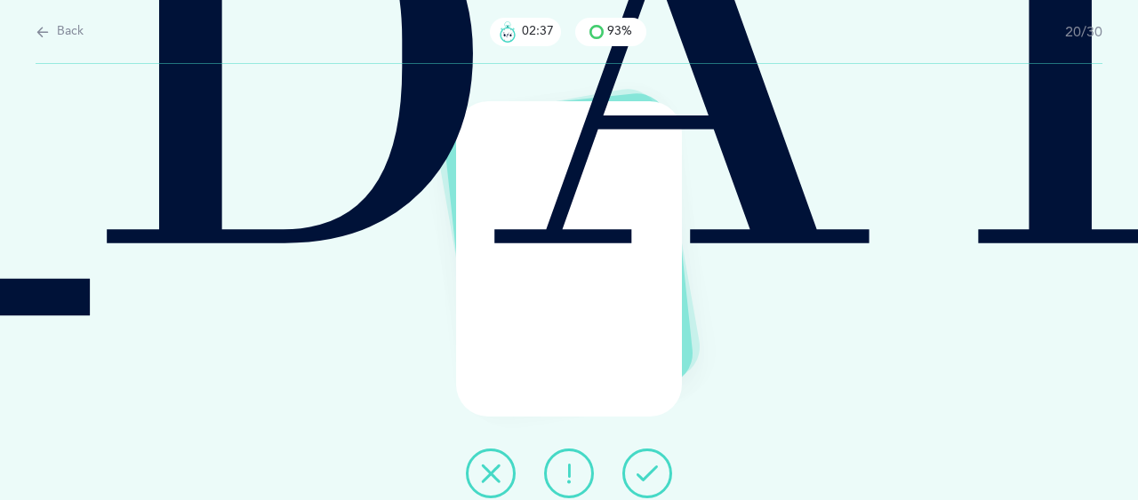
click at [635, 468] on button at bounding box center [647, 474] width 50 height 50
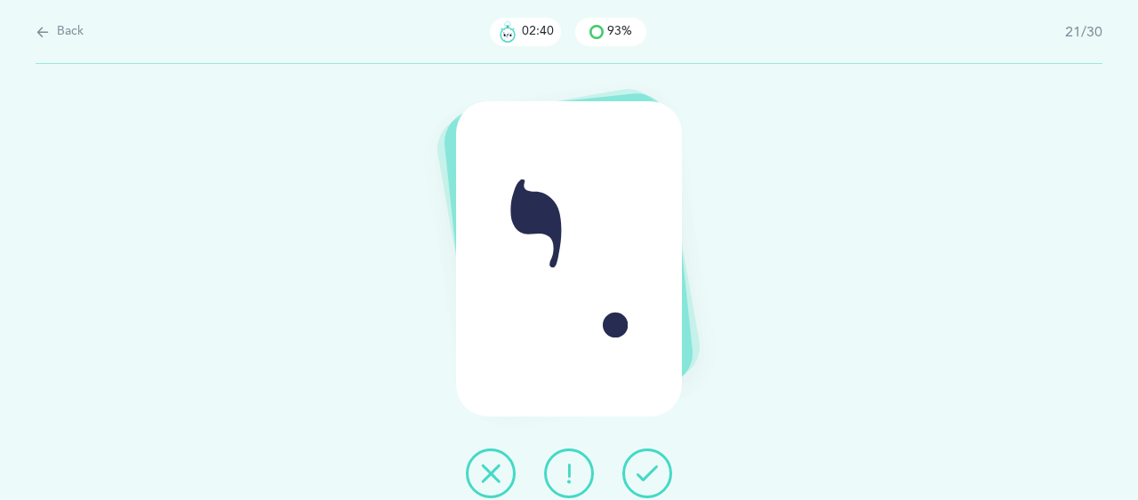
click at [641, 481] on icon at bounding box center [646, 473] width 21 height 21
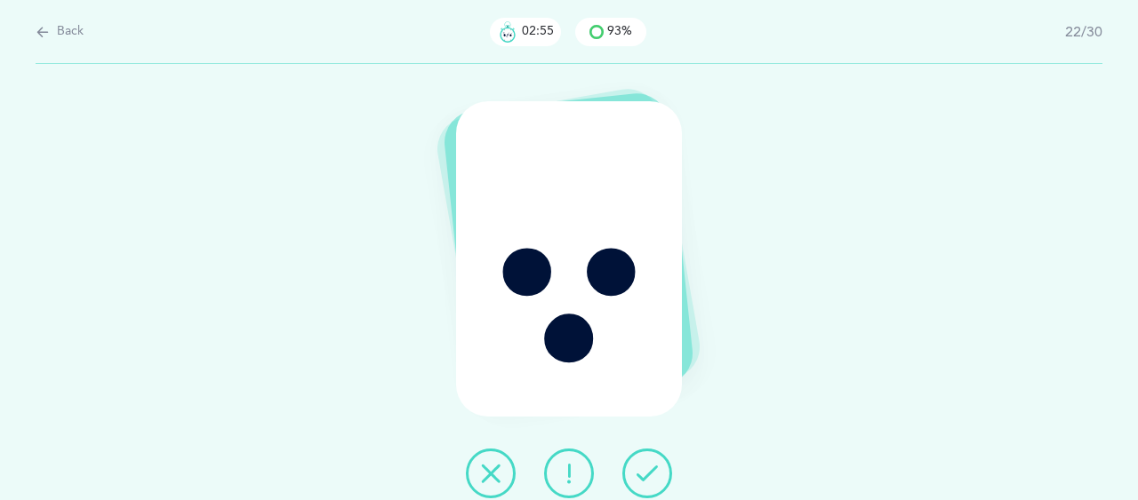
click at [697, 476] on div "ֶ" at bounding box center [569, 282] width 1138 height 436
click at [513, 472] on button at bounding box center [491, 474] width 50 height 50
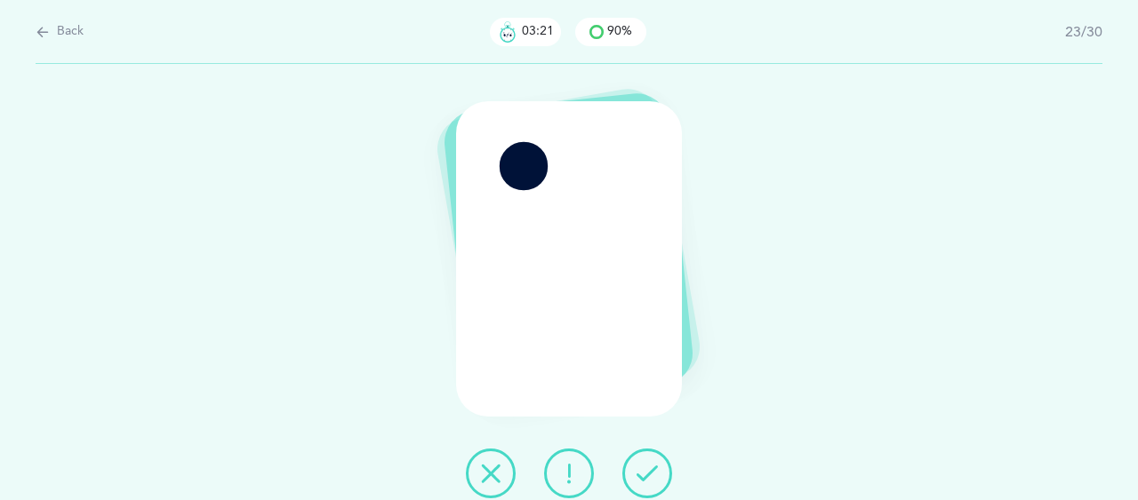
click at [650, 469] on icon at bounding box center [646, 473] width 21 height 21
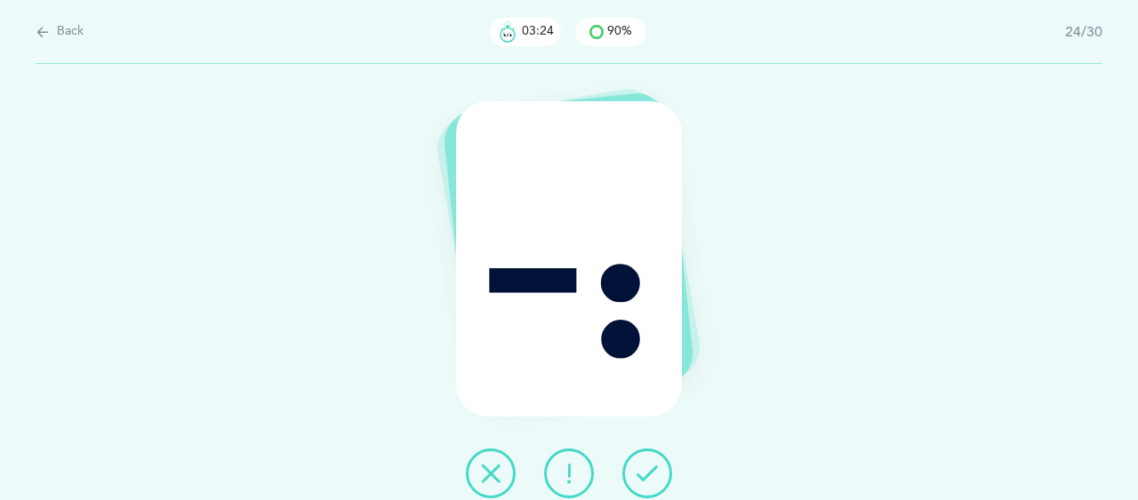
click at [645, 472] on icon at bounding box center [646, 473] width 21 height 21
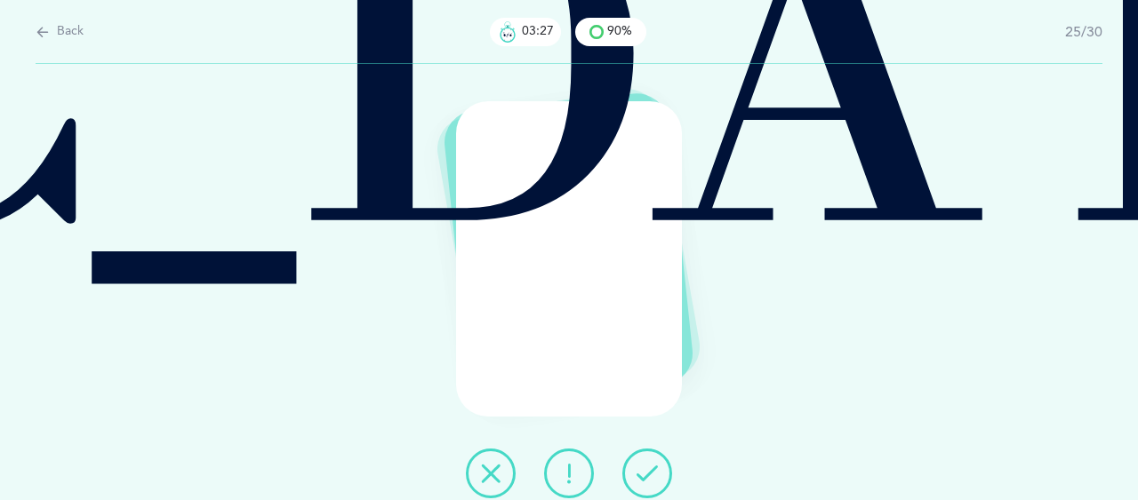
click at [659, 467] on button at bounding box center [647, 474] width 50 height 50
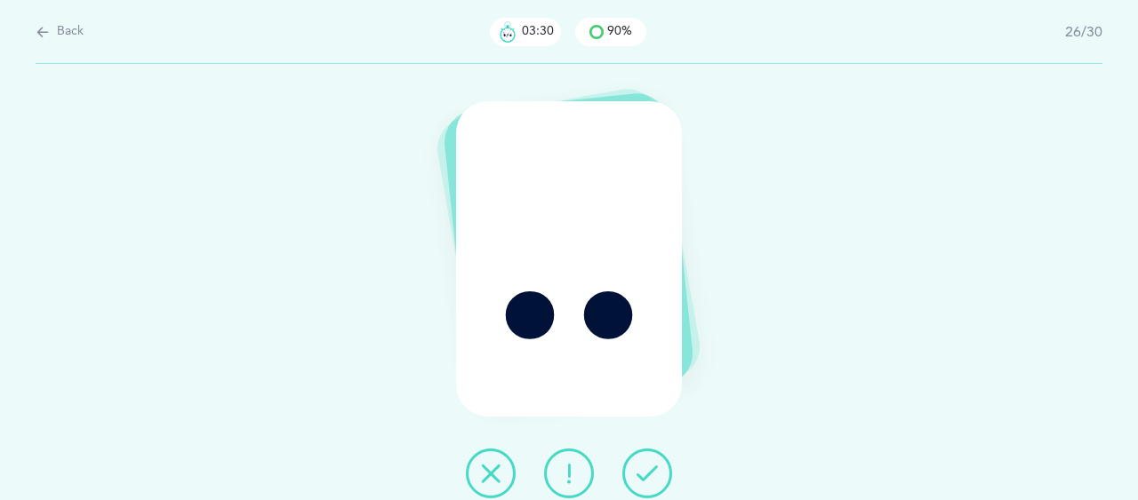
click at [649, 476] on icon at bounding box center [646, 473] width 21 height 21
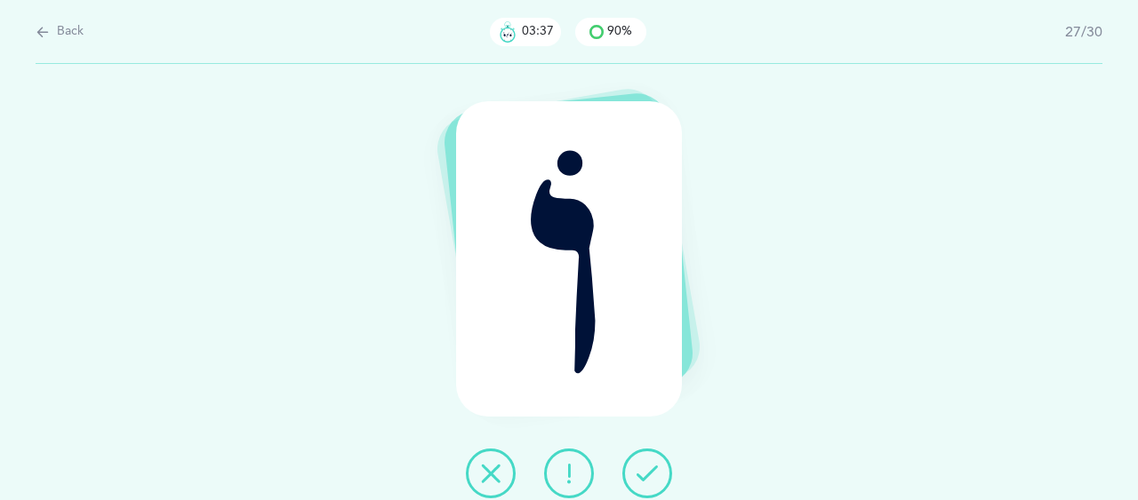
click at [643, 470] on icon at bounding box center [646, 473] width 21 height 21
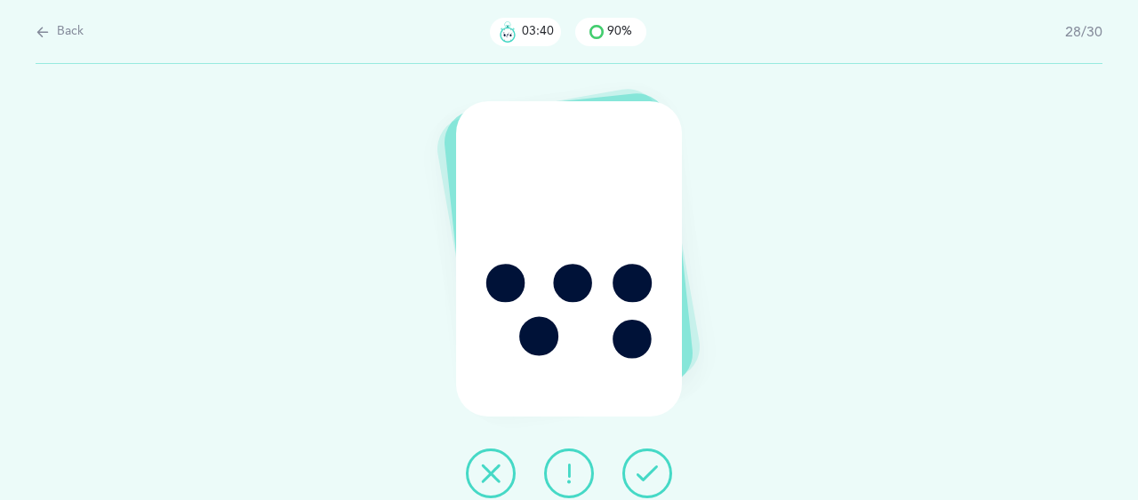
click at [643, 475] on icon at bounding box center [646, 473] width 21 height 21
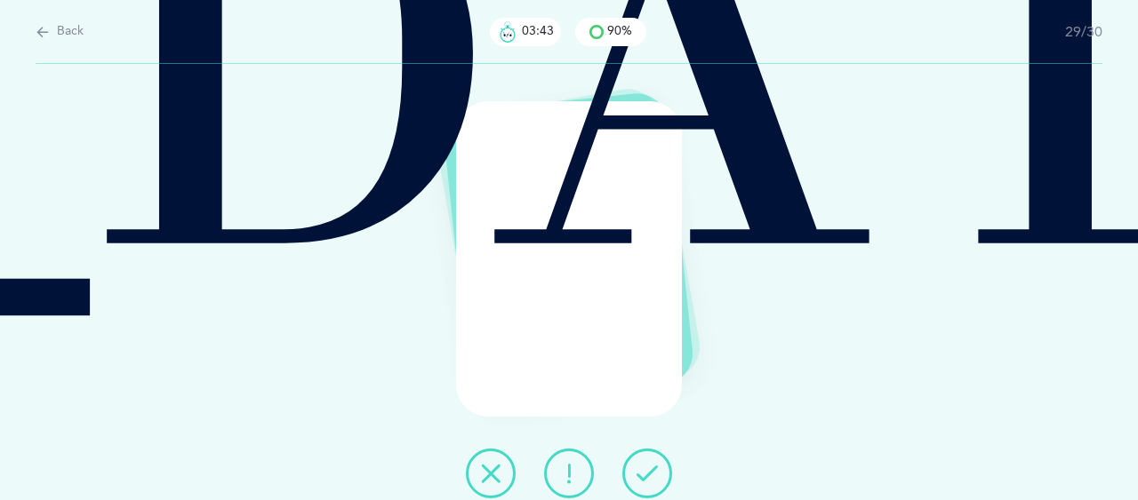
click at [645, 481] on icon at bounding box center [646, 473] width 21 height 21
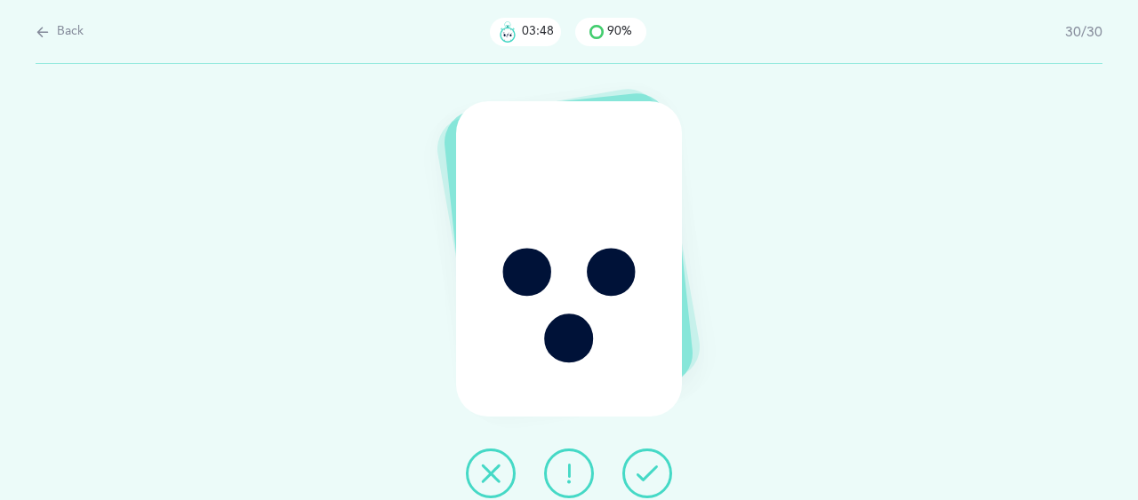
click at [642, 479] on icon at bounding box center [646, 473] width 21 height 21
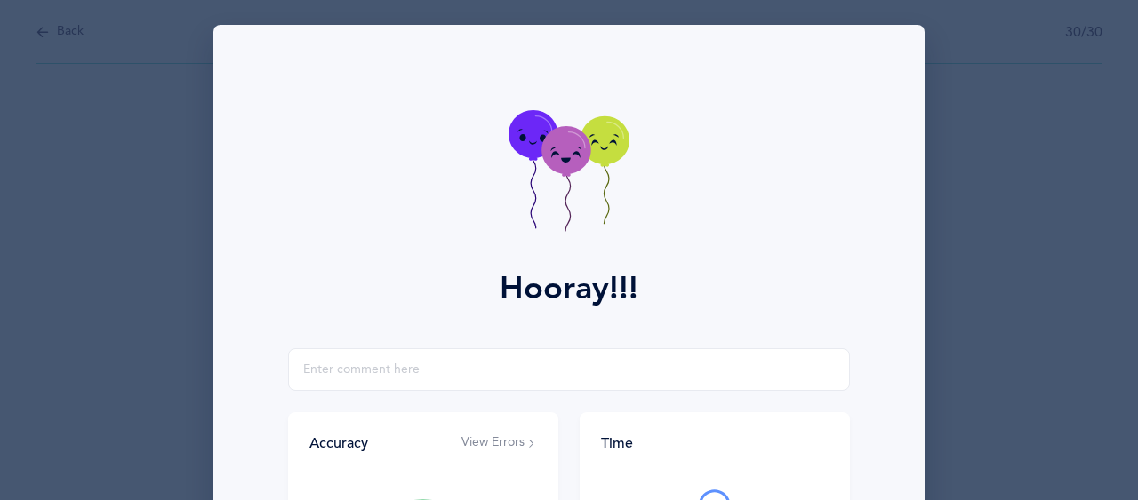
scroll to position [345, 0]
